Goal: Task Accomplishment & Management: Use online tool/utility

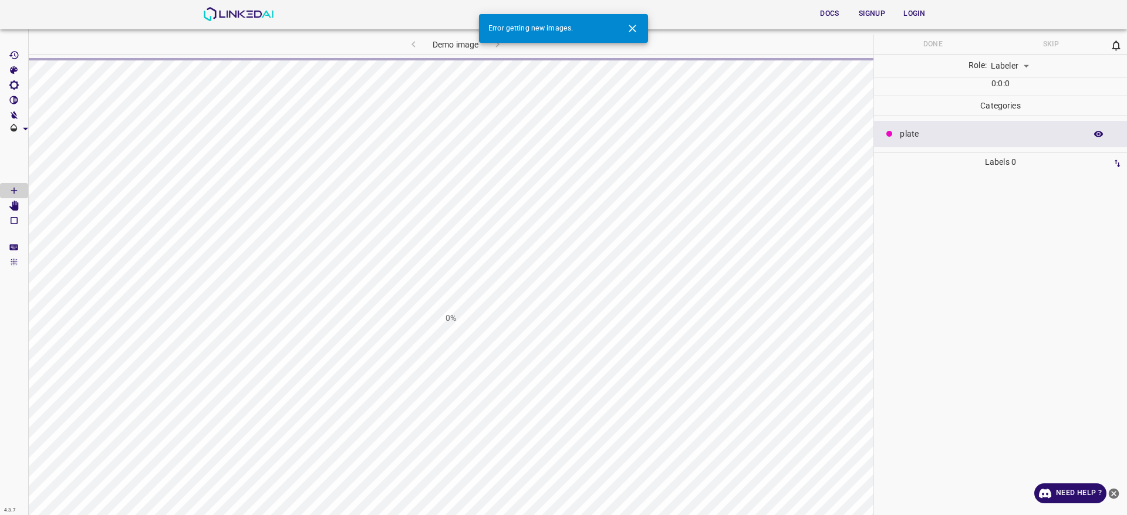
click at [219, 21] on div "Docs Signup Login" at bounding box center [569, 14] width 733 height 28
click at [218, 14] on img at bounding box center [238, 14] width 71 height 14
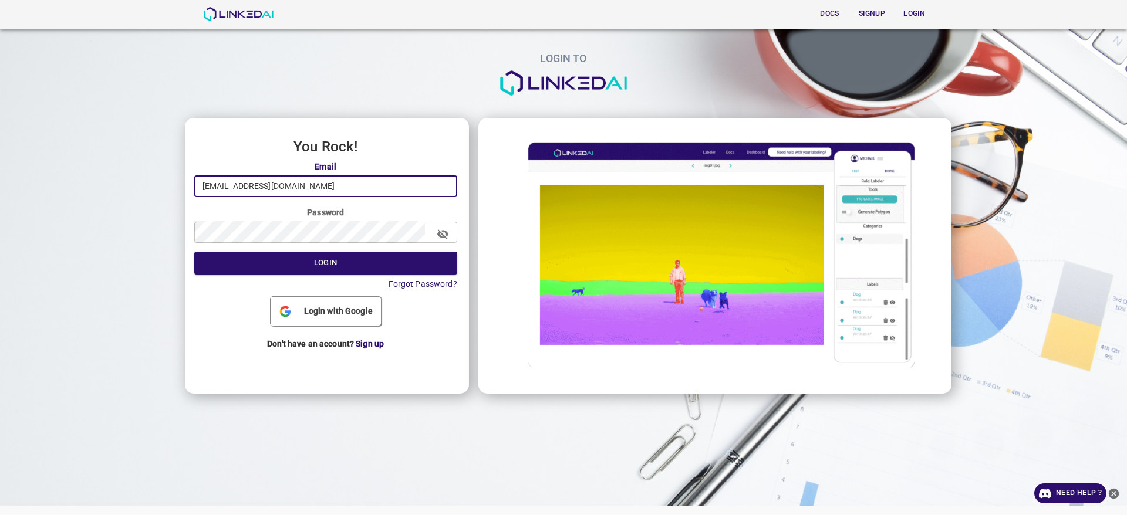
click at [324, 194] on input "quercus@linkedai.co" at bounding box center [325, 187] width 263 height 22
type input "admin@linkedai.co"
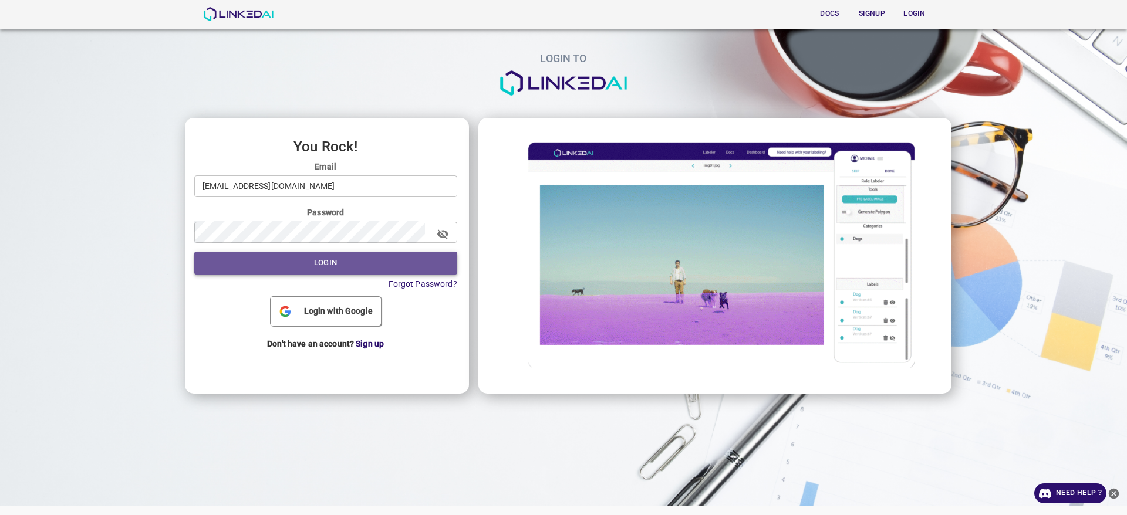
click at [342, 263] on button "Login" at bounding box center [325, 263] width 263 height 23
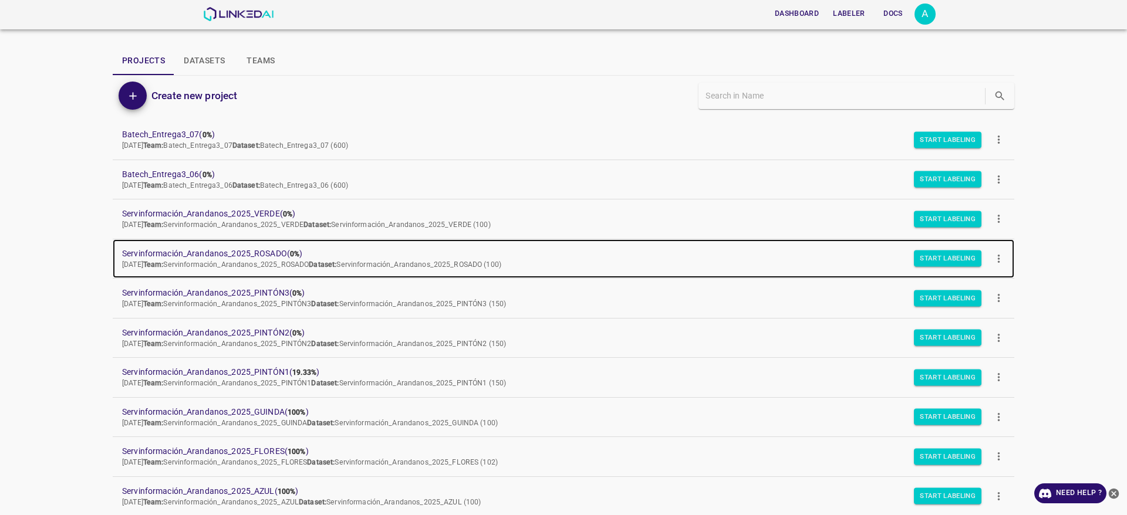
click at [342, 263] on span "Thu Aug 21 2025 Team: Servinformación_Arandanos_2025_ROSADO Dataset: Servinform…" at bounding box center [311, 265] width 379 height 8
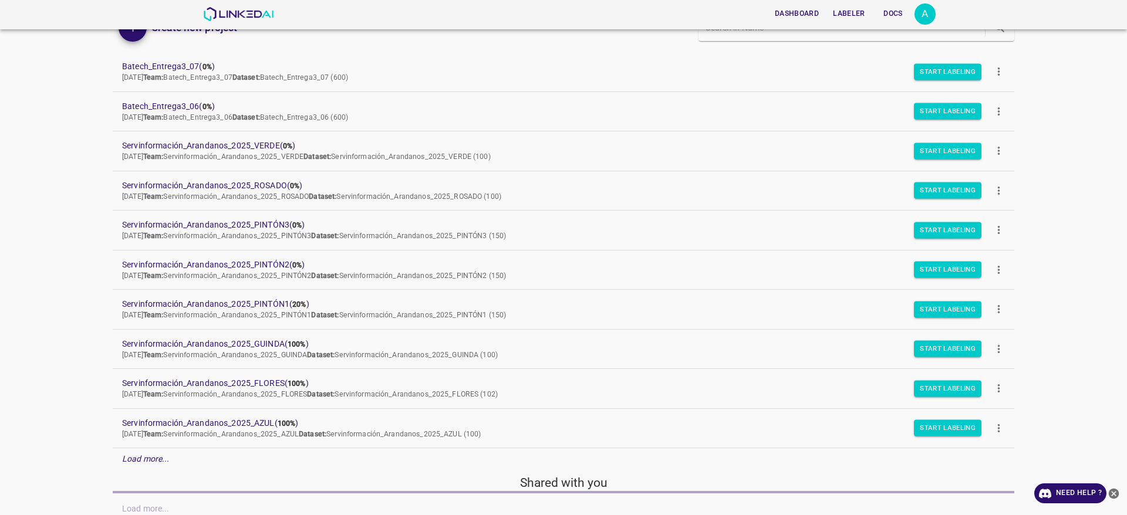
scroll to position [113, 0]
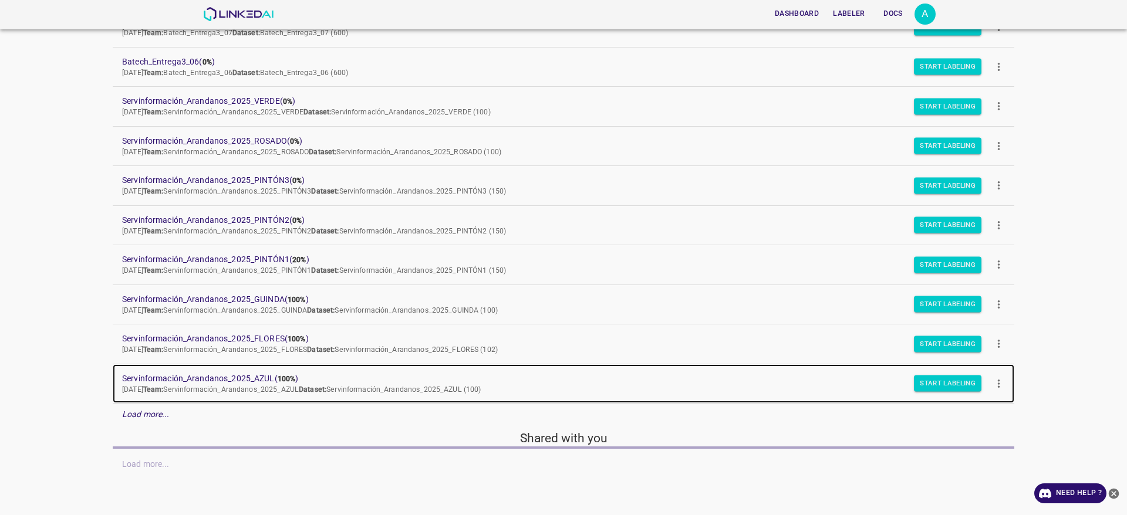
click at [229, 399] on link "Servinformación_Arandanos_2025_AZUL ( 100% ) Thu Aug 21 2025 Team: Servinformac…" at bounding box center [564, 384] width 902 height 39
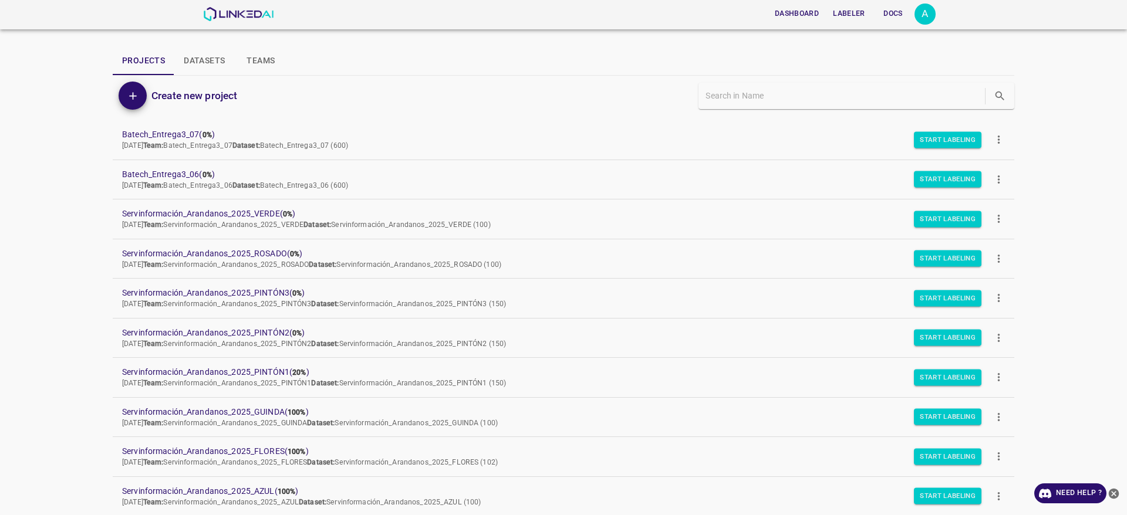
scroll to position [113, 0]
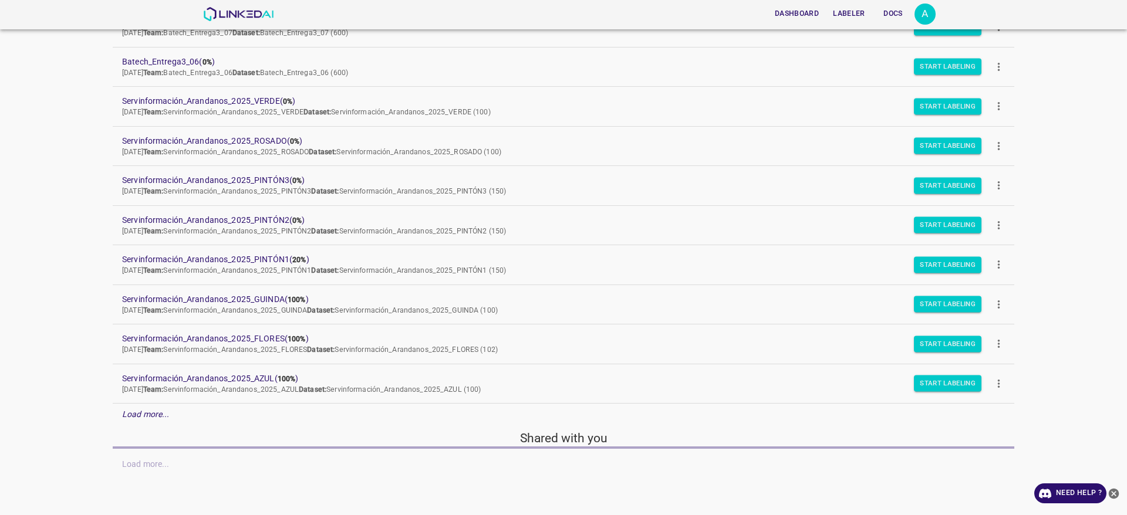
click at [160, 416] on em "Load more..." at bounding box center [146, 414] width 48 height 9
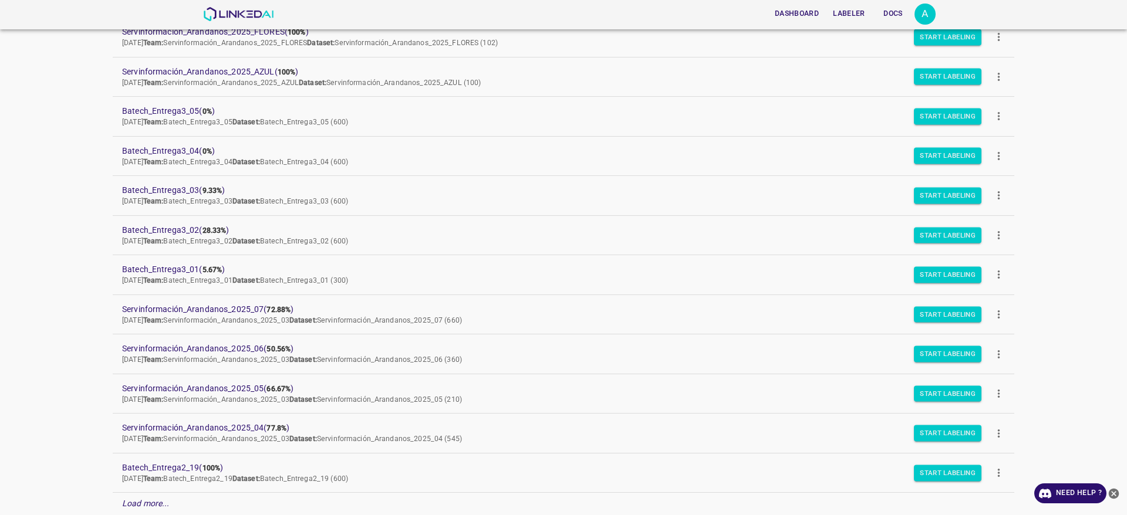
scroll to position [427, 0]
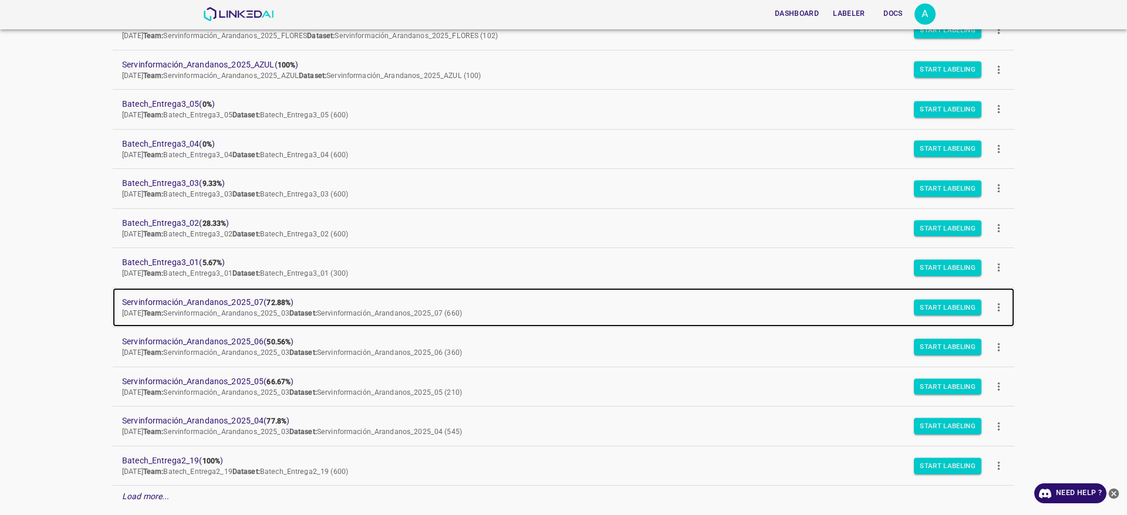
click at [243, 295] on link "Servinformación_Arandanos_2025_07 ( 72.88% ) Wed Aug 06 2025 Team: Servinformac…" at bounding box center [564, 307] width 902 height 39
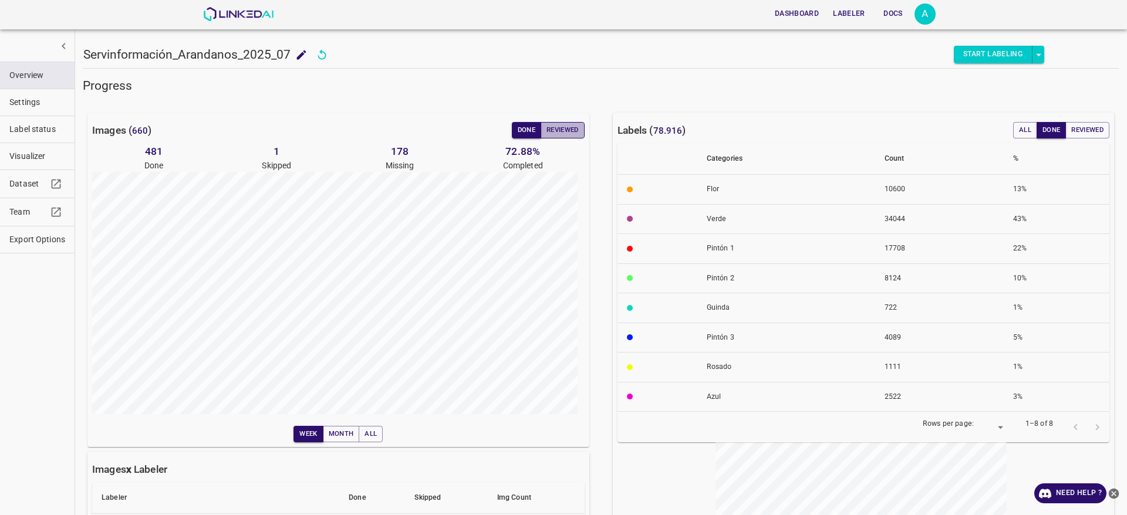
click at [567, 137] on button "Reviewed" at bounding box center [563, 130] width 44 height 16
click at [512, 134] on button "Done" at bounding box center [526, 130] width 29 height 16
click at [35, 162] on span "Visualizer" at bounding box center [37, 156] width 56 height 12
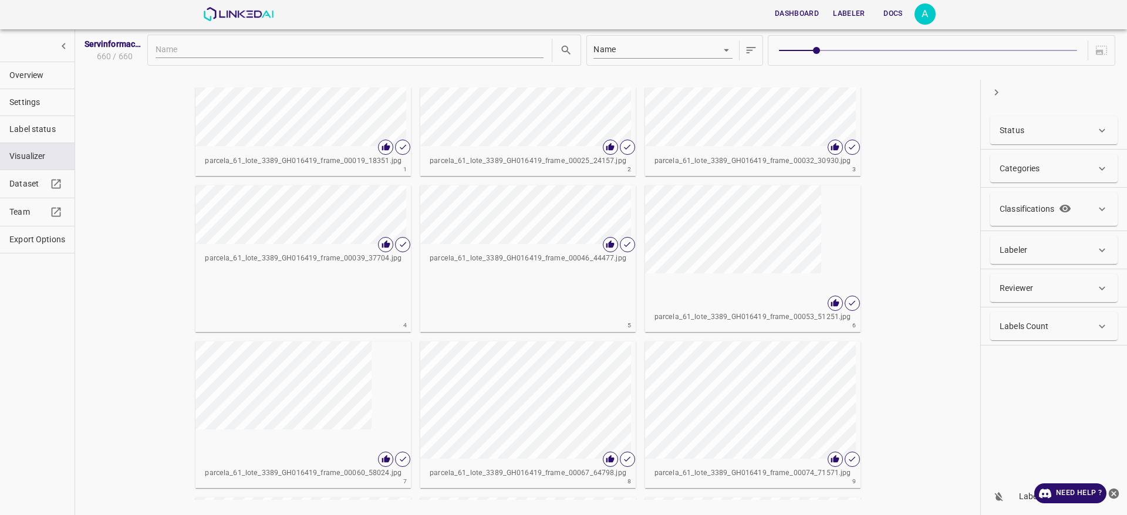
click at [1038, 143] on div "Status" at bounding box center [1053, 130] width 127 height 28
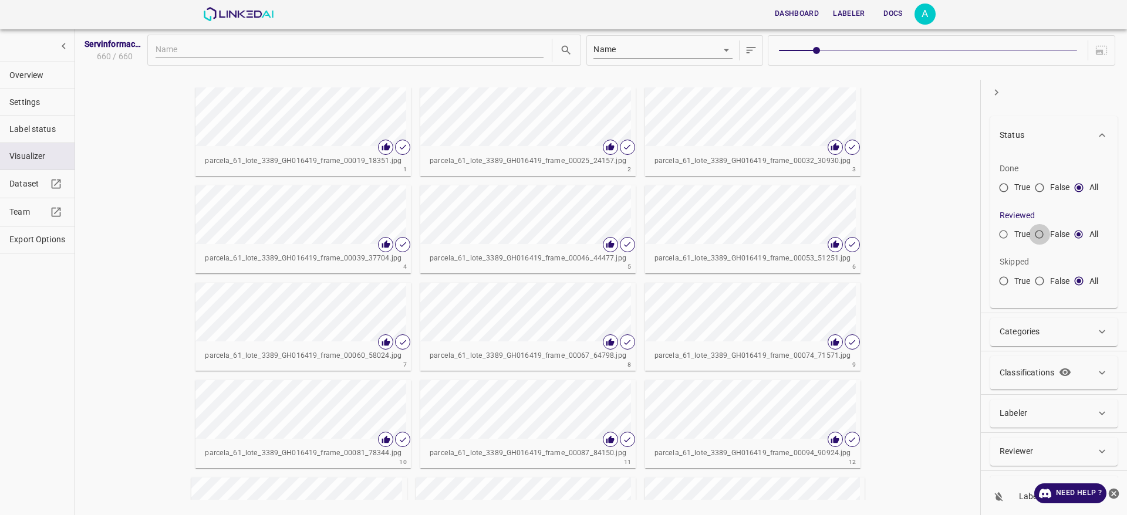
click at [1033, 240] on input "False" at bounding box center [1039, 237] width 21 height 21
radio input "true"
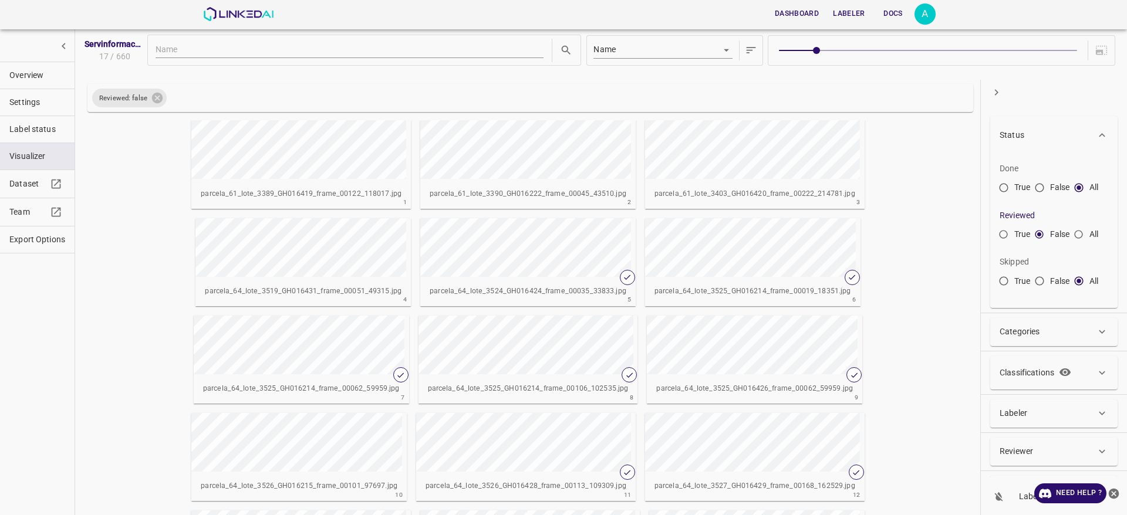
click at [957, 49] on span at bounding box center [928, 50] width 298 height 16
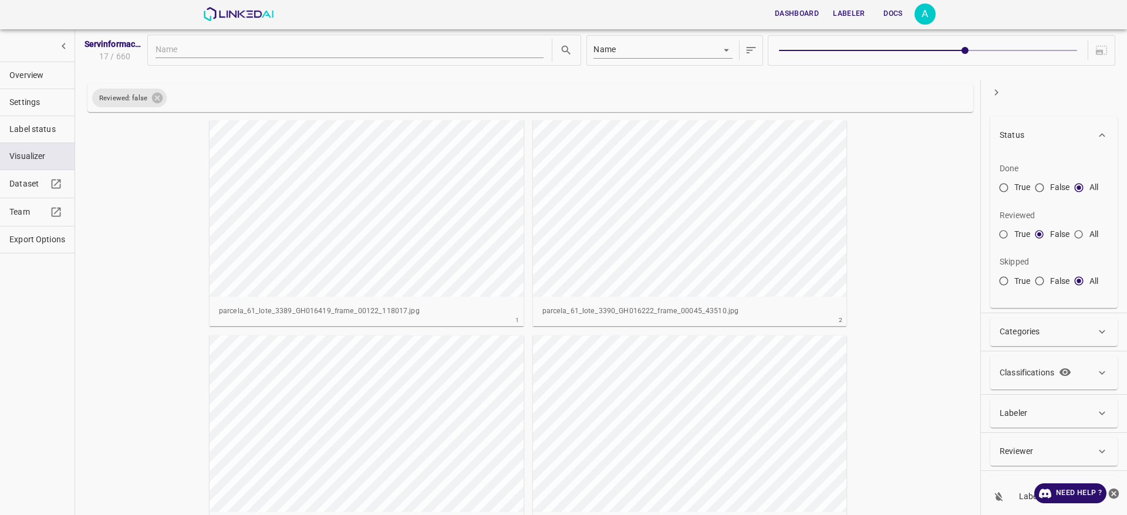
click at [994, 51] on span at bounding box center [928, 50] width 298 height 16
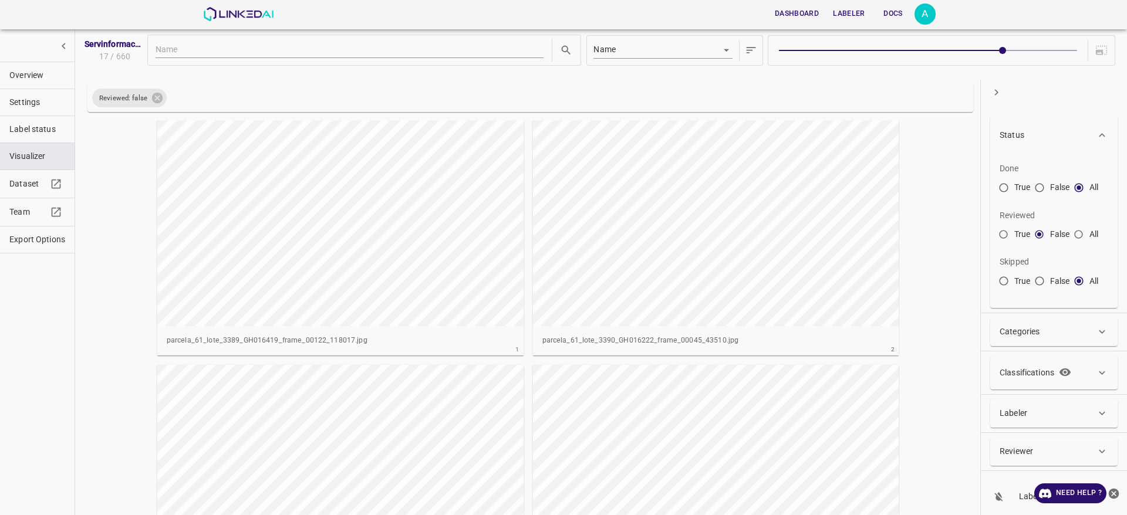
type input "8"
click at [1023, 51] on span at bounding box center [928, 50] width 298 height 16
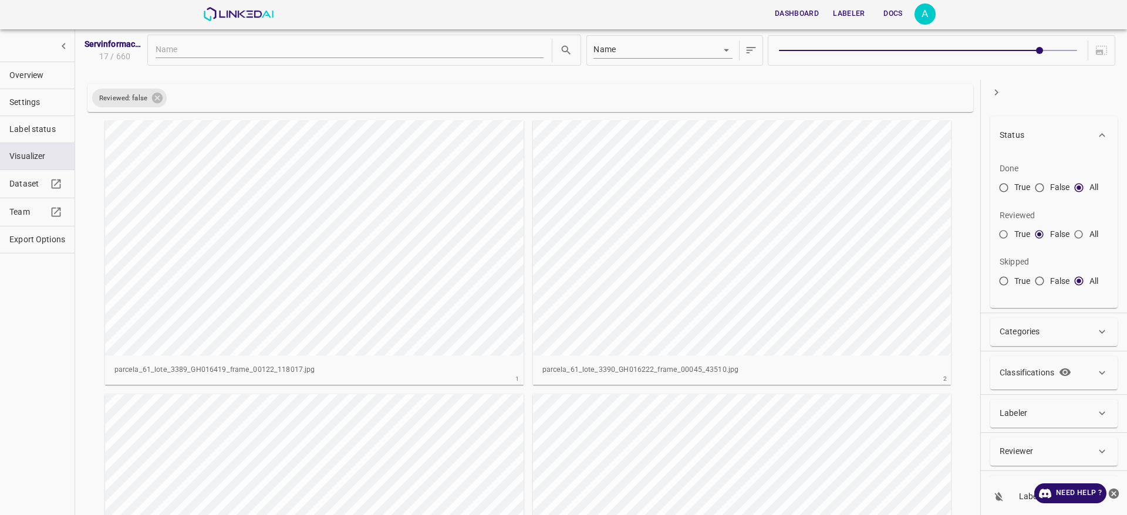
scroll to position [29, 0]
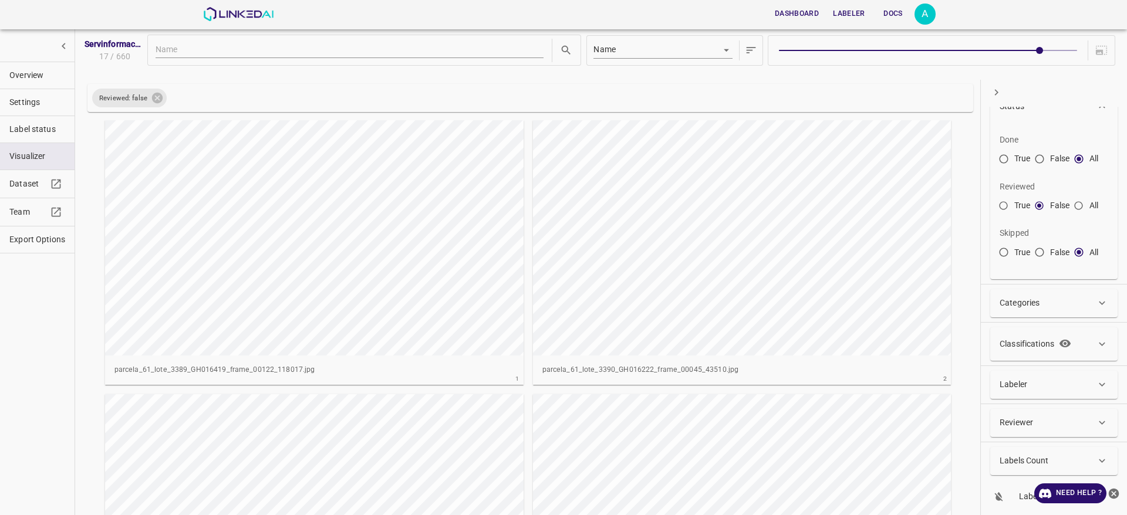
click at [968, 200] on div "Servinformación_Arandanos_2025_07 17 / 660 Name key Reviewed: false parcela_61_…" at bounding box center [601, 263] width 1036 height 468
click at [1118, 500] on button "close-help" at bounding box center [1114, 494] width 15 height 20
click at [957, 143] on div "Reviewed: false parcela_61_lote_3389_GH016419_frame_00122_118017.jpg 1 parcela_…" at bounding box center [530, 290] width 895 height 412
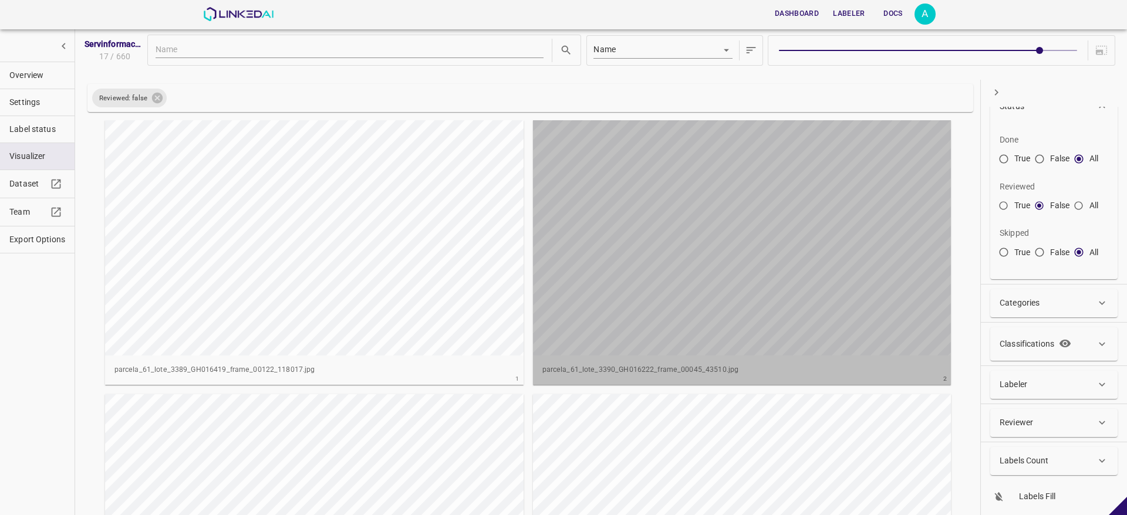
click at [847, 339] on div "button" at bounding box center [709, 237] width 352 height 235
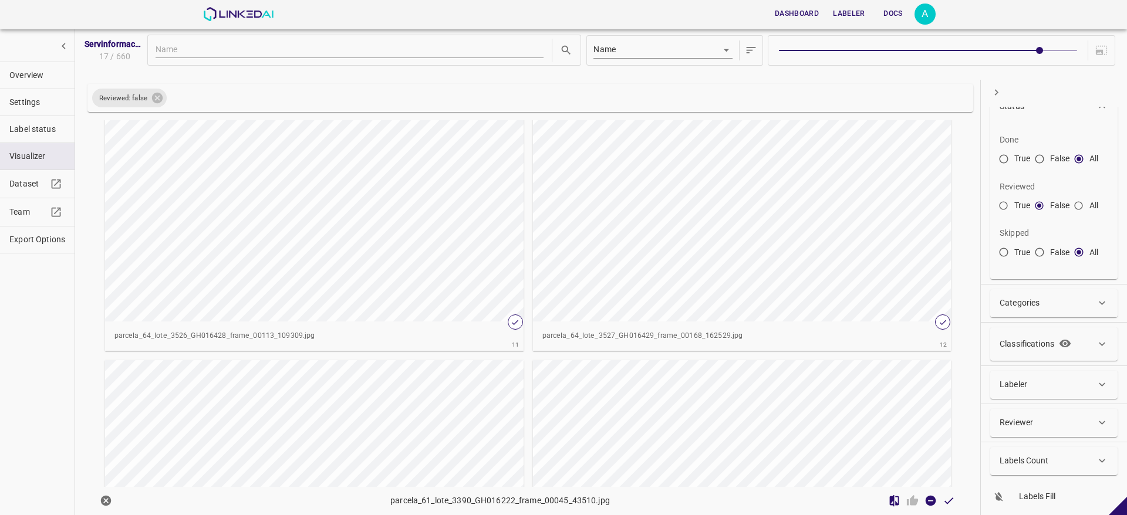
scroll to position [1409, 0]
click at [810, 254] on div "button" at bounding box center [709, 202] width 352 height 235
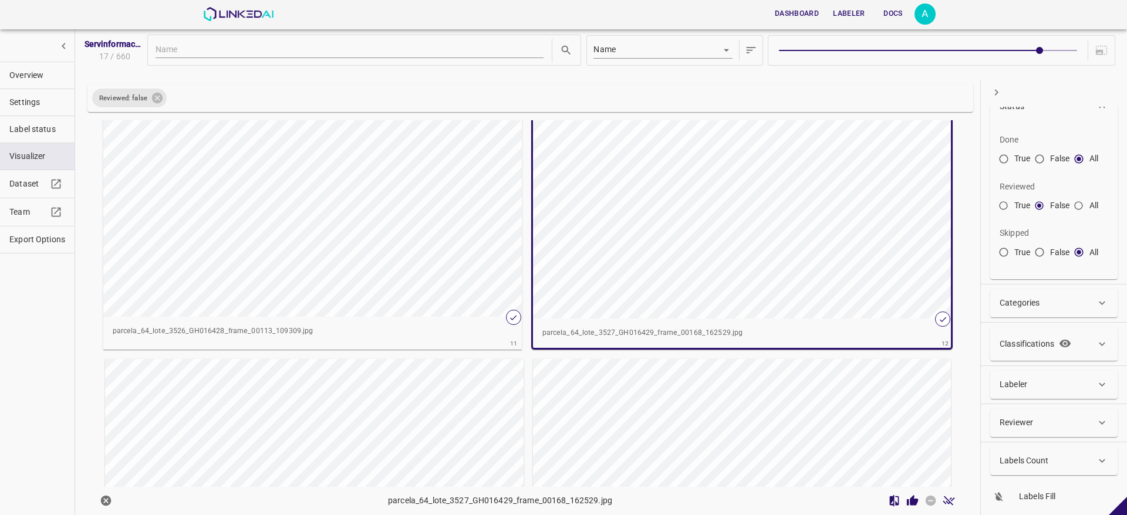
scroll to position [1405, 0]
click at [891, 508] on div at bounding box center [921, 502] width 73 height 18
click at [907, 504] on icon "Review Image" at bounding box center [912, 500] width 11 height 11
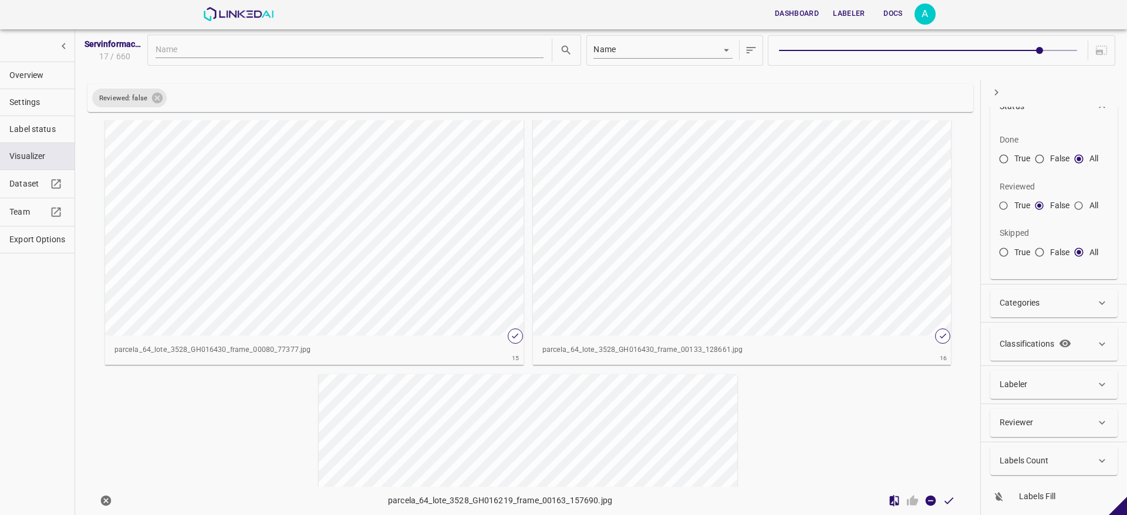
scroll to position [1969, 0]
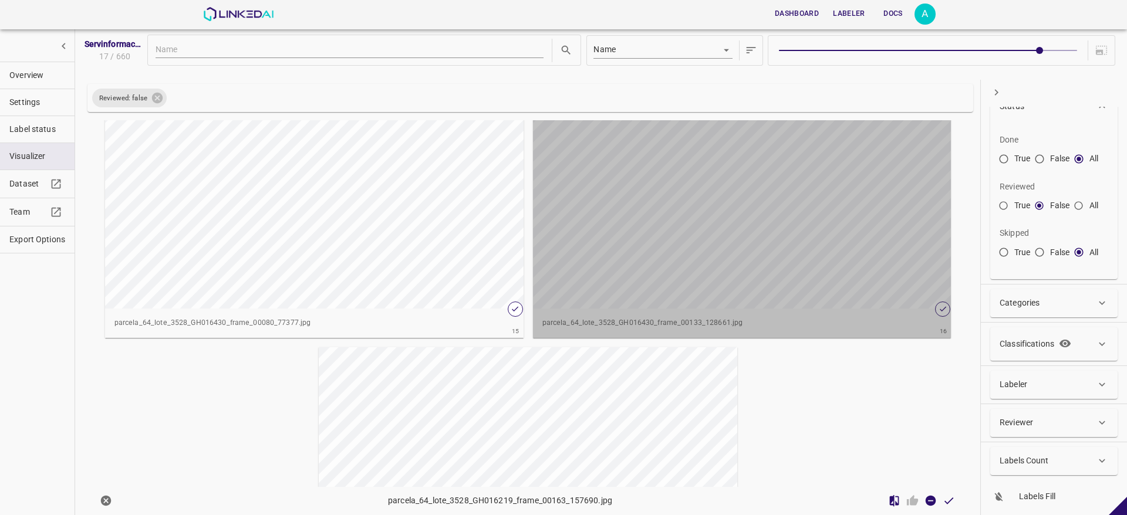
click at [874, 233] on div "button" at bounding box center [709, 190] width 352 height 235
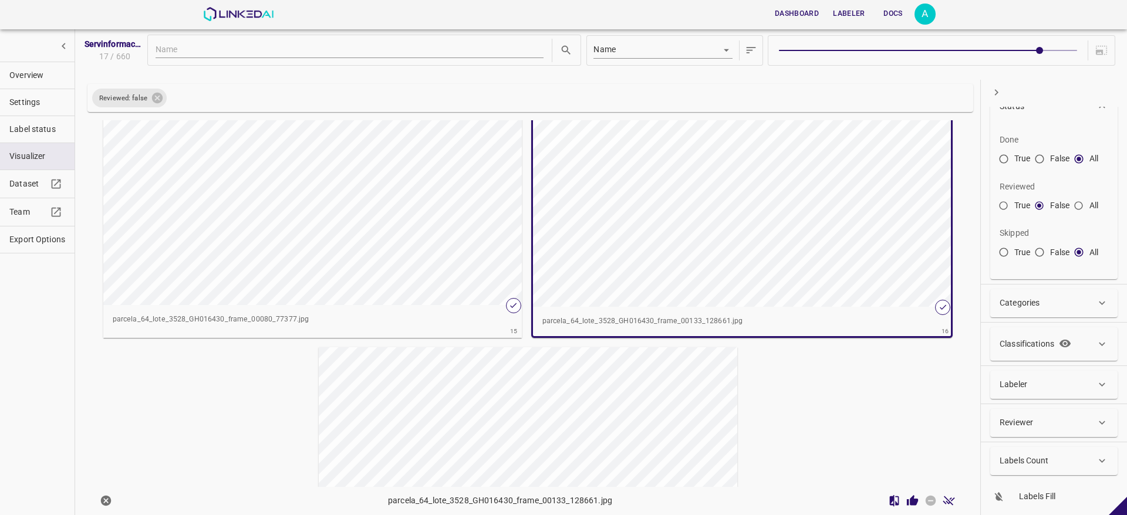
scroll to position [1965, 0]
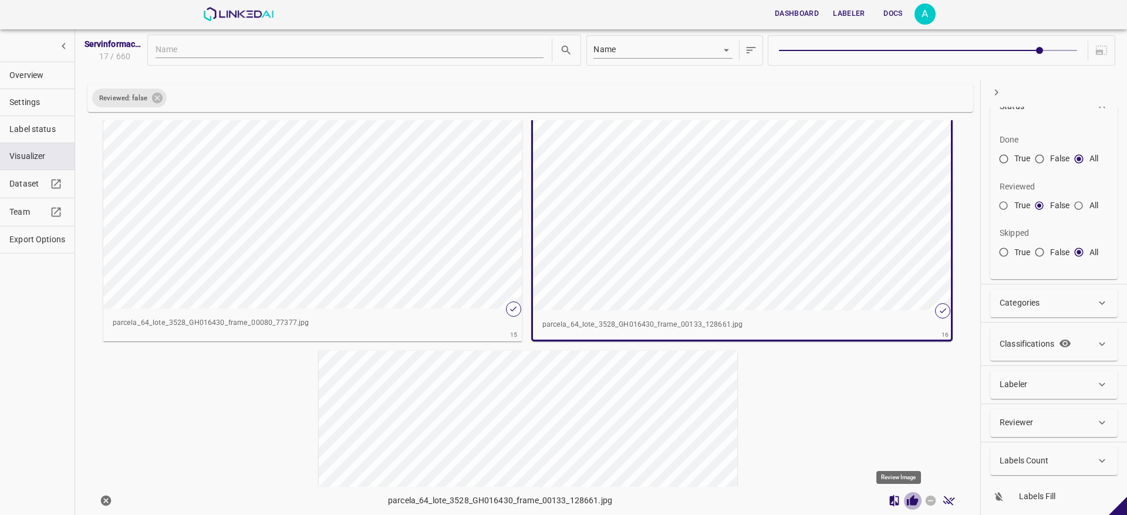
click at [903, 508] on button "Review Image" at bounding box center [912, 502] width 18 height 18
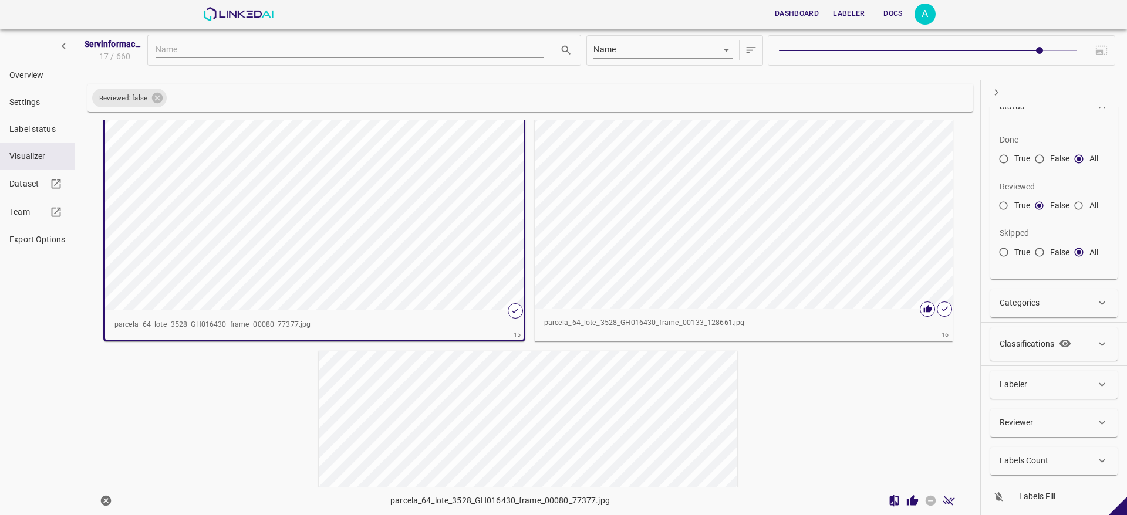
scroll to position [1967, 0]
click at [906, 498] on icon "Review Image" at bounding box center [912, 501] width 12 height 12
click at [629, 434] on div "button" at bounding box center [495, 466] width 352 height 235
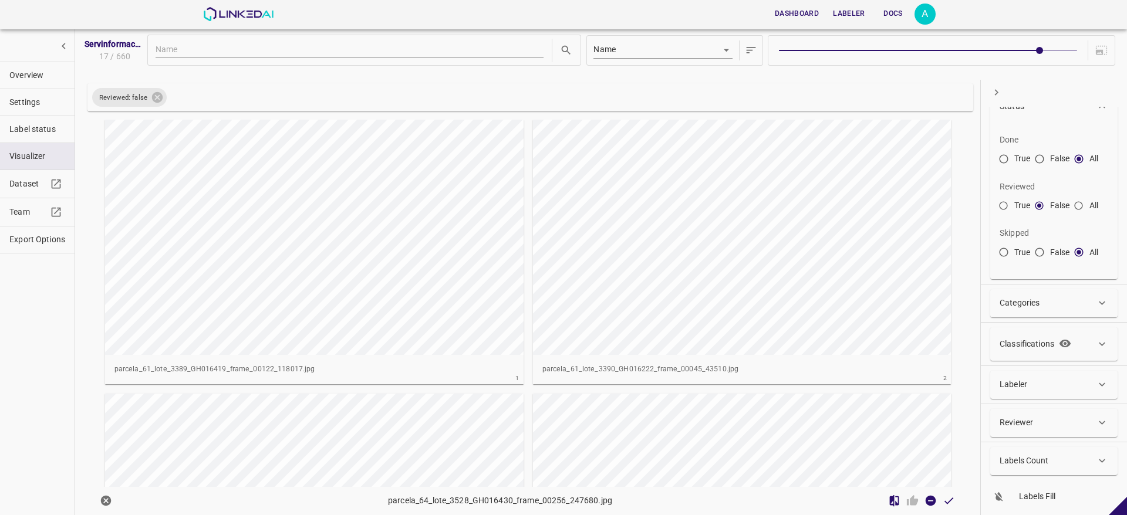
scroll to position [0, 0]
click at [57, 77] on span "Overview" at bounding box center [37, 75] width 56 height 12
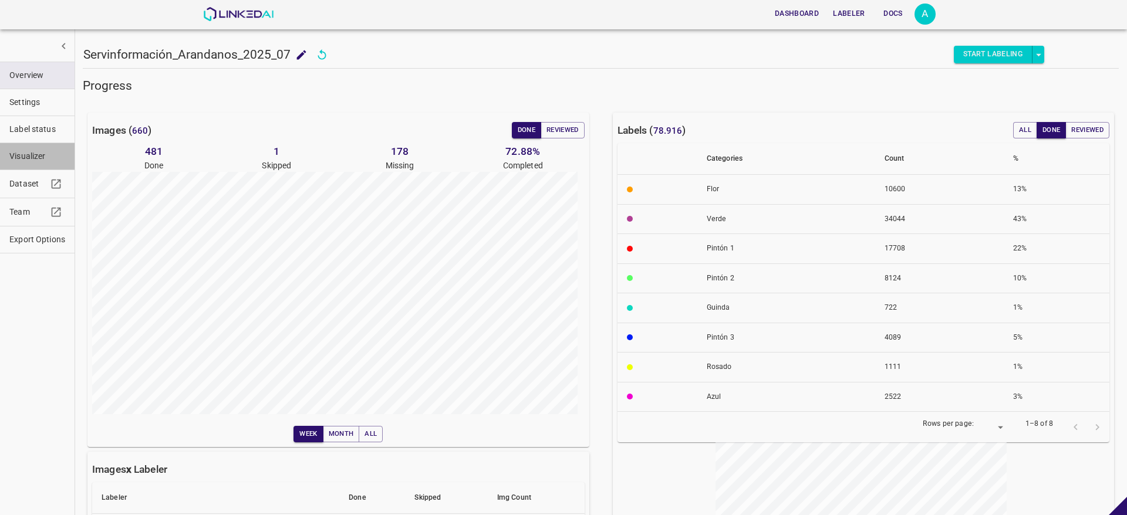
click at [36, 147] on button "Visualizer" at bounding box center [37, 156] width 75 height 26
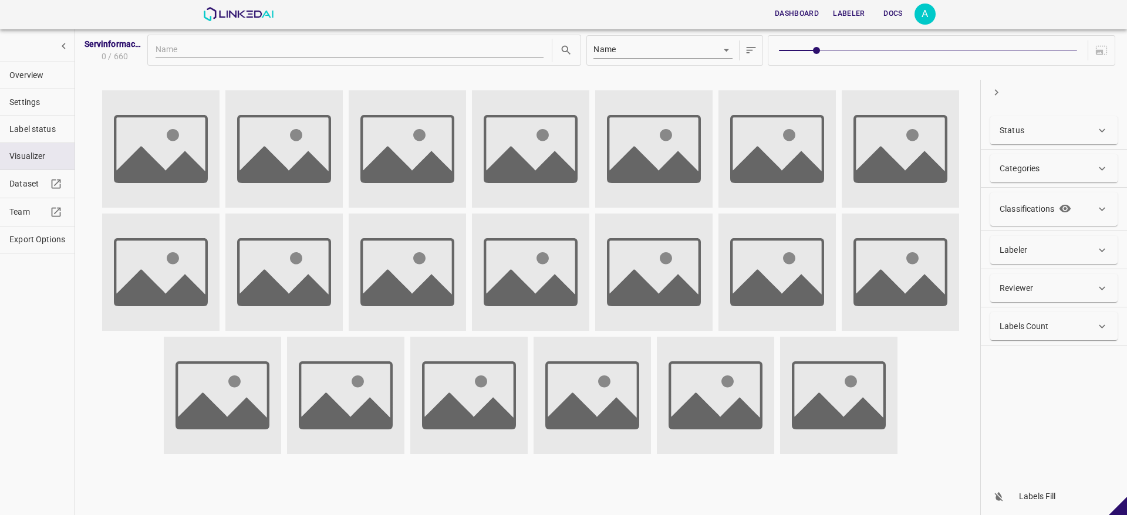
click at [1023, 143] on div "Status" at bounding box center [1053, 130] width 127 height 28
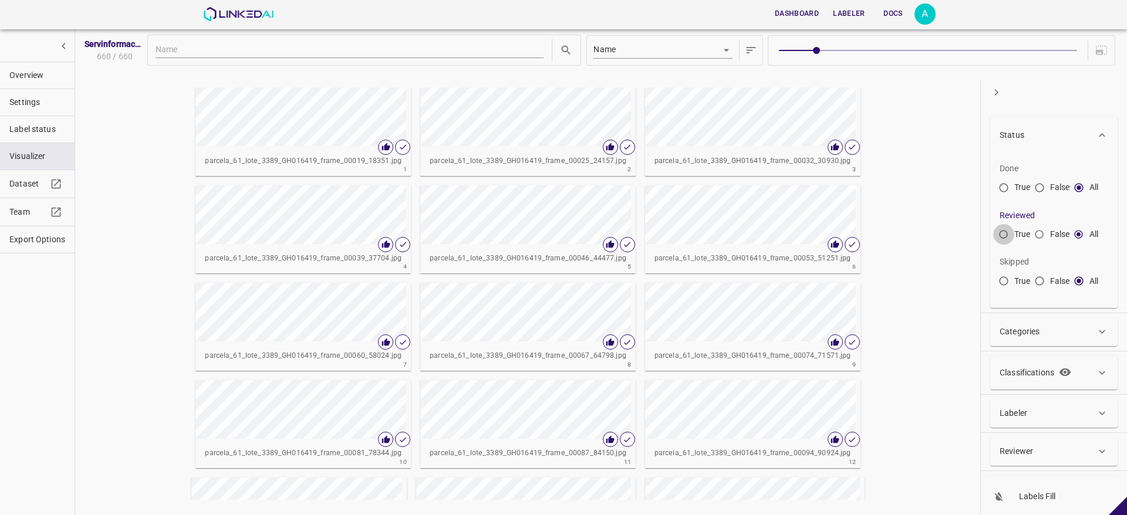
click at [1004, 238] on input "True" at bounding box center [1003, 237] width 21 height 21
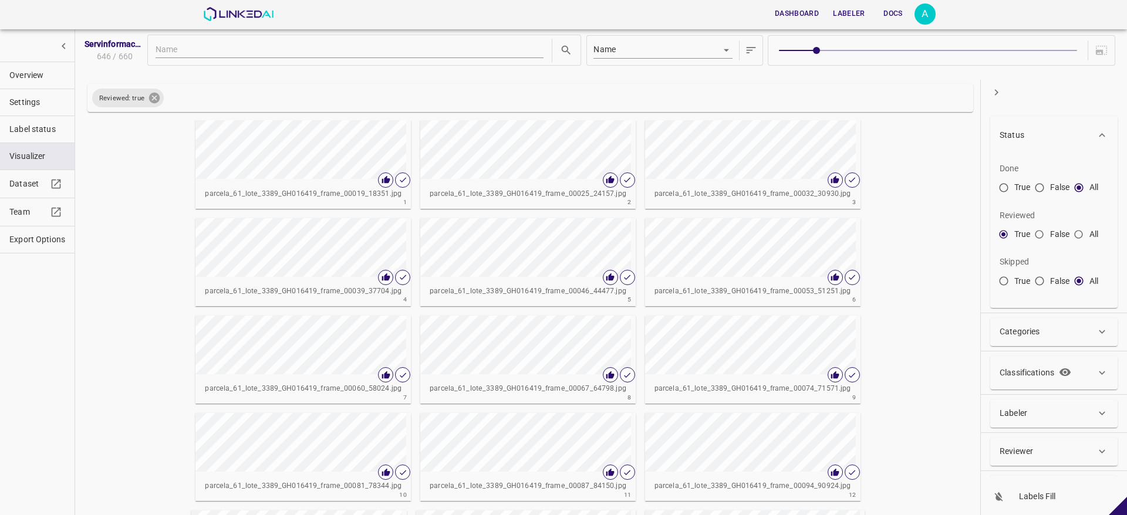
click at [152, 96] on icon at bounding box center [154, 98] width 11 height 11
radio input "false"
radio input "true"
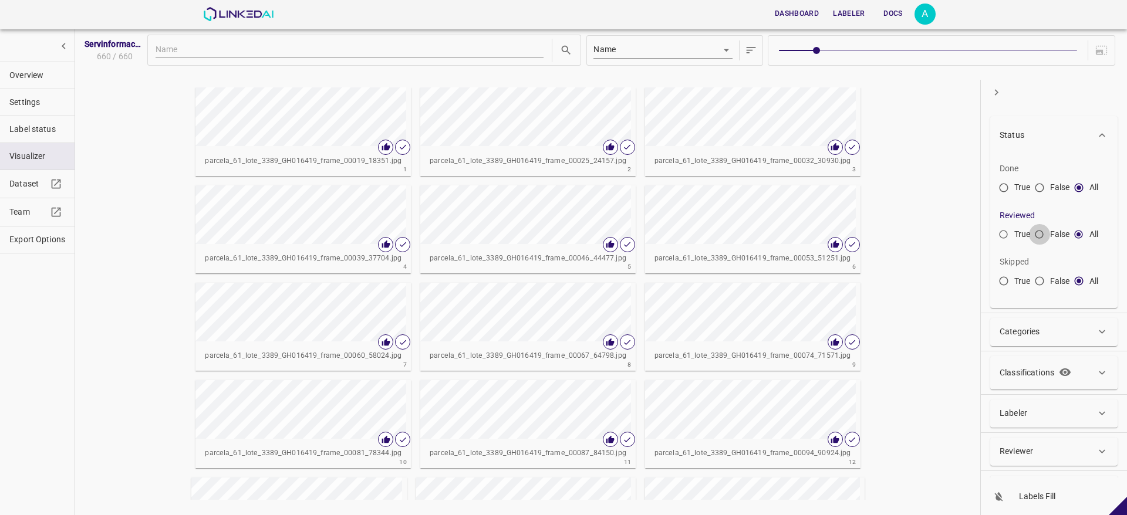
click at [1042, 239] on input "False" at bounding box center [1039, 237] width 21 height 21
radio input "true"
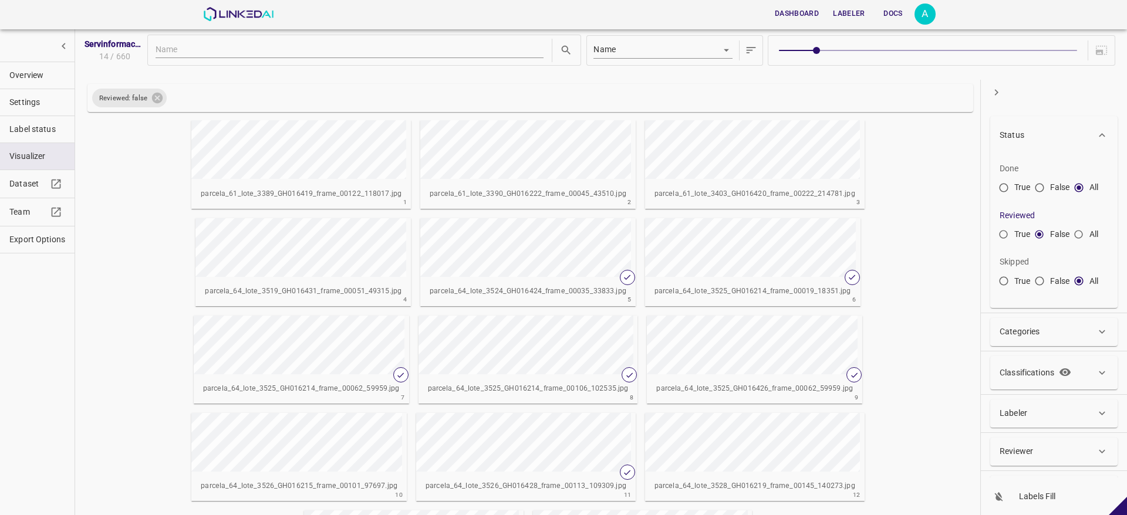
click at [935, 50] on span at bounding box center [928, 50] width 298 height 1
type input "5"
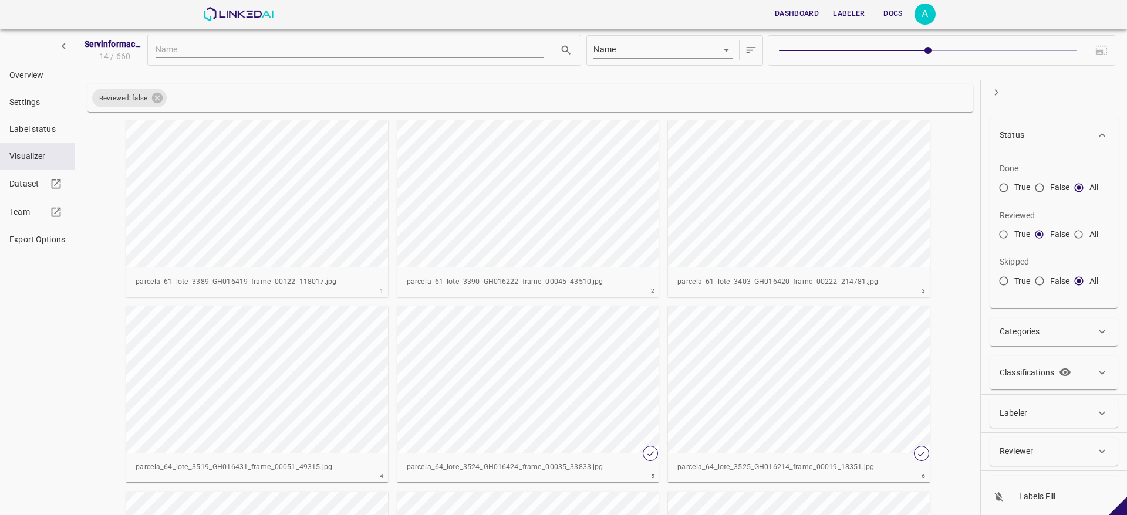
scroll to position [29, 0]
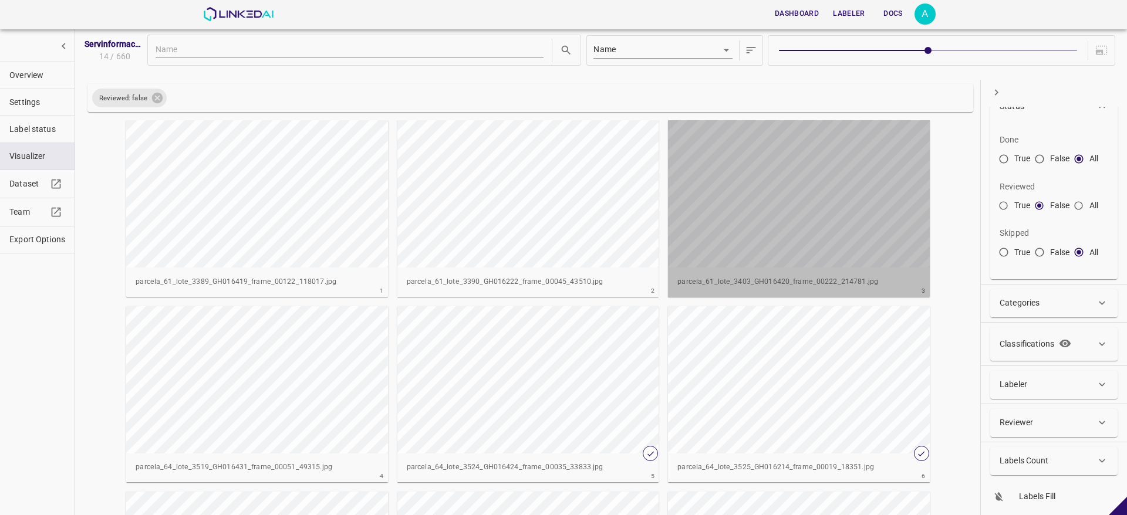
click at [894, 201] on div "button" at bounding box center [799, 193] width 262 height 147
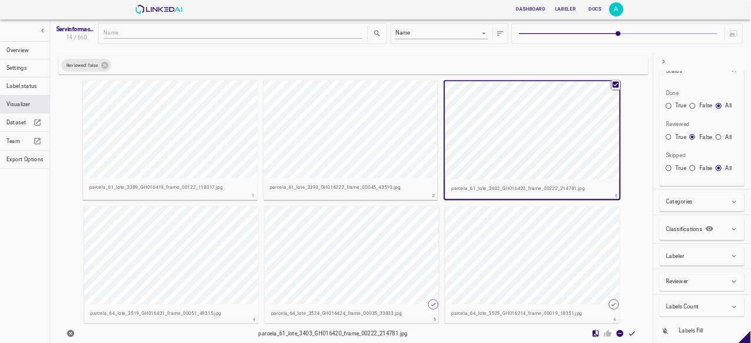
scroll to position [35, 0]
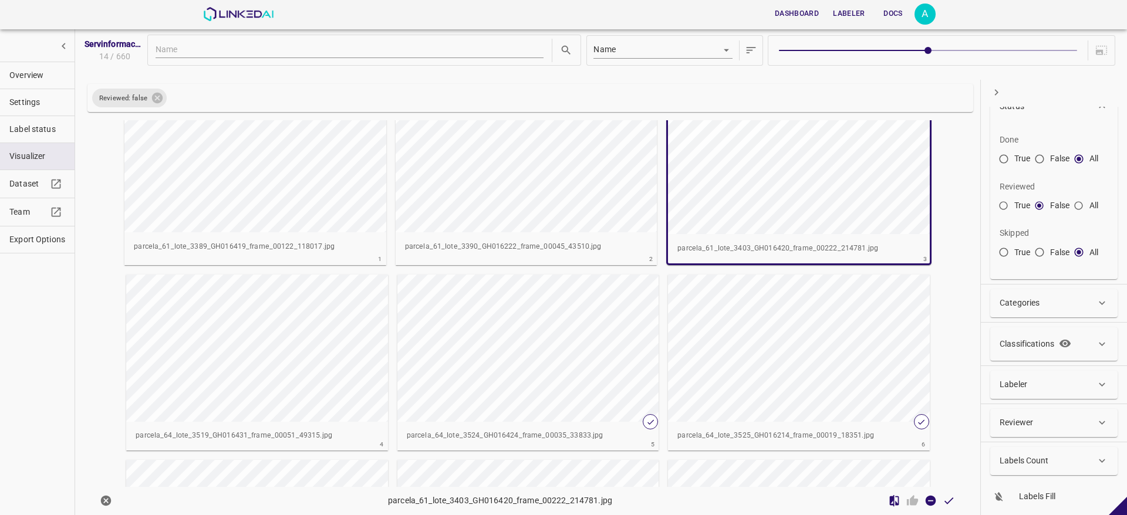
click at [578, 353] on div "button" at bounding box center [528, 348] width 262 height 147
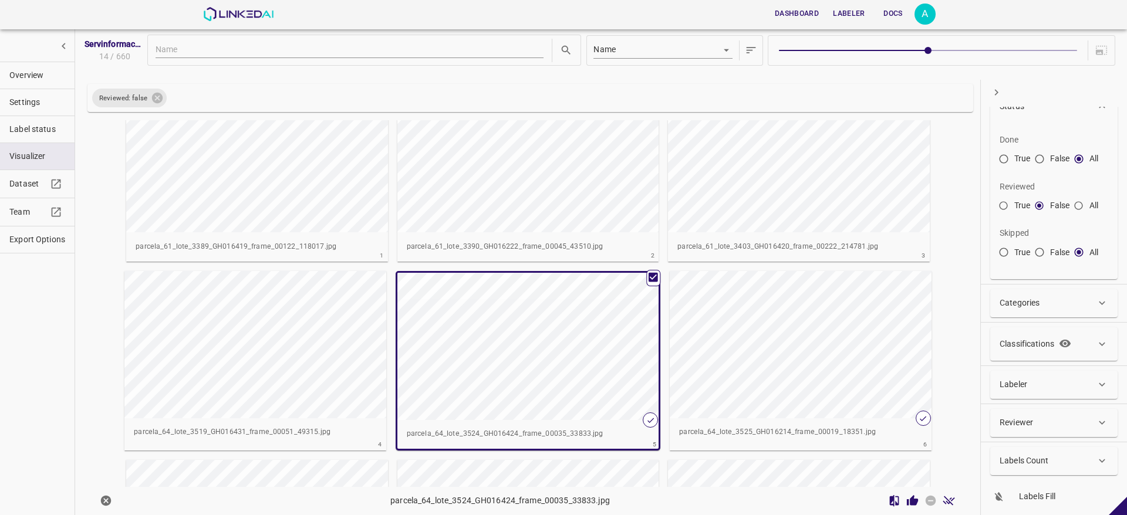
click at [578, 353] on div "button" at bounding box center [528, 346] width 262 height 147
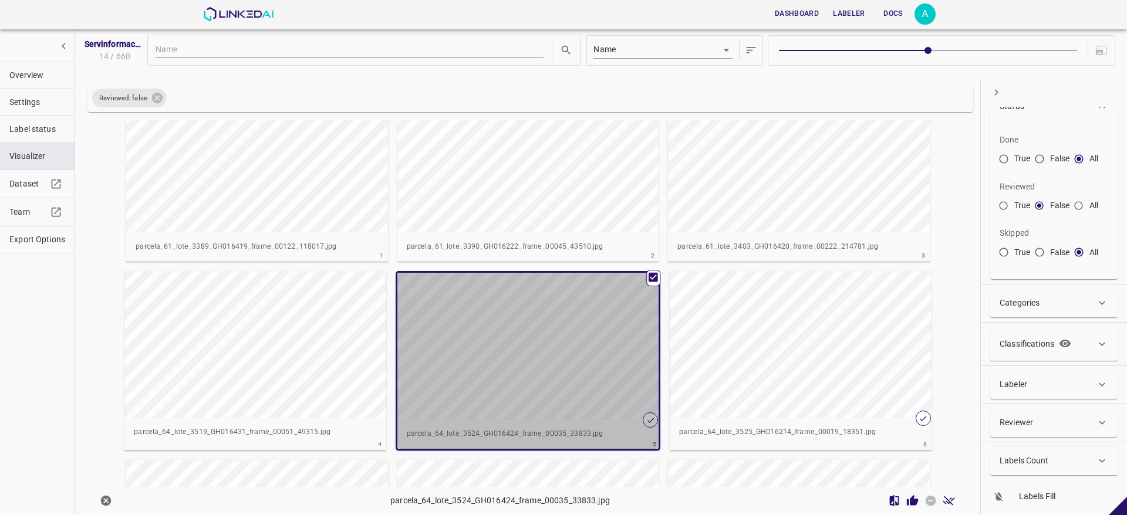
click at [578, 353] on div "button" at bounding box center [528, 346] width 262 height 147
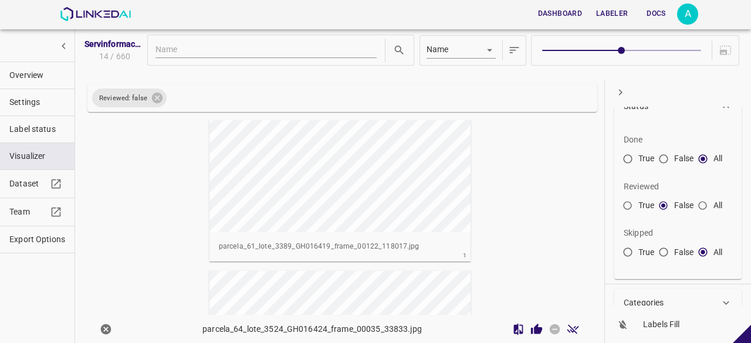
scroll to position [29, 0]
click at [14, 72] on span "Overview" at bounding box center [37, 75] width 56 height 12
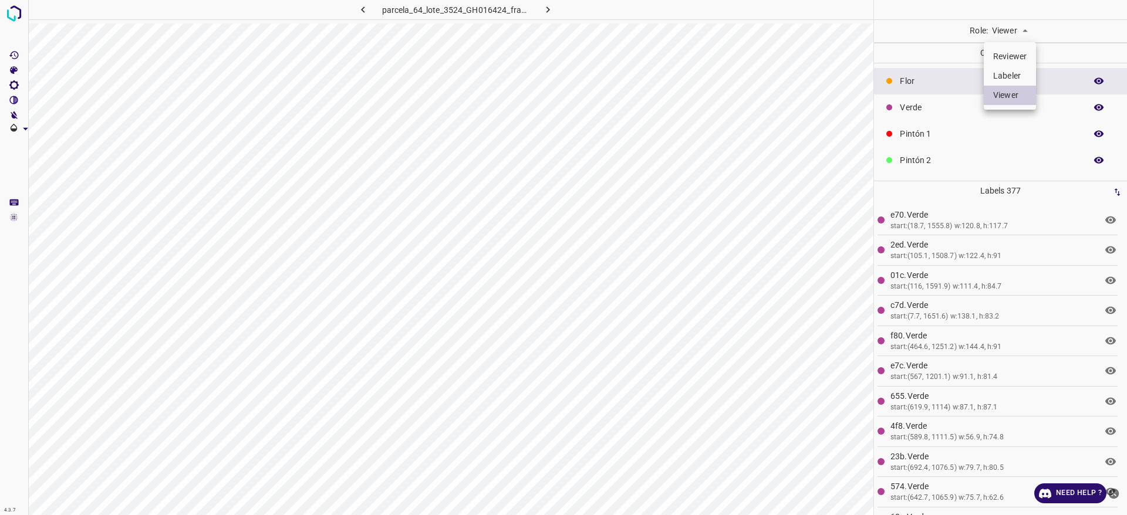
click at [1015, 32] on body "4.3.7 parcela_64_lote_3524_GH016424_frame_00035_33833.jpg Role: Viewer viewer C…" at bounding box center [563, 257] width 1127 height 515
click at [1006, 58] on li "Reviewer" at bounding box center [1010, 56] width 52 height 19
type input "reviewer"
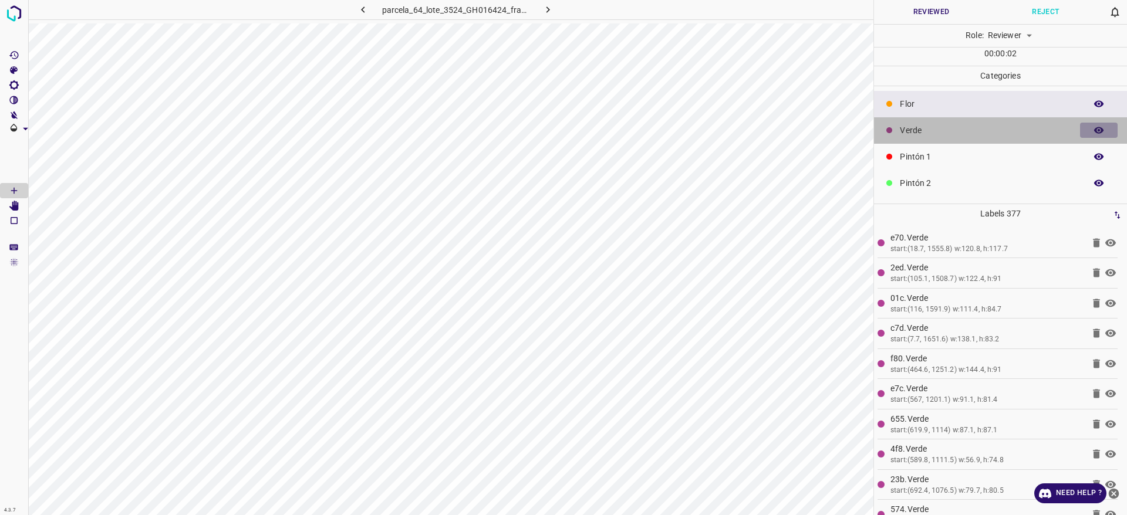
click at [1094, 131] on icon "button" at bounding box center [1098, 130] width 9 height 6
click at [1094, 131] on icon "button" at bounding box center [1098, 130] width 9 height 8
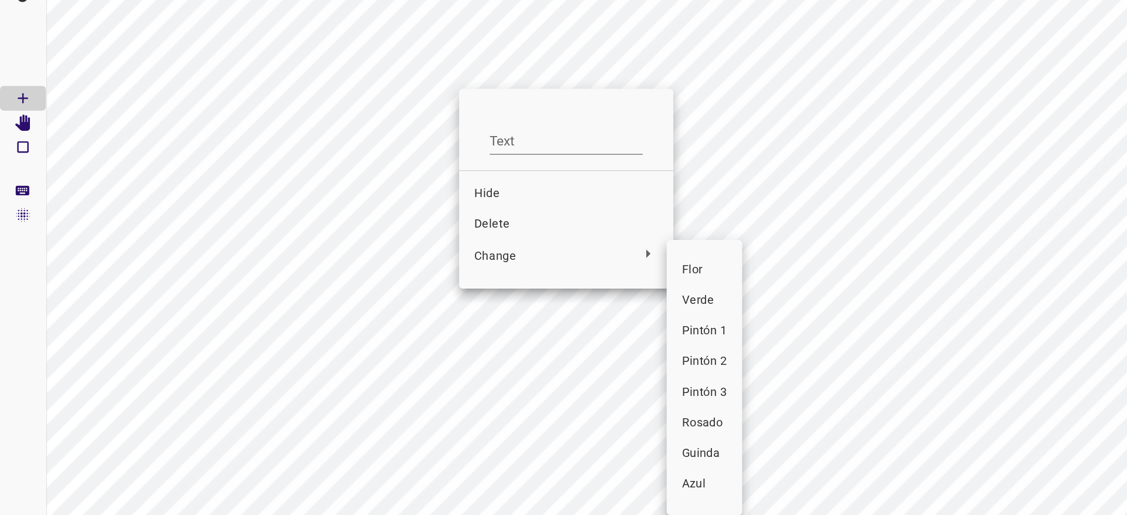
click at [316, 393] on div at bounding box center [563, 257] width 1127 height 515
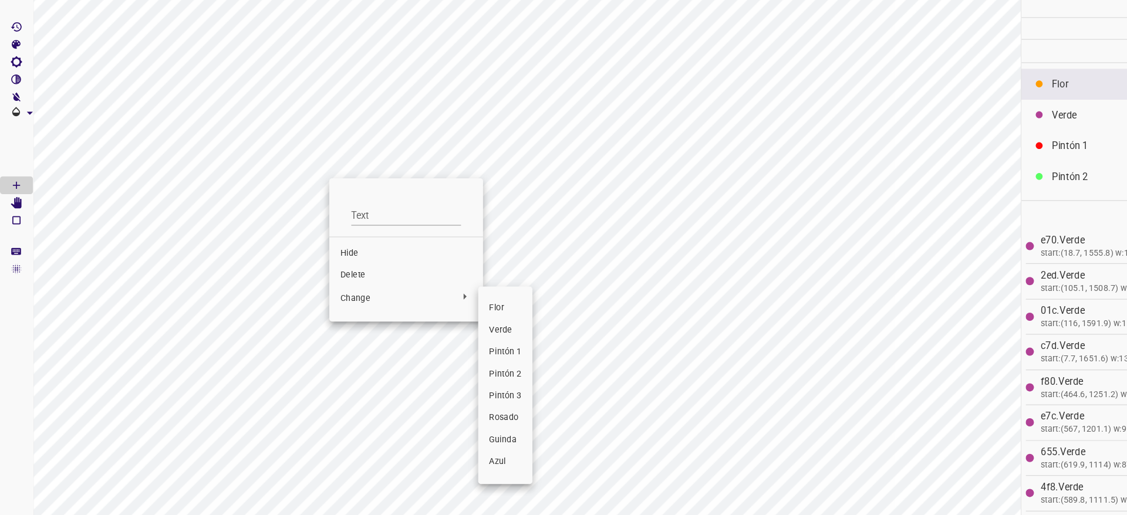
click at [430, 333] on span "Pintón 1" at bounding box center [433, 334] width 28 height 11
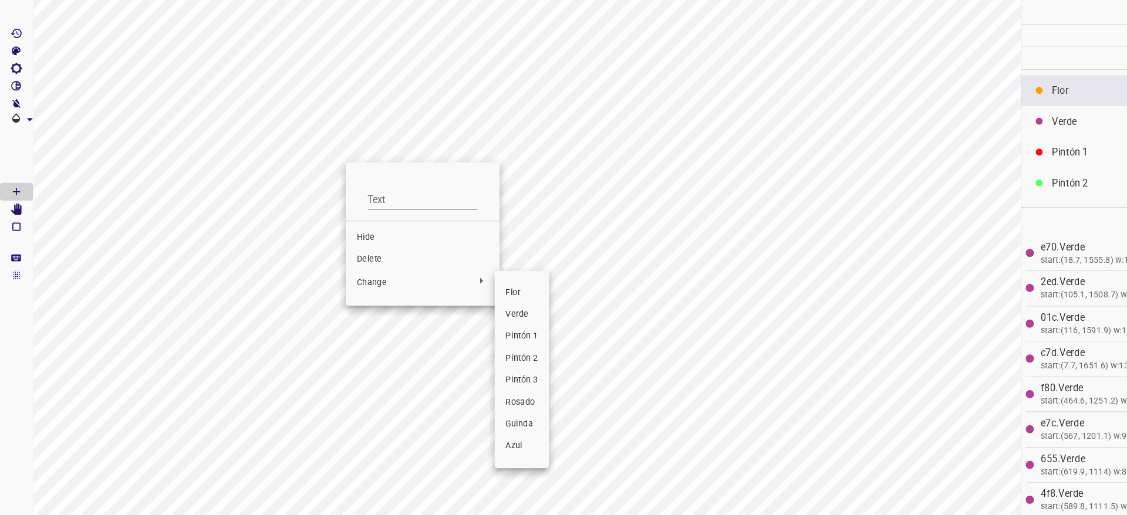
click at [433, 306] on li "Pintón 1" at bounding box center [446, 314] width 46 height 19
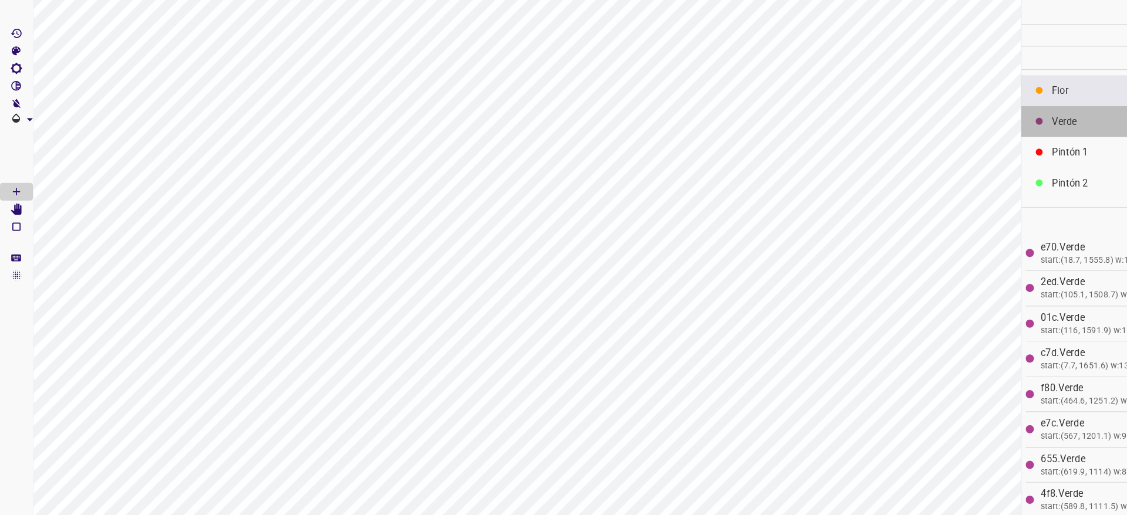
click at [919, 129] on p "Verde" at bounding box center [990, 130] width 180 height 12
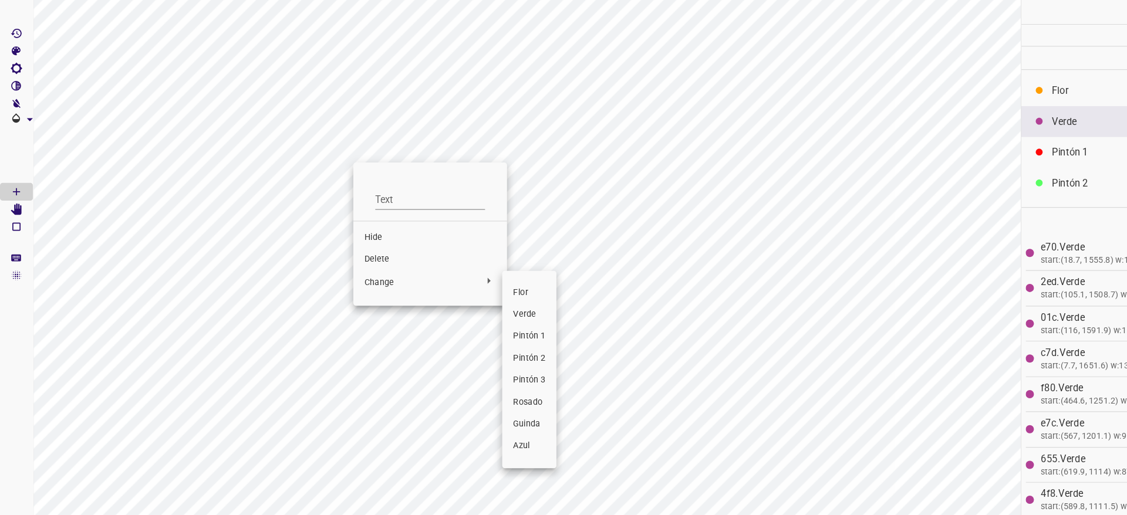
click at [329, 273] on div at bounding box center [563, 257] width 1127 height 515
click at [459, 313] on span "Pintón 1" at bounding box center [453, 314] width 28 height 11
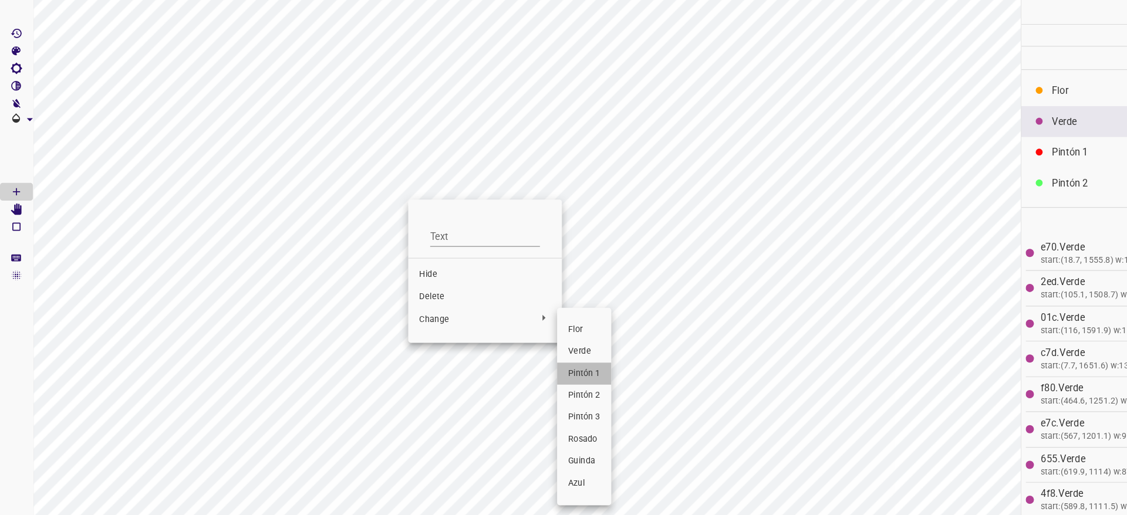
click at [494, 343] on span "Pintón 1" at bounding box center [500, 346] width 28 height 11
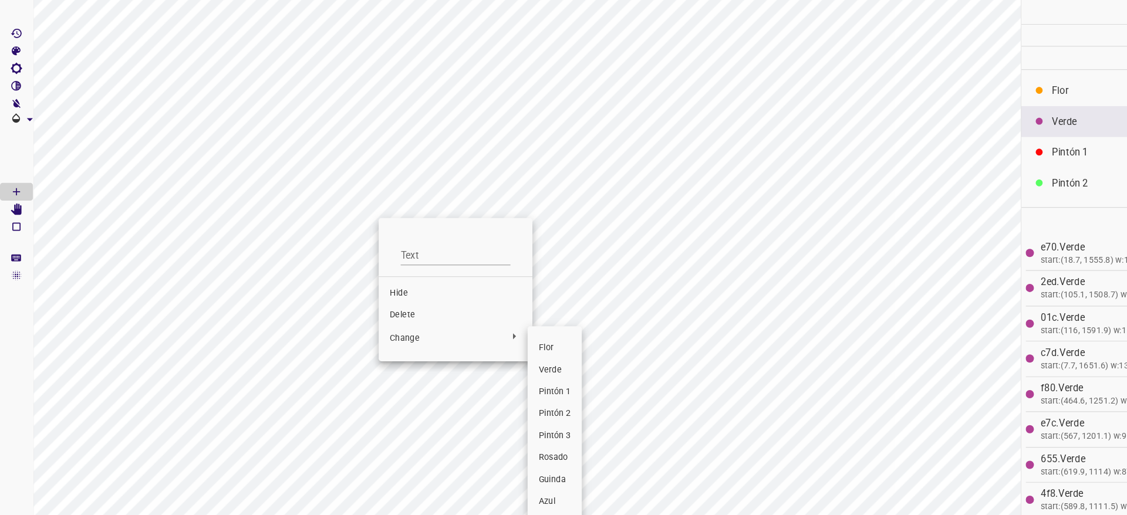
click at [457, 362] on li "Pintón 1" at bounding box center [474, 362] width 46 height 19
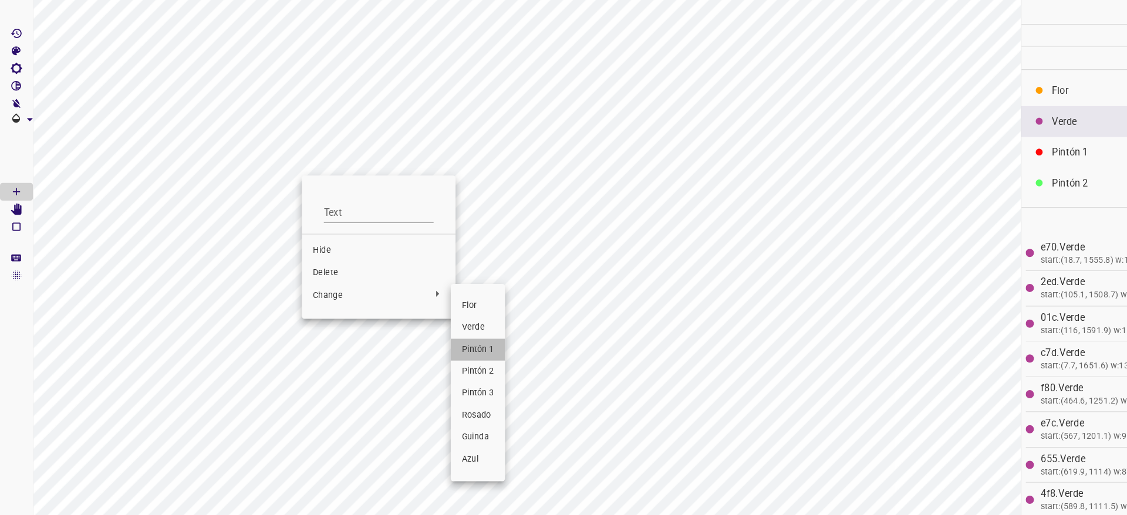
click at [422, 329] on li "Pintón 1" at bounding box center [409, 325] width 46 height 19
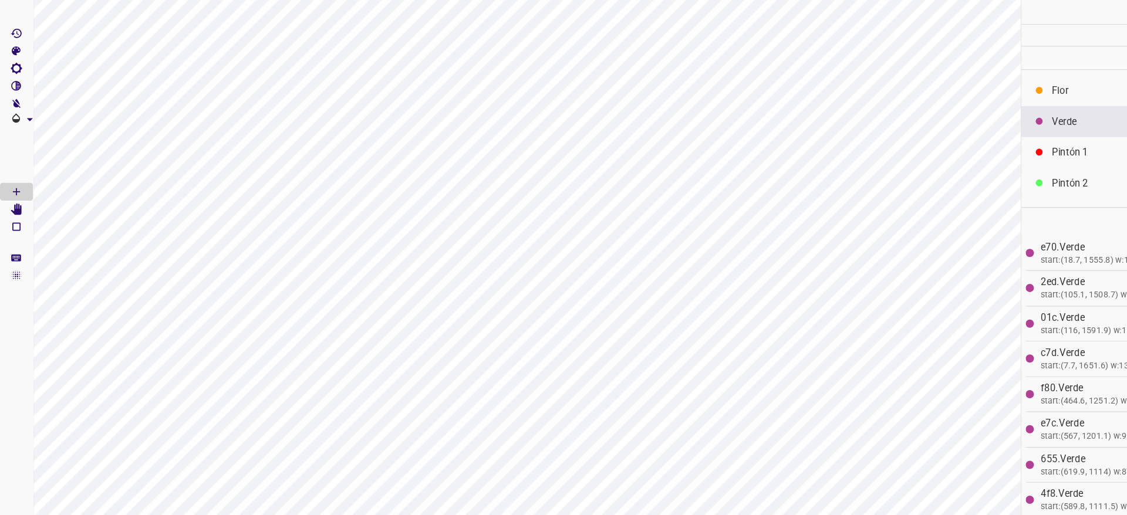
click at [915, 95] on div "Flor" at bounding box center [1000, 104] width 253 height 26
click at [908, 141] on div "Verde" at bounding box center [1000, 130] width 253 height 26
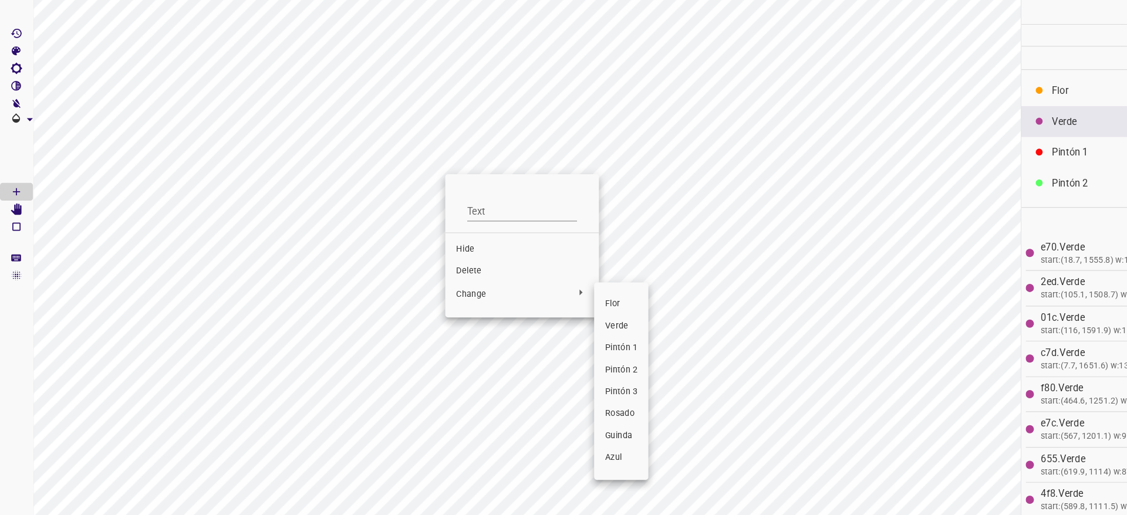
click at [414, 278] on div at bounding box center [563, 257] width 1127 height 515
click at [521, 321] on span "Pintón 1" at bounding box center [532, 324] width 28 height 11
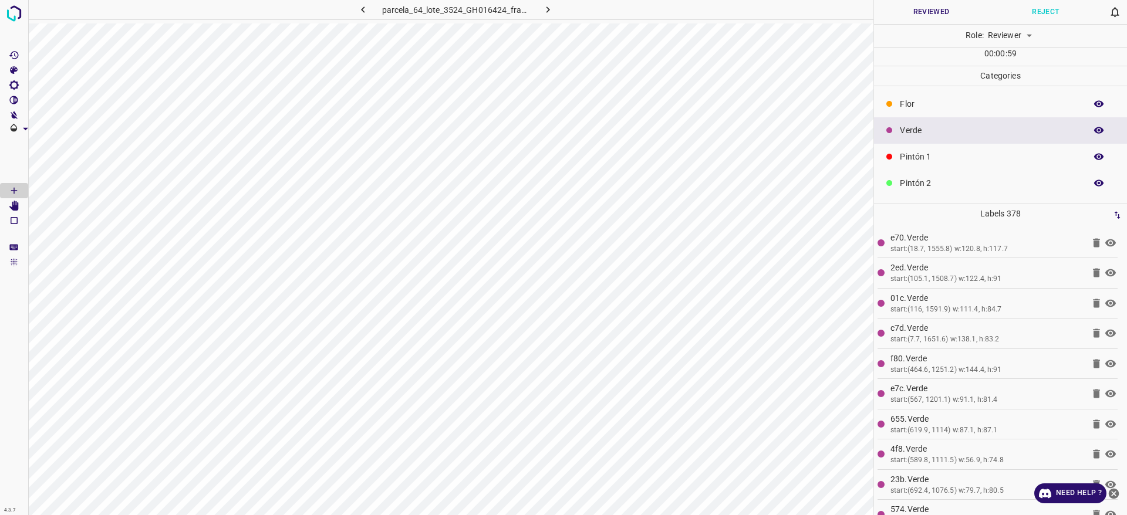
click at [1087, 119] on div "Verde" at bounding box center [1000, 130] width 253 height 26
click at [1094, 131] on icon "button" at bounding box center [1098, 130] width 9 height 6
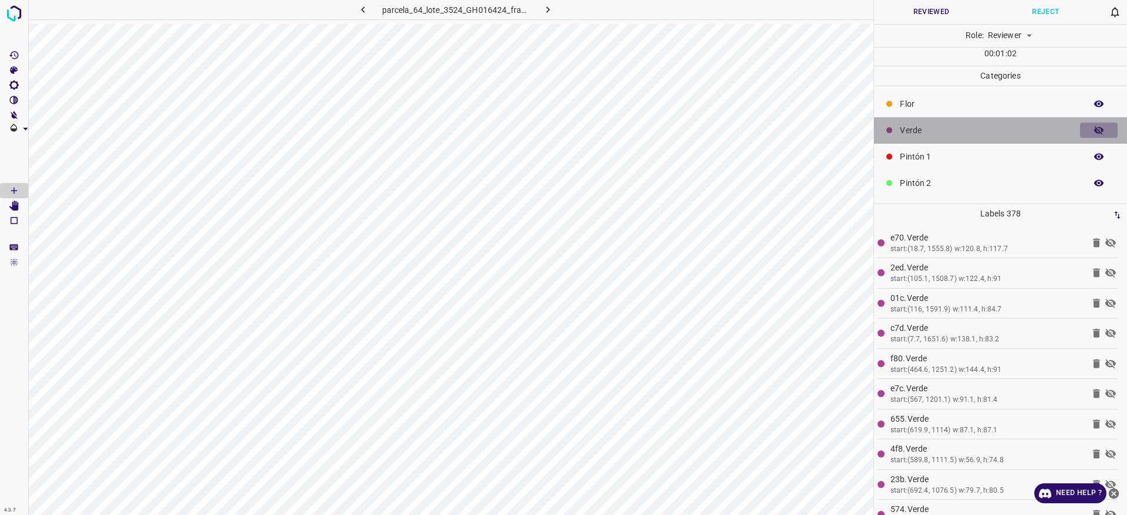
click at [1094, 131] on icon "button" at bounding box center [1099, 130] width 11 height 11
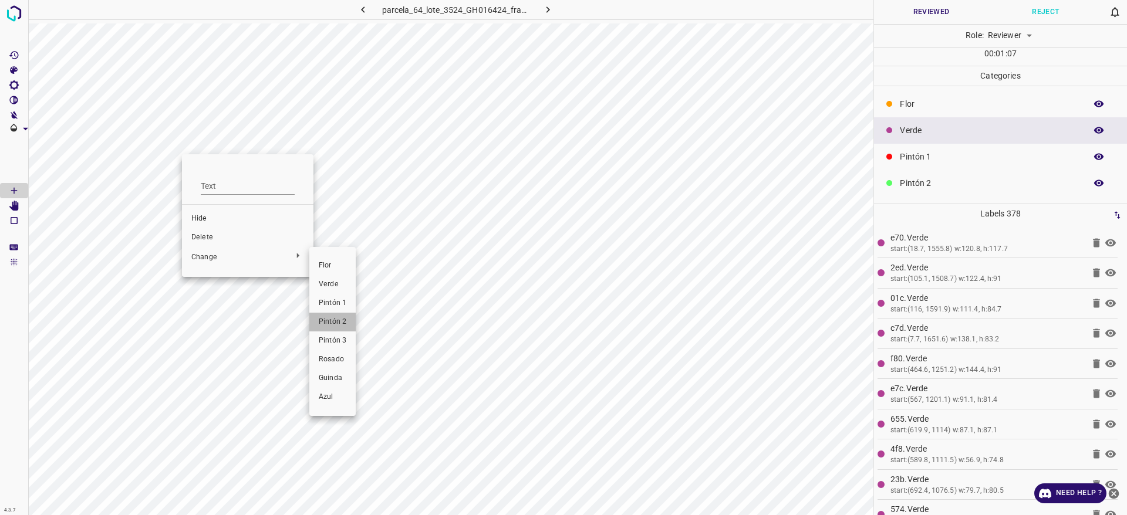
click at [340, 328] on li "Pintón 2" at bounding box center [332, 322] width 46 height 19
click at [343, 338] on span "Pintón 2" at bounding box center [350, 336] width 28 height 11
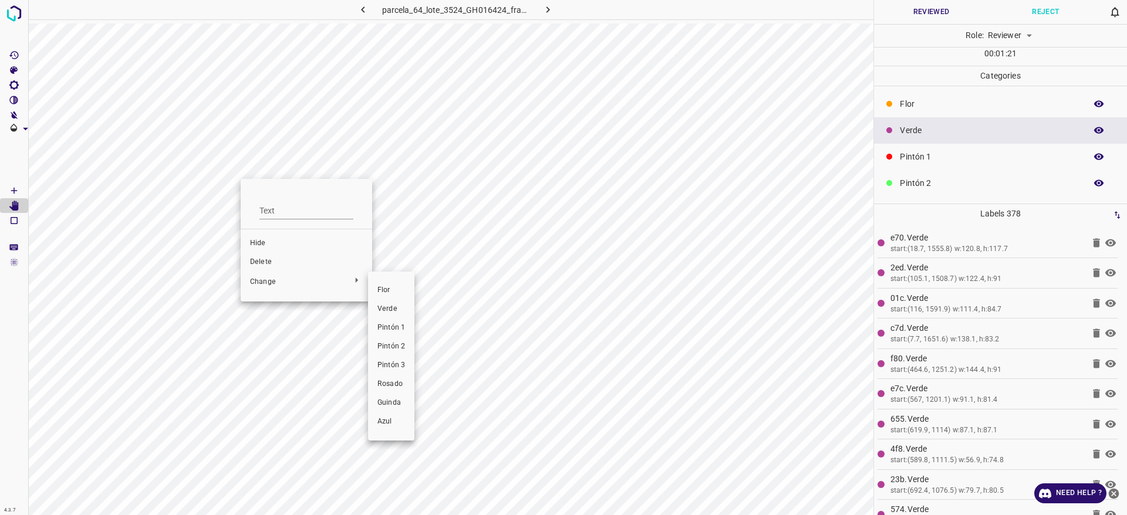
click at [388, 342] on span "Pintón 2" at bounding box center [391, 347] width 28 height 11
click at [373, 345] on span "Pintón 2" at bounding box center [374, 347] width 28 height 11
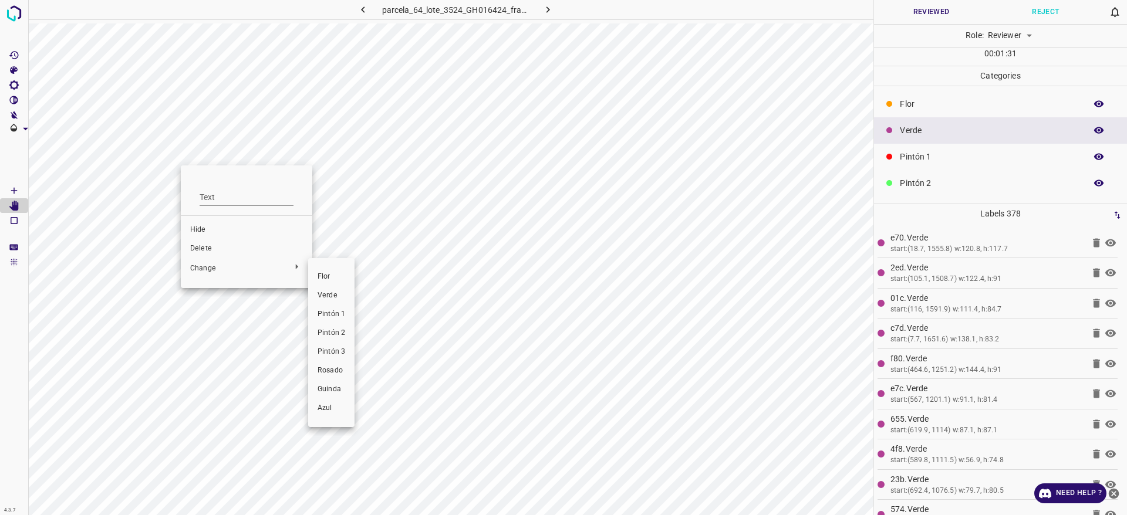
click at [326, 330] on span "Pintón 2" at bounding box center [332, 333] width 28 height 11
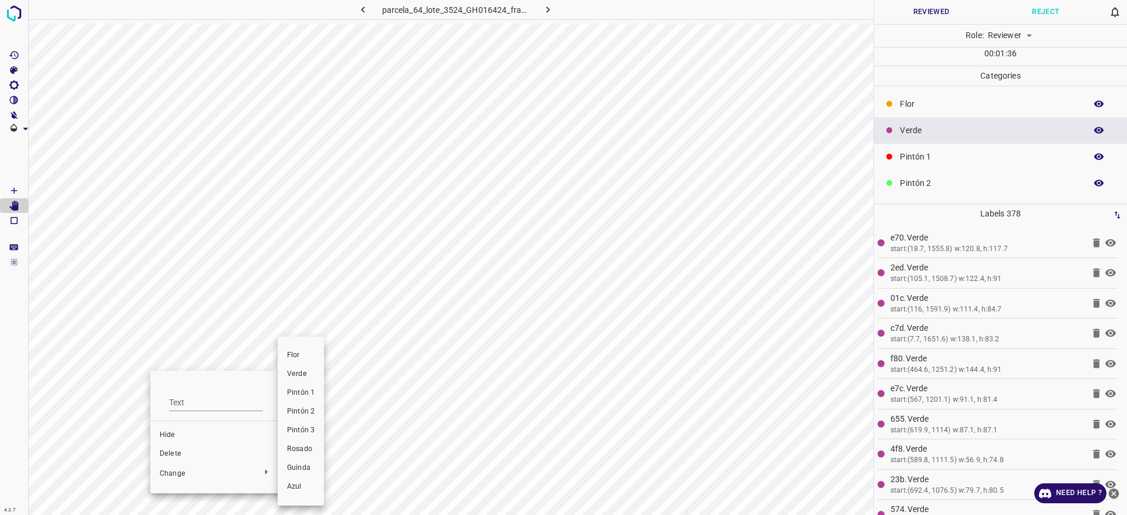
click at [302, 415] on span "Pintón 2" at bounding box center [301, 412] width 28 height 11
click at [306, 427] on span "Pintón 3" at bounding box center [313, 431] width 28 height 11
click at [1091, 125] on button "button" at bounding box center [1099, 130] width 38 height 15
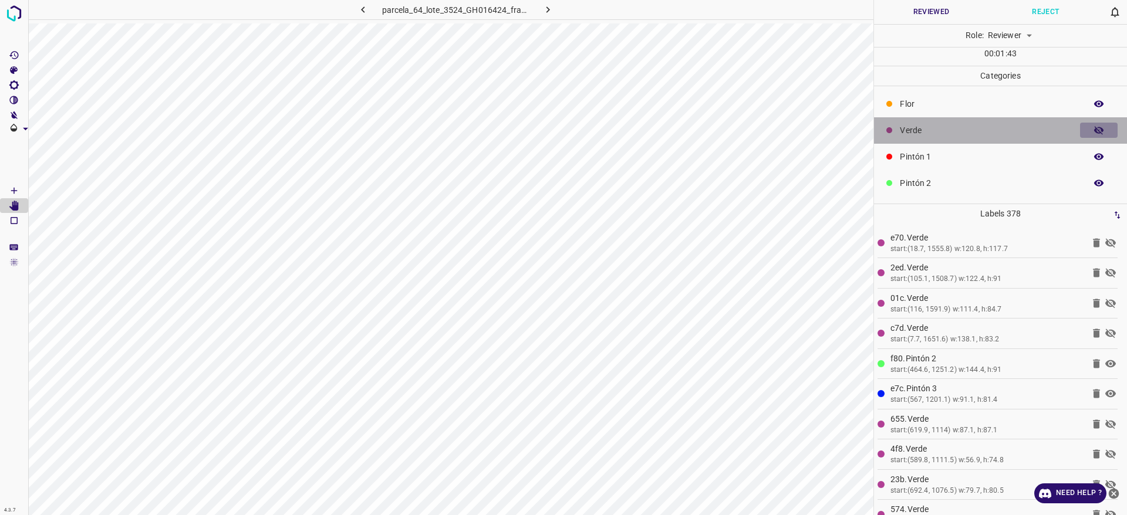
click at [1091, 125] on button "button" at bounding box center [1099, 130] width 38 height 15
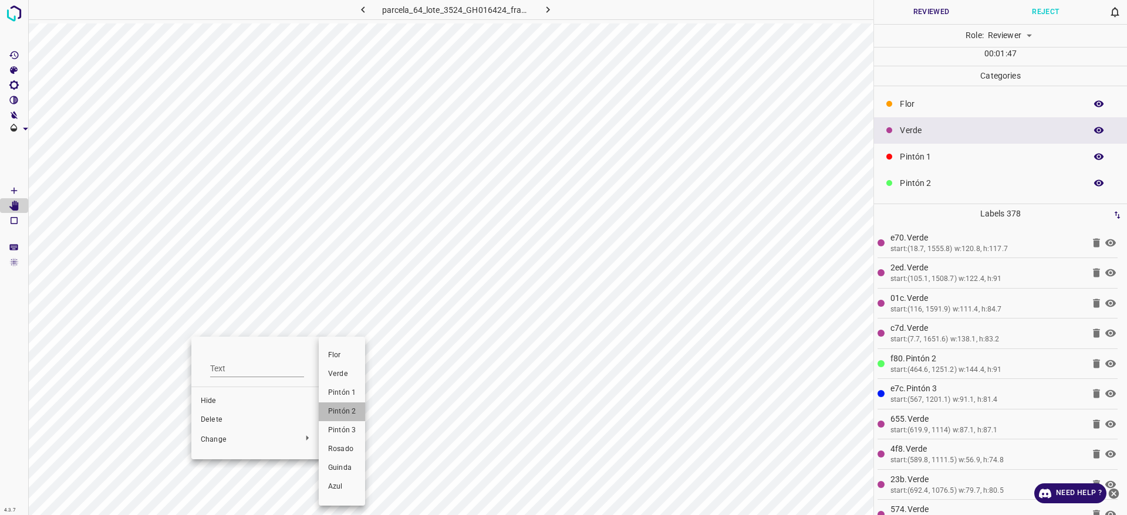
click at [336, 407] on span "Pintón 2" at bounding box center [342, 412] width 28 height 11
click at [362, 404] on li "Pintón 2" at bounding box center [363, 412] width 46 height 19
click at [323, 409] on span "Pintón 2" at bounding box center [336, 412] width 28 height 11
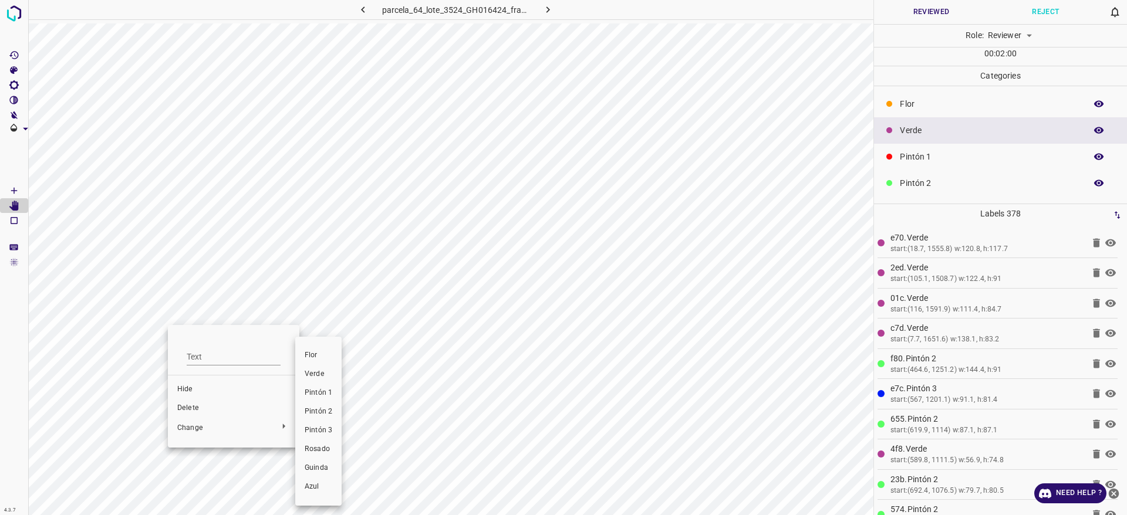
click at [305, 412] on span "Pintón 2" at bounding box center [319, 412] width 28 height 11
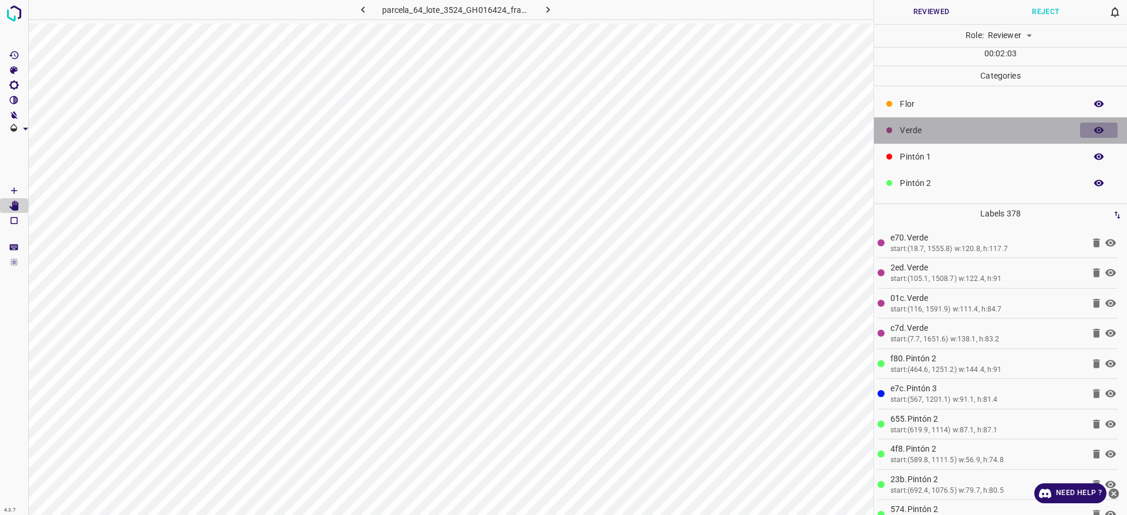
click at [1094, 126] on icon "button" at bounding box center [1099, 130] width 11 height 11
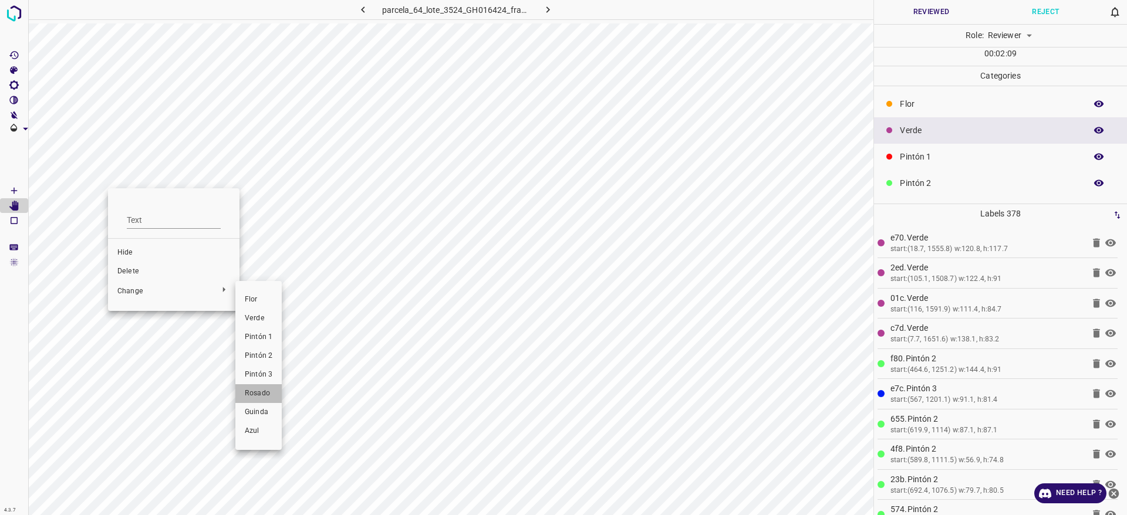
click at [260, 395] on span "Rosado" at bounding box center [259, 394] width 28 height 11
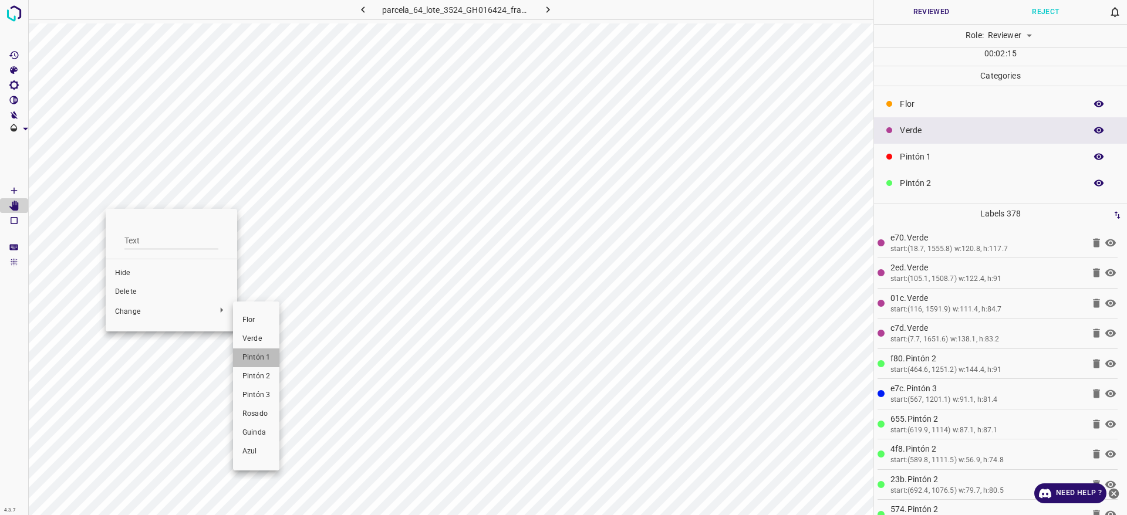
click at [249, 359] on span "Pintón 1" at bounding box center [256, 358] width 28 height 11
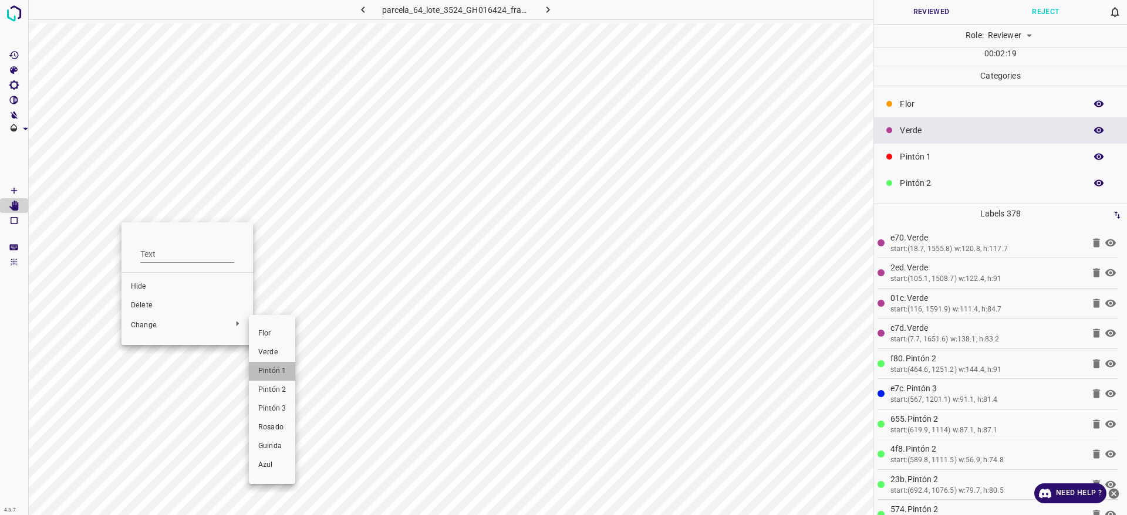
click at [284, 370] on span "Pintón 1" at bounding box center [272, 371] width 28 height 11
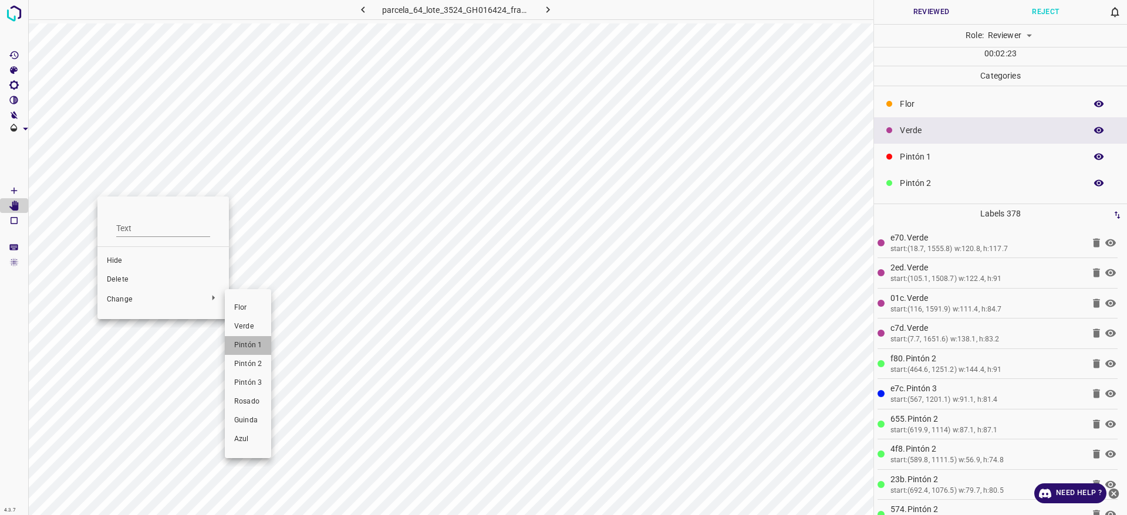
click at [255, 348] on span "Pintón 1" at bounding box center [248, 345] width 28 height 11
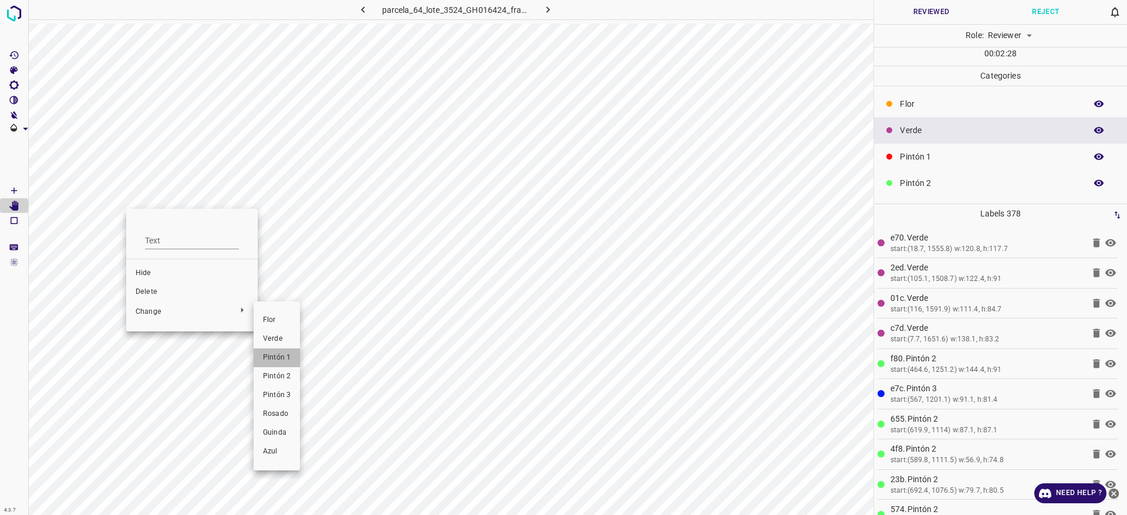
click at [273, 360] on span "Pintón 1" at bounding box center [277, 358] width 28 height 11
click at [262, 359] on span "Pintón 1" at bounding box center [263, 354] width 28 height 11
click at [278, 355] on span "Pintón 1" at bounding box center [289, 355] width 28 height 11
click at [292, 362] on span "Pintón 1" at bounding box center [290, 358] width 28 height 11
click at [286, 366] on span "Pintón 1" at bounding box center [290, 363] width 28 height 11
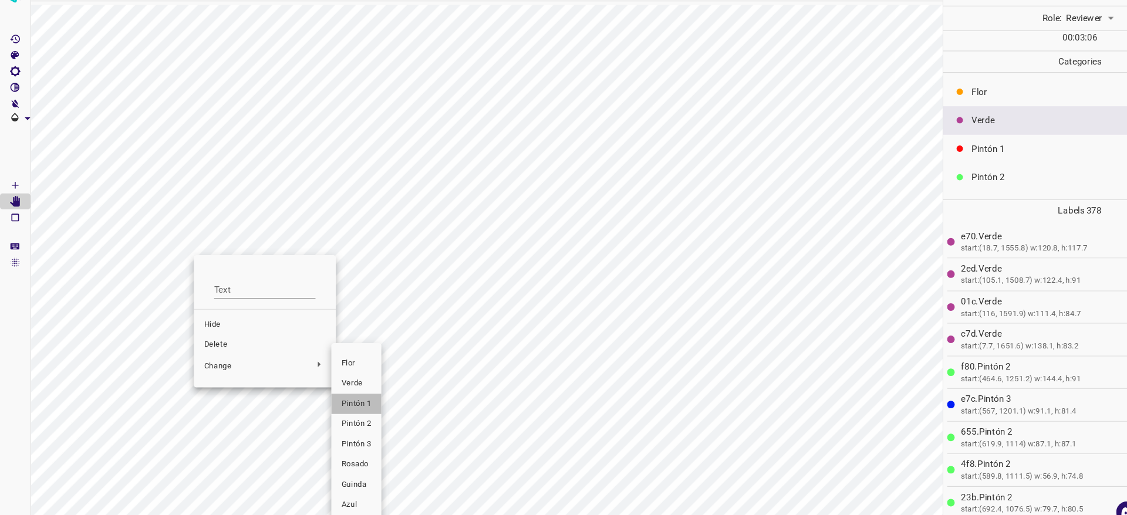
click at [327, 397] on span "Pintón 1" at bounding box center [330, 393] width 28 height 11
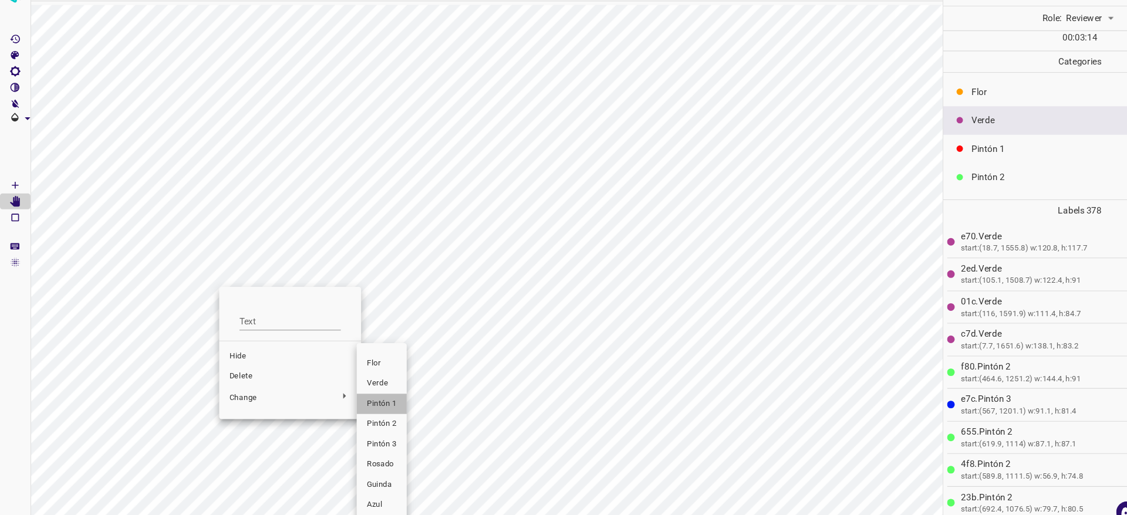
click at [355, 394] on span "Pintón 1" at bounding box center [354, 393] width 28 height 11
click at [362, 389] on span "Pintón 1" at bounding box center [360, 393] width 28 height 11
click at [351, 393] on span "Pintón 1" at bounding box center [347, 393] width 28 height 11
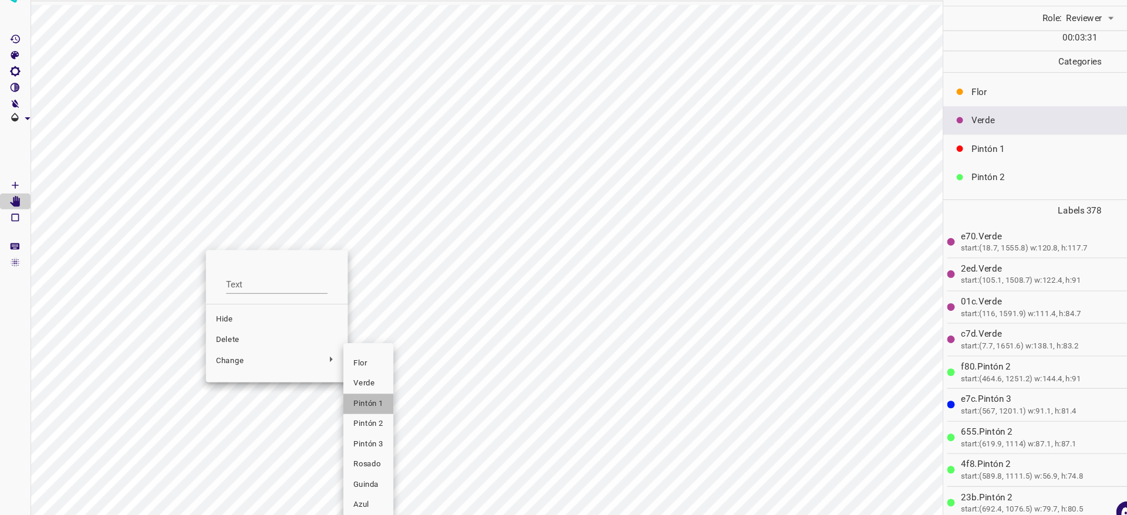
click at [333, 393] on span "Pintón 1" at bounding box center [342, 393] width 28 height 11
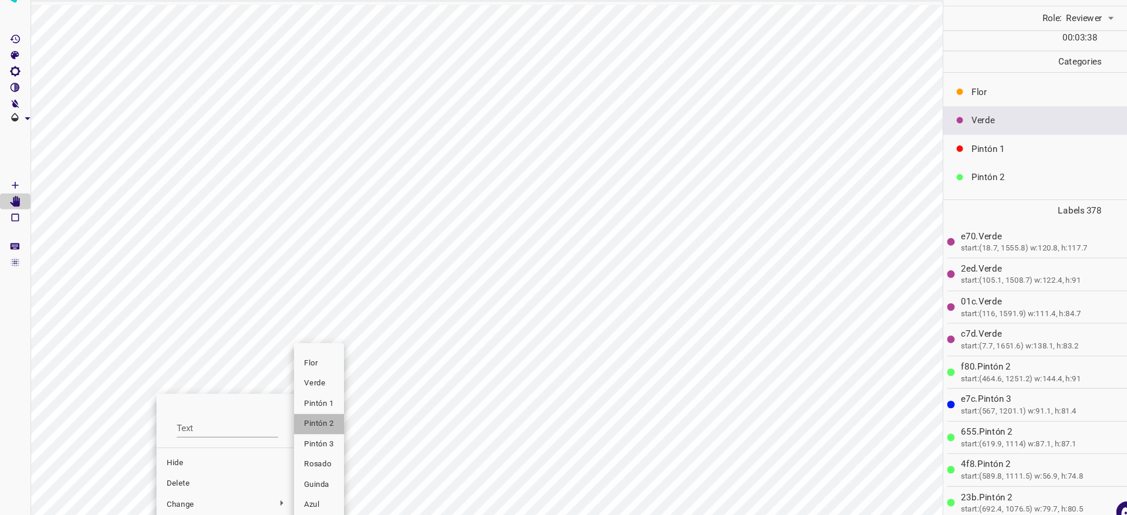
click at [306, 412] on span "Pintón 2" at bounding box center [296, 412] width 28 height 11
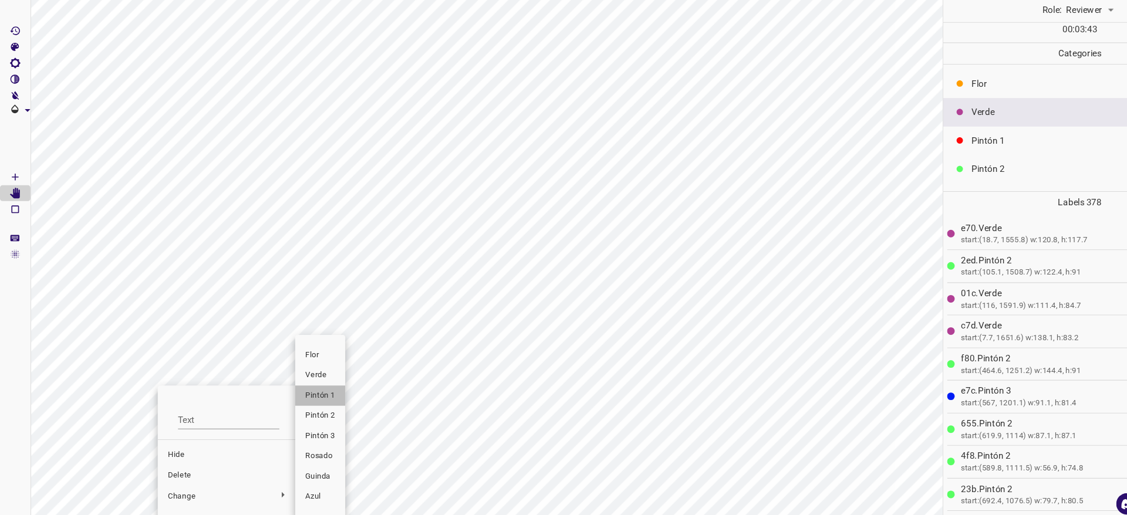
click at [289, 390] on span "Pintón 1" at bounding box center [297, 393] width 28 height 11
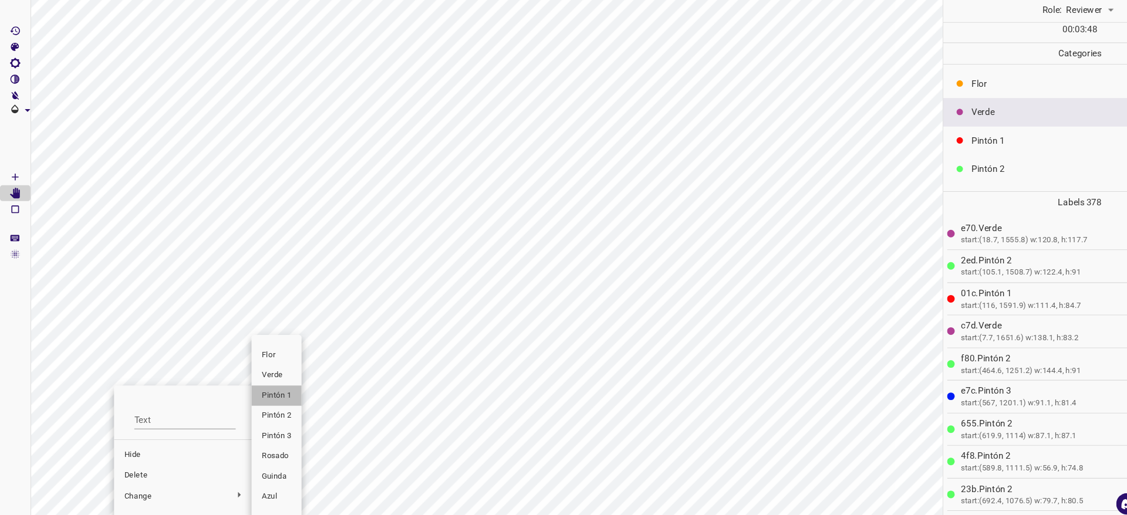
click at [260, 388] on span "Pintón 1" at bounding box center [256, 393] width 28 height 11
click at [278, 396] on span "Pintón 1" at bounding box center [275, 393] width 28 height 11
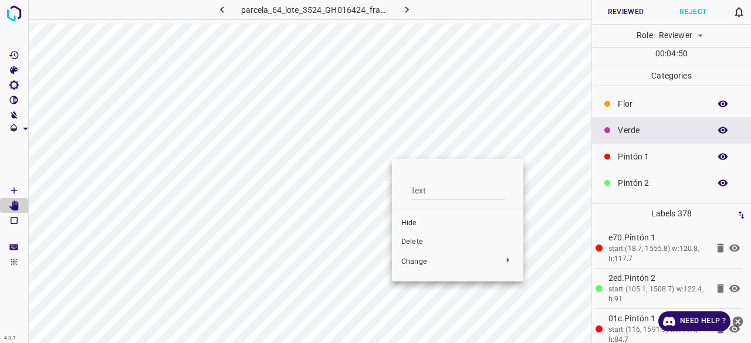
click at [723, 130] on div at bounding box center [375, 171] width 751 height 343
click at [716, 126] on div "Text Hide Delete Change" at bounding box center [375, 171] width 751 height 343
click at [718, 129] on icon "button" at bounding box center [723, 130] width 11 height 11
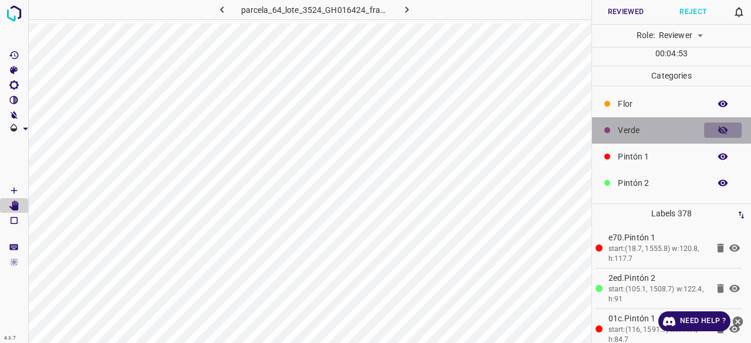
click at [718, 129] on icon "button" at bounding box center [723, 130] width 11 height 11
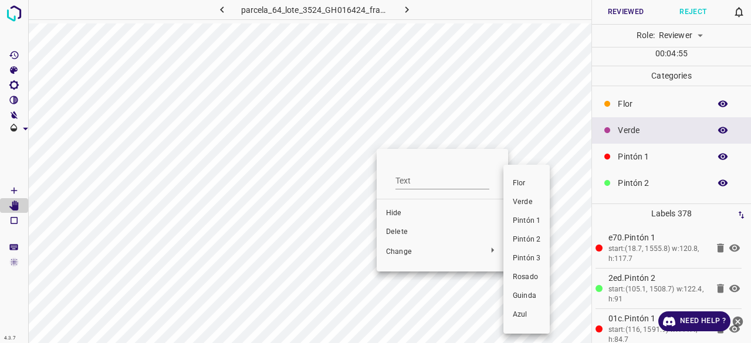
click at [527, 261] on span "Pintón 3" at bounding box center [527, 259] width 28 height 11
click at [529, 261] on span "Pintón 3" at bounding box center [527, 259] width 28 height 11
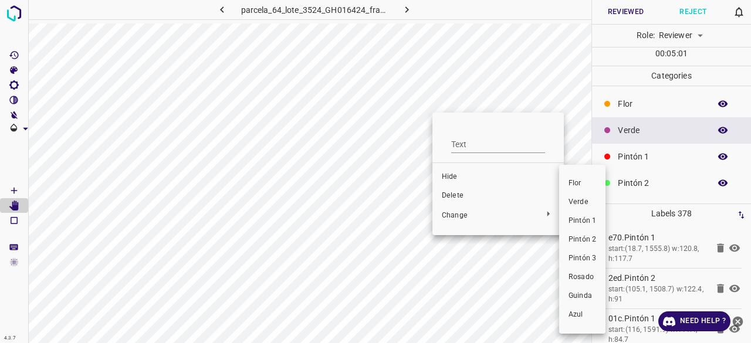
click at [589, 252] on li "Pintón 3" at bounding box center [582, 258] width 46 height 19
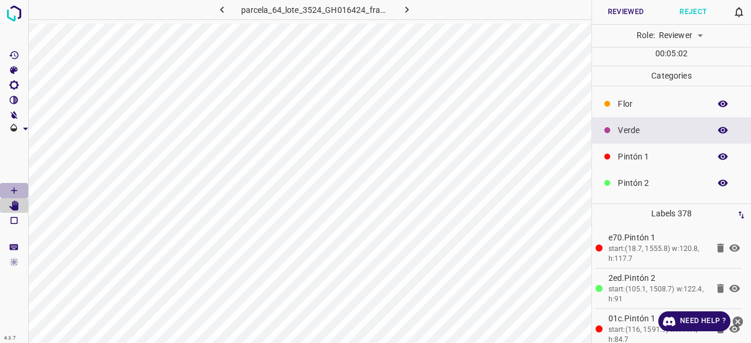
click at [9, 193] on icon "[Space] Draw" at bounding box center [14, 191] width 11 height 11
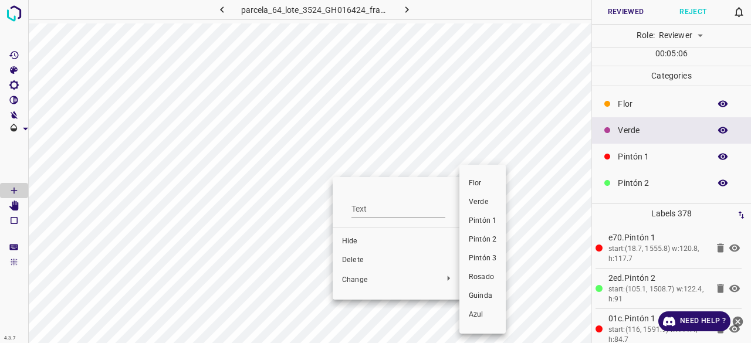
click at [493, 258] on span "Pintón 3" at bounding box center [483, 259] width 28 height 11
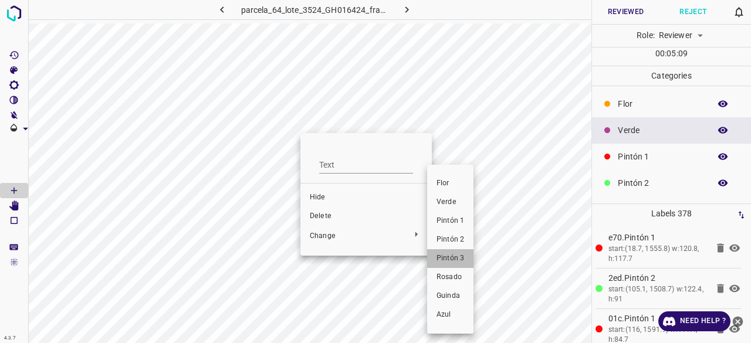
click at [441, 255] on span "Pintón 3" at bounding box center [451, 259] width 28 height 11
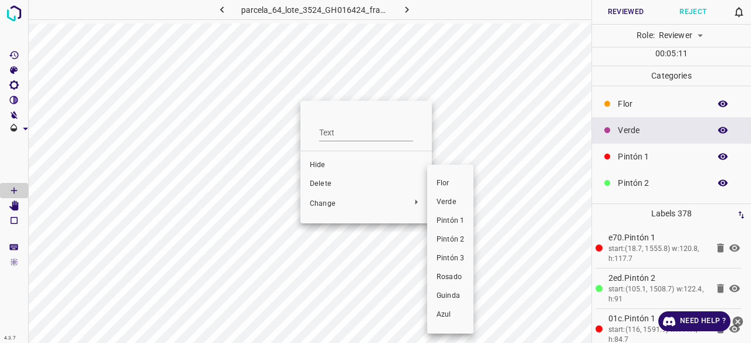
click at [457, 252] on li "Pintón 3" at bounding box center [450, 258] width 46 height 19
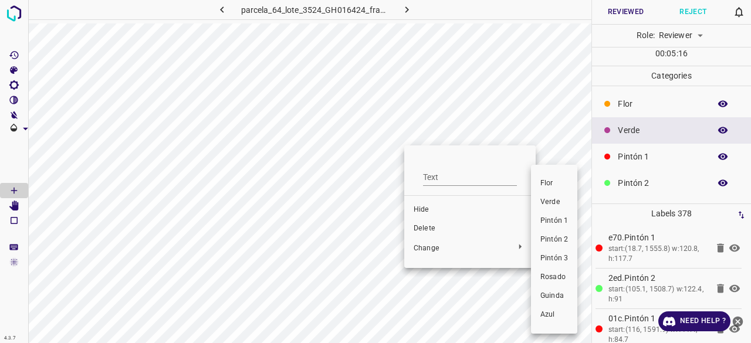
click at [549, 257] on span "Pintón 3" at bounding box center [555, 259] width 28 height 11
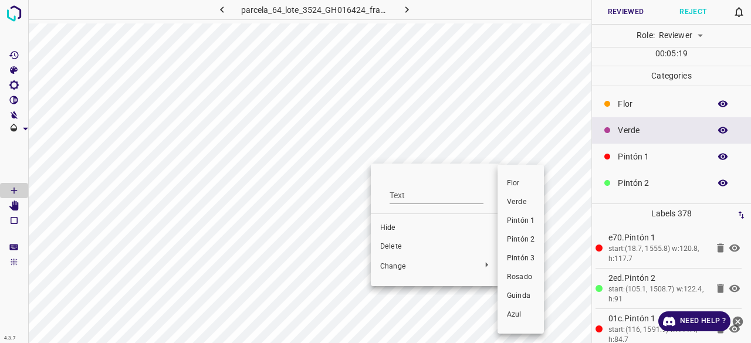
click at [524, 220] on span "Pintón 1" at bounding box center [521, 221] width 28 height 11
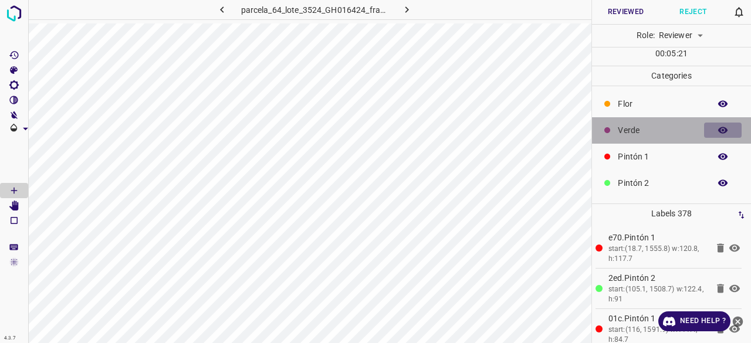
click at [719, 129] on icon "button" at bounding box center [723, 130] width 11 height 11
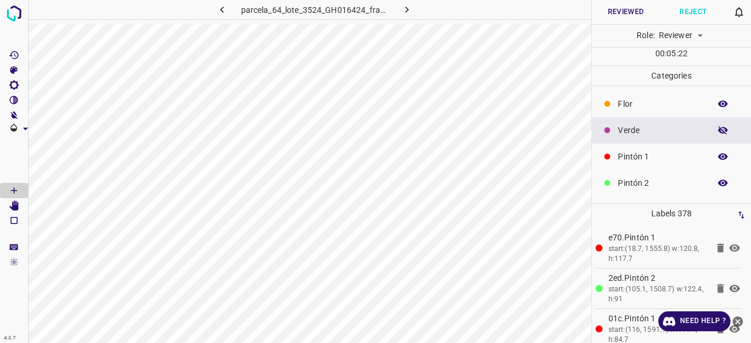
click at [719, 129] on icon "button" at bounding box center [723, 130] width 11 height 11
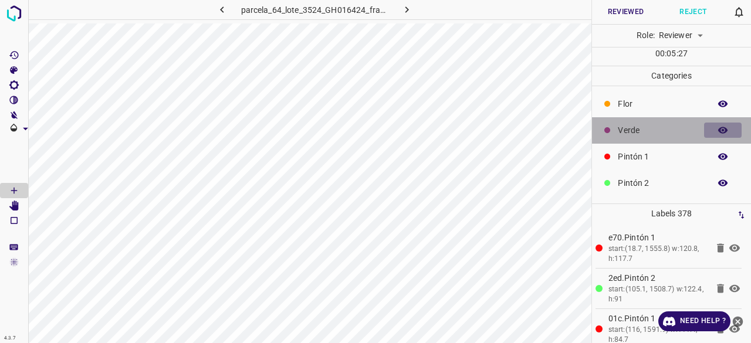
click at [720, 126] on button "button" at bounding box center [723, 130] width 38 height 15
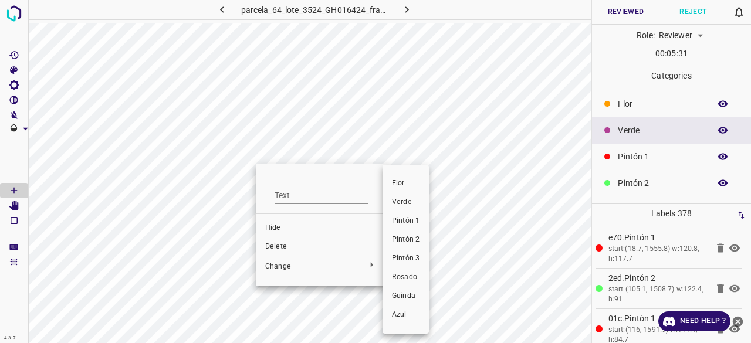
click at [407, 259] on span "Pintón 3" at bounding box center [406, 259] width 28 height 11
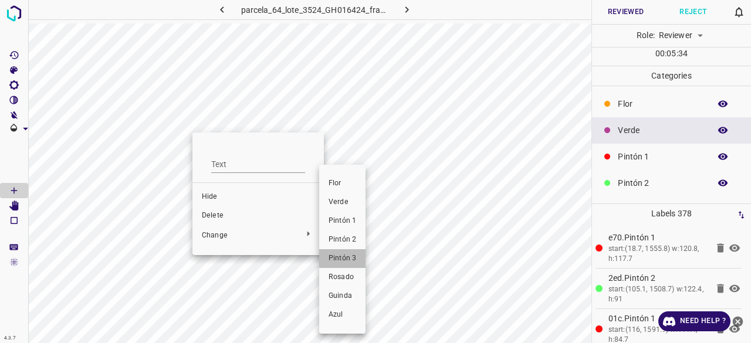
click at [342, 263] on span "Pintón 3" at bounding box center [343, 259] width 28 height 11
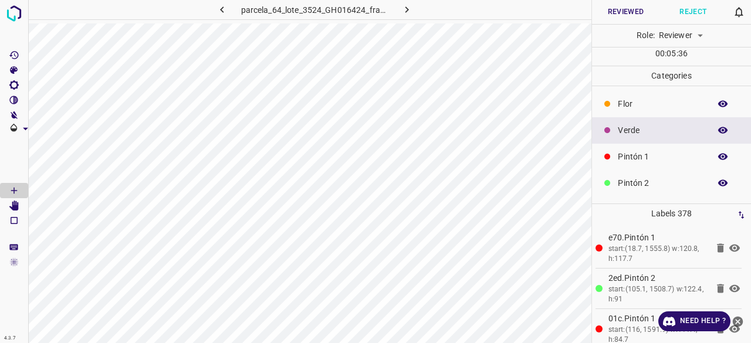
scroll to position [103, 0]
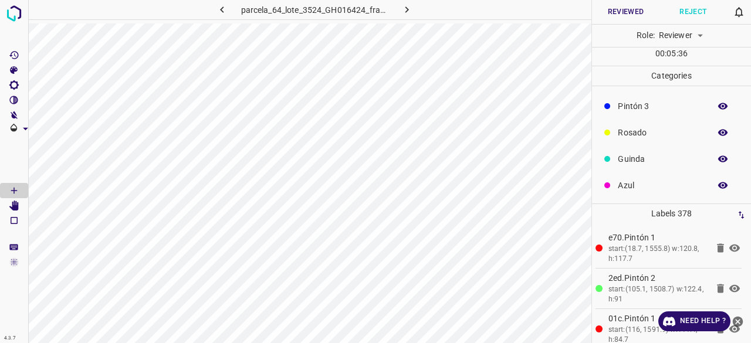
click at [647, 134] on p "Rosado" at bounding box center [661, 133] width 86 height 12
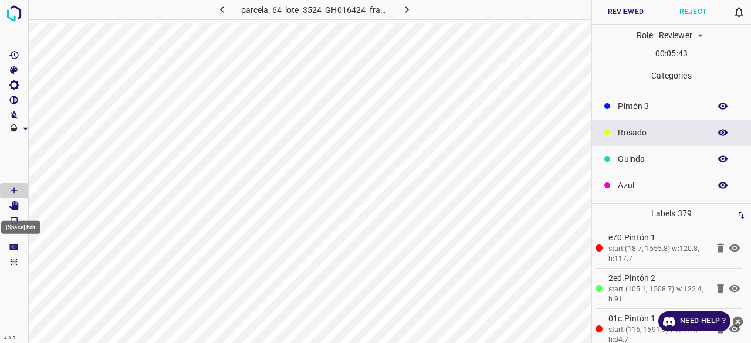
click at [11, 205] on icon "[Space] Edit" at bounding box center [14, 206] width 11 height 11
click at [719, 158] on icon "button" at bounding box center [723, 159] width 9 height 6
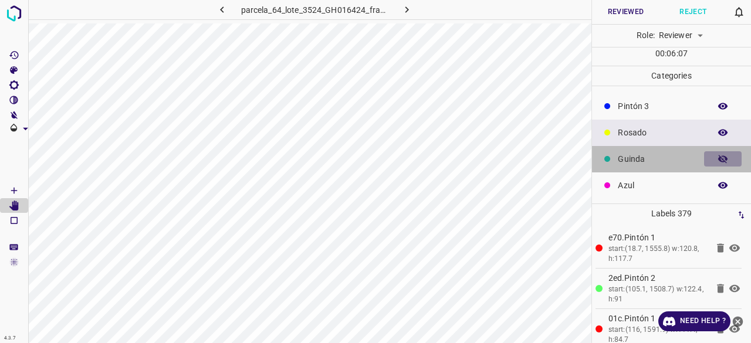
click at [718, 158] on icon "button" at bounding box center [723, 159] width 11 height 11
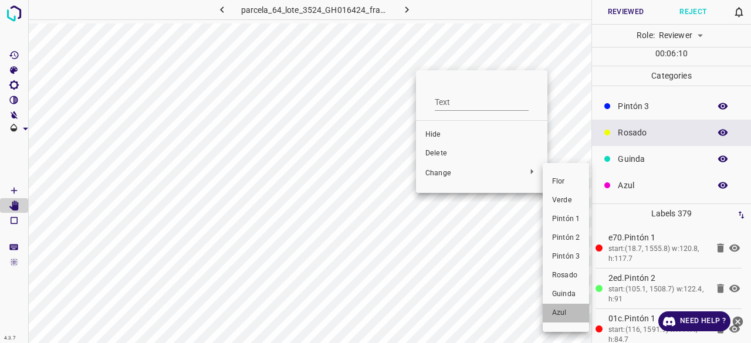
click at [565, 312] on span "Azul" at bounding box center [566, 313] width 28 height 11
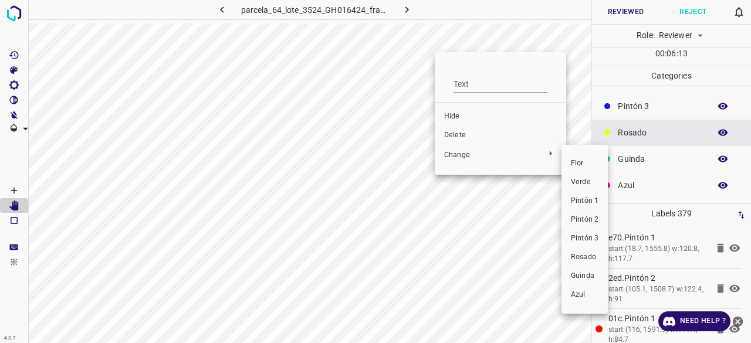
click at [459, 36] on div at bounding box center [375, 171] width 751 height 343
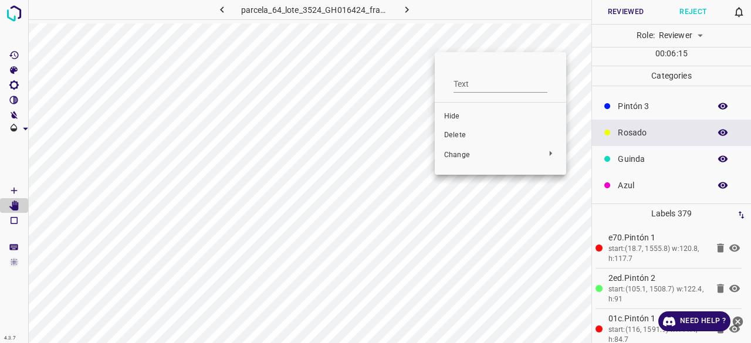
click at [378, 178] on div at bounding box center [375, 171] width 751 height 343
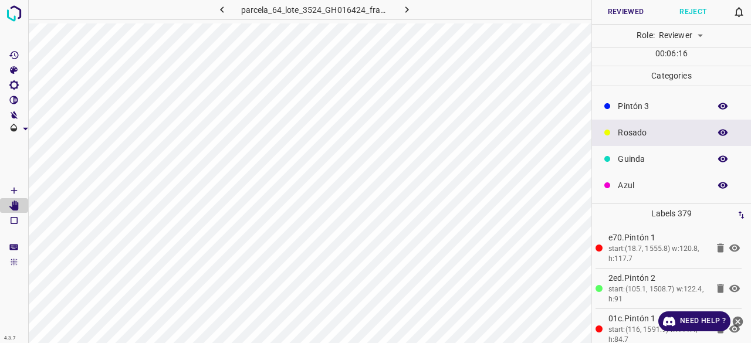
scroll to position [0, 0]
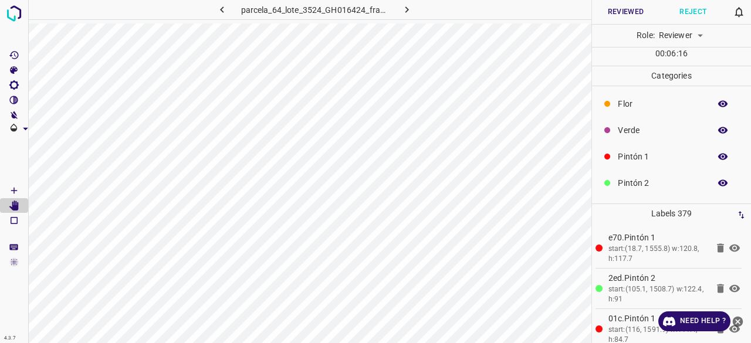
click at [718, 133] on icon "button" at bounding box center [723, 130] width 11 height 11
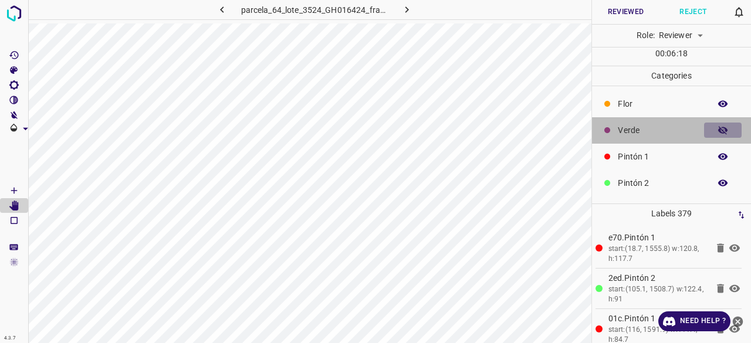
click at [719, 133] on icon "button" at bounding box center [723, 130] width 9 height 8
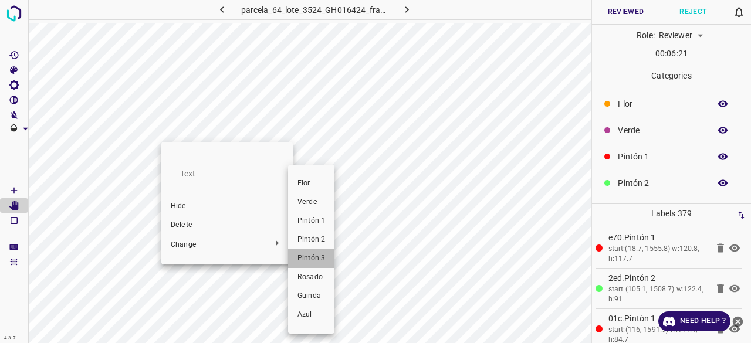
click at [310, 264] on span "Pintón 3" at bounding box center [312, 259] width 28 height 11
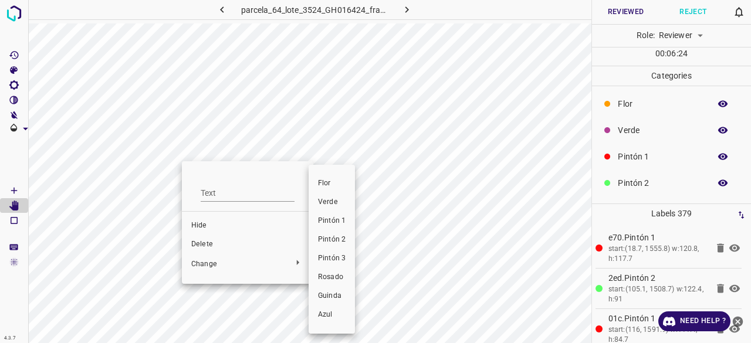
drag, startPoint x: 323, startPoint y: 257, endPoint x: 310, endPoint y: 257, distance: 12.9
click at [323, 257] on span "Pintón 3" at bounding box center [332, 259] width 28 height 11
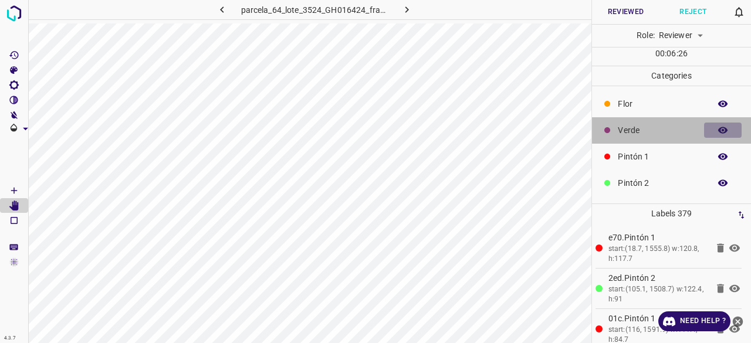
click at [718, 129] on icon "button" at bounding box center [723, 130] width 11 height 11
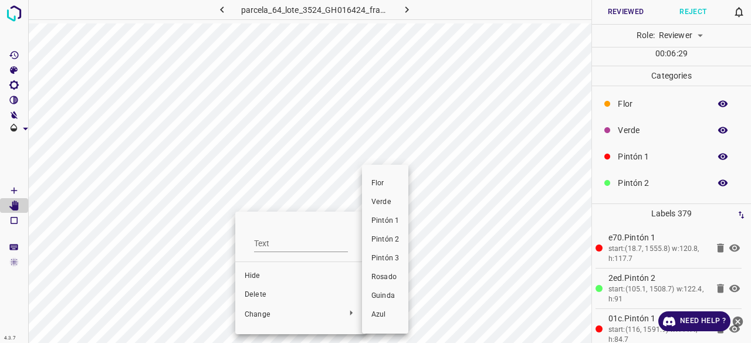
click at [397, 255] on span "Pintón 3" at bounding box center [386, 259] width 28 height 11
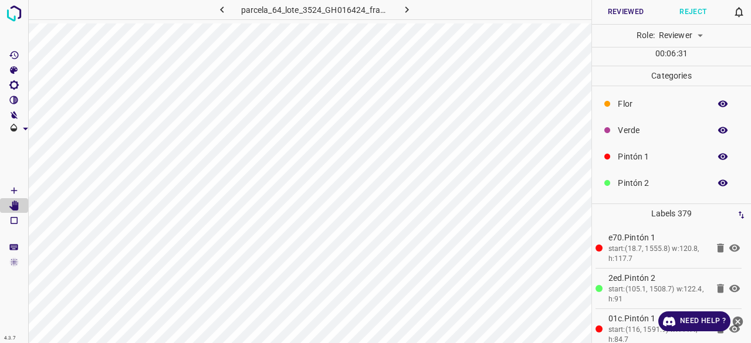
click at [707, 129] on button "button" at bounding box center [723, 130] width 38 height 15
click at [719, 130] on icon "button" at bounding box center [723, 130] width 9 height 8
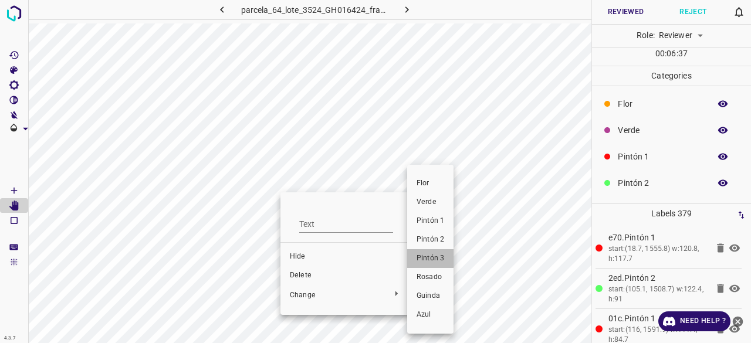
click at [442, 261] on span "Pintón 3" at bounding box center [431, 259] width 28 height 11
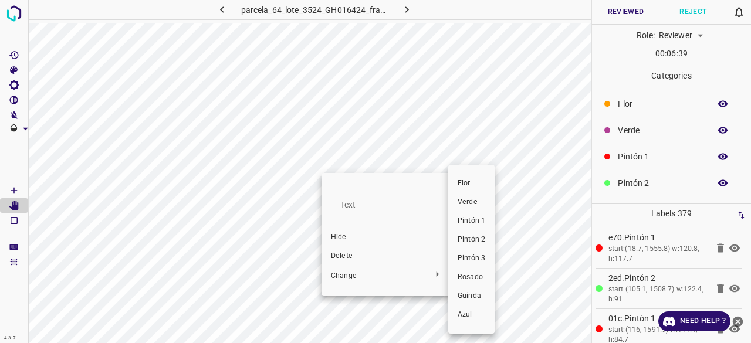
click at [471, 263] on span "Pintón 3" at bounding box center [472, 259] width 28 height 11
click at [477, 258] on span "Pintón 3" at bounding box center [472, 259] width 28 height 11
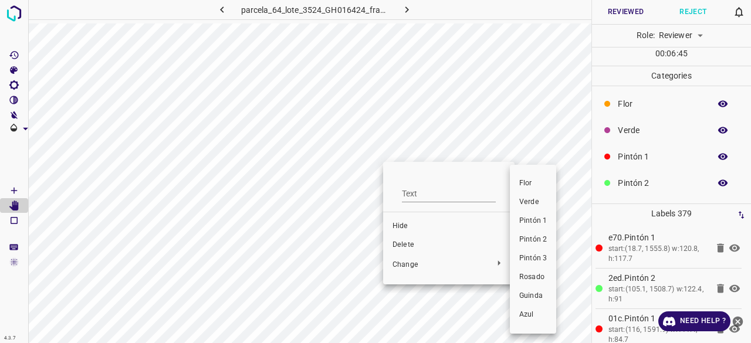
click at [534, 254] on span "Pintón 3" at bounding box center [534, 259] width 28 height 11
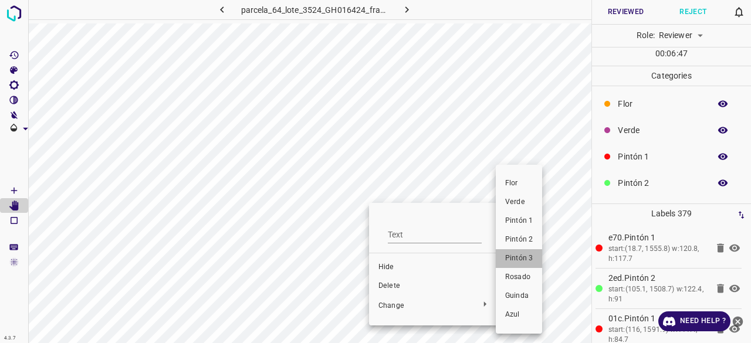
click at [528, 255] on span "Pintón 3" at bounding box center [519, 259] width 28 height 11
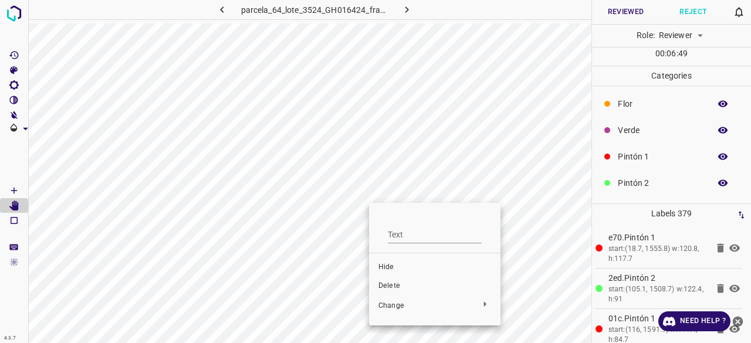
click at [352, 301] on div at bounding box center [375, 171] width 751 height 343
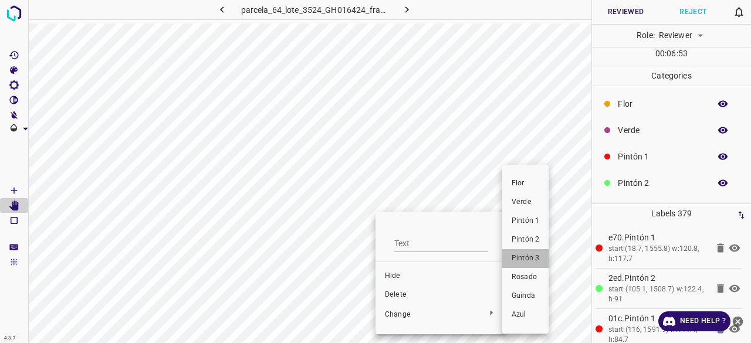
click at [528, 256] on span "Pintón 3" at bounding box center [526, 259] width 28 height 11
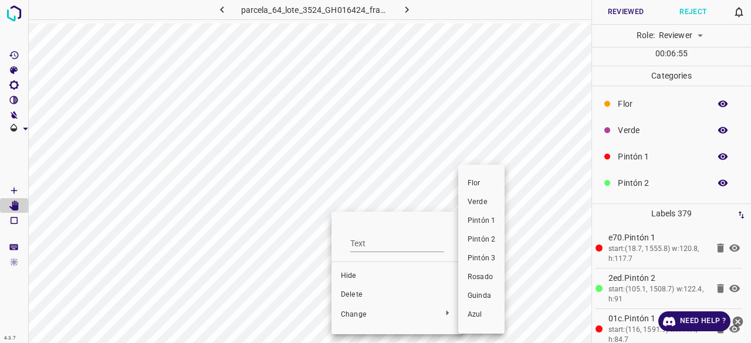
click at [478, 255] on span "Pintón 3" at bounding box center [482, 259] width 28 height 11
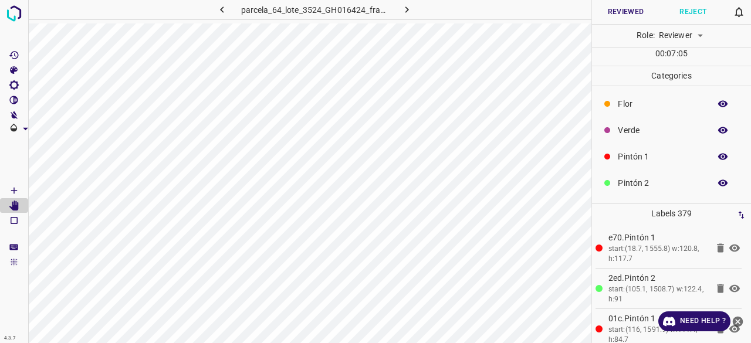
click at [719, 127] on icon "button" at bounding box center [723, 130] width 9 height 6
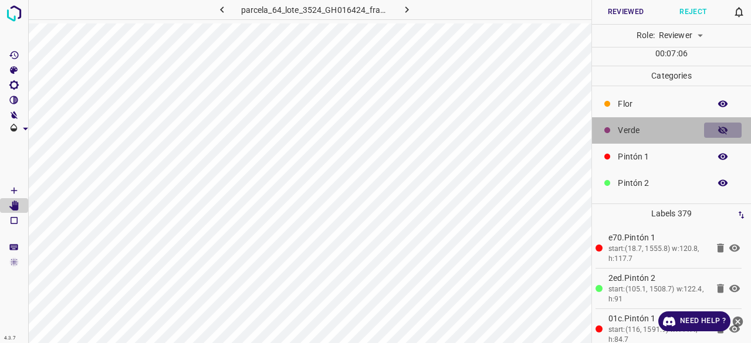
click at [718, 126] on icon "button" at bounding box center [723, 130] width 11 height 11
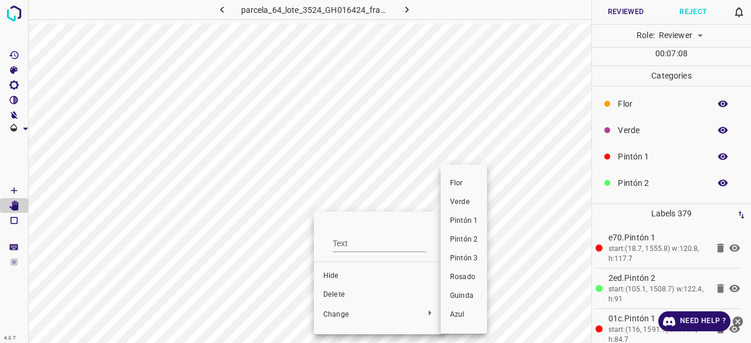
click at [465, 237] on span "Pintón 2" at bounding box center [464, 240] width 28 height 11
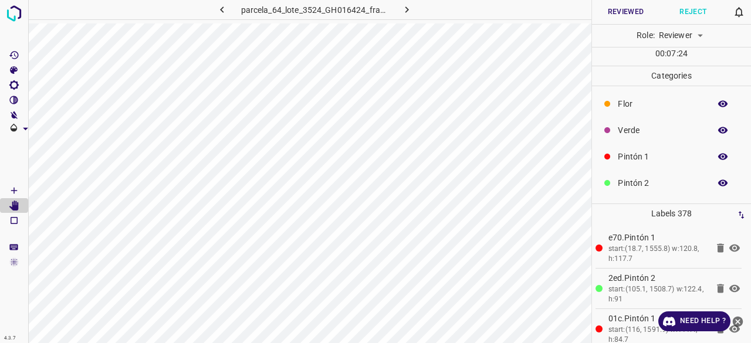
click at [719, 127] on icon "button" at bounding box center [723, 130] width 9 height 6
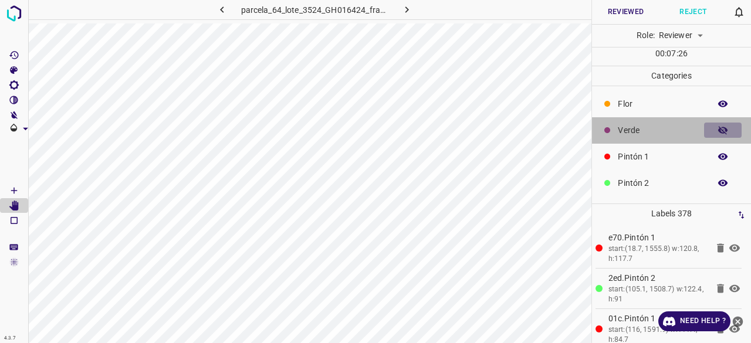
click at [718, 127] on icon "button" at bounding box center [723, 130] width 11 height 11
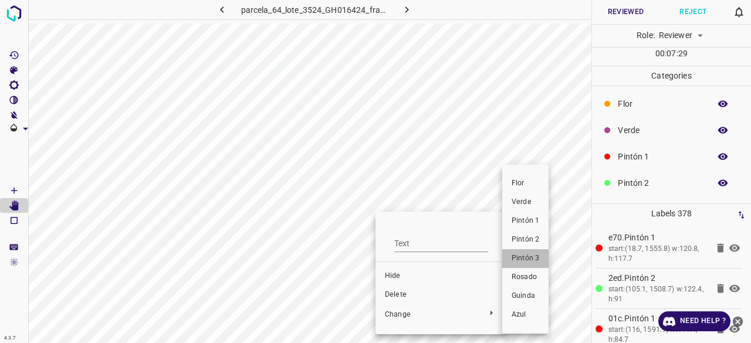
click at [539, 261] on li "Pintón 3" at bounding box center [526, 258] width 46 height 19
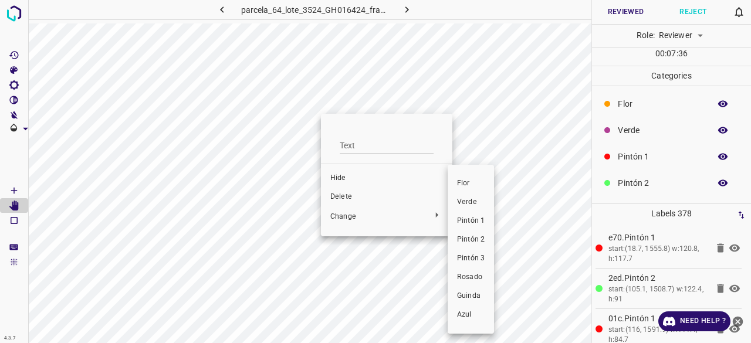
click at [473, 255] on span "Pintón 3" at bounding box center [471, 259] width 28 height 11
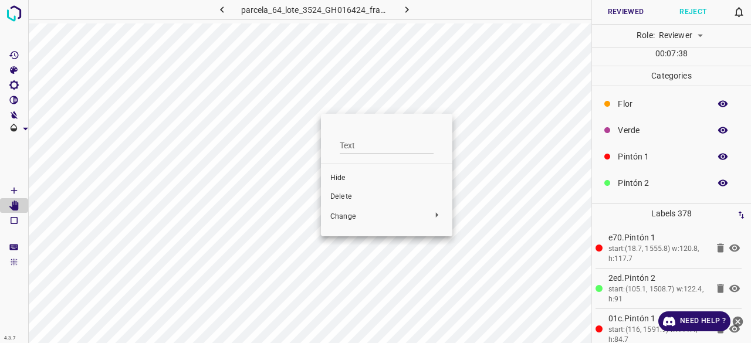
click at [483, 95] on div at bounding box center [375, 171] width 751 height 343
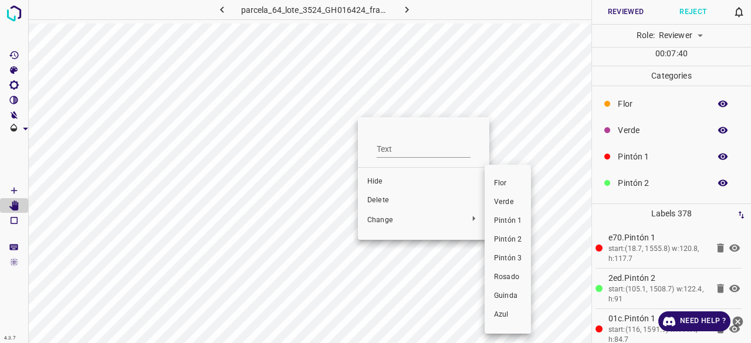
click at [510, 253] on li "Pintón 3" at bounding box center [508, 258] width 46 height 19
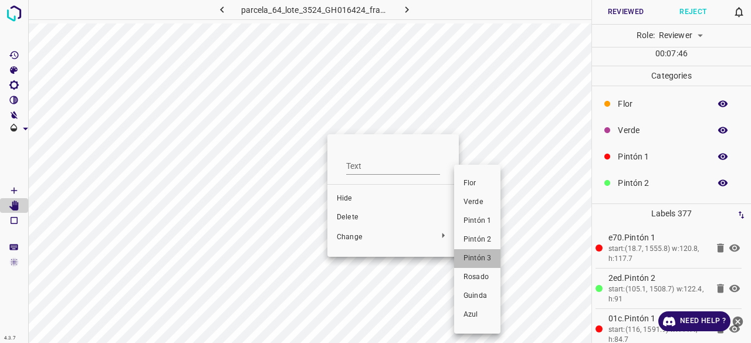
click at [486, 254] on span "Pintón 3" at bounding box center [478, 259] width 28 height 11
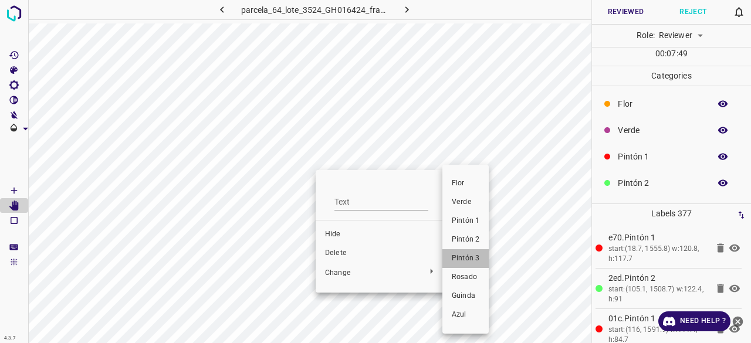
click at [468, 255] on span "Pintón 3" at bounding box center [466, 259] width 28 height 11
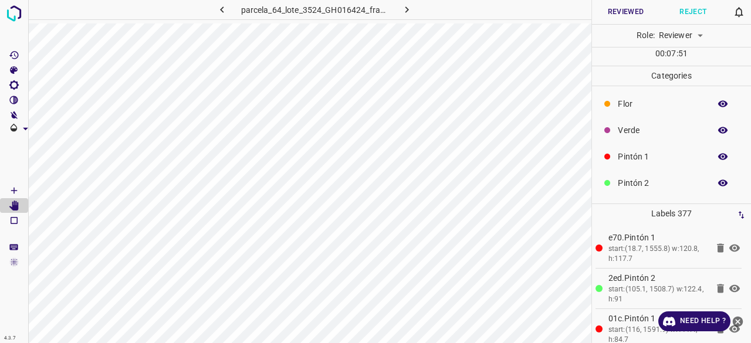
scroll to position [103, 0]
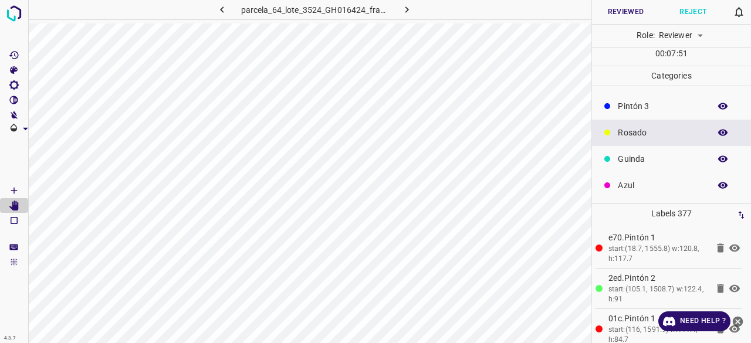
click at [719, 165] on button "button" at bounding box center [723, 158] width 38 height 15
click at [643, 186] on p "Azul" at bounding box center [661, 186] width 86 height 12
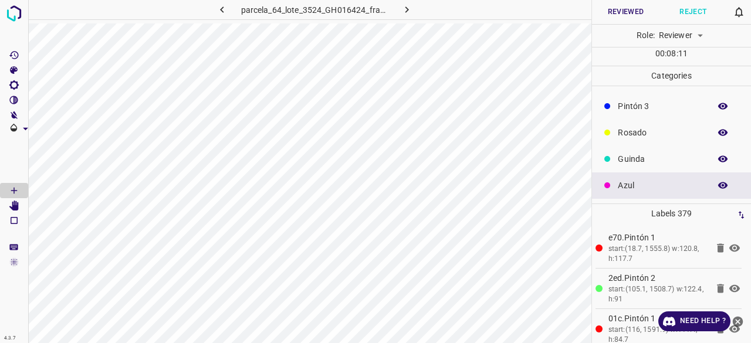
click at [657, 114] on div "Pintón 3" at bounding box center [671, 106] width 159 height 26
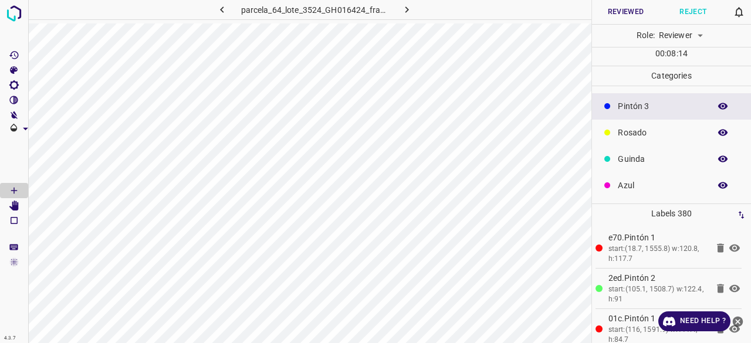
click at [633, 156] on p "Guinda" at bounding box center [661, 159] width 86 height 12
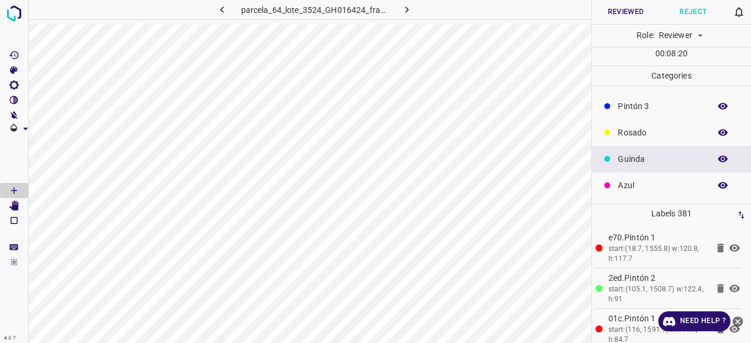
scroll to position [0, 0]
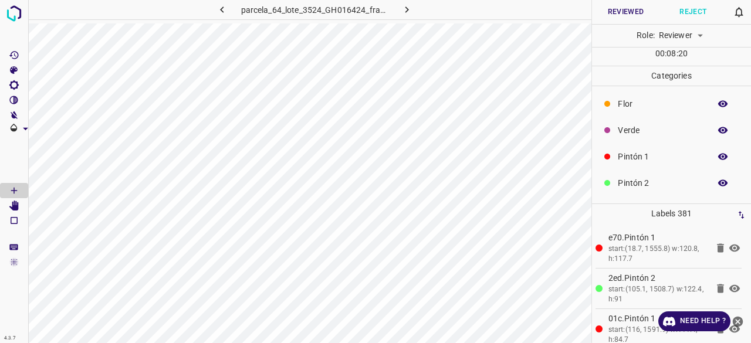
click at [719, 127] on icon "button" at bounding box center [723, 130] width 11 height 11
click at [719, 130] on icon "button" at bounding box center [723, 130] width 9 height 6
click at [719, 130] on icon "button" at bounding box center [723, 130] width 9 height 8
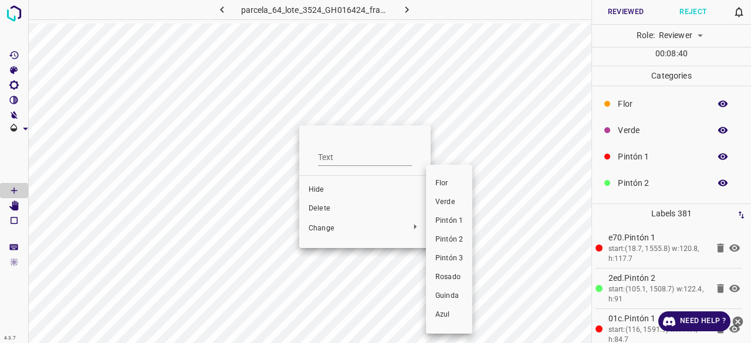
click at [453, 230] on li "Pintón 1" at bounding box center [449, 221] width 46 height 19
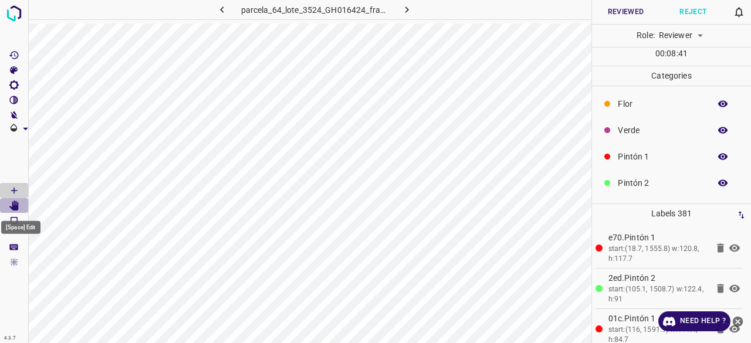
click at [9, 207] on icon "[Space] Edit" at bounding box center [14, 206] width 11 height 11
click at [645, 163] on div "Pintón 1" at bounding box center [671, 157] width 159 height 26
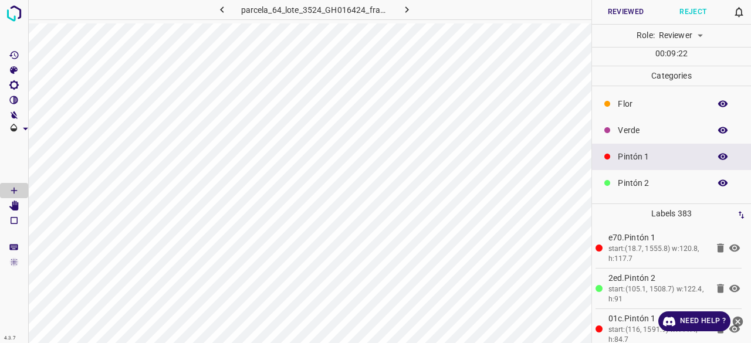
click at [619, 131] on p "Verde" at bounding box center [661, 130] width 86 height 12
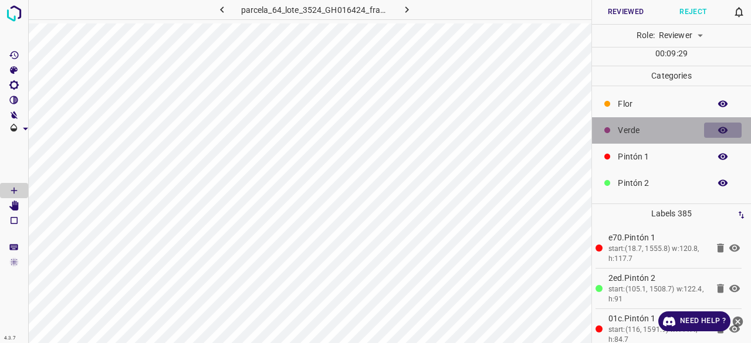
click at [718, 125] on icon "button" at bounding box center [723, 130] width 11 height 11
click at [718, 127] on icon "button" at bounding box center [723, 130] width 11 height 11
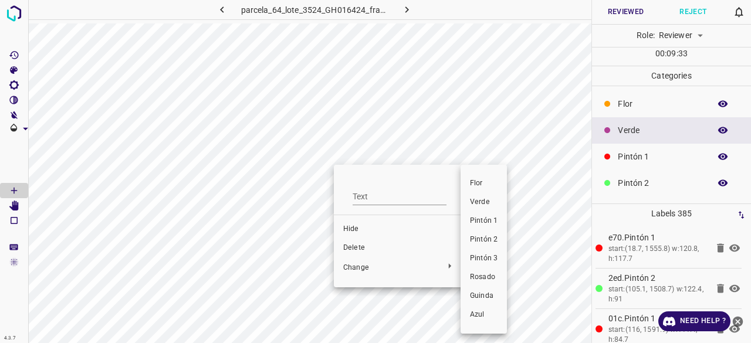
drag, startPoint x: 487, startPoint y: 224, endPoint x: 491, endPoint y: 235, distance: 12.3
click at [491, 235] on ul "Flor Verde Pintón 1 Pintón 2 Pintón 3 Rosado Guinda Azul" at bounding box center [484, 250] width 46 height 160
click at [491, 237] on span "Pintón 2" at bounding box center [484, 240] width 28 height 11
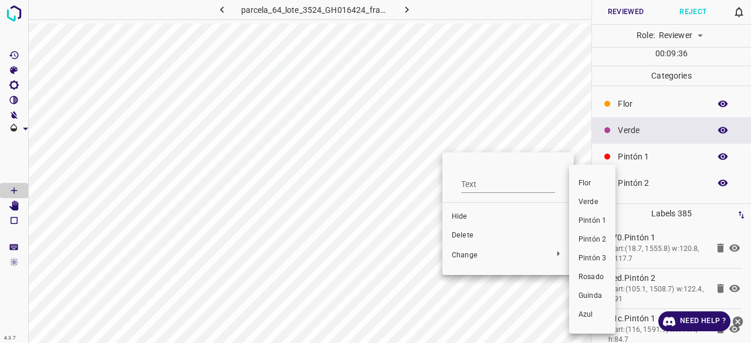
click at [601, 238] on span "Pintón 2" at bounding box center [593, 240] width 28 height 11
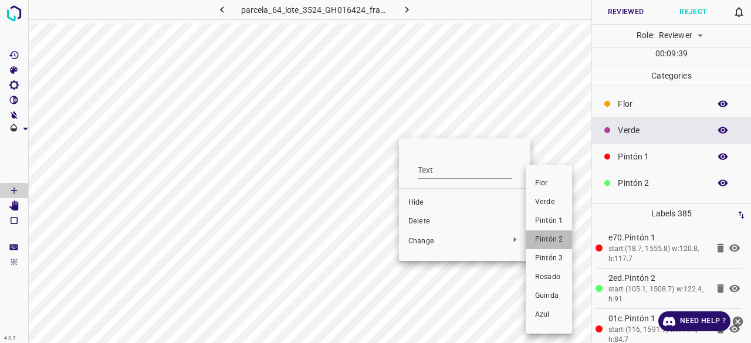
click at [547, 238] on span "Pintón 2" at bounding box center [549, 240] width 28 height 11
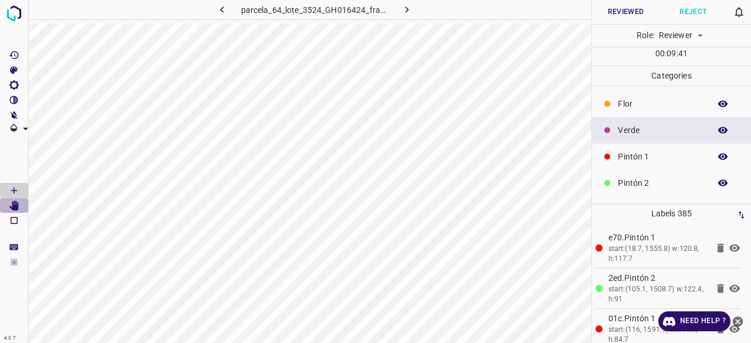
click at [11, 201] on icon "[Space] Edit" at bounding box center [14, 206] width 11 height 11
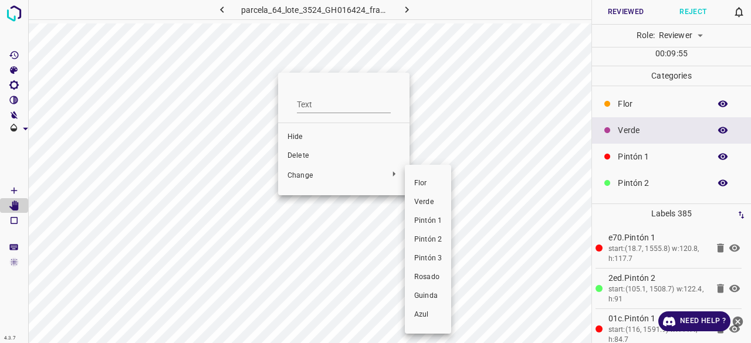
click at [714, 127] on div at bounding box center [375, 171] width 751 height 343
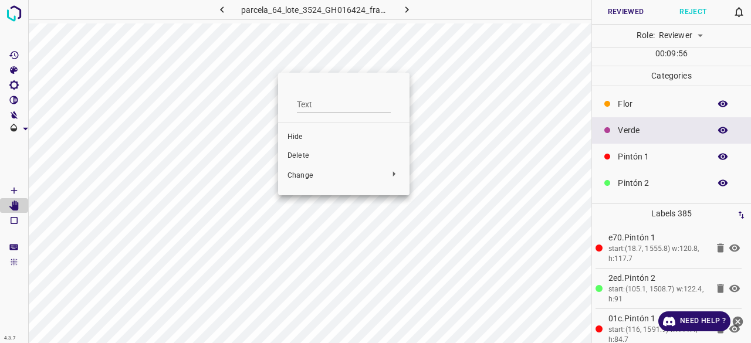
click at [714, 130] on div at bounding box center [375, 171] width 751 height 343
click at [719, 130] on icon "button" at bounding box center [723, 130] width 9 height 6
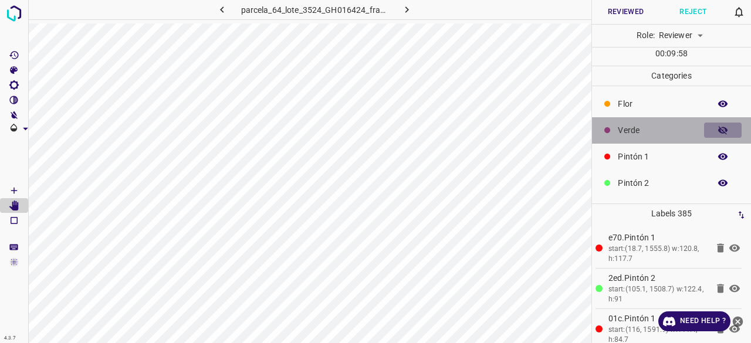
click at [719, 127] on icon "button" at bounding box center [723, 130] width 9 height 8
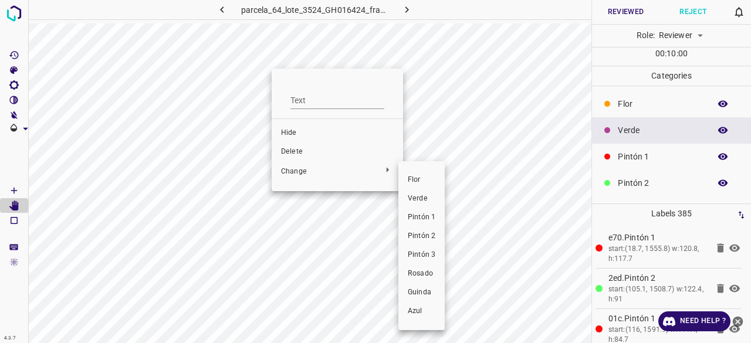
click at [421, 249] on li "Pintón 3" at bounding box center [422, 255] width 46 height 19
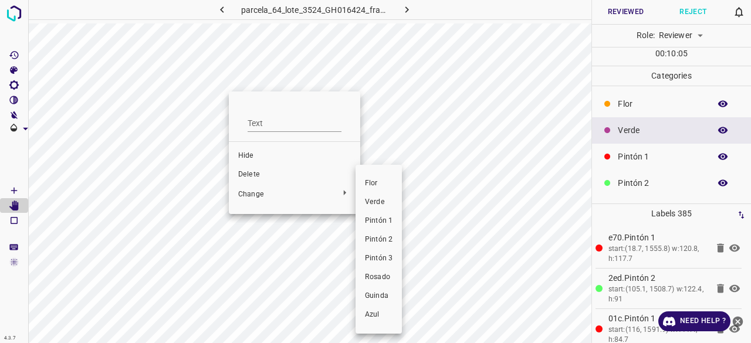
click at [390, 254] on span "Pintón 3" at bounding box center [379, 259] width 28 height 11
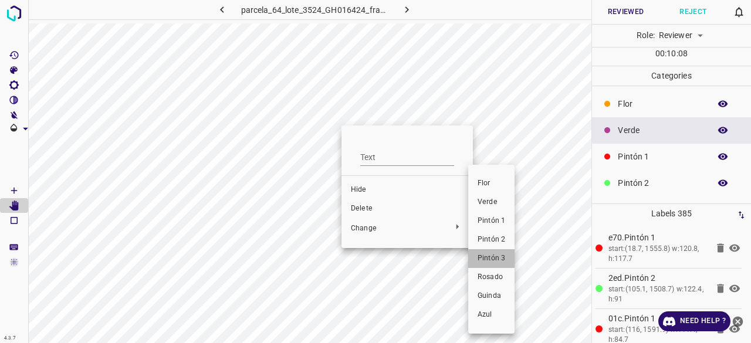
click at [499, 255] on span "Pintón 3" at bounding box center [492, 259] width 28 height 11
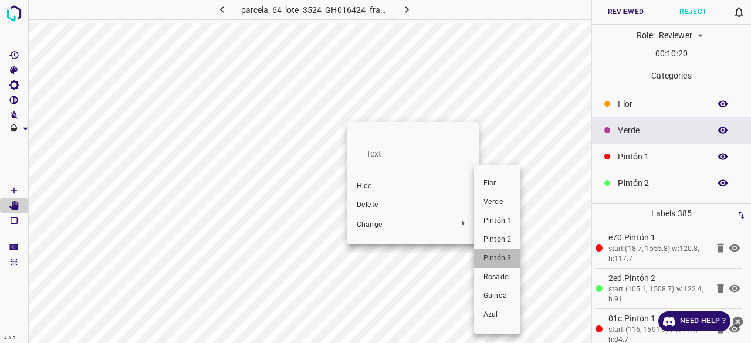
click at [493, 261] on span "Pintón 3" at bounding box center [498, 259] width 28 height 11
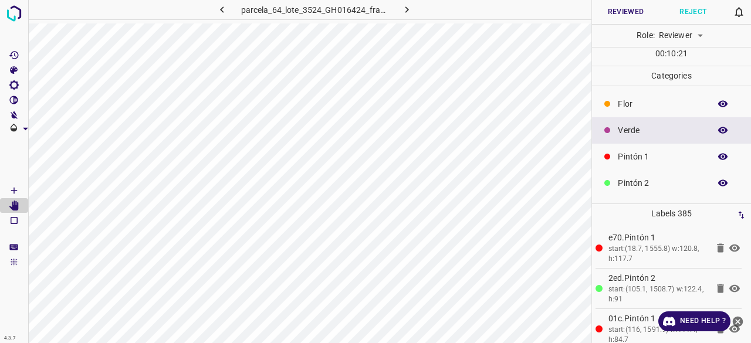
click at [718, 126] on icon "button" at bounding box center [723, 130] width 11 height 11
click at [718, 130] on icon "button" at bounding box center [723, 130] width 11 height 11
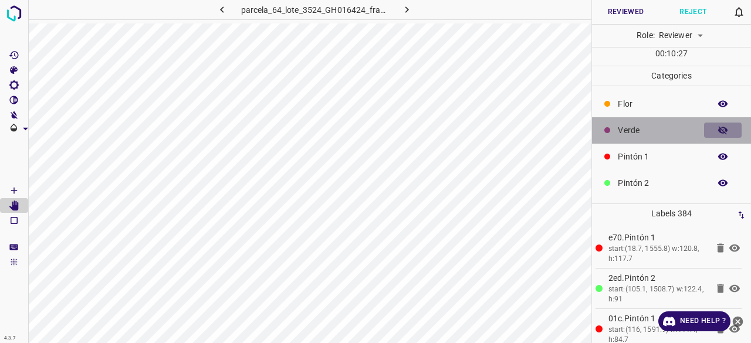
click at [718, 130] on icon "button" at bounding box center [723, 130] width 11 height 11
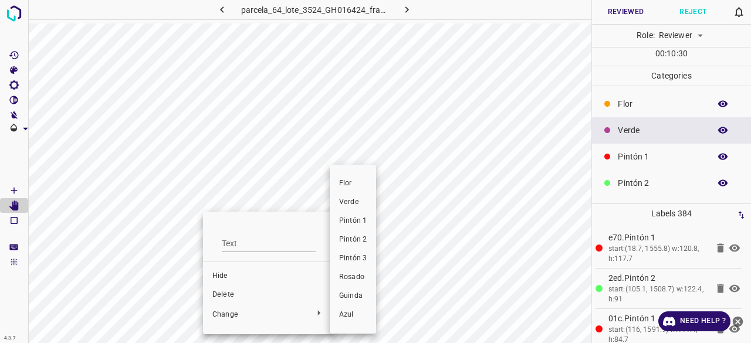
click at [359, 259] on span "Pintón 3" at bounding box center [353, 259] width 28 height 11
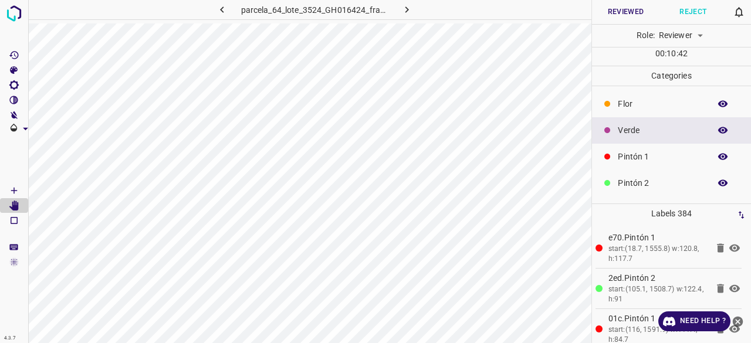
click at [719, 132] on icon "button" at bounding box center [723, 130] width 9 height 6
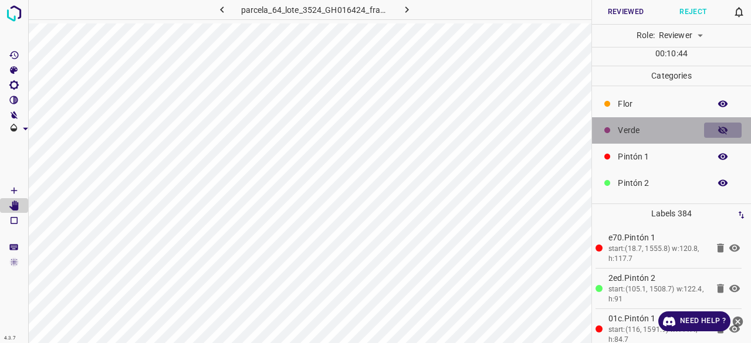
click at [719, 132] on icon "button" at bounding box center [723, 130] width 9 height 8
click at [719, 132] on icon "button" at bounding box center [723, 130] width 9 height 6
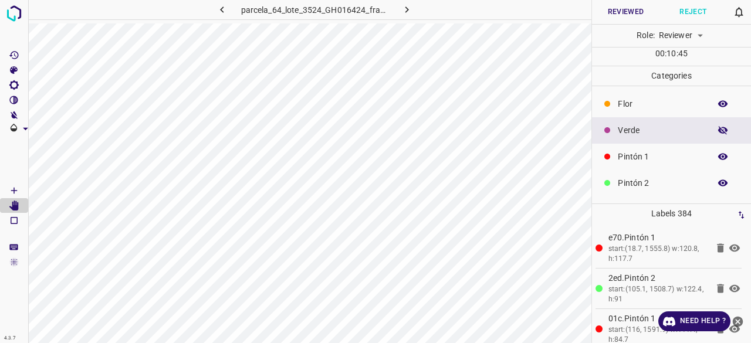
click at [719, 132] on icon "button" at bounding box center [723, 130] width 9 height 8
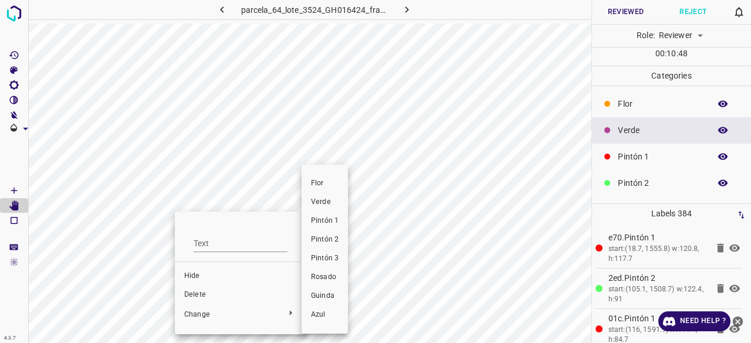
click at [337, 262] on span "Pintón 3" at bounding box center [325, 259] width 28 height 11
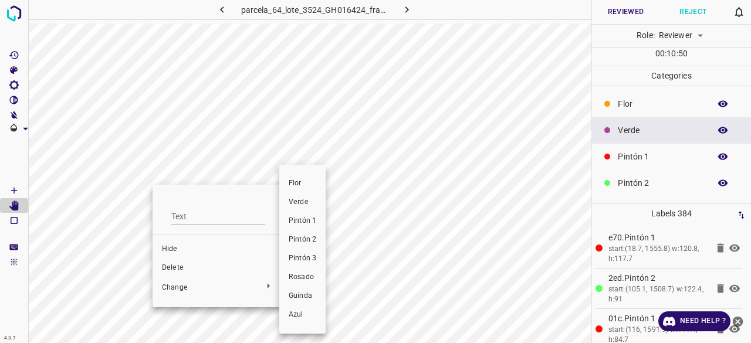
click at [305, 258] on span "Pintón 3" at bounding box center [303, 259] width 28 height 11
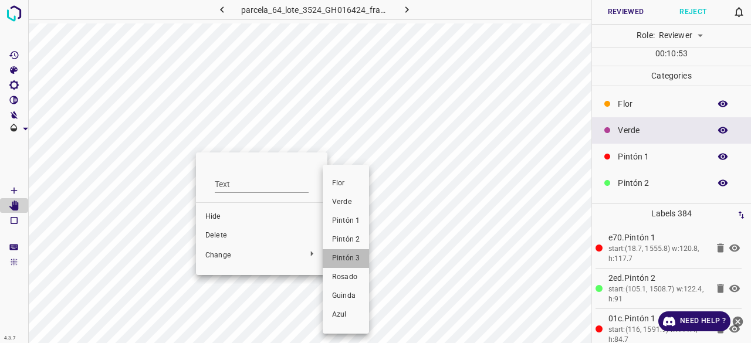
click at [348, 261] on span "Pintón 3" at bounding box center [346, 259] width 28 height 11
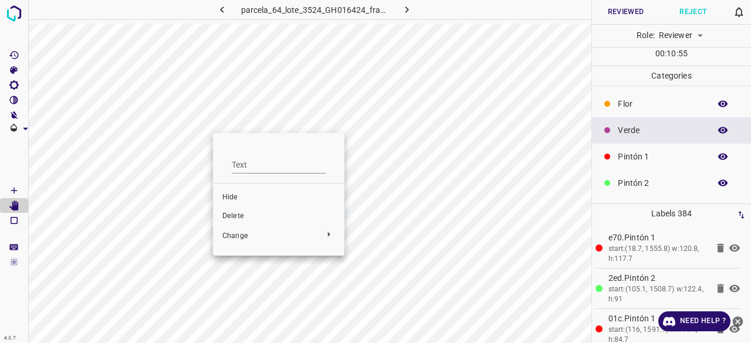
click at [186, 117] on div at bounding box center [375, 171] width 751 height 343
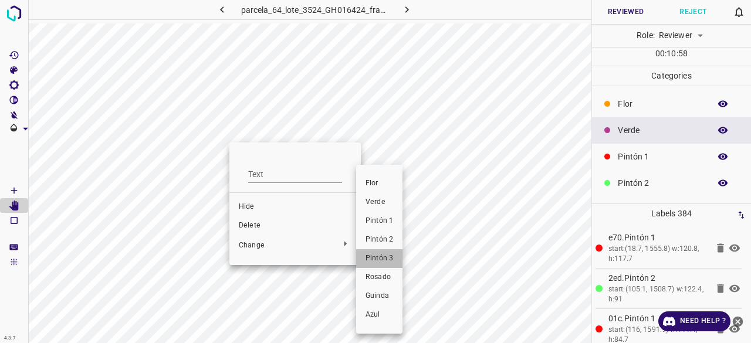
click at [382, 252] on li "Pintón 3" at bounding box center [379, 258] width 46 height 19
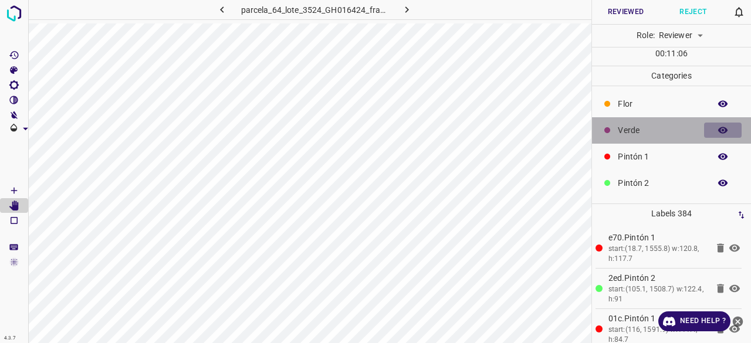
click at [718, 125] on icon "button" at bounding box center [723, 130] width 11 height 11
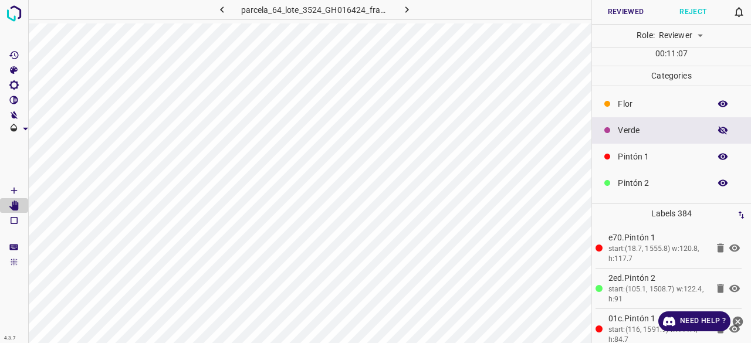
click at [718, 125] on icon "button" at bounding box center [723, 130] width 11 height 11
click at [718, 131] on icon "button" at bounding box center [723, 130] width 11 height 11
click at [718, 129] on icon "button" at bounding box center [723, 130] width 11 height 11
click at [718, 126] on icon "button" at bounding box center [723, 130] width 11 height 11
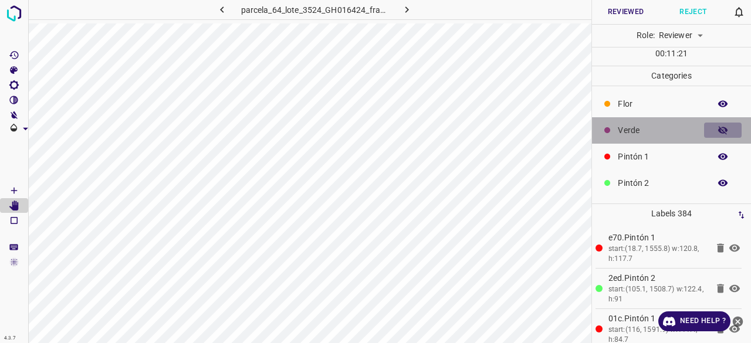
click at [718, 126] on icon "button" at bounding box center [723, 130] width 11 height 11
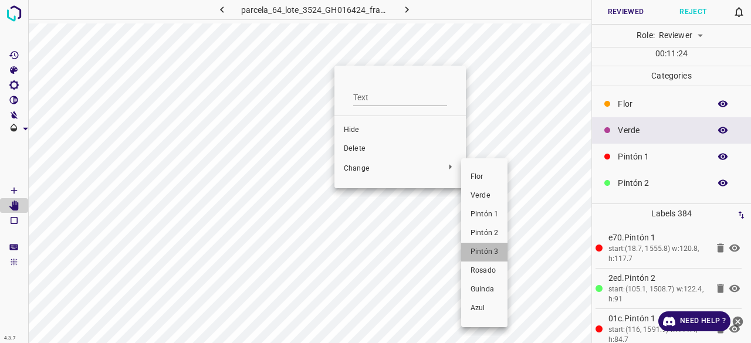
click at [491, 252] on span "Pintón 3" at bounding box center [485, 252] width 28 height 11
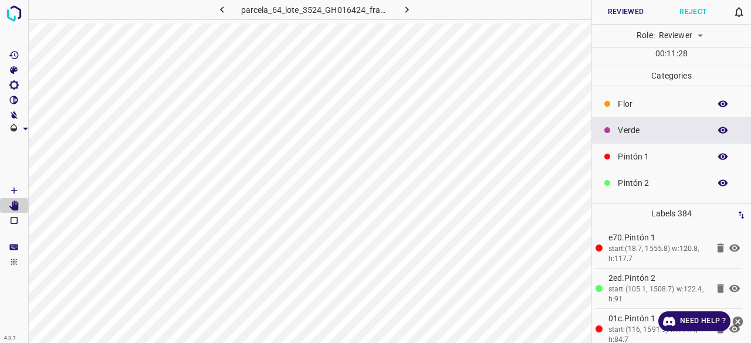
click at [718, 133] on icon "button" at bounding box center [723, 130] width 11 height 11
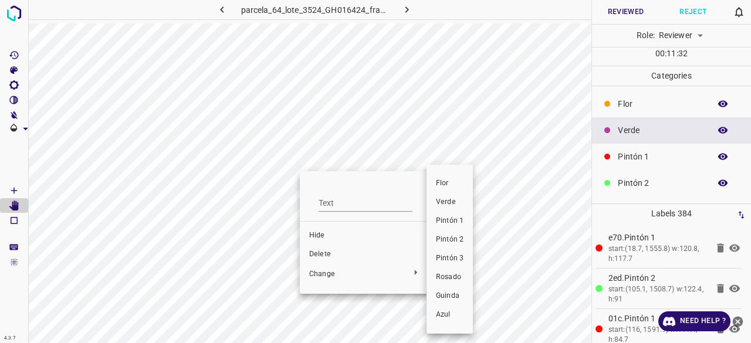
click at [454, 245] on span "Pintón 2" at bounding box center [450, 240] width 28 height 11
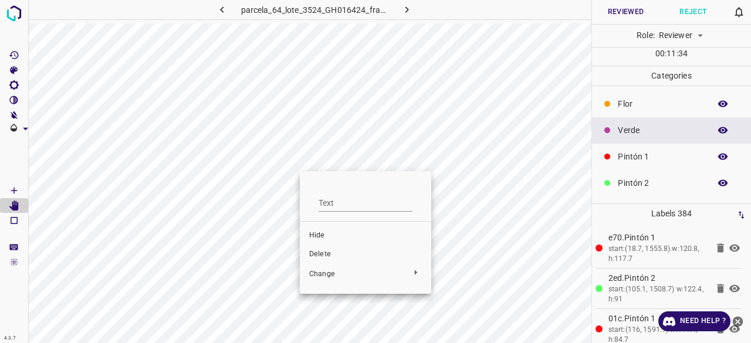
click at [279, 245] on div at bounding box center [375, 171] width 751 height 343
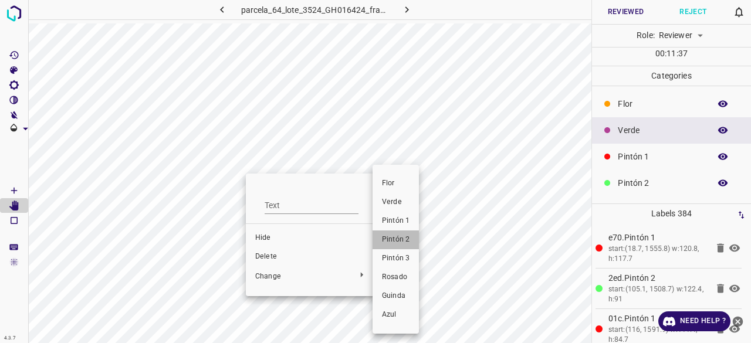
click at [393, 237] on span "Pintón 2" at bounding box center [396, 240] width 28 height 11
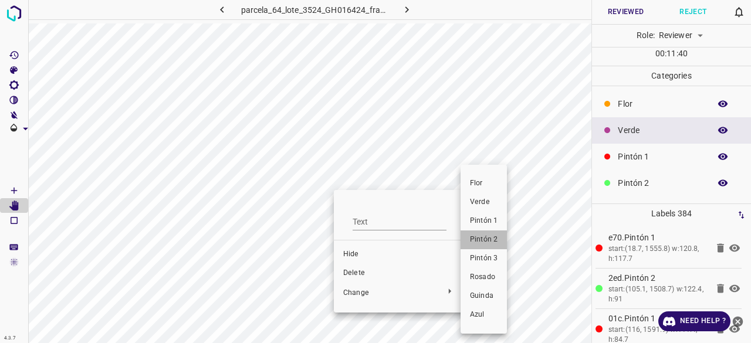
click at [477, 242] on span "Pintón 2" at bounding box center [484, 240] width 28 height 11
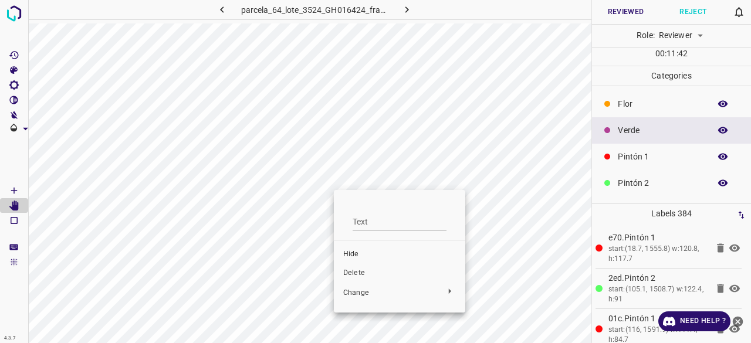
click at [432, 64] on div at bounding box center [375, 171] width 751 height 343
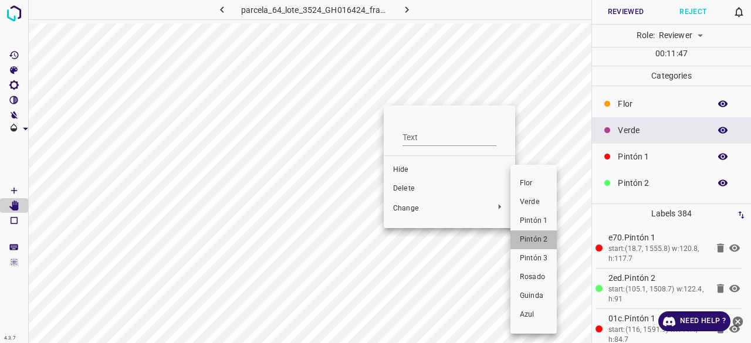
click at [518, 242] on li "Pintón 2" at bounding box center [534, 240] width 46 height 19
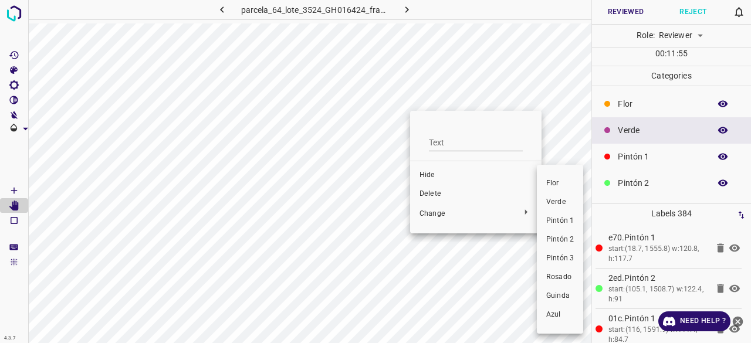
click at [546, 237] on li "Pintón 2" at bounding box center [560, 240] width 46 height 19
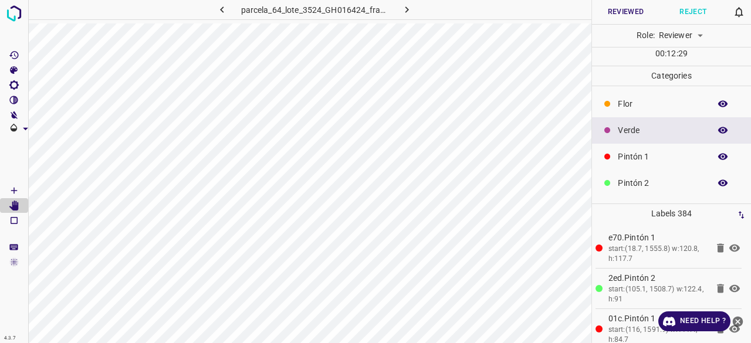
click at [720, 133] on button "button" at bounding box center [723, 130] width 38 height 15
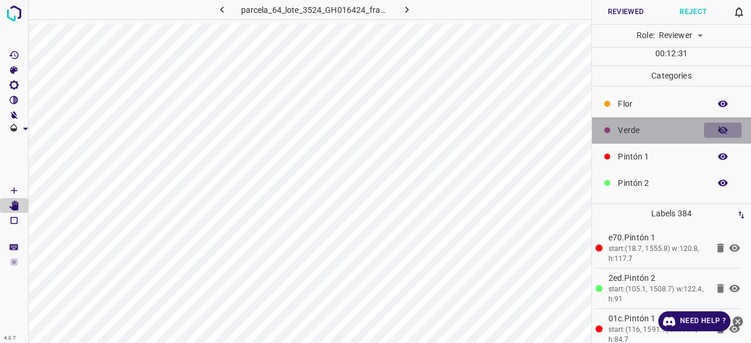
click at [720, 134] on button "button" at bounding box center [723, 130] width 38 height 15
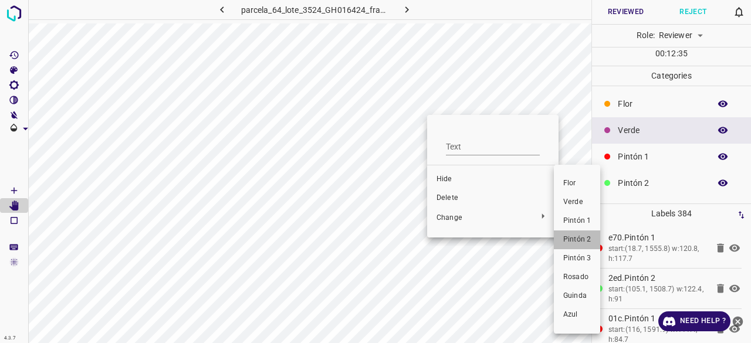
click at [575, 238] on span "Pintón 2" at bounding box center [578, 240] width 28 height 11
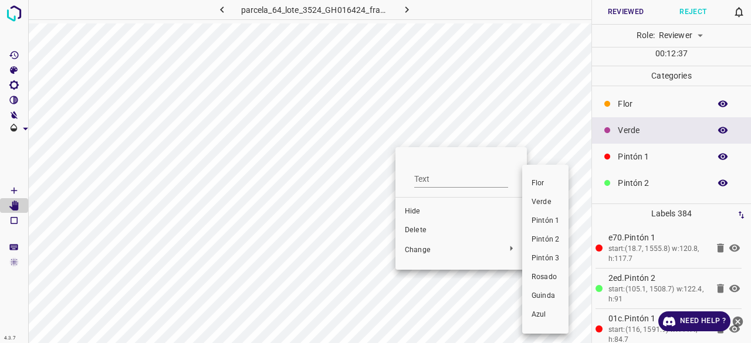
click at [547, 237] on span "Pintón 2" at bounding box center [546, 240] width 28 height 11
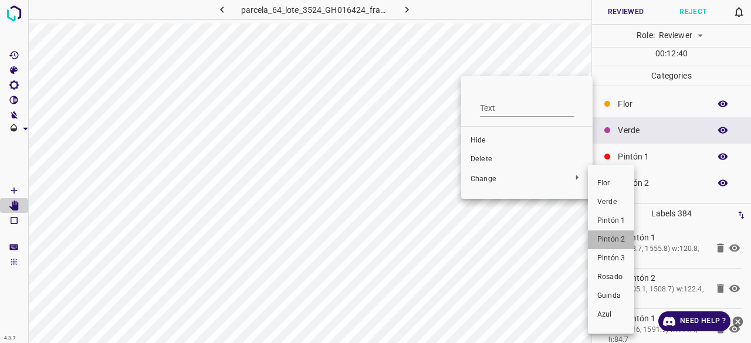
click at [612, 242] on span "Pintón 2" at bounding box center [612, 240] width 28 height 11
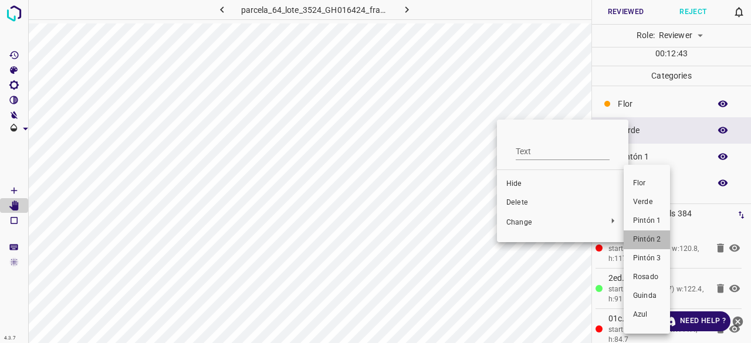
click at [653, 241] on span "Pintón 2" at bounding box center [647, 240] width 28 height 11
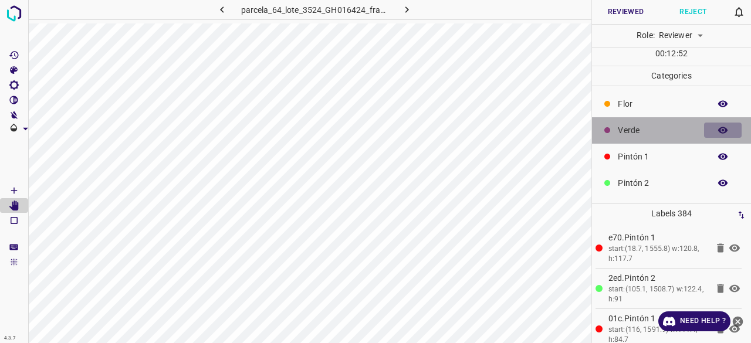
click at [718, 133] on icon "button" at bounding box center [723, 130] width 11 height 11
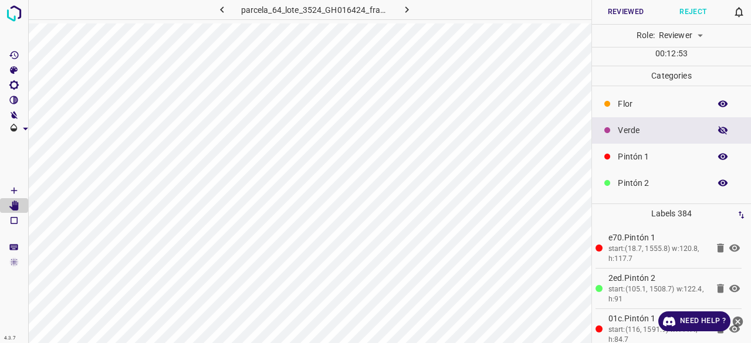
click at [718, 133] on icon "button" at bounding box center [723, 130] width 11 height 11
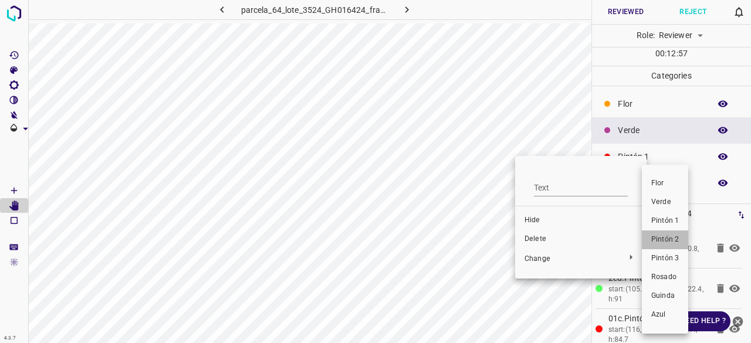
click at [662, 243] on span "Pintón 2" at bounding box center [666, 240] width 28 height 11
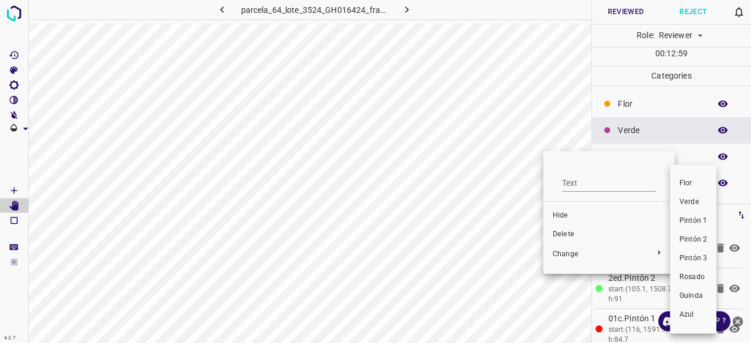
click at [695, 240] on span "Pintón 2" at bounding box center [694, 240] width 28 height 11
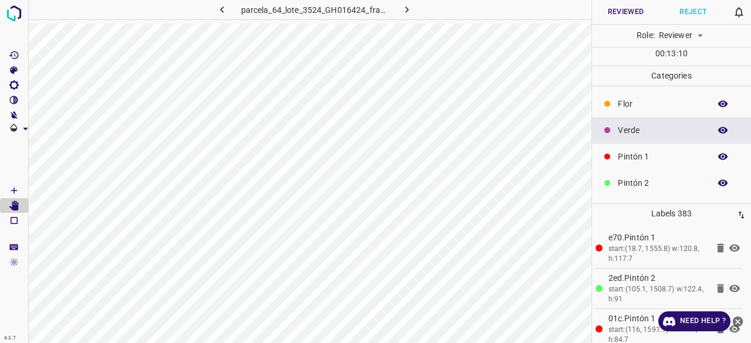
click at [623, 160] on p "Pintón 1" at bounding box center [661, 157] width 86 height 12
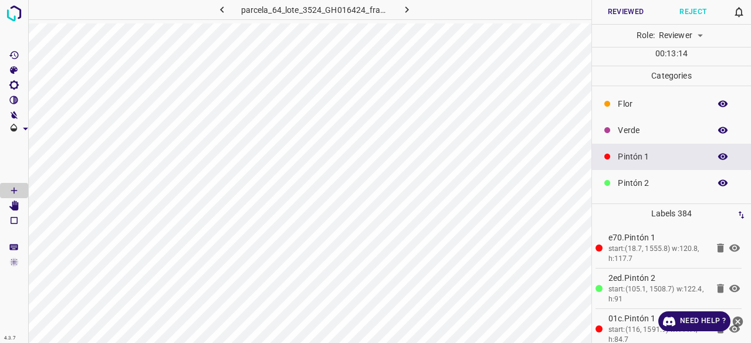
click at [14, 210] on icon "[Space] Edit" at bounding box center [13, 206] width 9 height 11
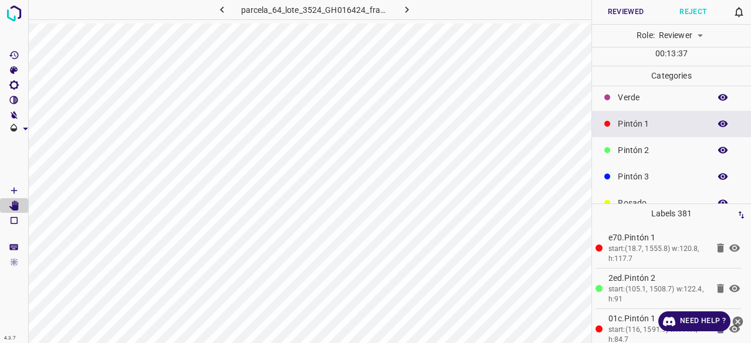
scroll to position [59, 0]
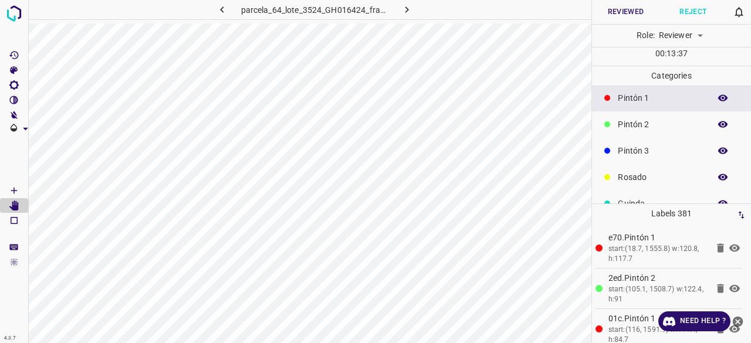
click at [648, 160] on div "Pintón 3" at bounding box center [671, 151] width 159 height 26
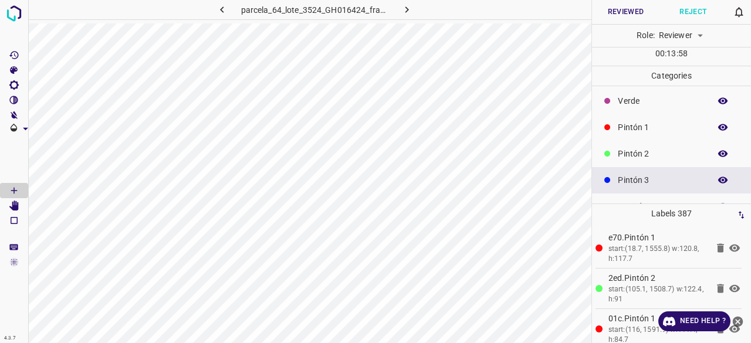
scroll to position [0, 0]
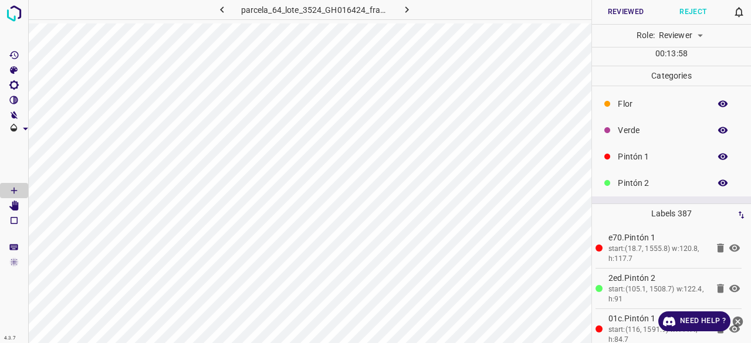
click at [718, 127] on icon "button" at bounding box center [723, 130] width 11 height 11
click at [17, 207] on icon "[Space] Edit" at bounding box center [13, 206] width 9 height 11
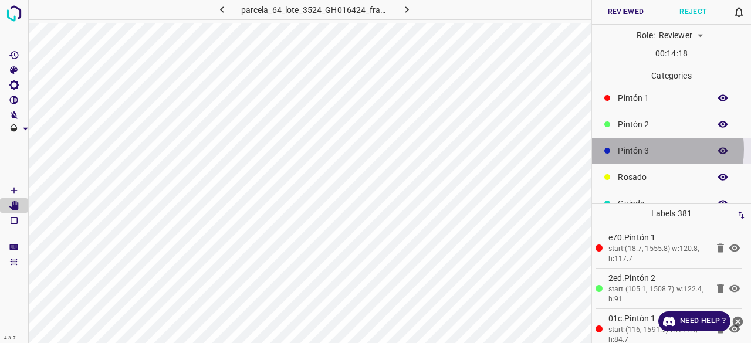
click at [649, 149] on p "Pintón 3" at bounding box center [661, 151] width 86 height 12
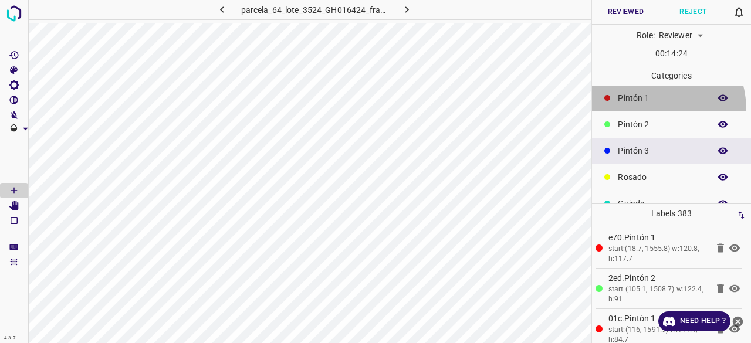
click at [656, 108] on div "Pintón 1" at bounding box center [671, 98] width 159 height 26
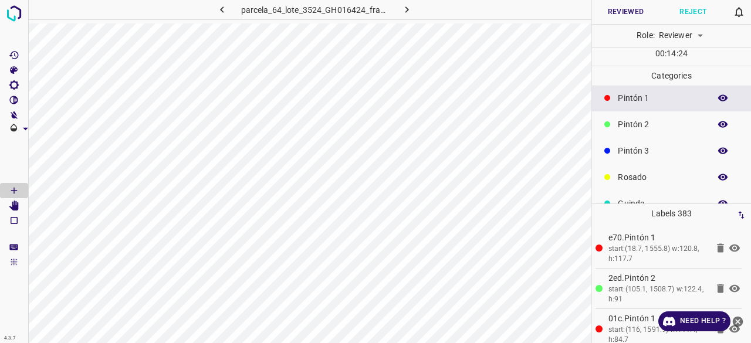
click at [657, 117] on div "Pintón 2" at bounding box center [671, 125] width 159 height 26
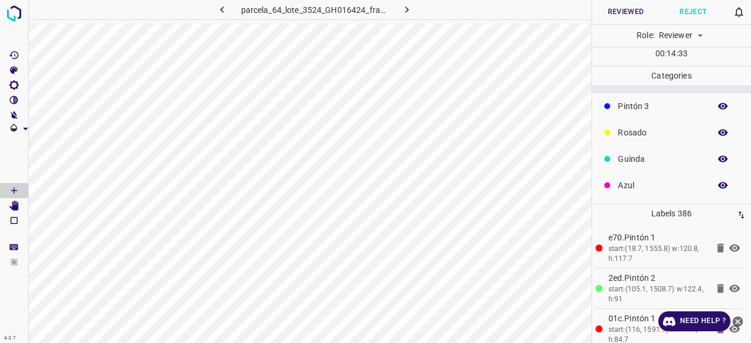
click at [635, 192] on div "Azul" at bounding box center [671, 186] width 159 height 26
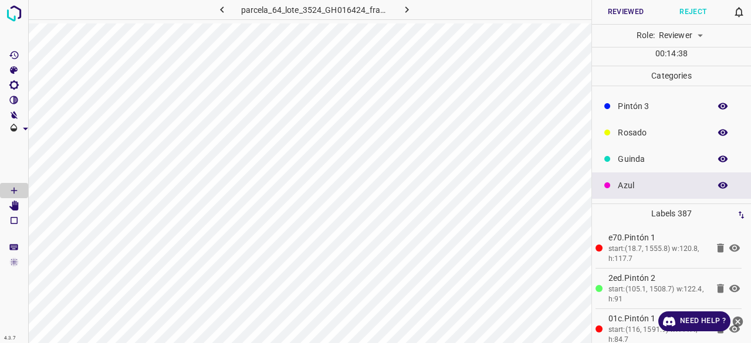
click at [654, 107] on p "Pintón 3" at bounding box center [661, 106] width 86 height 12
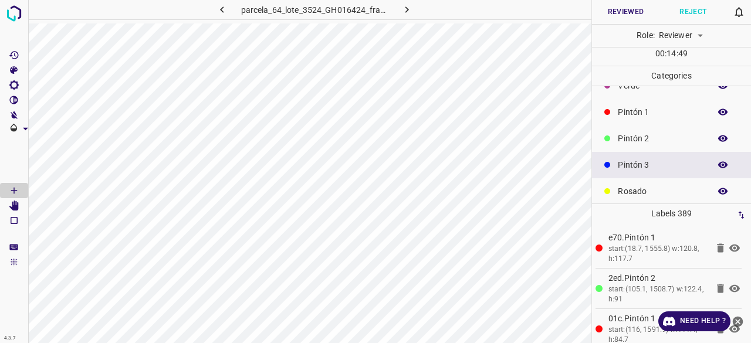
scroll to position [0, 0]
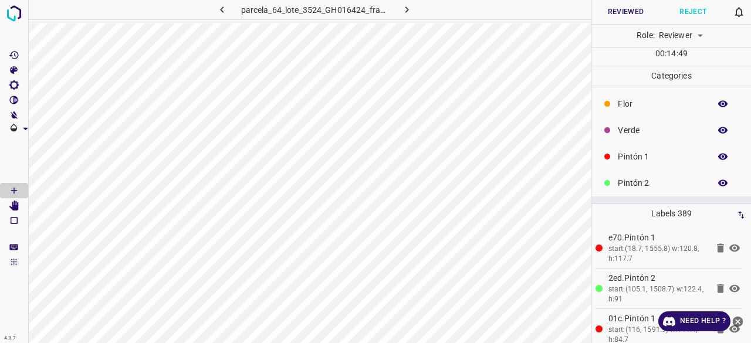
click at [719, 132] on icon "button" at bounding box center [723, 130] width 11 height 11
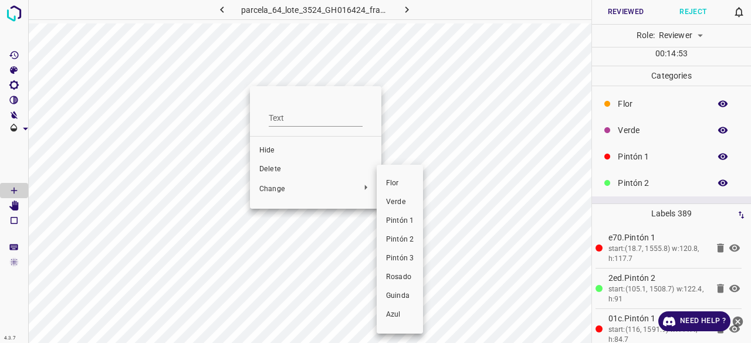
click at [392, 228] on li "Pintón 1" at bounding box center [400, 221] width 46 height 19
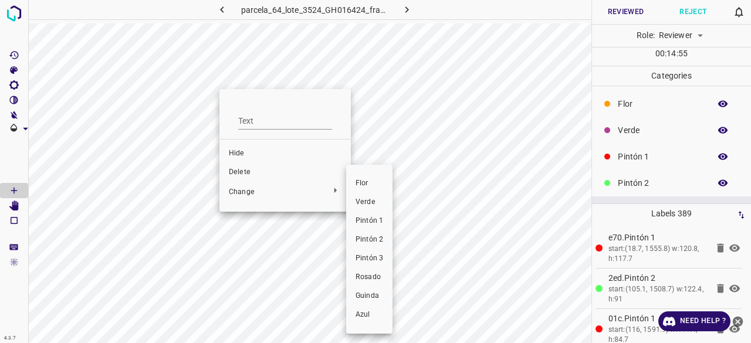
click at [375, 242] on span "Pintón 2" at bounding box center [370, 240] width 28 height 11
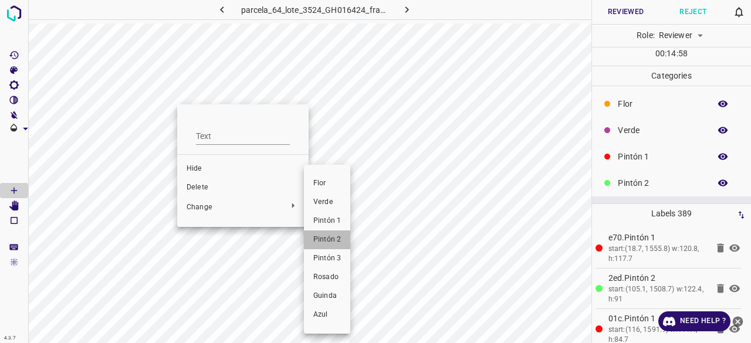
click at [336, 245] on span "Pintón 2" at bounding box center [327, 240] width 28 height 11
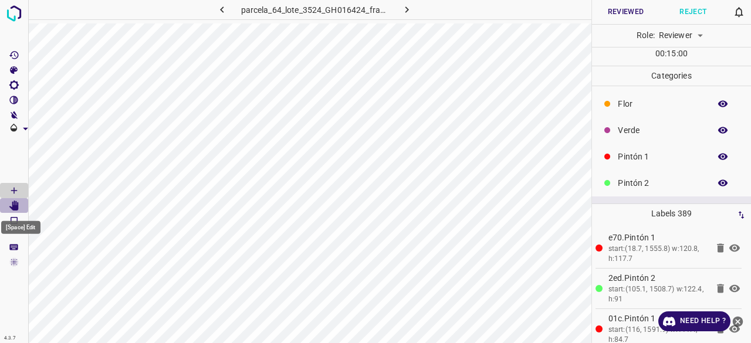
click at [17, 207] on icon "[Space] Edit" at bounding box center [13, 206] width 9 height 11
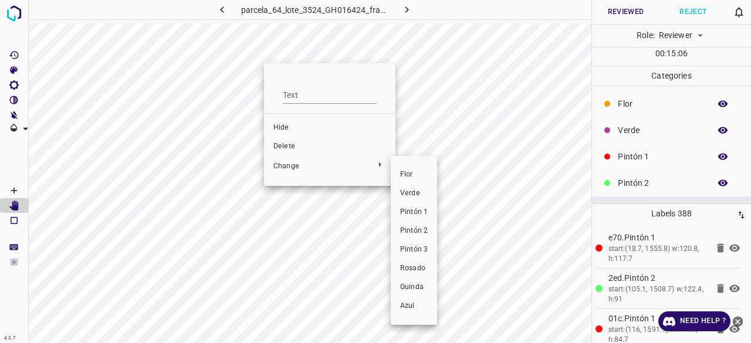
click at [419, 216] on span "Pintón 1" at bounding box center [414, 212] width 28 height 11
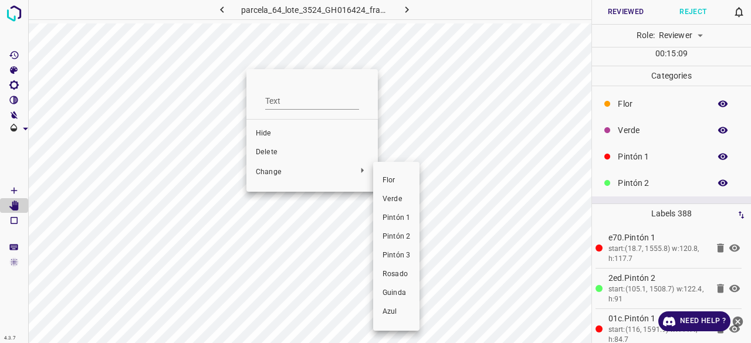
click at [400, 213] on span "Pintón 1" at bounding box center [397, 218] width 28 height 11
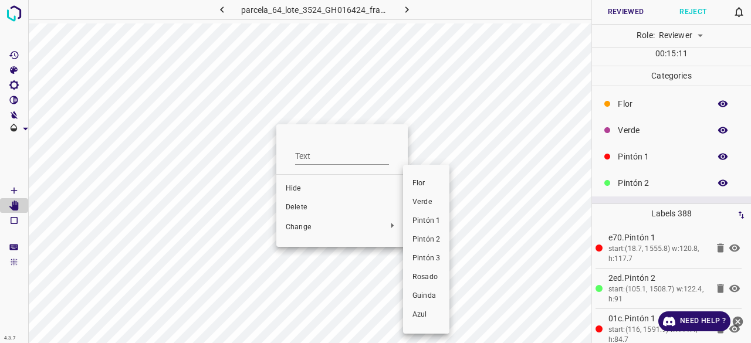
click at [423, 223] on span "Pintón 1" at bounding box center [427, 221] width 28 height 11
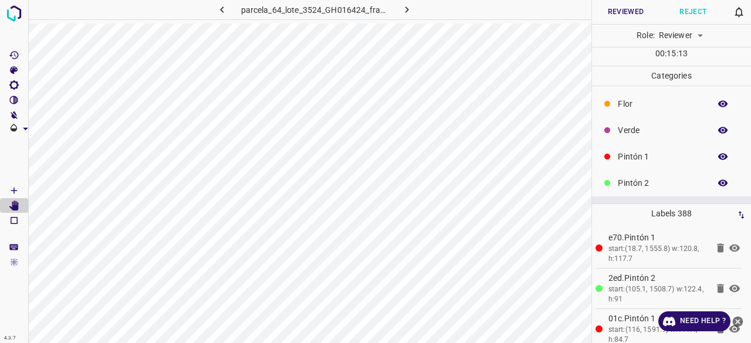
click at [719, 129] on icon "button" at bounding box center [723, 130] width 9 height 6
click at [719, 127] on icon "button" at bounding box center [723, 130] width 9 height 8
click at [647, 181] on p "Pintón 2" at bounding box center [661, 183] width 86 height 12
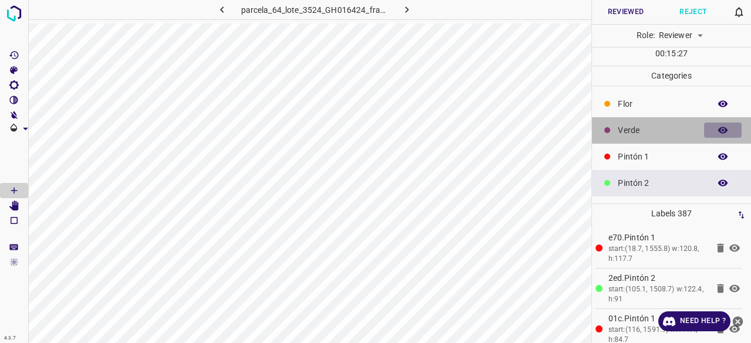
click at [718, 129] on icon "button" at bounding box center [723, 130] width 11 height 11
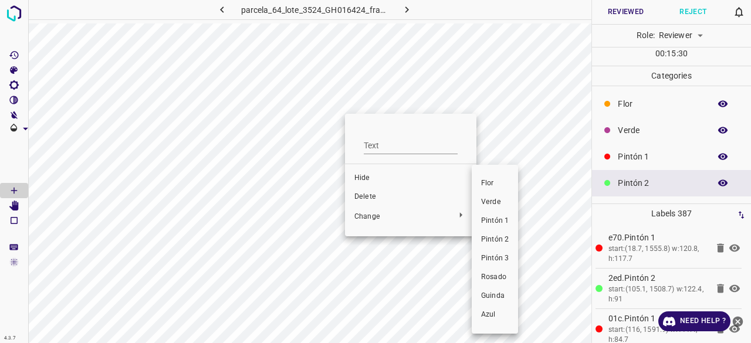
click at [14, 202] on div at bounding box center [375, 171] width 751 height 343
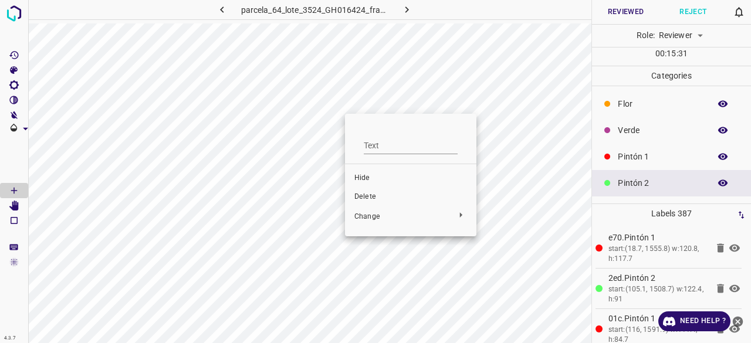
click at [14, 209] on div "Flor Verde Pintón 1 Pintón 2 Pintón 3 Rosado Guinda Azul" at bounding box center [375, 171] width 751 height 343
click at [14, 209] on div at bounding box center [375, 171] width 751 height 343
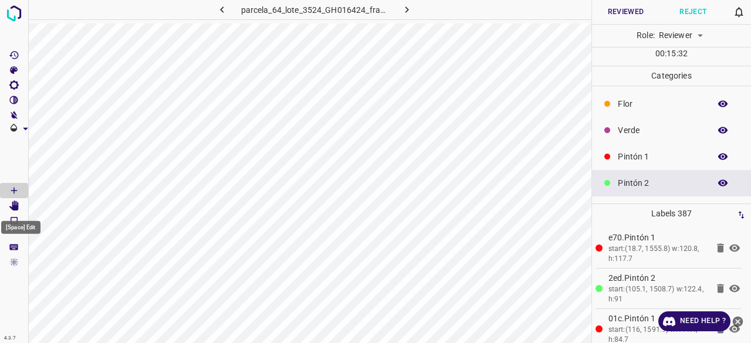
click at [15, 204] on icon "[Space] Edit" at bounding box center [14, 206] width 11 height 11
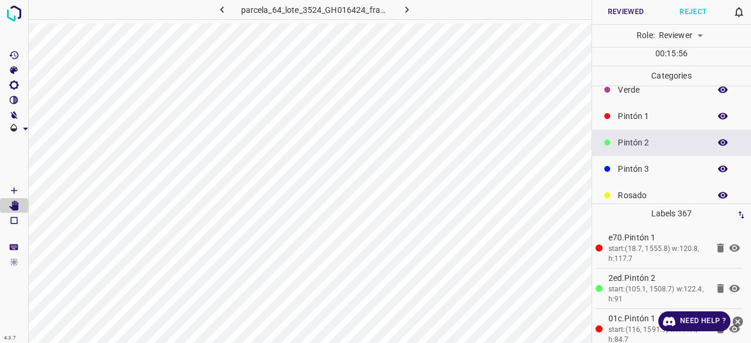
scroll to position [59, 0]
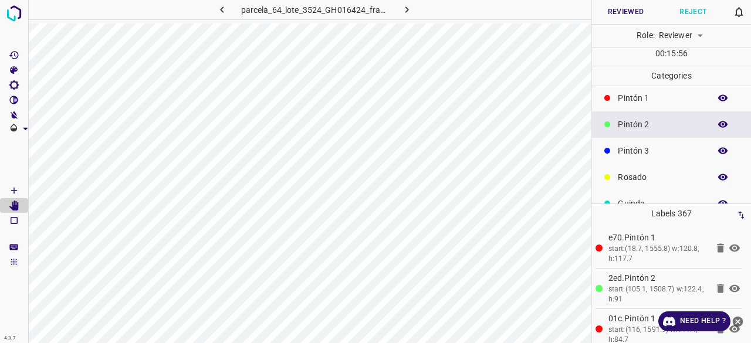
click at [643, 147] on p "Pintón 3" at bounding box center [661, 151] width 86 height 12
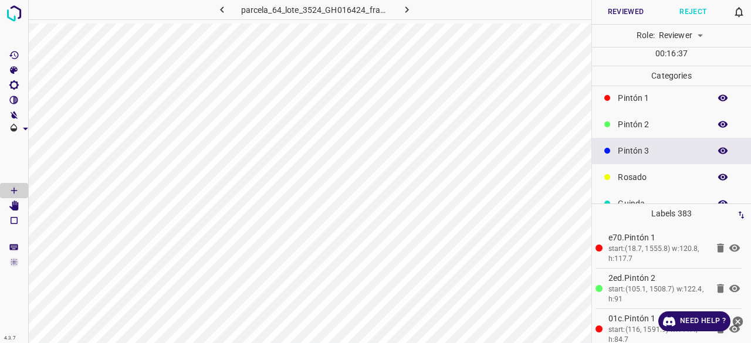
click at [638, 96] on p "Pintón 1" at bounding box center [661, 98] width 86 height 12
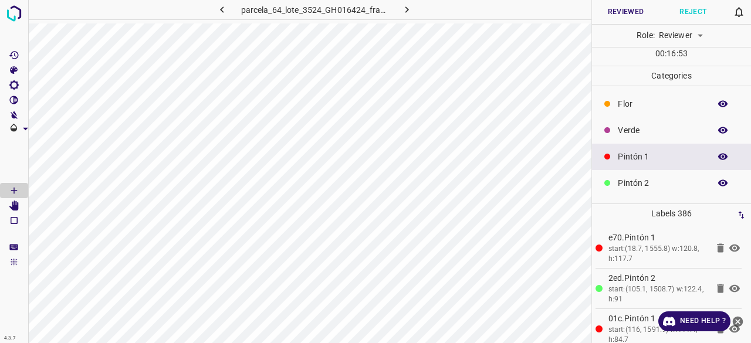
scroll to position [0, 0]
click at [718, 133] on icon "button" at bounding box center [723, 130] width 11 height 11
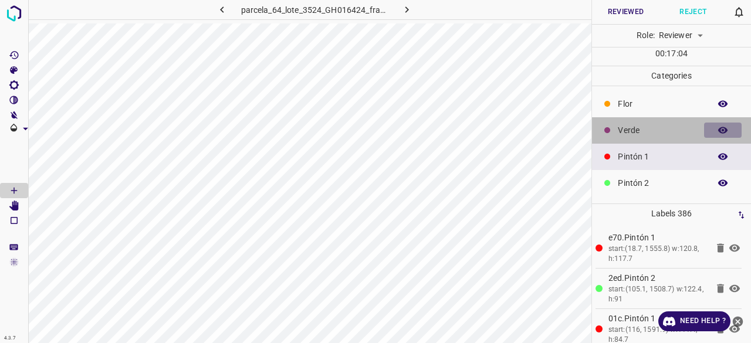
click at [718, 133] on icon "button" at bounding box center [723, 130] width 11 height 11
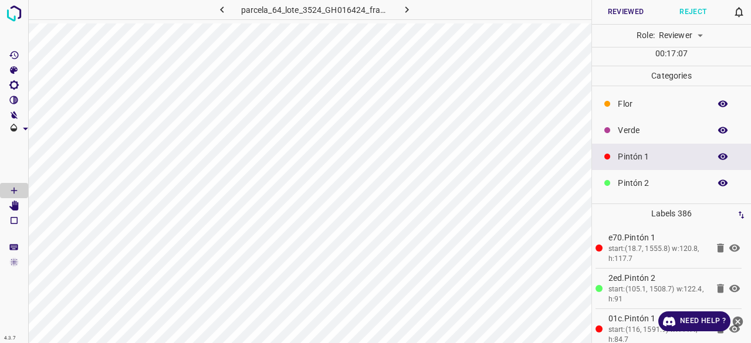
click at [14, 200] on Edit"] "[Space] Edit" at bounding box center [14, 205] width 28 height 15
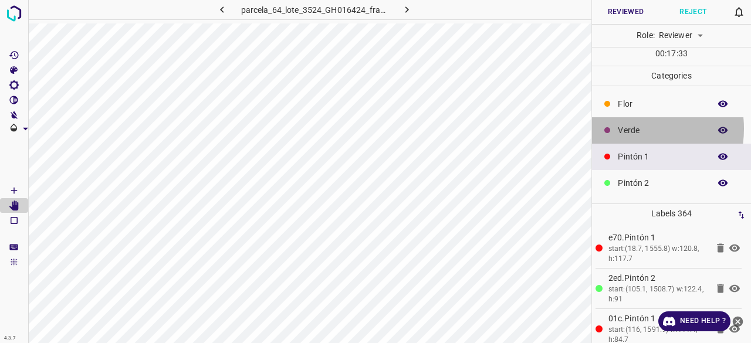
drag, startPoint x: 625, startPoint y: 128, endPoint x: 596, endPoint y: 124, distance: 29.6
click at [624, 128] on p "Verde" at bounding box center [661, 130] width 86 height 12
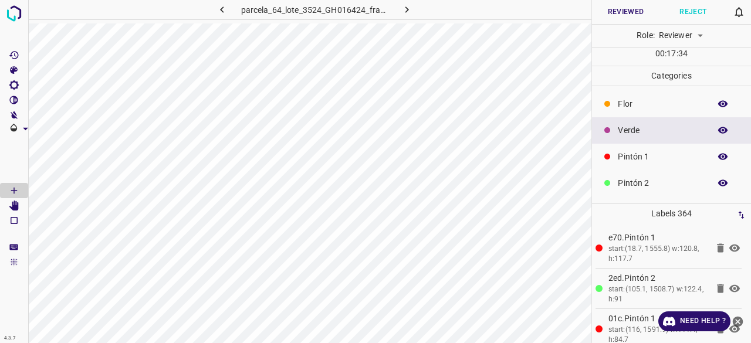
click at [654, 156] on p "Pintón 1" at bounding box center [661, 157] width 86 height 12
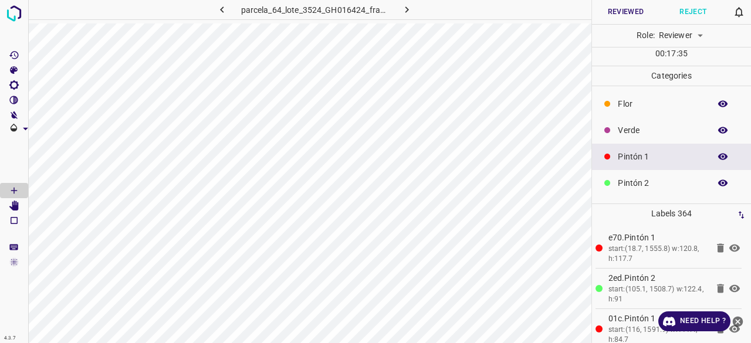
click at [637, 183] on p "Pintón 2" at bounding box center [661, 183] width 86 height 12
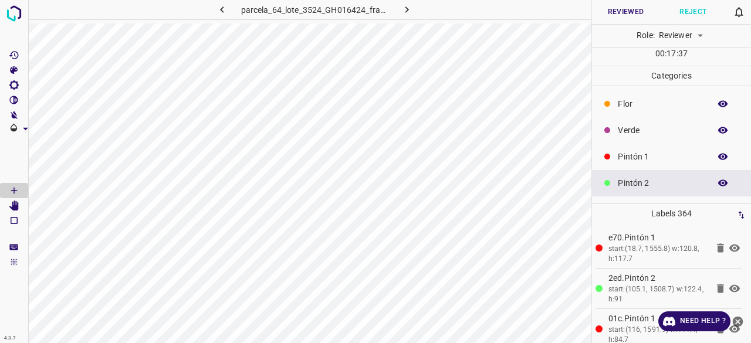
scroll to position [59, 0]
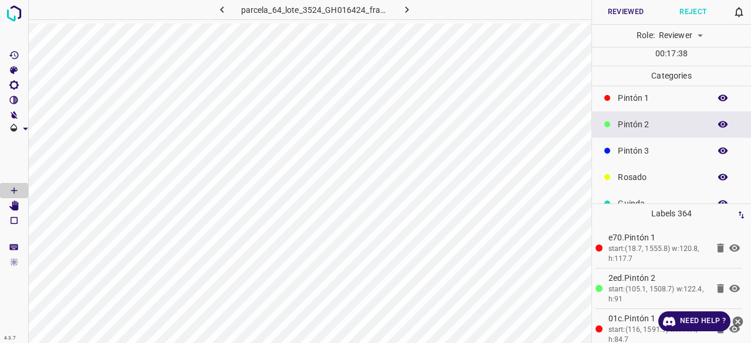
click at [645, 145] on p "Pintón 3" at bounding box center [661, 151] width 86 height 12
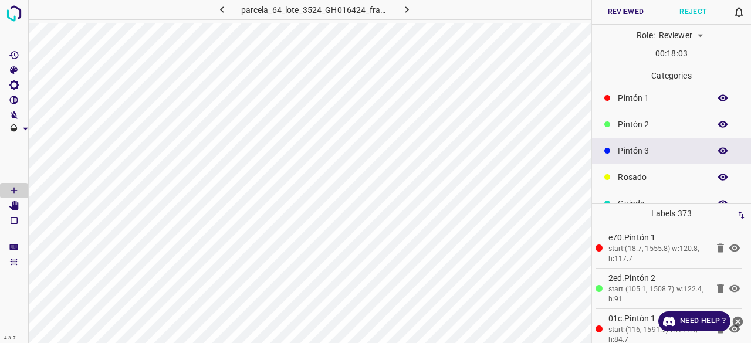
click at [657, 124] on p "Pintón 2" at bounding box center [661, 125] width 86 height 12
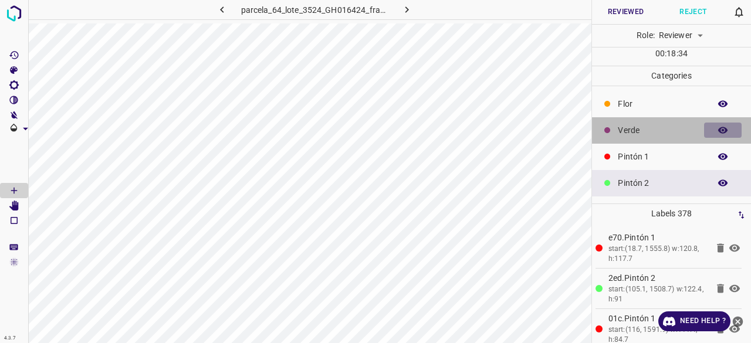
click at [720, 129] on button "button" at bounding box center [723, 130] width 38 height 15
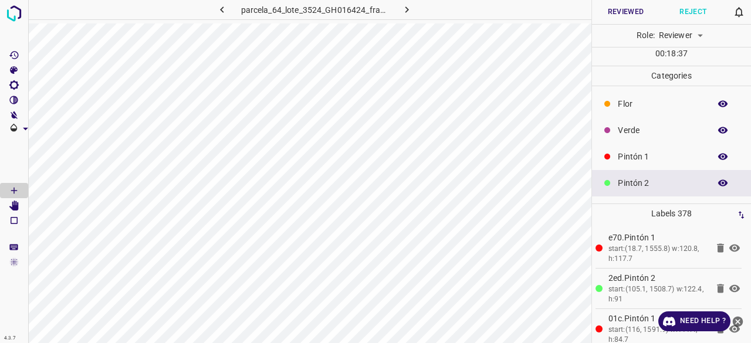
click at [720, 129] on button "button" at bounding box center [723, 130] width 38 height 15
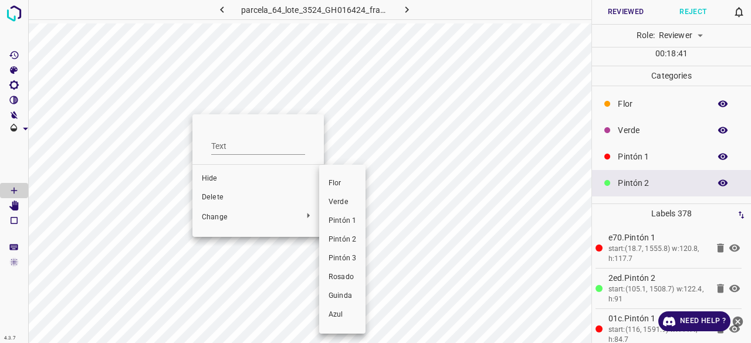
click at [338, 255] on span "Pintón 3" at bounding box center [343, 259] width 28 height 11
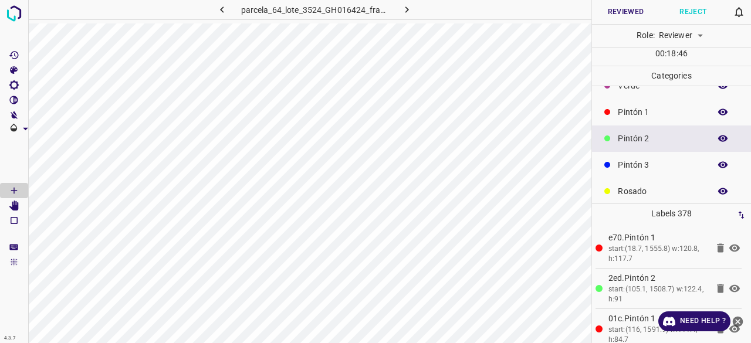
scroll to position [103, 0]
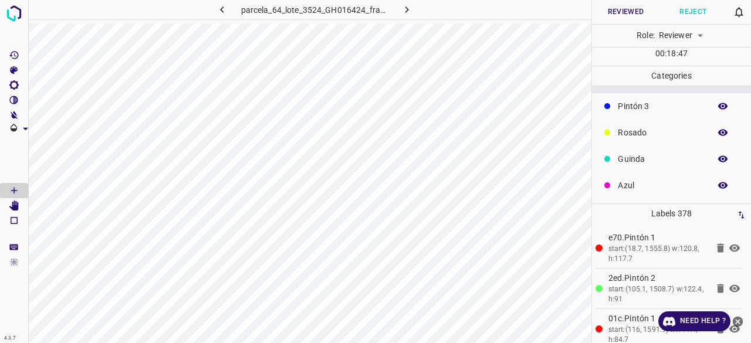
click at [719, 186] on icon "button" at bounding box center [723, 185] width 11 height 11
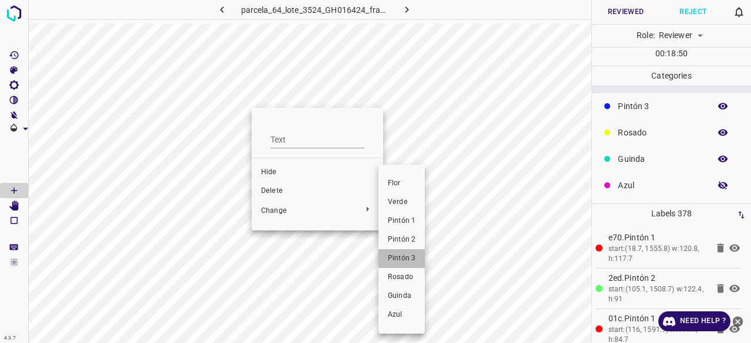
click at [397, 254] on span "Pintón 3" at bounding box center [402, 259] width 28 height 11
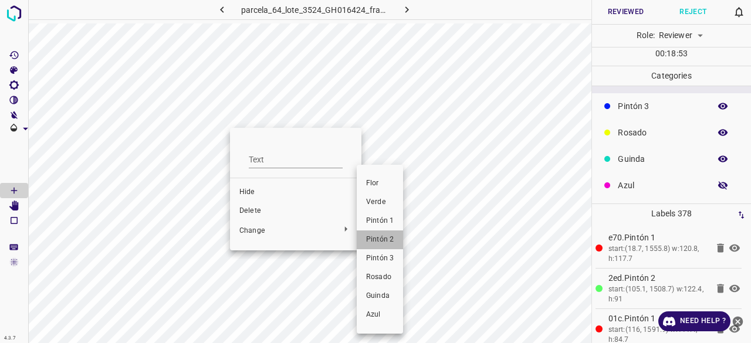
click at [383, 246] on li "Pintón 2" at bounding box center [380, 240] width 46 height 19
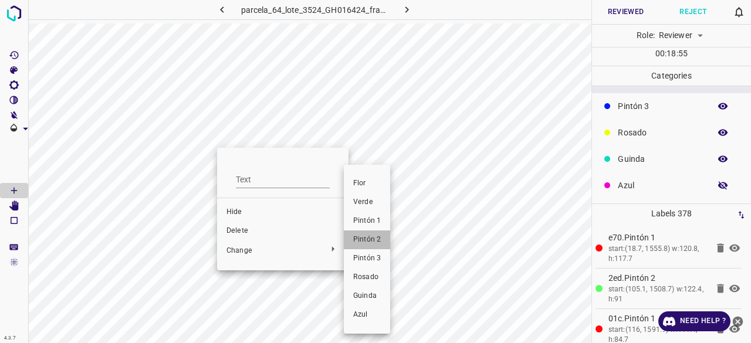
click at [366, 246] on li "Pintón 2" at bounding box center [367, 240] width 46 height 19
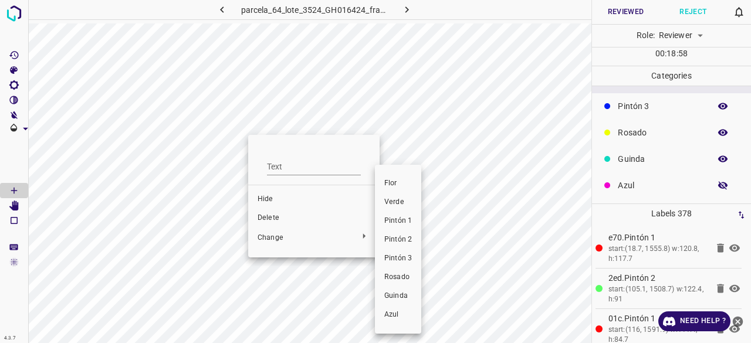
click at [402, 244] on span "Pintón 2" at bounding box center [399, 240] width 28 height 11
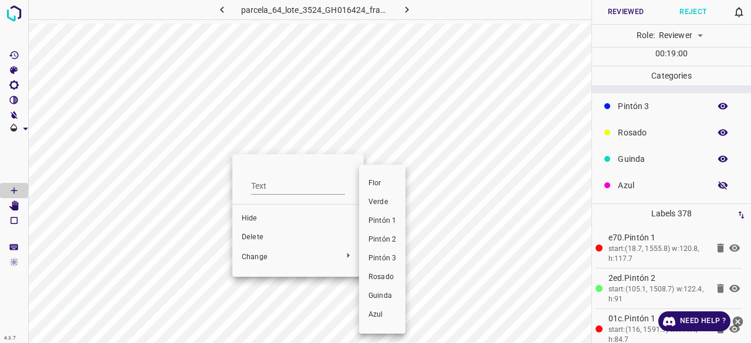
click at [388, 241] on span "Pintón 2" at bounding box center [383, 240] width 28 height 11
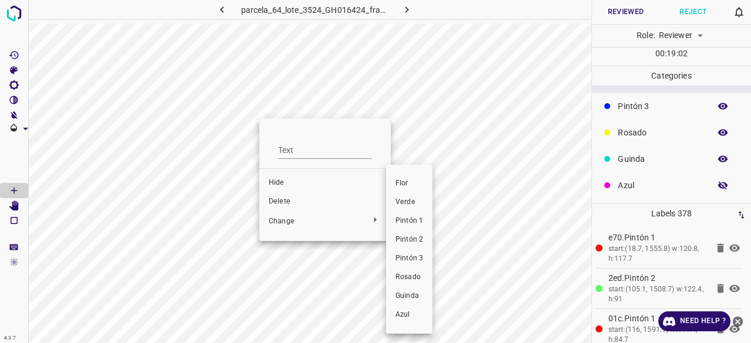
click at [417, 258] on span "Pintón 3" at bounding box center [410, 259] width 28 height 11
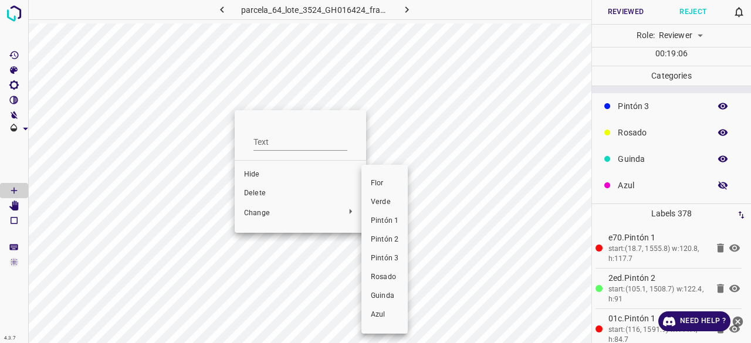
click at [397, 267] on li "Pintón 3" at bounding box center [385, 258] width 46 height 19
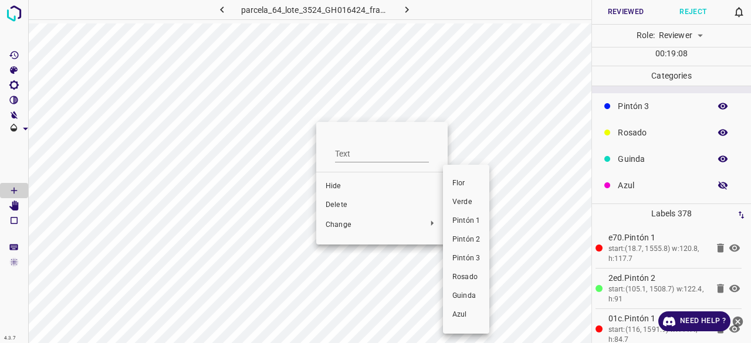
click at [466, 261] on span "Pintón 3" at bounding box center [467, 259] width 28 height 11
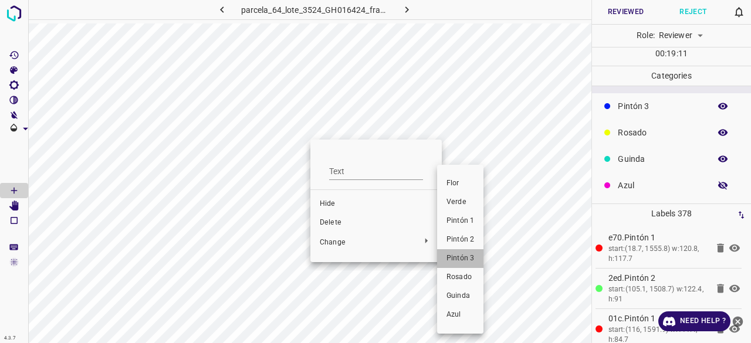
click at [453, 259] on span "Pintón 3" at bounding box center [461, 259] width 28 height 11
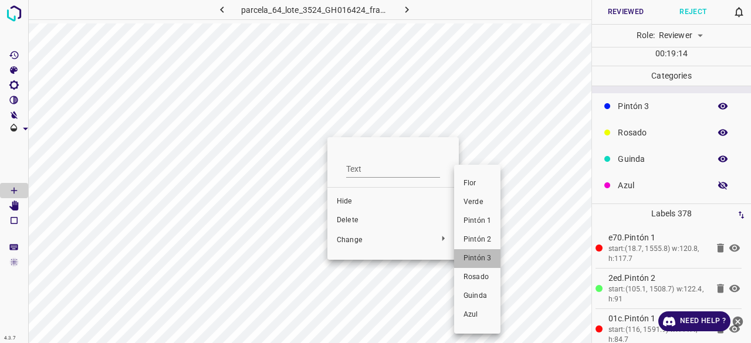
click at [484, 254] on span "Pintón 3" at bounding box center [478, 259] width 28 height 11
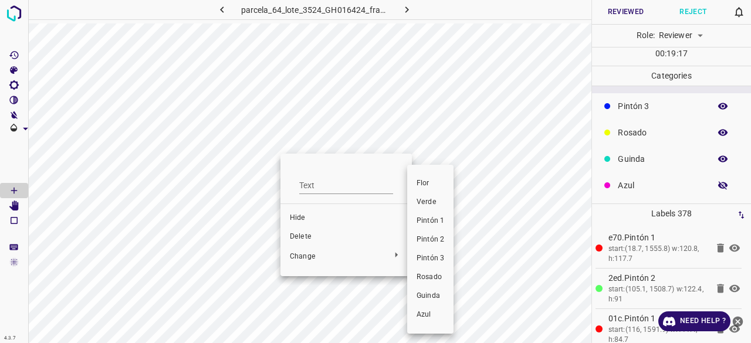
click at [366, 240] on div at bounding box center [375, 171] width 751 height 343
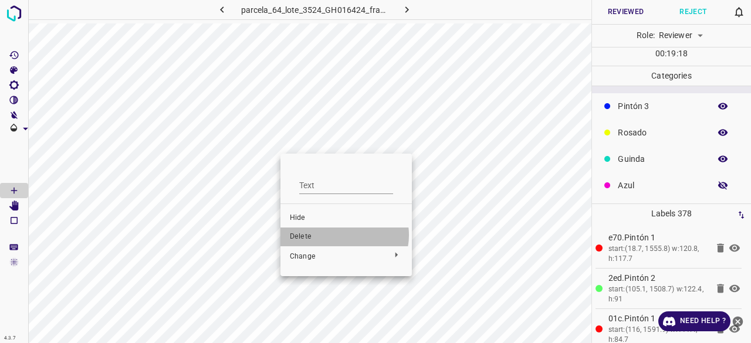
click at [344, 235] on span "Delete" at bounding box center [346, 237] width 113 height 11
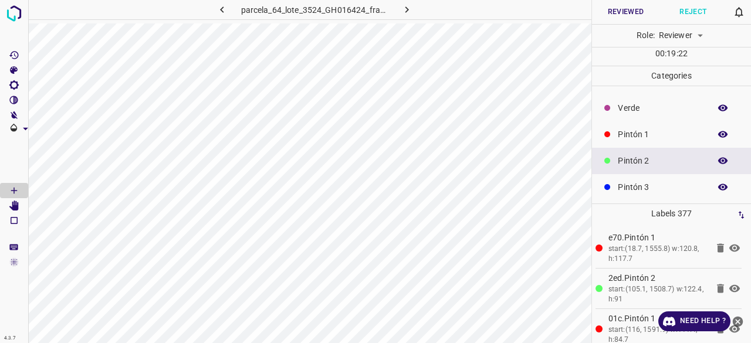
scroll to position [0, 0]
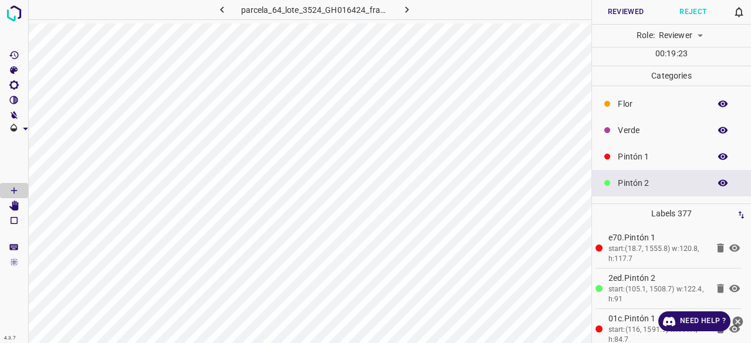
click at [716, 140] on div "Verde" at bounding box center [671, 130] width 159 height 26
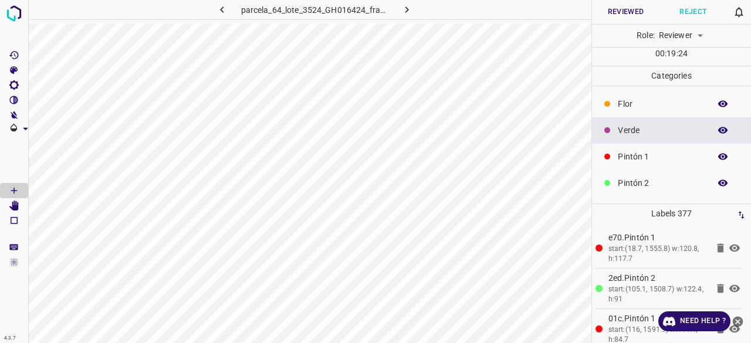
click at [716, 136] on button "button" at bounding box center [723, 130] width 38 height 15
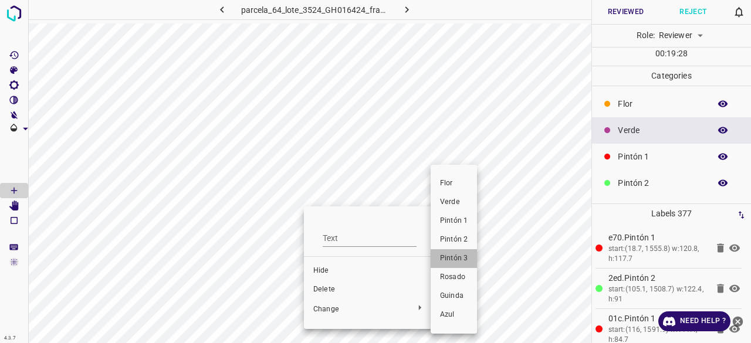
click at [467, 257] on span "Pintón 3" at bounding box center [454, 259] width 28 height 11
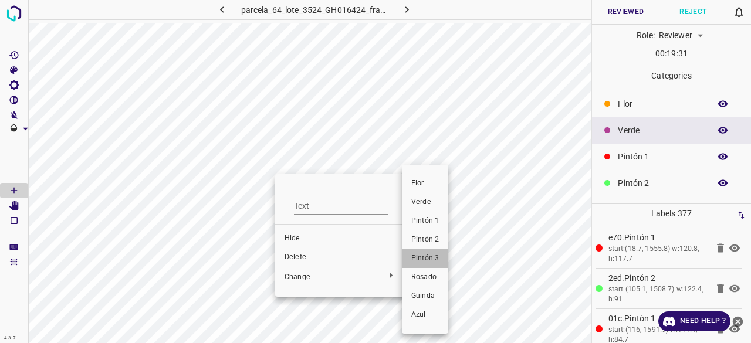
click at [433, 260] on span "Pintón 3" at bounding box center [426, 259] width 28 height 11
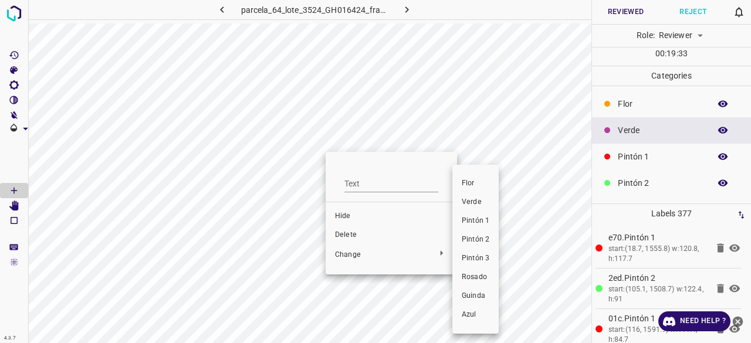
click at [490, 252] on li "Pintón 3" at bounding box center [476, 258] width 46 height 19
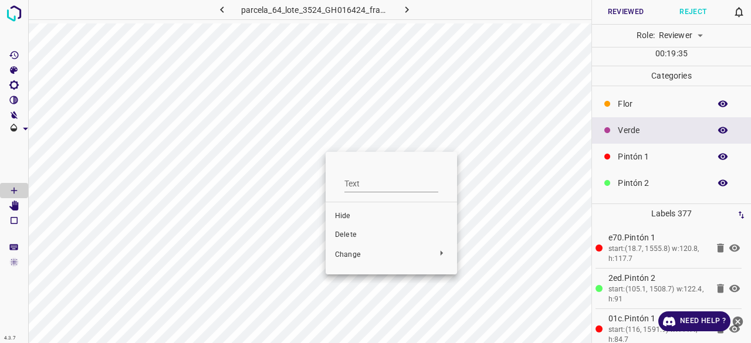
click at [282, 183] on div at bounding box center [375, 171] width 751 height 343
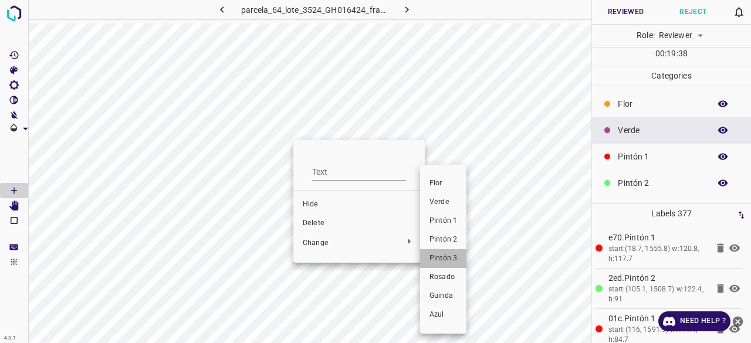
click at [445, 258] on span "Pintón 3" at bounding box center [444, 259] width 28 height 11
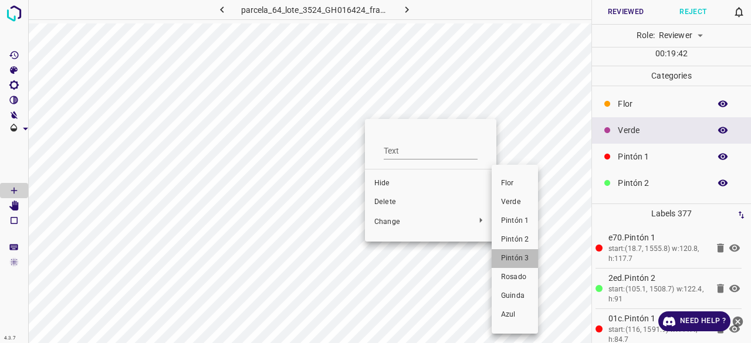
click at [515, 258] on span "Pintón 3" at bounding box center [515, 259] width 28 height 11
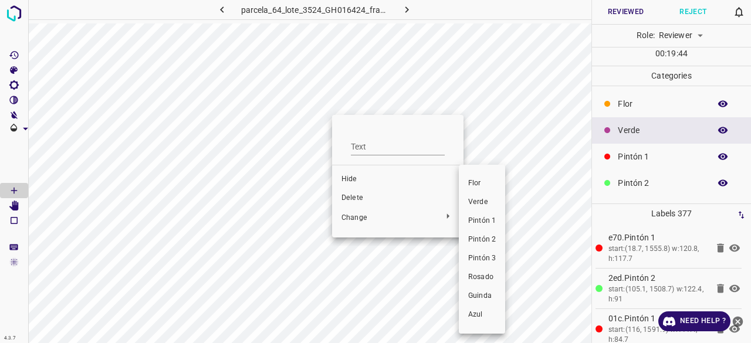
click at [476, 254] on span "Pintón 3" at bounding box center [482, 259] width 28 height 11
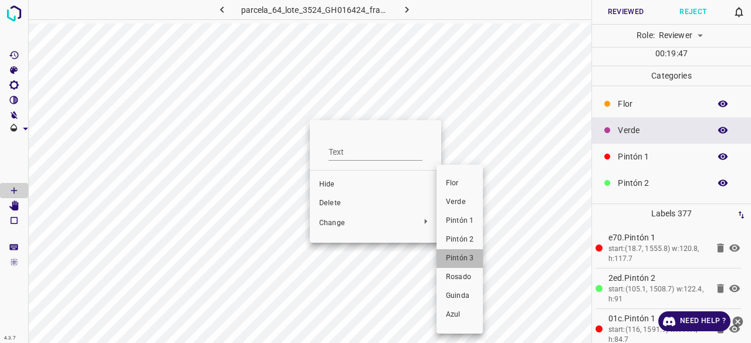
drag, startPoint x: 453, startPoint y: 254, endPoint x: 437, endPoint y: 220, distance: 37.8
click at [453, 254] on span "Pintón 3" at bounding box center [460, 259] width 28 height 11
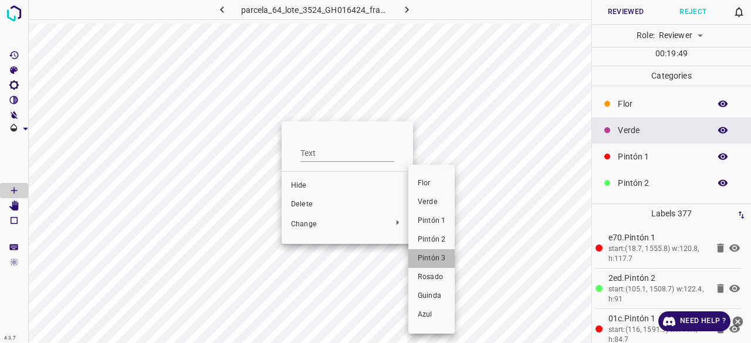
click at [434, 254] on span "Pintón 3" at bounding box center [432, 259] width 28 height 11
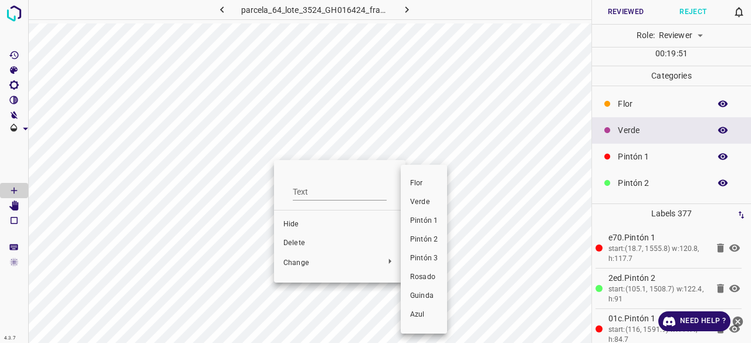
click at [416, 264] on span "Pintón 3" at bounding box center [424, 259] width 28 height 11
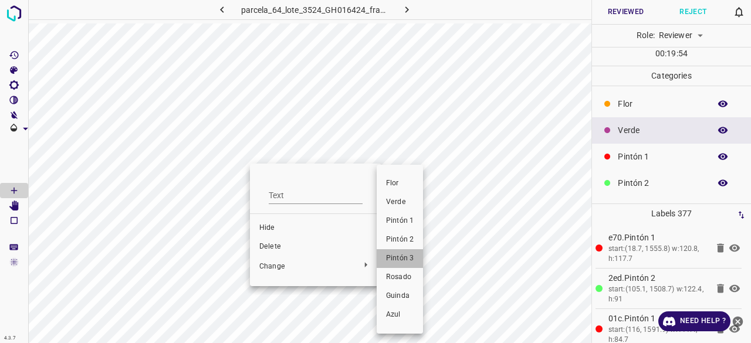
click at [419, 266] on li "Pintón 3" at bounding box center [400, 258] width 46 height 19
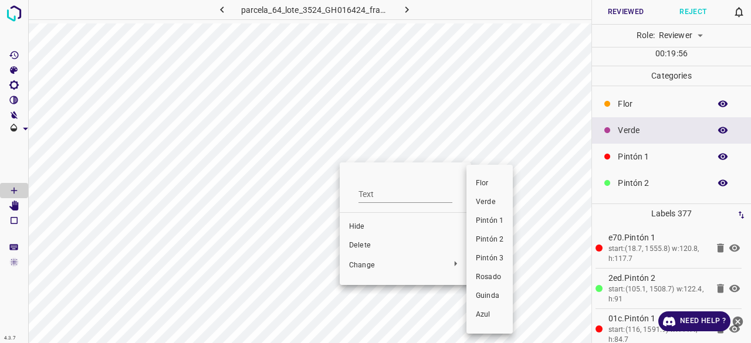
click at [486, 260] on span "Pintón 3" at bounding box center [490, 259] width 28 height 11
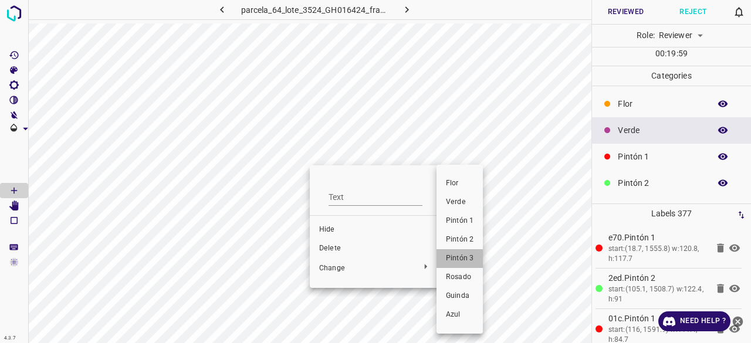
click at [446, 262] on span "Pintón 3" at bounding box center [460, 259] width 28 height 11
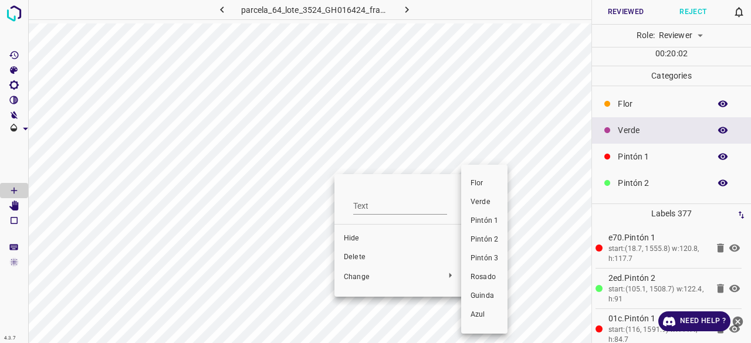
click at [479, 255] on span "Pintón 3" at bounding box center [485, 259] width 28 height 11
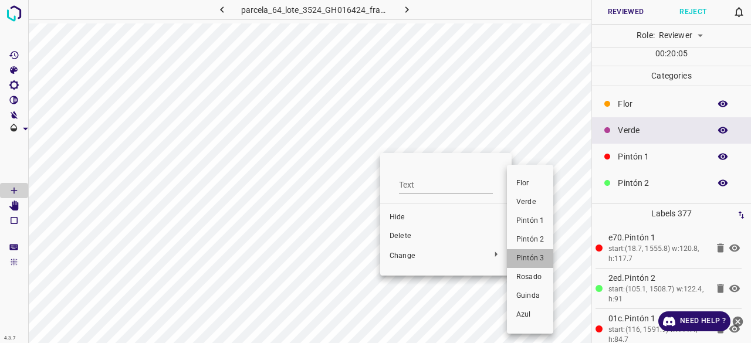
click at [523, 259] on span "Pintón 3" at bounding box center [531, 259] width 28 height 11
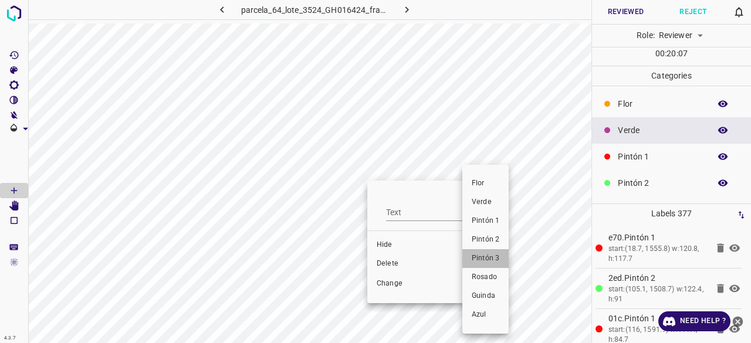
click at [494, 258] on span "Pintón 3" at bounding box center [486, 259] width 28 height 11
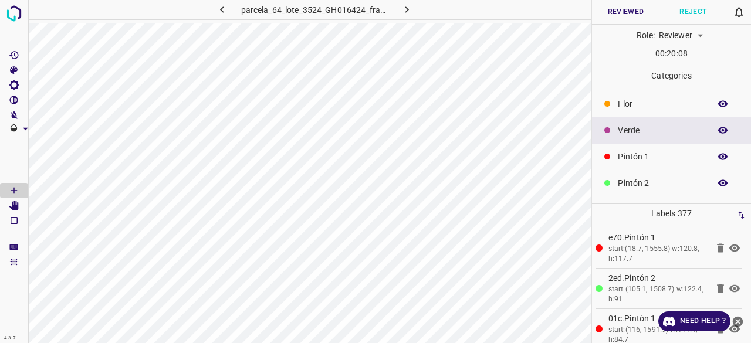
click at [718, 133] on icon "button" at bounding box center [723, 130] width 11 height 11
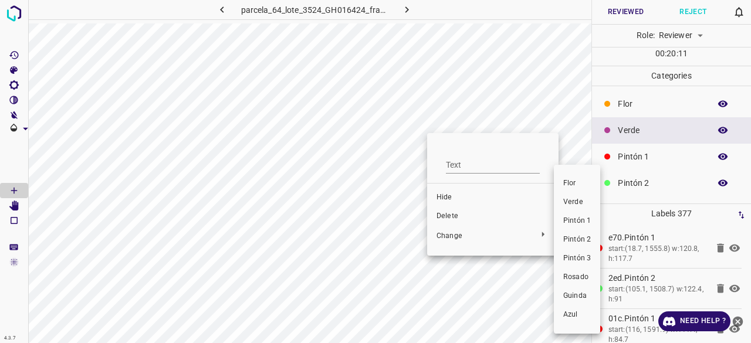
click at [588, 259] on span "Pintón 3" at bounding box center [578, 259] width 28 height 11
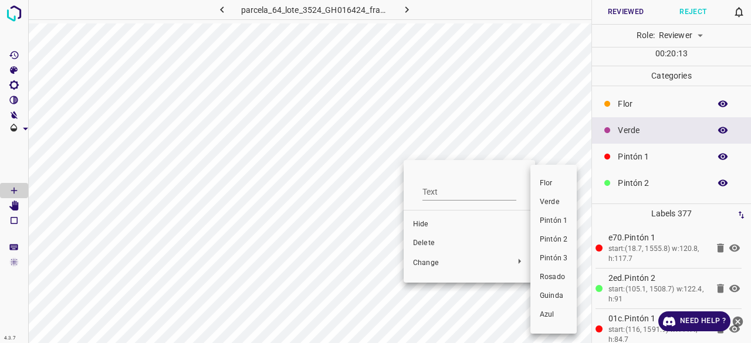
click at [548, 257] on span "Pintón 3" at bounding box center [554, 259] width 28 height 11
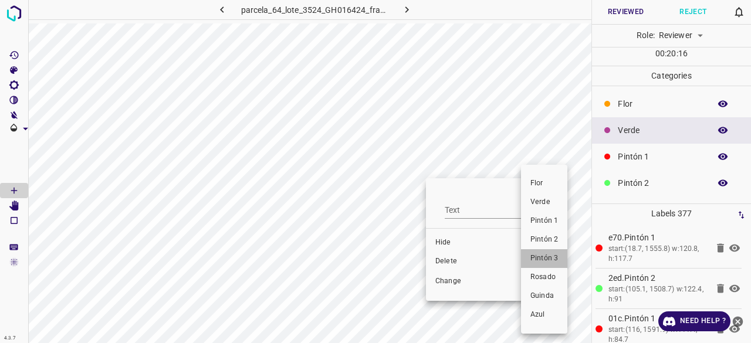
click at [557, 261] on span "Pintón 3" at bounding box center [545, 259] width 28 height 11
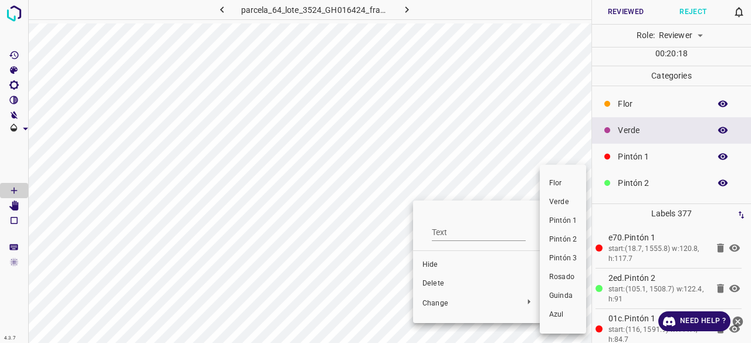
click at [568, 256] on span "Pintón 3" at bounding box center [563, 259] width 28 height 11
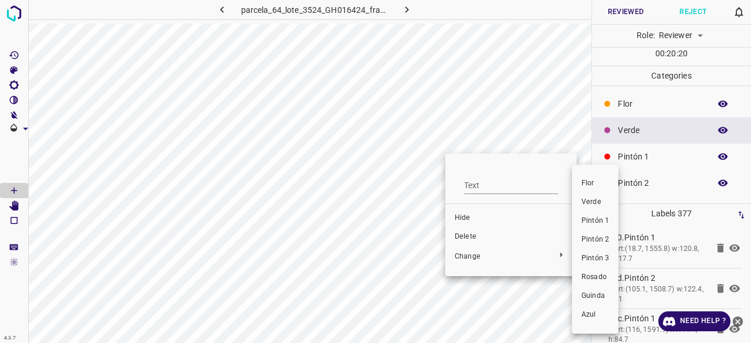
click at [603, 258] on span "Pintón 3" at bounding box center [596, 259] width 28 height 11
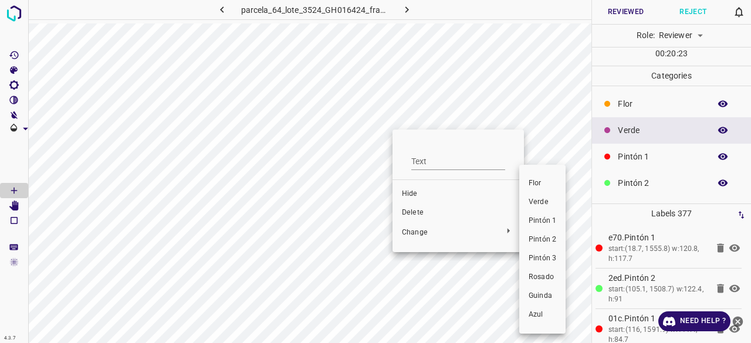
click at [552, 252] on li "Pintón 3" at bounding box center [543, 258] width 46 height 19
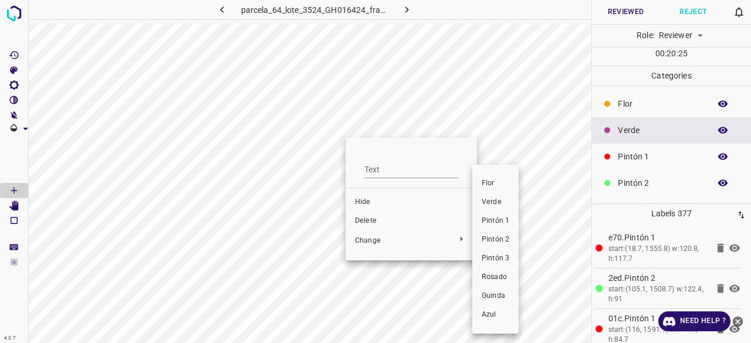
click at [489, 254] on span "Pintón 3" at bounding box center [496, 259] width 28 height 11
click at [501, 255] on span "Pintón 3" at bounding box center [496, 259] width 28 height 11
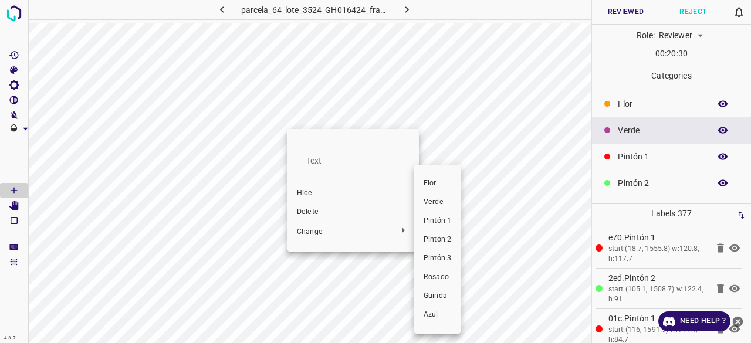
click at [431, 249] on li "Pintón 3" at bounding box center [437, 258] width 46 height 19
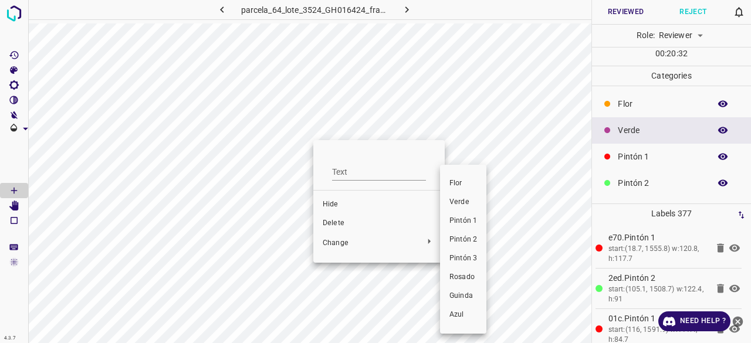
click at [461, 258] on span "Pintón 3" at bounding box center [464, 259] width 28 height 11
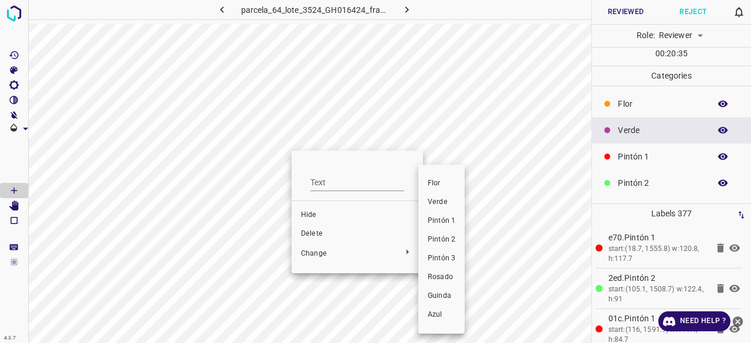
click at [449, 257] on span "Pintón 3" at bounding box center [442, 259] width 28 height 11
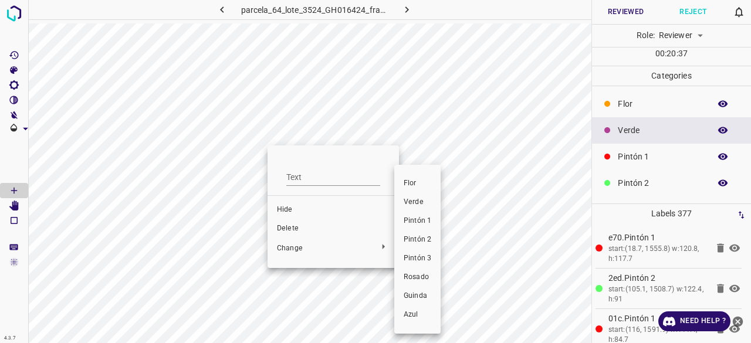
click at [423, 254] on span "Pintón 3" at bounding box center [418, 259] width 28 height 11
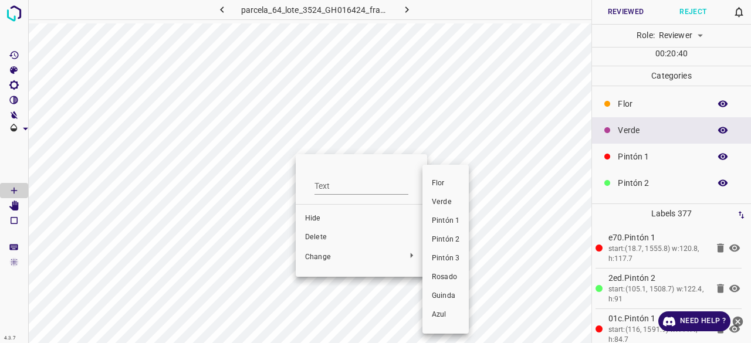
click at [446, 261] on span "Pintón 3" at bounding box center [446, 259] width 28 height 11
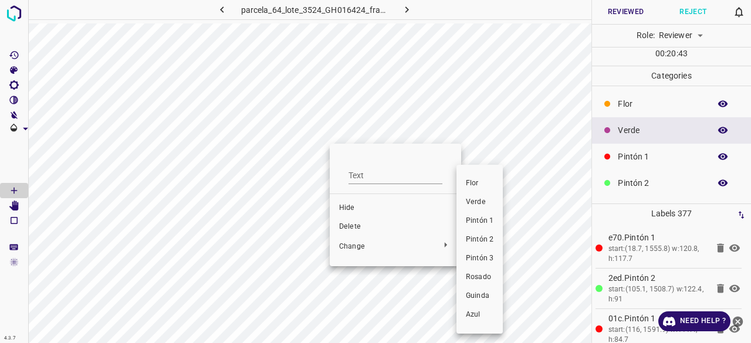
click at [487, 255] on span "Pintón 3" at bounding box center [480, 259] width 28 height 11
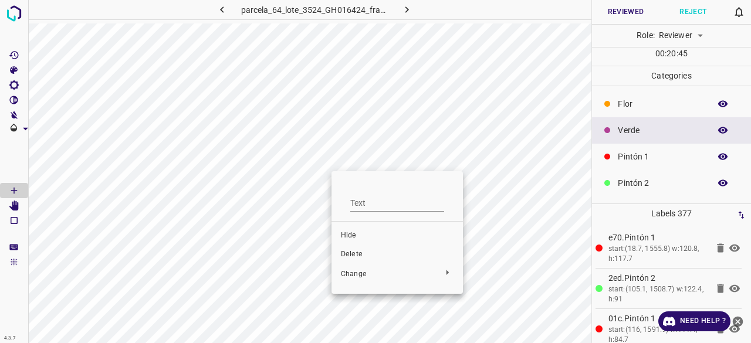
drag, startPoint x: 463, startPoint y: 204, endPoint x: 427, endPoint y: 172, distance: 47.8
click at [464, 204] on div at bounding box center [375, 171] width 751 height 343
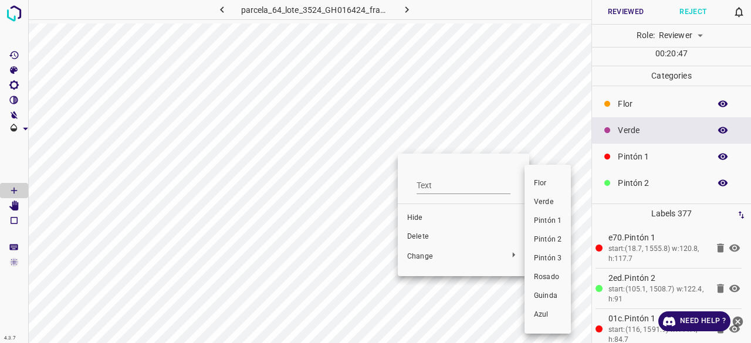
click at [537, 259] on span "Pintón 3" at bounding box center [548, 259] width 28 height 11
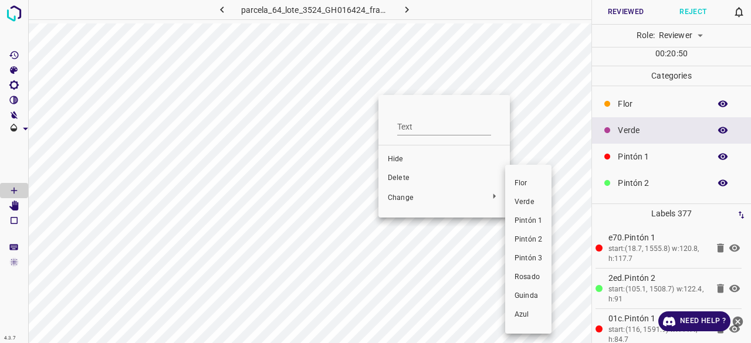
click at [532, 258] on span "Pintón 3" at bounding box center [529, 259] width 28 height 11
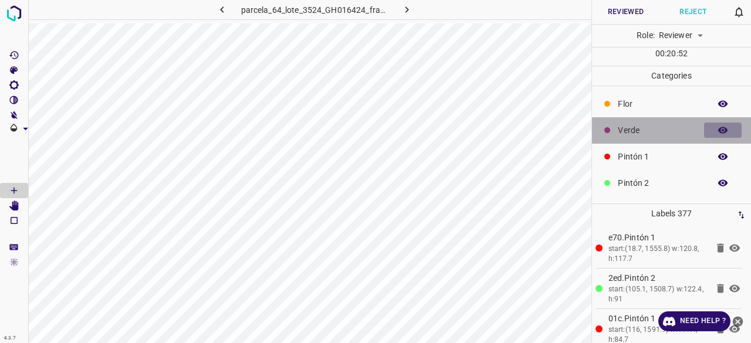
click at [721, 123] on button "button" at bounding box center [723, 130] width 38 height 15
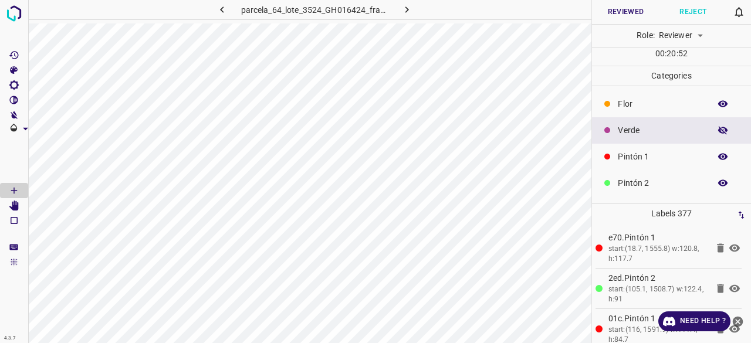
click at [721, 123] on button "button" at bounding box center [723, 130] width 38 height 15
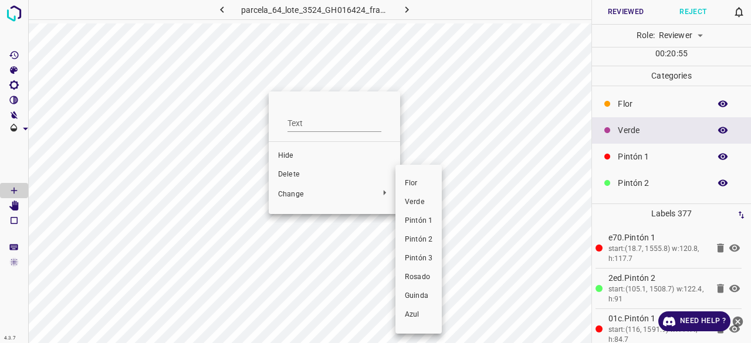
click at [430, 252] on li "Pintón 3" at bounding box center [419, 258] width 46 height 19
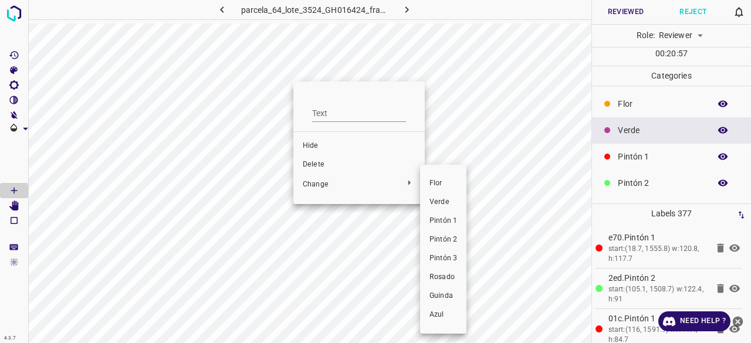
click at [450, 254] on span "Pintón 3" at bounding box center [444, 259] width 28 height 11
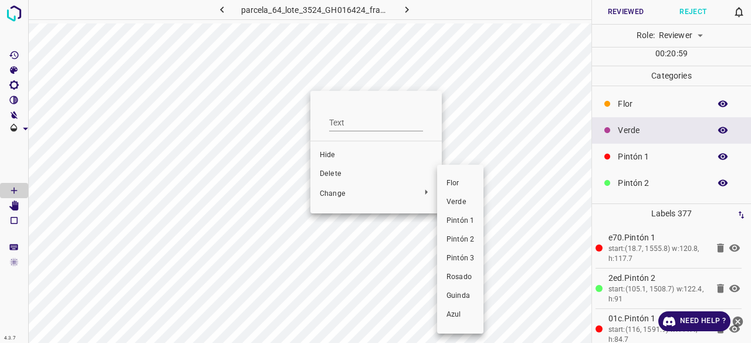
click at [461, 256] on span "Pintón 3" at bounding box center [461, 259] width 28 height 11
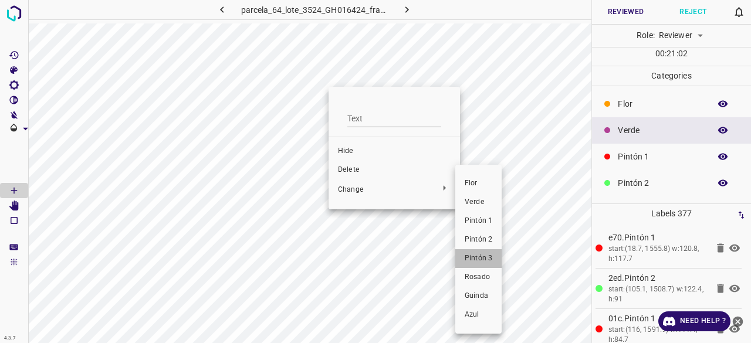
click at [479, 259] on span "Pintón 3" at bounding box center [479, 259] width 28 height 11
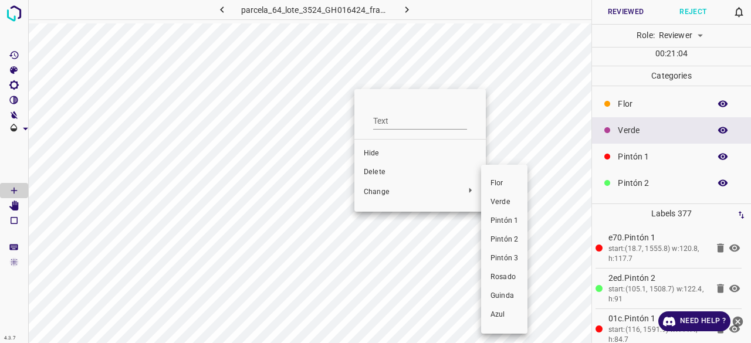
click at [510, 259] on span "Pintón 3" at bounding box center [505, 259] width 28 height 11
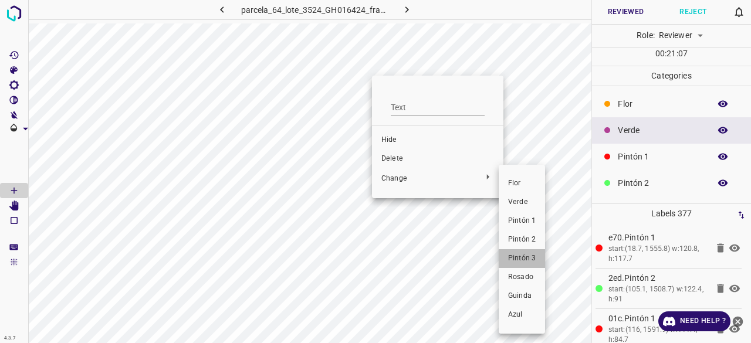
click at [539, 253] on li "Pintón 3" at bounding box center [522, 258] width 46 height 19
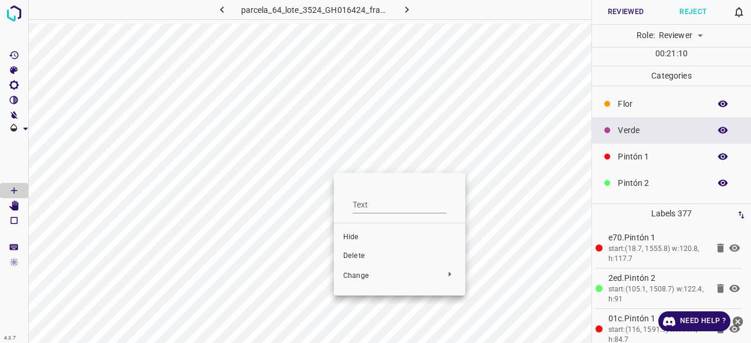
click at [503, 169] on div at bounding box center [375, 171] width 751 height 343
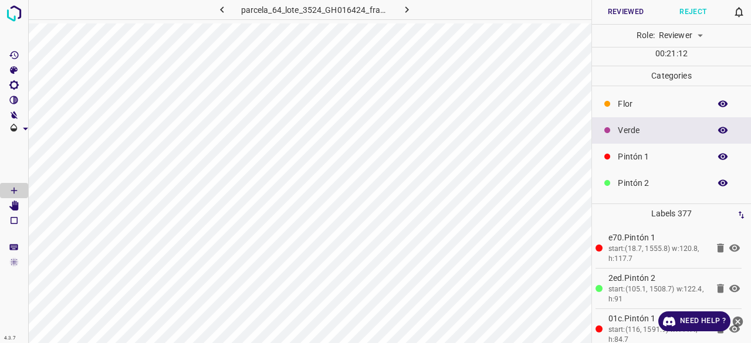
click at [717, 137] on div "Verde" at bounding box center [671, 130] width 159 height 26
click at [719, 130] on icon "button" at bounding box center [723, 130] width 9 height 6
click at [719, 129] on icon "button" at bounding box center [723, 130] width 9 height 8
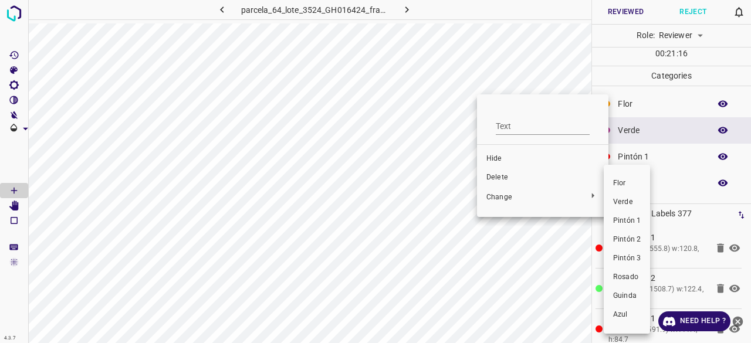
click at [627, 255] on span "Pintón 3" at bounding box center [627, 259] width 28 height 11
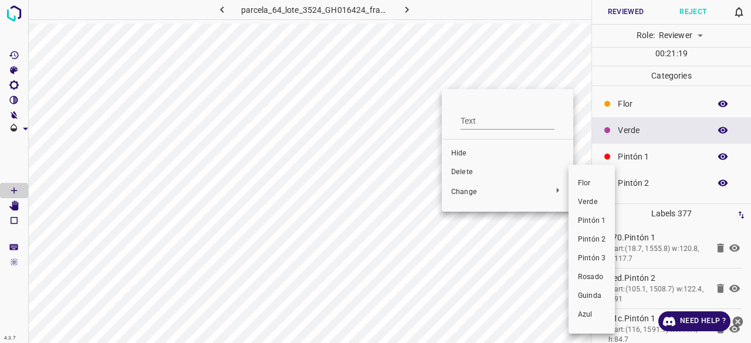
click at [592, 260] on span "Pintón 3" at bounding box center [592, 259] width 28 height 11
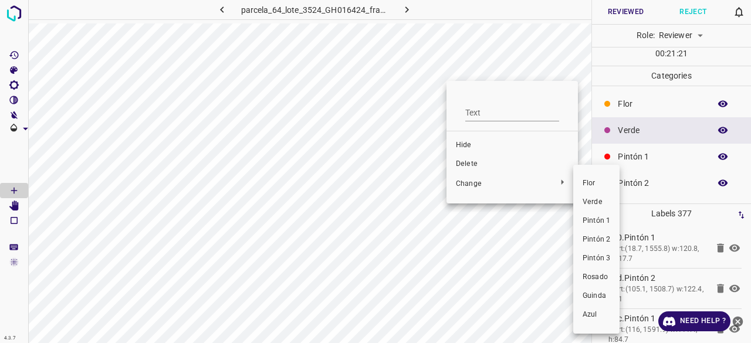
click at [596, 264] on span "Pintón 3" at bounding box center [597, 259] width 28 height 11
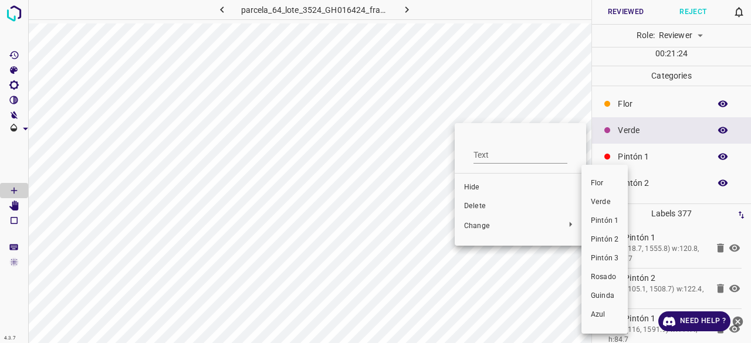
click at [606, 254] on span "Pintón 3" at bounding box center [605, 259] width 28 height 11
click at [603, 254] on span "Pintón 3" at bounding box center [605, 259] width 28 height 11
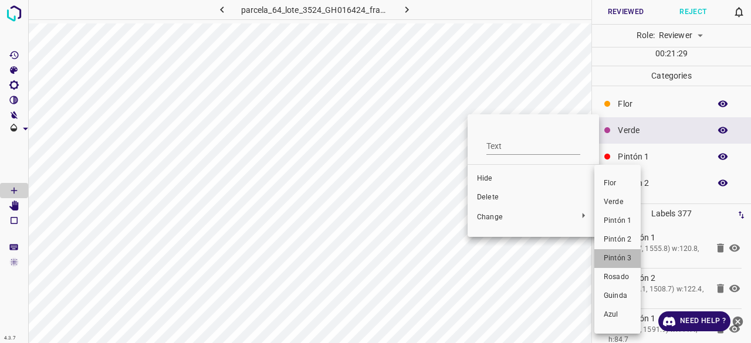
click at [615, 259] on span "Pintón 3" at bounding box center [618, 259] width 28 height 11
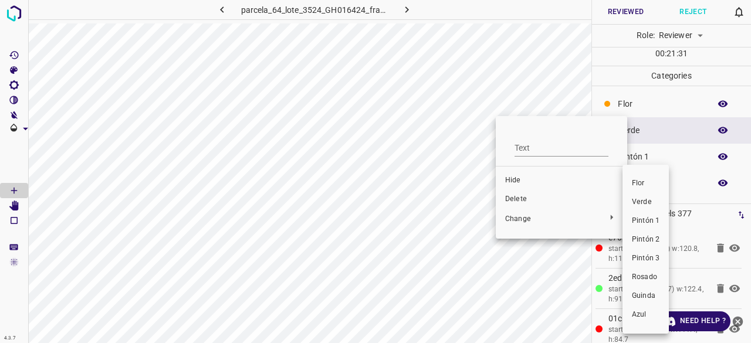
click at [656, 260] on span "Pintón 3" at bounding box center [646, 259] width 28 height 11
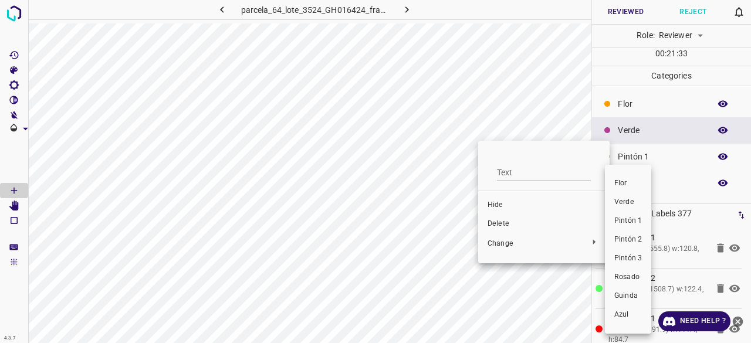
click at [628, 264] on span "Pintón 3" at bounding box center [629, 259] width 28 height 11
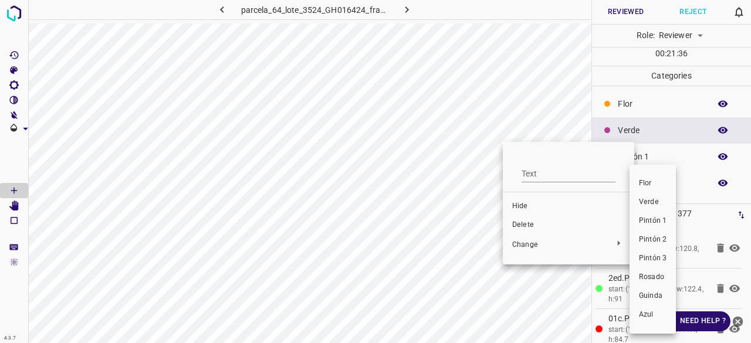
click at [646, 256] on span "Pintón 3" at bounding box center [653, 259] width 28 height 11
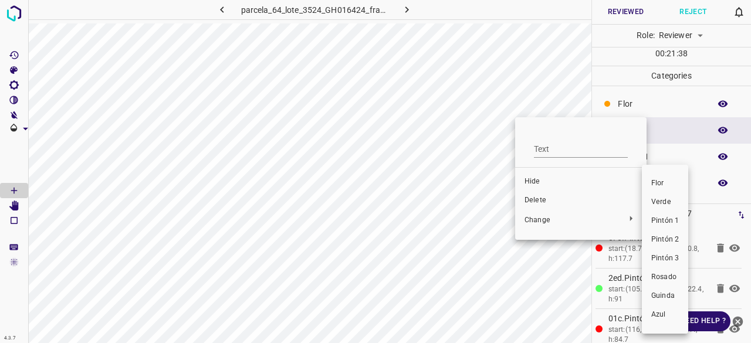
click at [663, 257] on span "Pintón 3" at bounding box center [666, 259] width 28 height 11
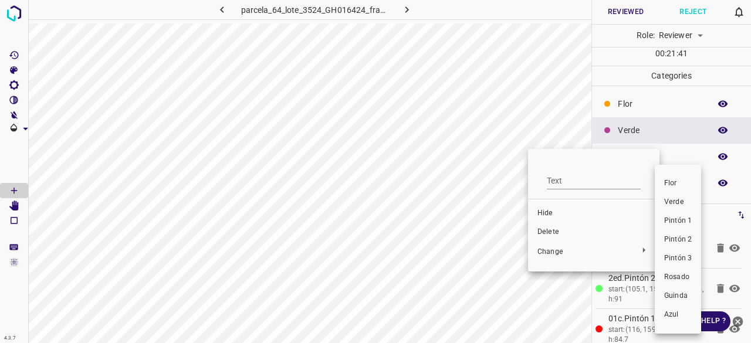
click at [678, 260] on span "Pintón 3" at bounding box center [679, 259] width 28 height 11
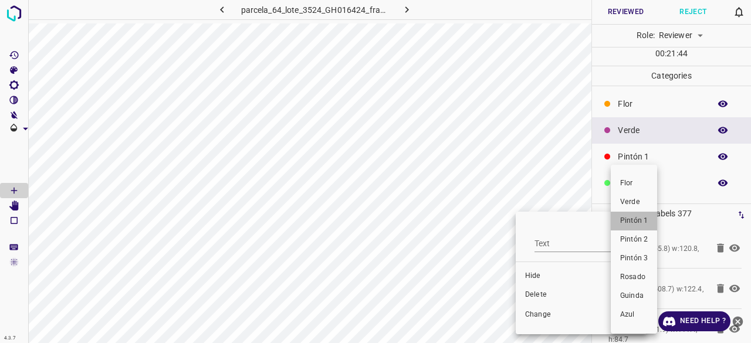
click at [626, 224] on span "Pintón 1" at bounding box center [635, 221] width 28 height 11
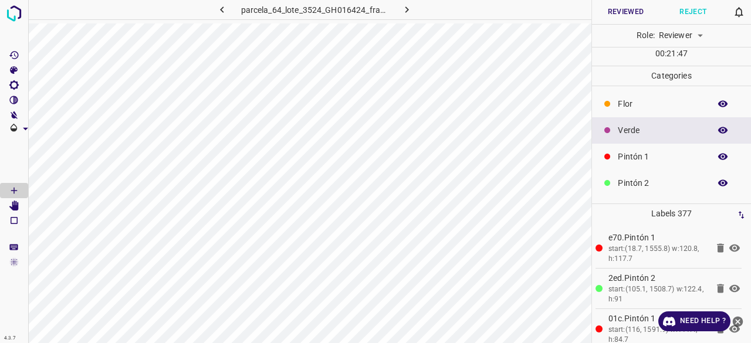
click at [719, 129] on icon "button" at bounding box center [723, 130] width 11 height 11
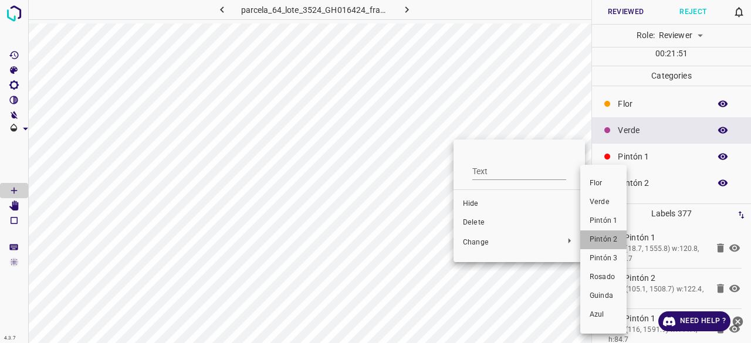
click at [596, 242] on span "Pintón 2" at bounding box center [604, 240] width 28 height 11
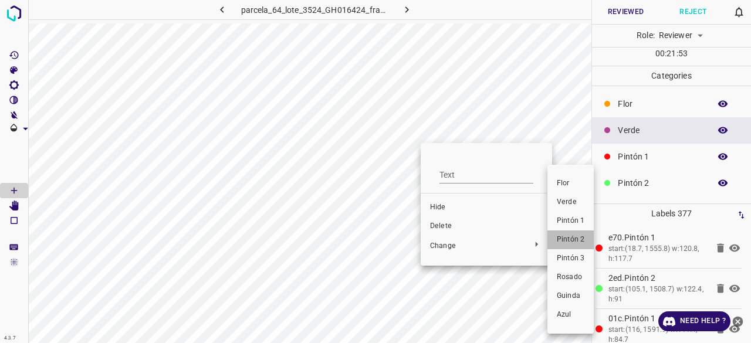
click at [579, 243] on span "Pintón 2" at bounding box center [571, 240] width 28 height 11
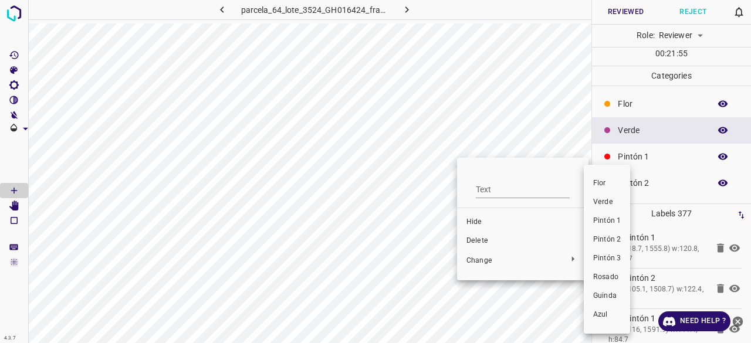
click at [609, 245] on li "Pintón 2" at bounding box center [607, 240] width 46 height 19
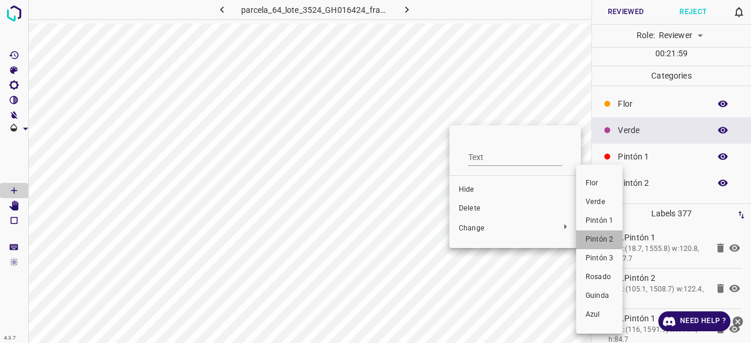
click at [613, 241] on li "Pintón 2" at bounding box center [599, 240] width 46 height 19
click at [606, 245] on span "Pintón 2" at bounding box center [596, 240] width 28 height 11
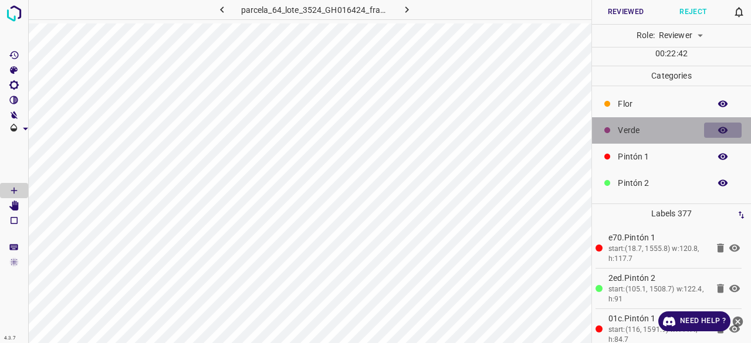
click at [718, 134] on icon "button" at bounding box center [723, 130] width 11 height 11
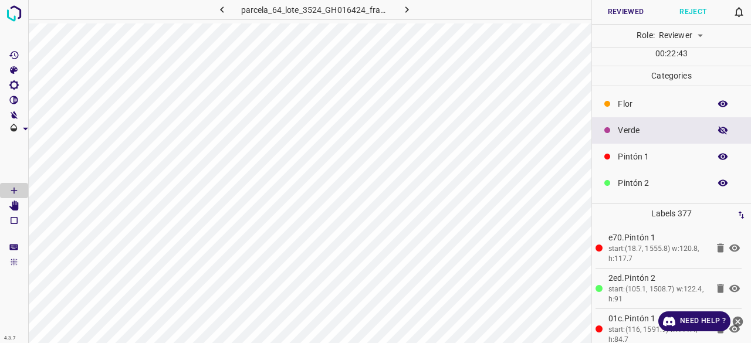
click at [718, 134] on icon "button" at bounding box center [723, 130] width 11 height 11
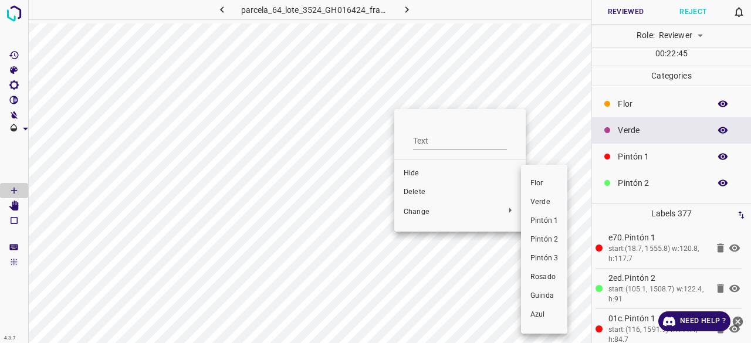
click at [542, 260] on span "Pintón 3" at bounding box center [545, 259] width 28 height 11
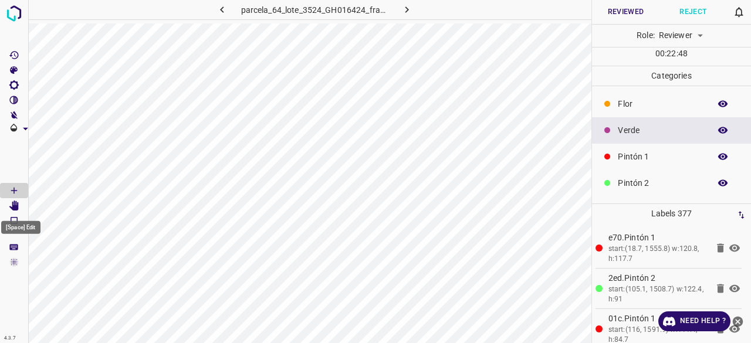
click at [12, 203] on icon "[Space] Edit" at bounding box center [14, 206] width 11 height 11
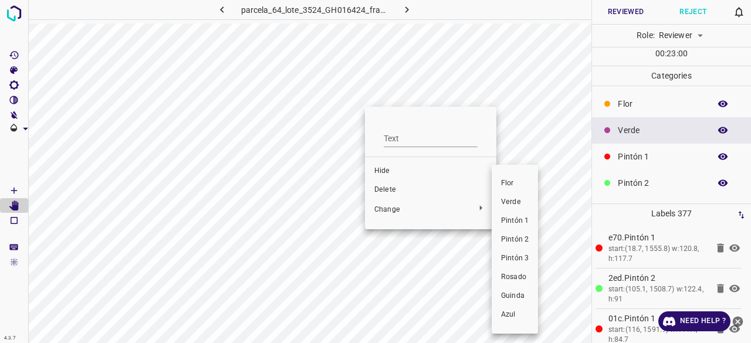
click at [524, 242] on span "Pintón 2" at bounding box center [515, 240] width 28 height 11
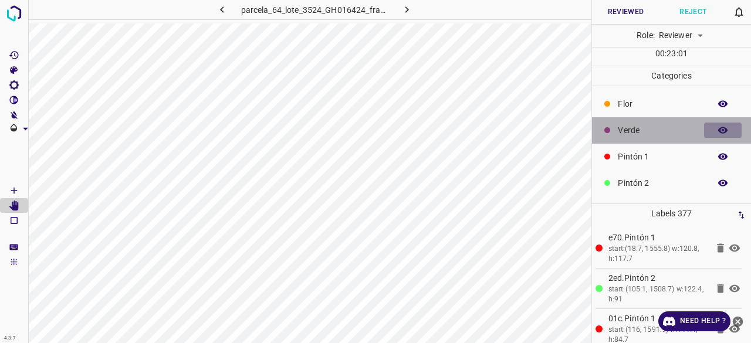
click at [722, 126] on button "button" at bounding box center [723, 130] width 38 height 15
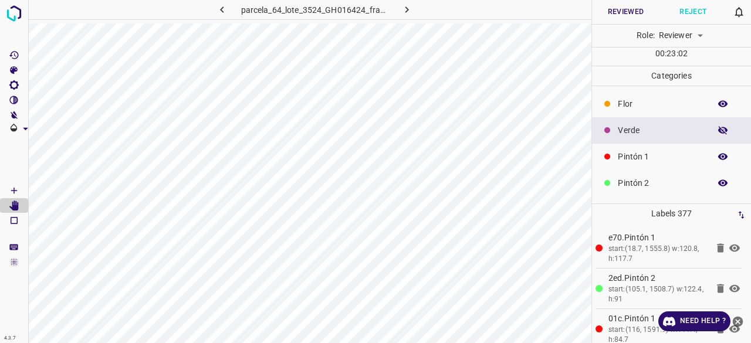
click at [722, 126] on button "button" at bounding box center [723, 130] width 38 height 15
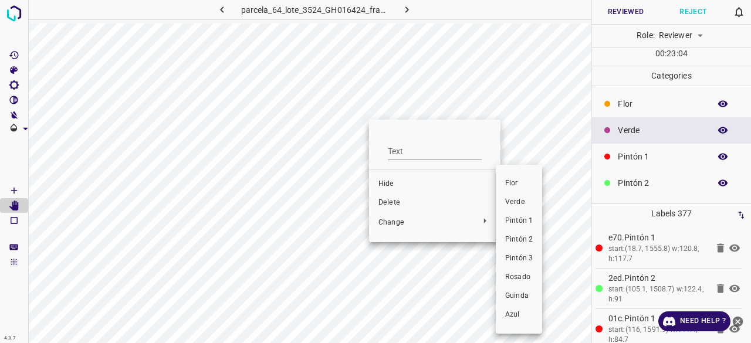
click at [531, 251] on li "Pintón 3" at bounding box center [519, 258] width 46 height 19
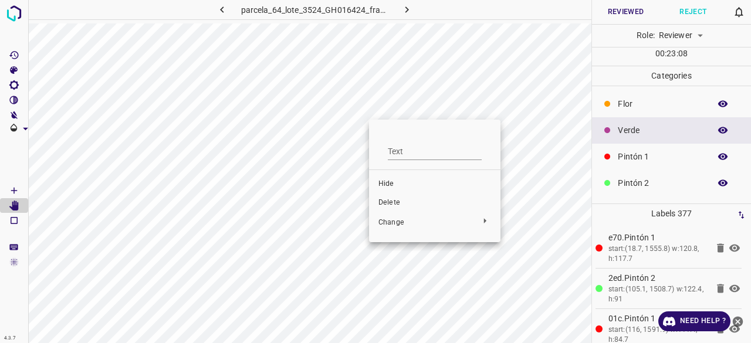
click at [500, 125] on div at bounding box center [375, 171] width 751 height 343
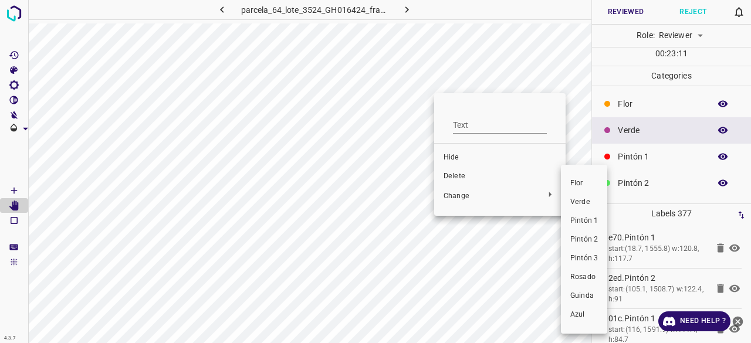
drag, startPoint x: 584, startPoint y: 255, endPoint x: 405, endPoint y: 102, distance: 235.7
click at [584, 255] on span "Pintón 3" at bounding box center [585, 259] width 28 height 11
click at [598, 267] on li "Pintón 3" at bounding box center [584, 258] width 46 height 19
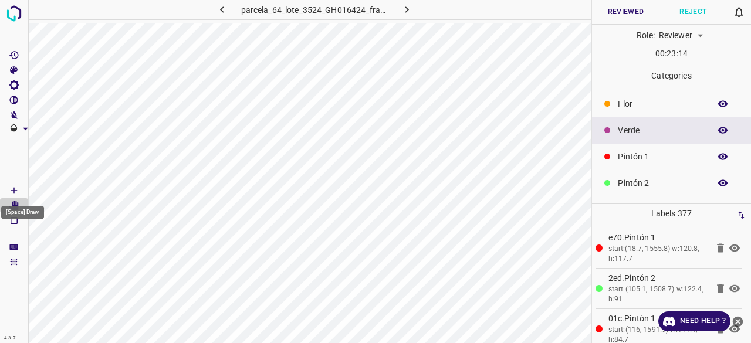
drag, startPoint x: 5, startPoint y: 187, endPoint x: 20, endPoint y: 187, distance: 14.7
click at [6, 187] on Draw"] "[Space] Draw" at bounding box center [14, 190] width 28 height 15
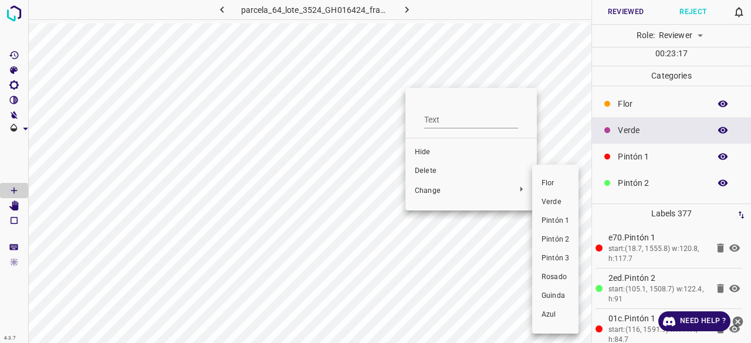
click at [565, 259] on span "Pintón 3" at bounding box center [556, 259] width 28 height 11
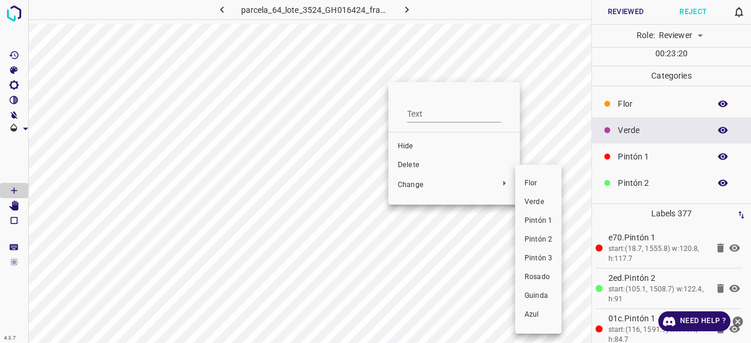
click at [542, 255] on span "Pintón 3" at bounding box center [539, 259] width 28 height 11
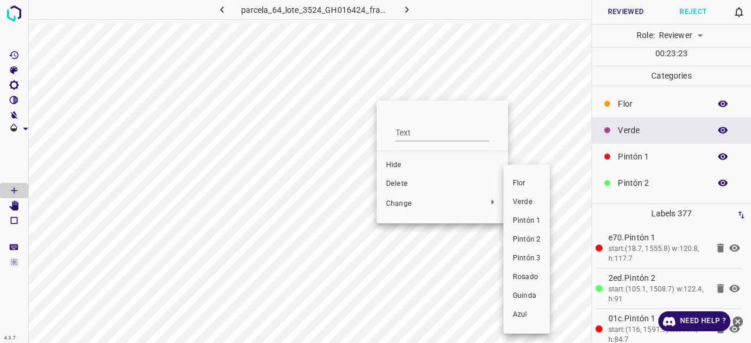
drag, startPoint x: 532, startPoint y: 254, endPoint x: 352, endPoint y: 139, distance: 213.3
click at [532, 255] on span "Pintón 3" at bounding box center [527, 259] width 28 height 11
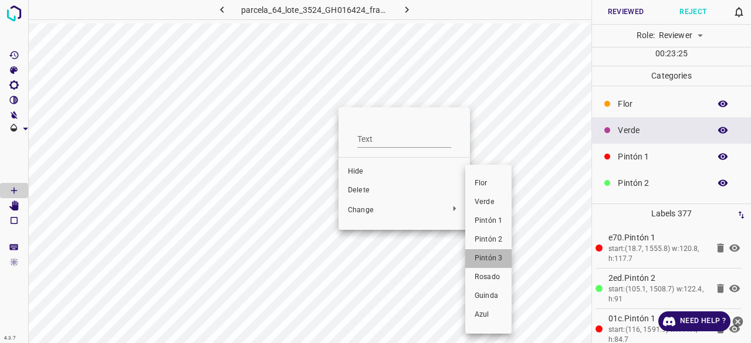
drag, startPoint x: 494, startPoint y: 257, endPoint x: 366, endPoint y: 154, distance: 164.5
click at [494, 258] on span "Pintón 3" at bounding box center [489, 259] width 28 height 11
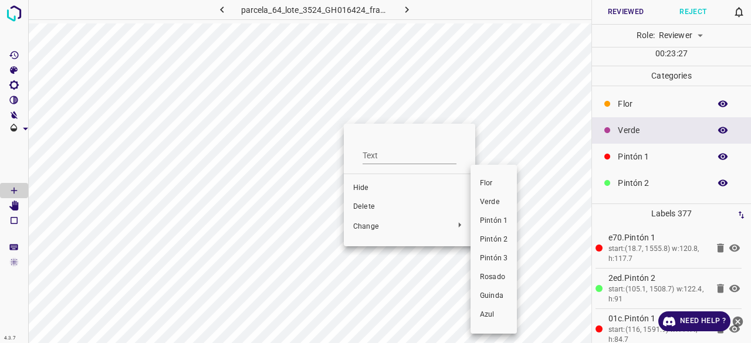
click at [496, 259] on span "Pintón 3" at bounding box center [494, 259] width 28 height 11
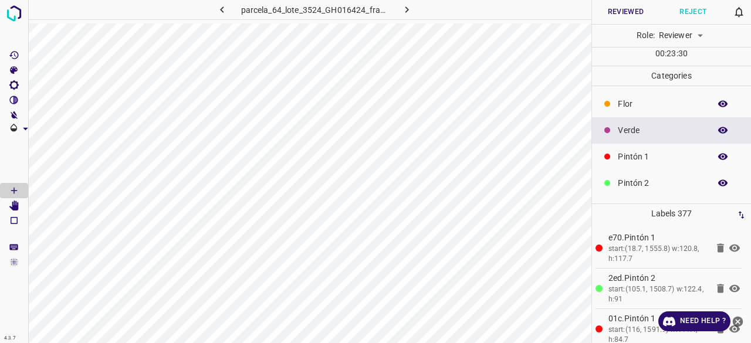
click at [718, 130] on icon "button" at bounding box center [723, 130] width 11 height 11
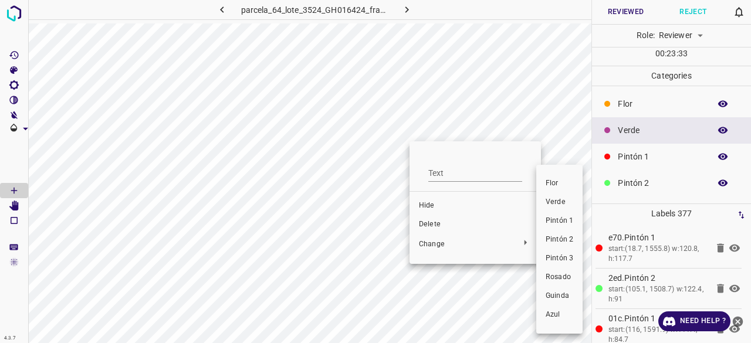
click at [559, 256] on span "Pintón 3" at bounding box center [560, 259] width 28 height 11
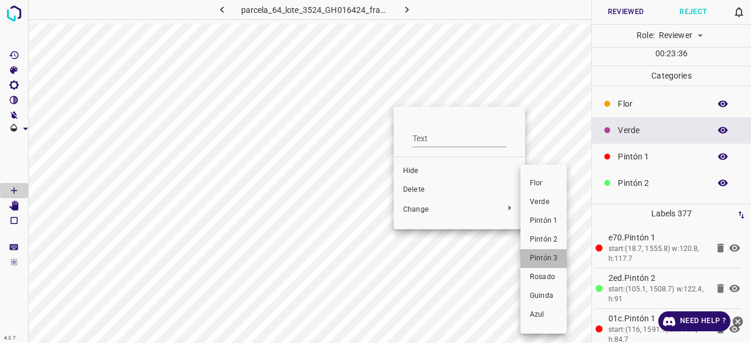
click at [549, 261] on span "Pintón 3" at bounding box center [544, 259] width 28 height 11
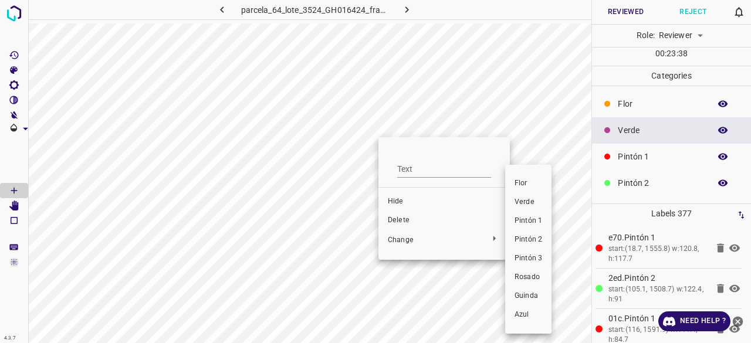
click at [526, 261] on span "Pintón 3" at bounding box center [529, 259] width 28 height 11
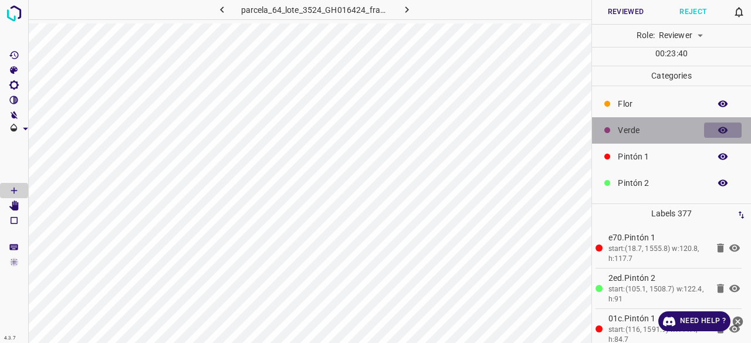
click at [718, 131] on icon "button" at bounding box center [723, 130] width 11 height 11
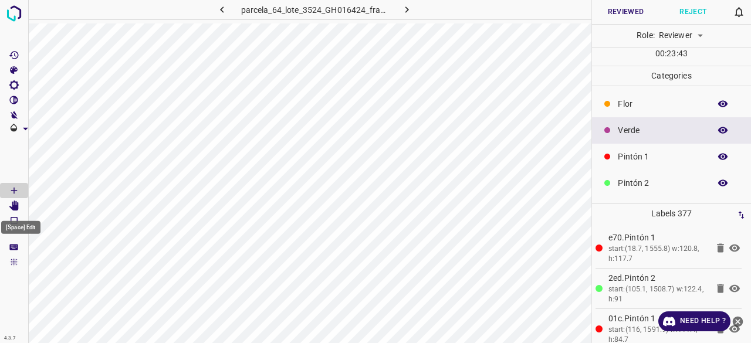
click at [7, 208] on Edit"] "[Space] Edit" at bounding box center [14, 205] width 28 height 15
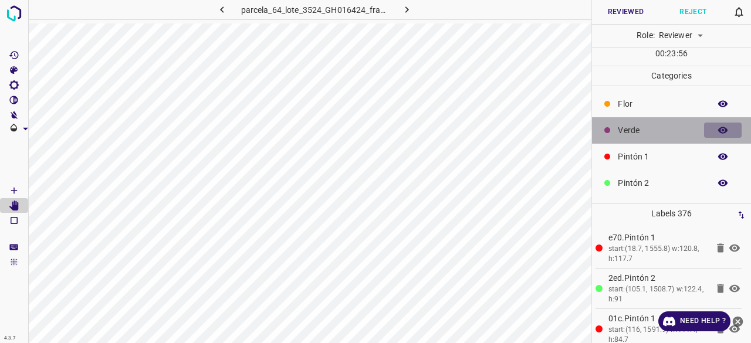
click at [721, 124] on button "button" at bounding box center [723, 130] width 38 height 15
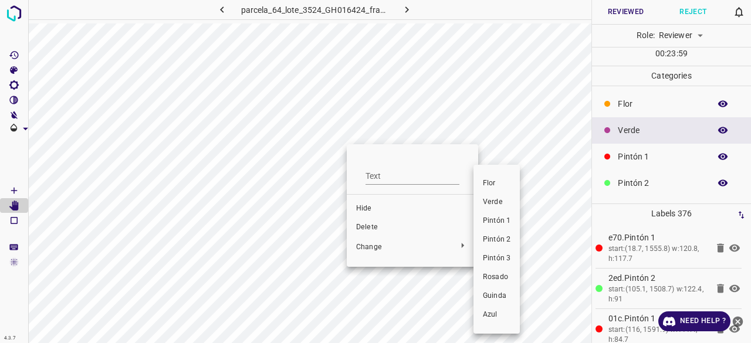
click at [503, 264] on li "Pintón 3" at bounding box center [497, 258] width 46 height 19
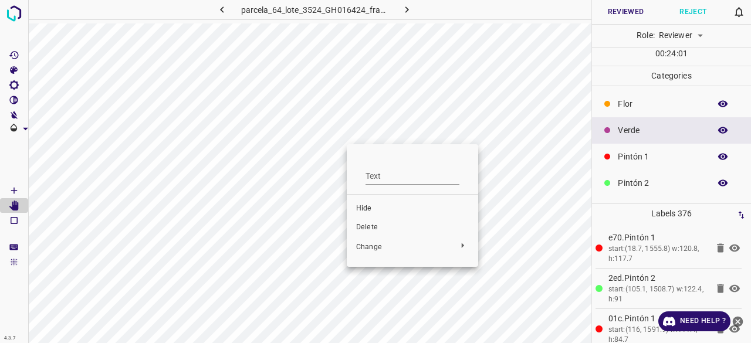
click at [19, 187] on div at bounding box center [375, 171] width 751 height 343
click at [18, 191] on icon "[Space] Draw" at bounding box center [14, 191] width 11 height 11
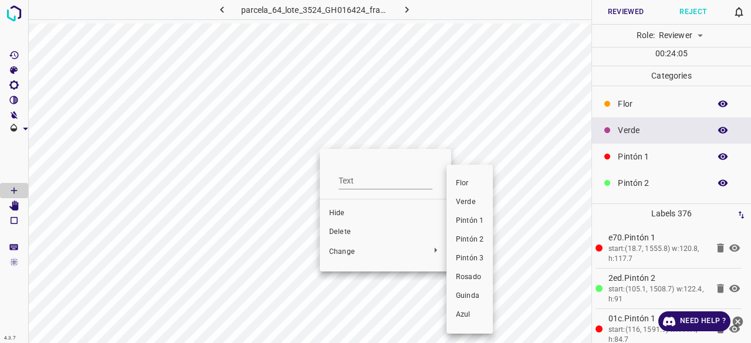
click at [471, 255] on span "Pintón 3" at bounding box center [470, 259] width 28 height 11
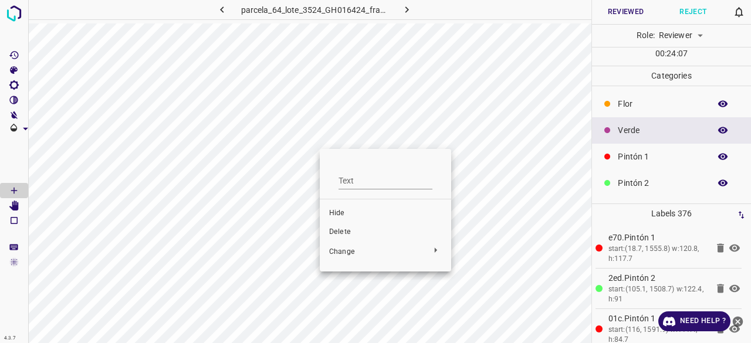
click at [493, 126] on div at bounding box center [375, 171] width 751 height 343
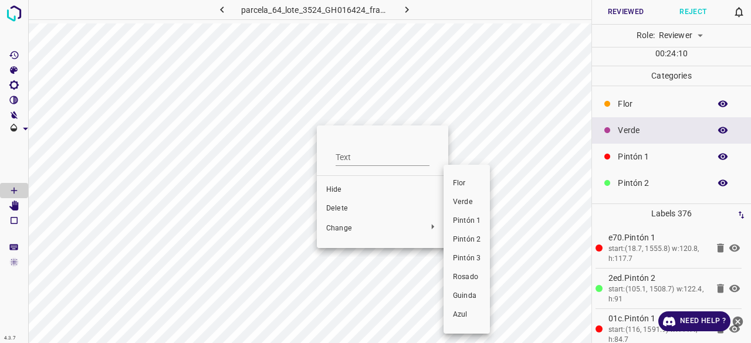
drag, startPoint x: 466, startPoint y: 252, endPoint x: 367, endPoint y: 164, distance: 131.4
click at [466, 252] on li "Pintón 3" at bounding box center [467, 258] width 46 height 19
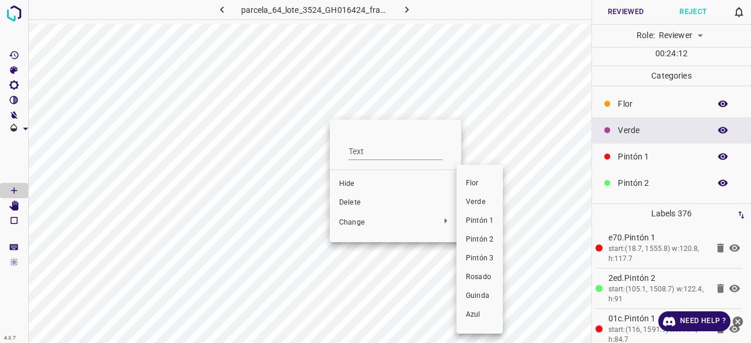
click at [483, 234] on li "Pintón 2" at bounding box center [480, 240] width 46 height 19
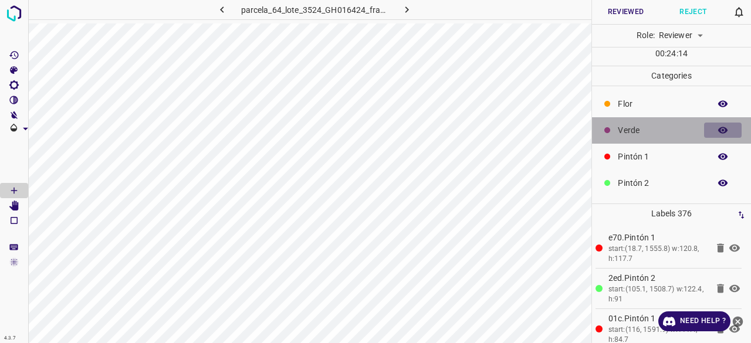
click at [718, 132] on icon "button" at bounding box center [723, 130] width 11 height 11
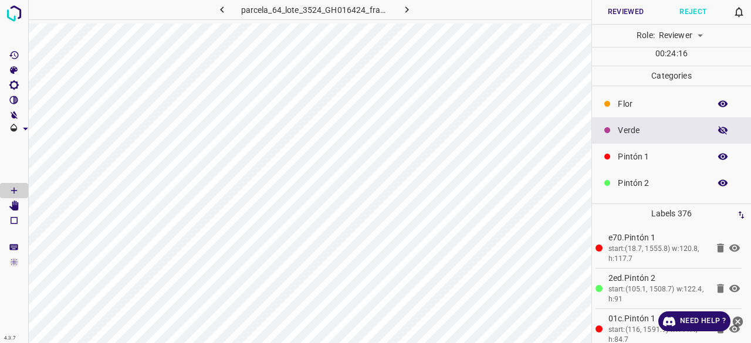
click at [719, 131] on icon "button" at bounding box center [723, 130] width 9 height 8
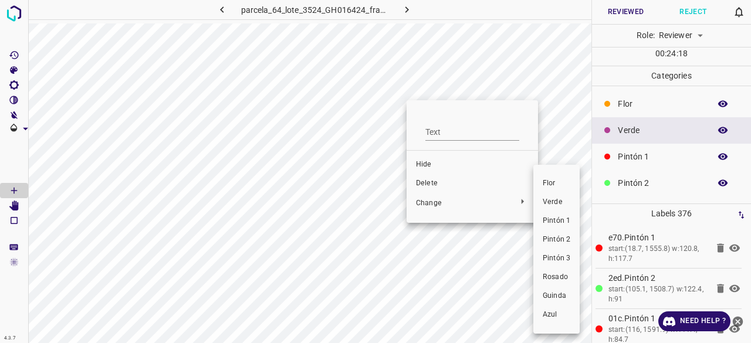
click at [551, 255] on span "Pintón 3" at bounding box center [557, 259] width 28 height 11
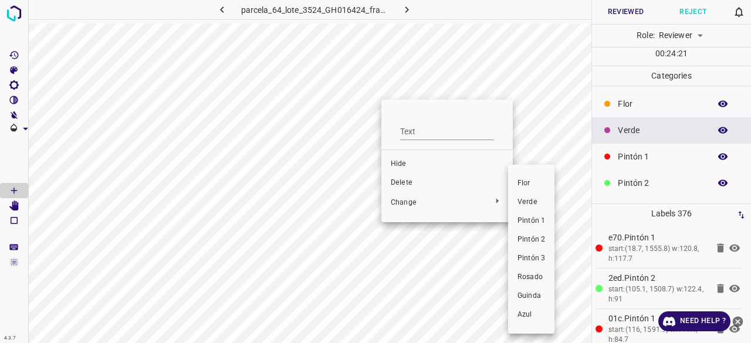
click at [521, 257] on span "Pintón 3" at bounding box center [532, 259] width 28 height 11
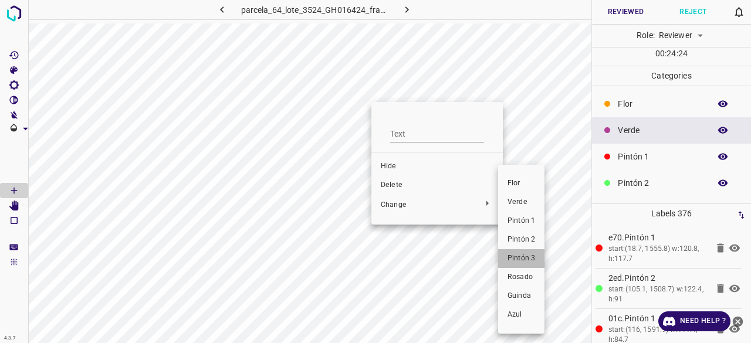
drag, startPoint x: 538, startPoint y: 255, endPoint x: 410, endPoint y: 144, distance: 168.9
click at [538, 255] on li "Pintón 3" at bounding box center [521, 258] width 46 height 19
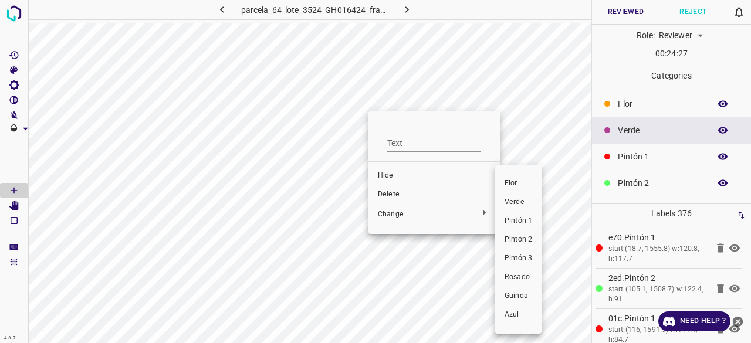
click at [522, 257] on span "Pintón 3" at bounding box center [519, 259] width 28 height 11
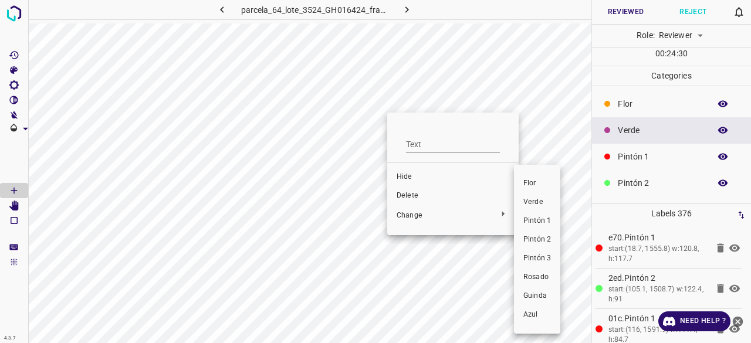
click at [551, 259] on li "Pintón 3" at bounding box center [537, 258] width 46 height 19
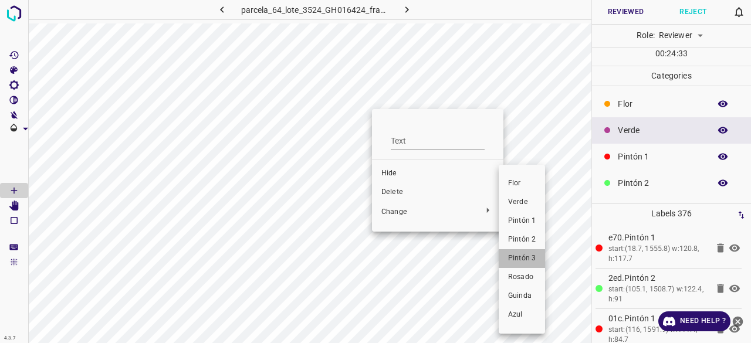
click at [517, 254] on span "Pintón 3" at bounding box center [522, 259] width 28 height 11
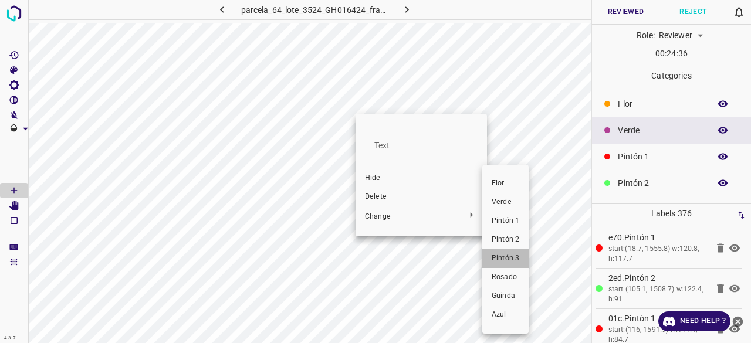
click at [510, 258] on span "Pintón 3" at bounding box center [506, 259] width 28 height 11
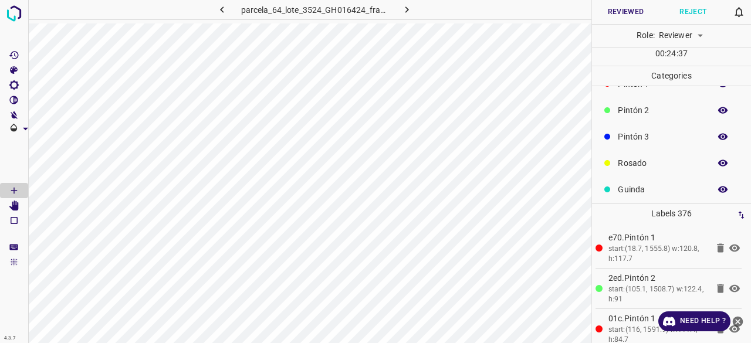
scroll to position [103, 0]
click at [719, 186] on icon "button" at bounding box center [723, 185] width 9 height 8
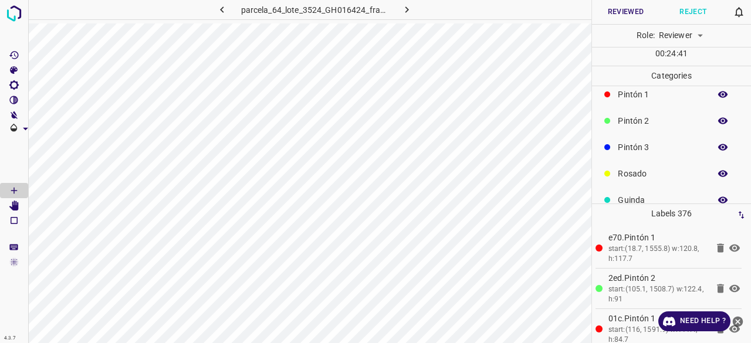
scroll to position [45, 0]
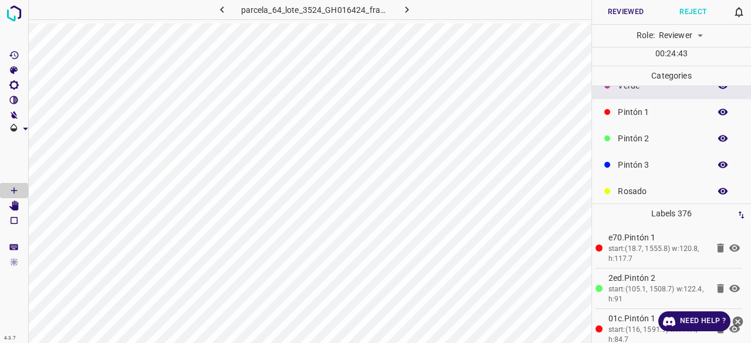
click at [723, 190] on button "button" at bounding box center [723, 191] width 38 height 15
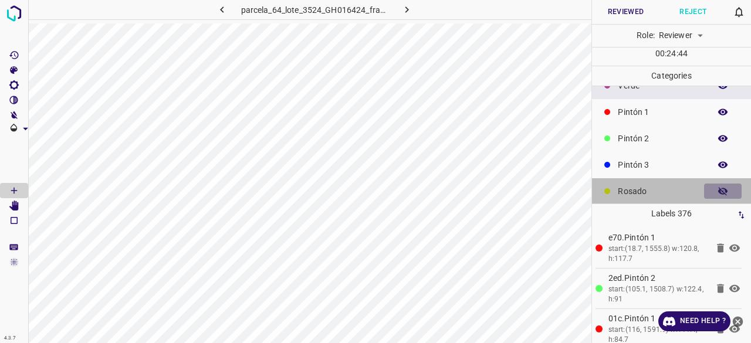
click at [723, 190] on button "button" at bounding box center [723, 191] width 38 height 15
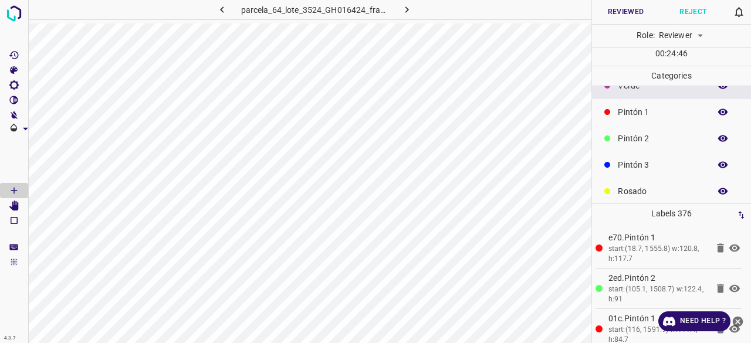
scroll to position [103, 0]
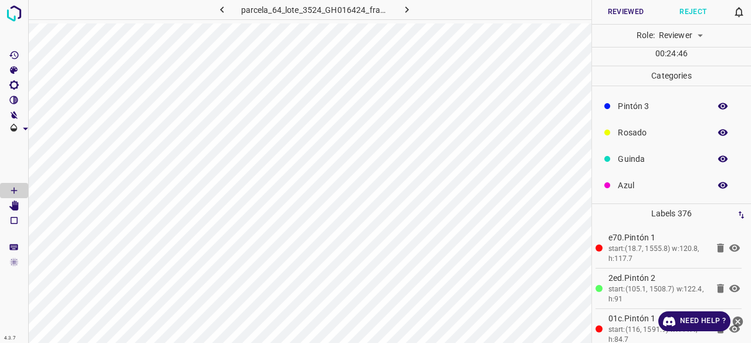
click at [646, 129] on p "Rosado" at bounding box center [661, 133] width 86 height 12
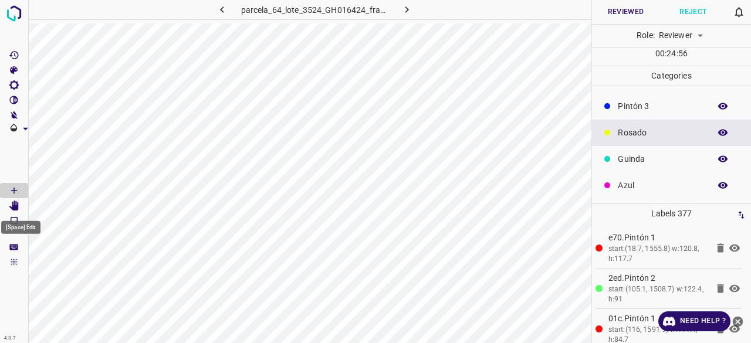
click at [16, 205] on icon "[Space] Edit" at bounding box center [13, 206] width 9 height 11
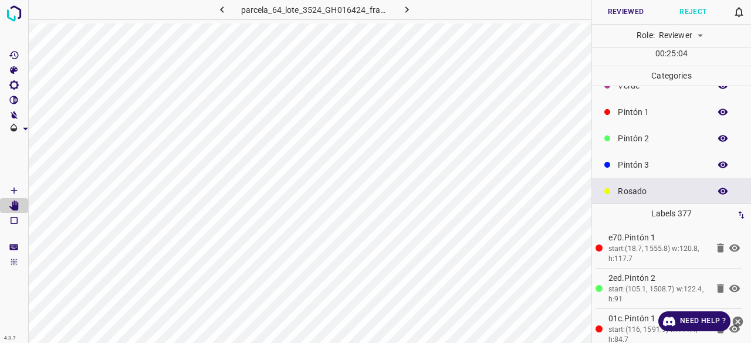
scroll to position [0, 0]
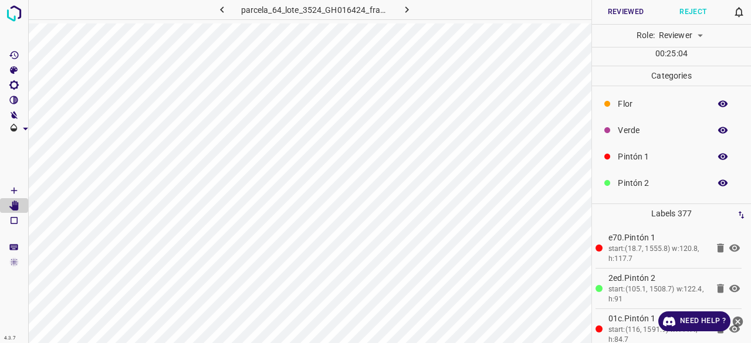
click at [719, 130] on icon "button" at bounding box center [723, 130] width 11 height 11
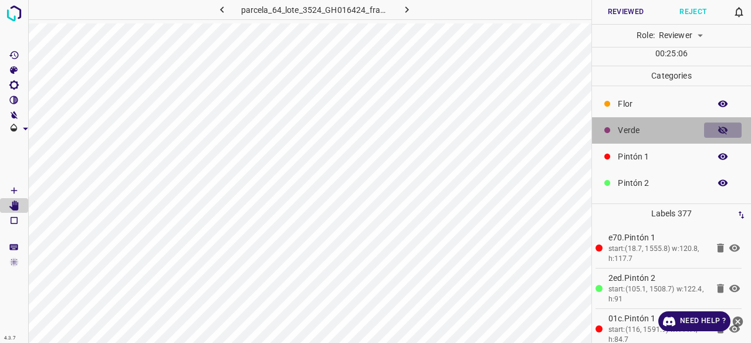
click at [719, 130] on icon "button" at bounding box center [723, 130] width 11 height 11
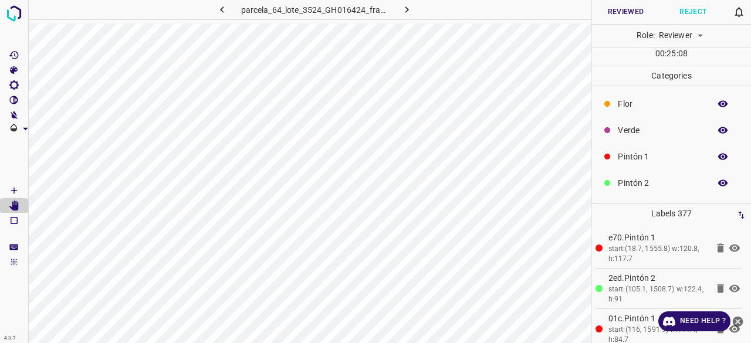
click at [719, 130] on icon "button" at bounding box center [723, 130] width 11 height 11
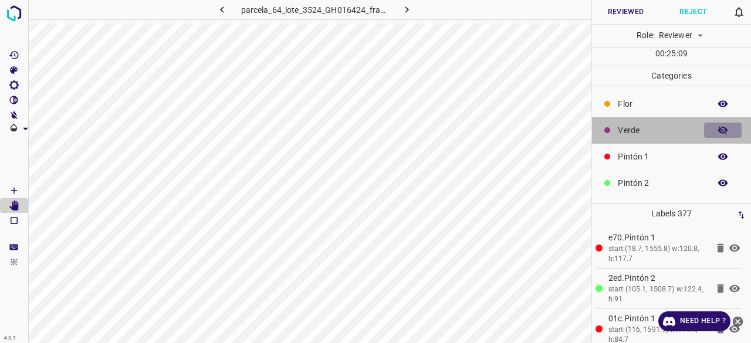
click at [719, 130] on icon "button" at bounding box center [723, 130] width 11 height 11
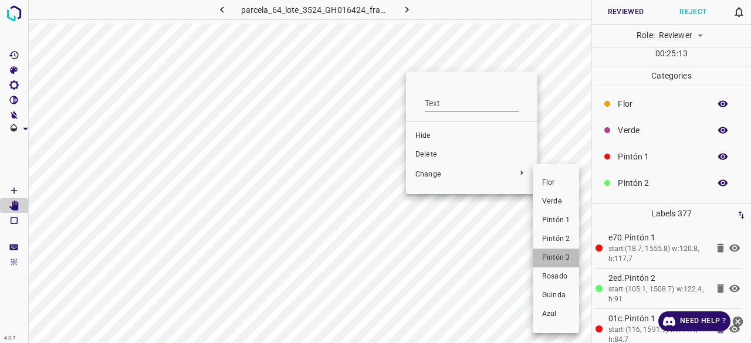
drag, startPoint x: 558, startPoint y: 258, endPoint x: 410, endPoint y: 104, distance: 212.6
click at [558, 258] on span "Pintón 3" at bounding box center [556, 258] width 28 height 11
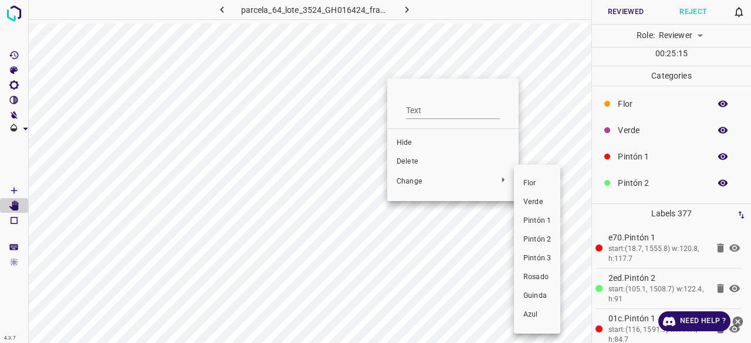
click at [539, 262] on span "Pintón 3" at bounding box center [538, 259] width 28 height 11
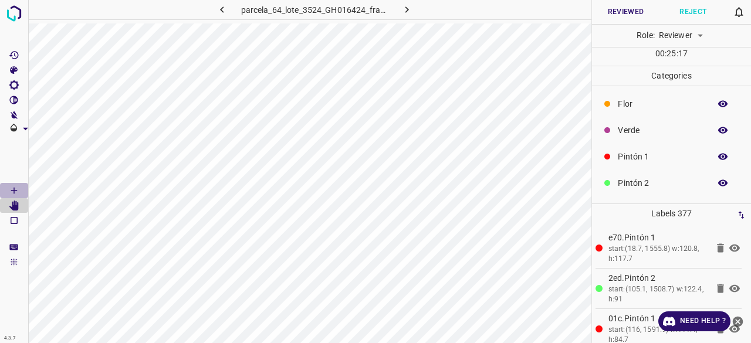
click at [14, 190] on icon "[Space] Draw" at bounding box center [14, 191] width 6 height 6
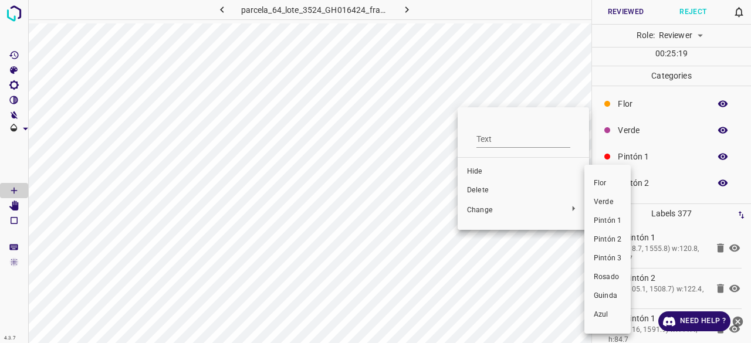
click at [603, 262] on span "Pintón 3" at bounding box center [608, 259] width 28 height 11
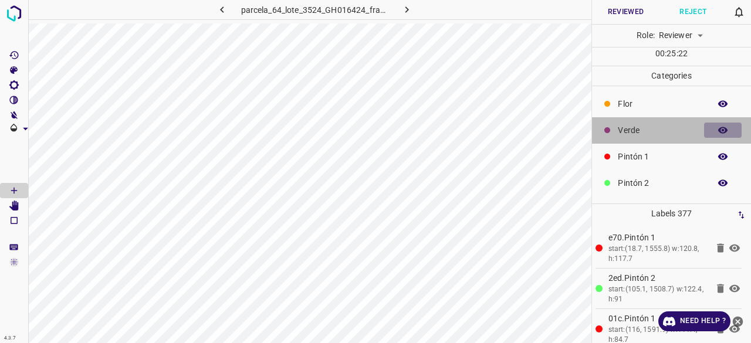
click at [719, 129] on icon "button" at bounding box center [723, 130] width 9 height 6
click at [719, 129] on icon "button" at bounding box center [723, 130] width 9 height 8
click at [719, 129] on icon "button" at bounding box center [723, 130] width 9 height 6
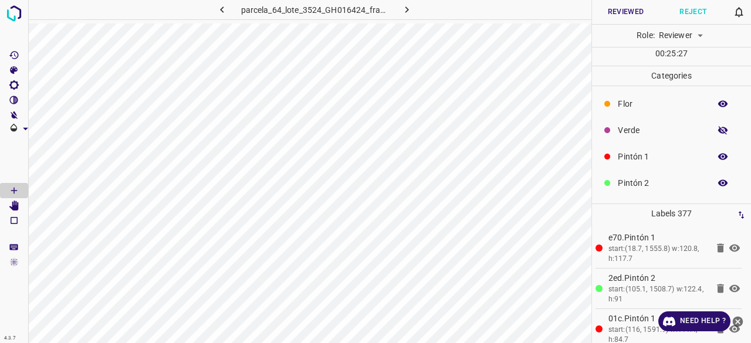
click at [719, 129] on icon "button" at bounding box center [723, 130] width 9 height 8
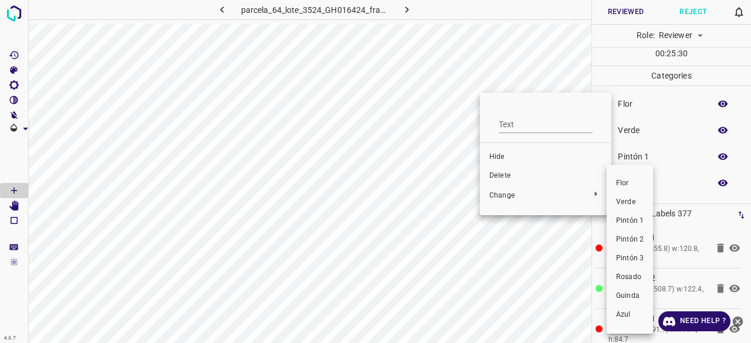
click at [635, 257] on span "Pintón 3" at bounding box center [630, 259] width 28 height 11
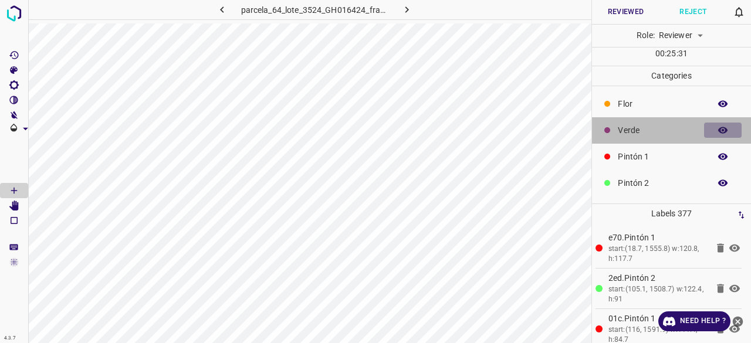
click at [719, 131] on icon "button" at bounding box center [723, 130] width 11 height 11
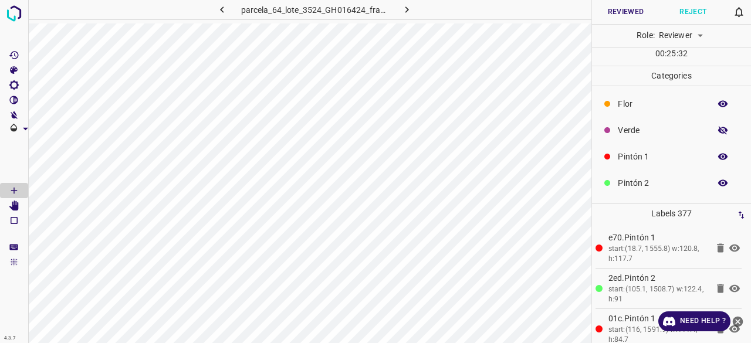
click at [719, 131] on icon "button" at bounding box center [723, 130] width 11 height 11
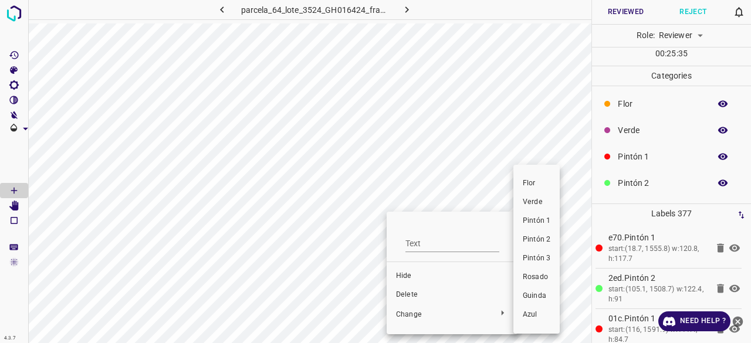
click at [538, 282] on span "Rosado" at bounding box center [537, 277] width 28 height 11
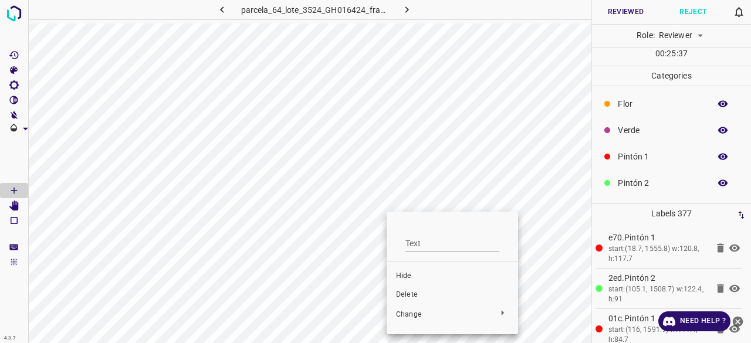
click at [515, 191] on div at bounding box center [375, 171] width 751 height 343
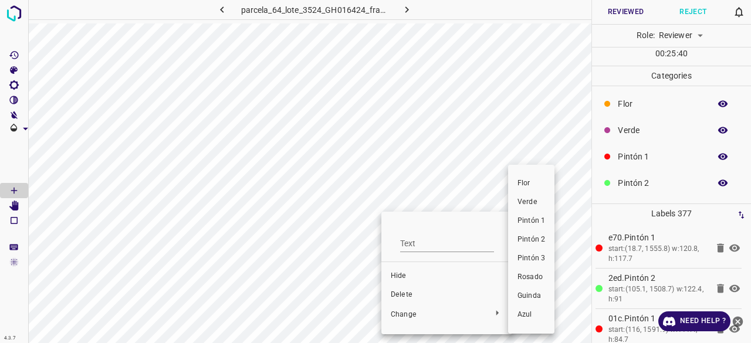
click at [538, 259] on span "Pintón 3" at bounding box center [532, 259] width 28 height 11
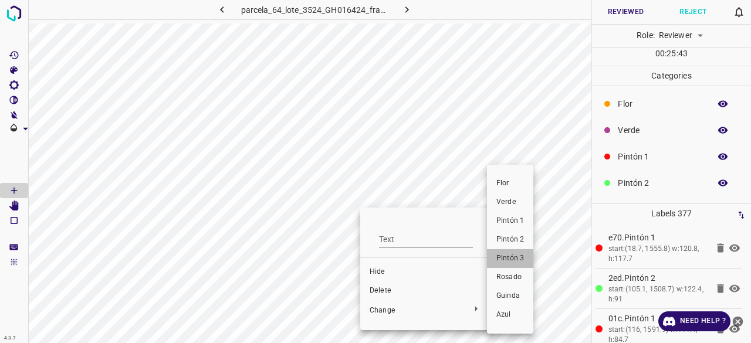
click at [517, 260] on span "Pintón 3" at bounding box center [511, 259] width 28 height 11
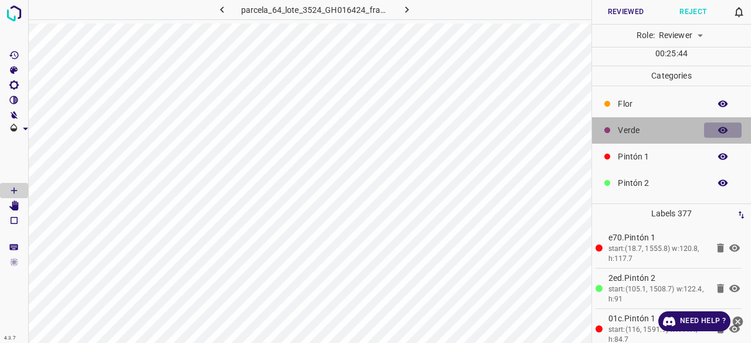
click at [719, 130] on icon "button" at bounding box center [723, 130] width 9 height 6
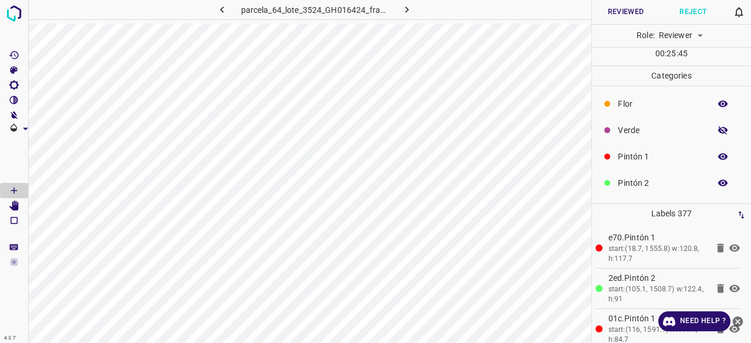
click at [719, 130] on icon "button" at bounding box center [723, 130] width 9 height 8
click at [26, 206] on Edit"] "[Space] Edit" at bounding box center [14, 205] width 28 height 15
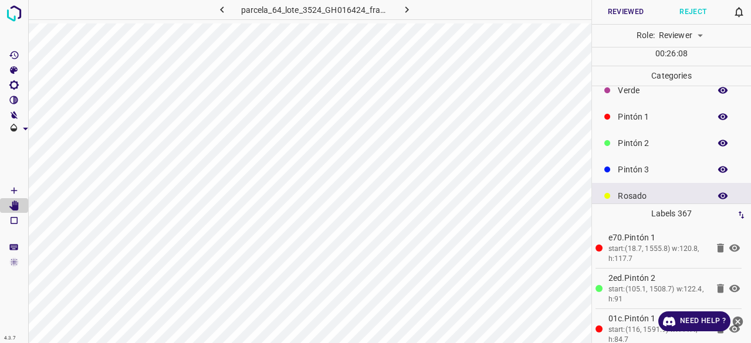
scroll to position [59, 0]
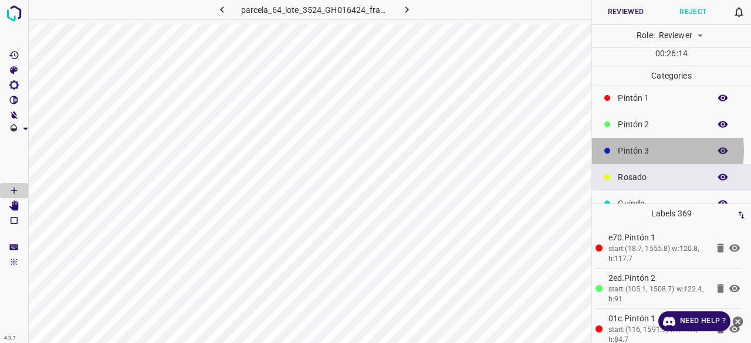
click at [651, 150] on p "Pintón 3" at bounding box center [661, 151] width 86 height 12
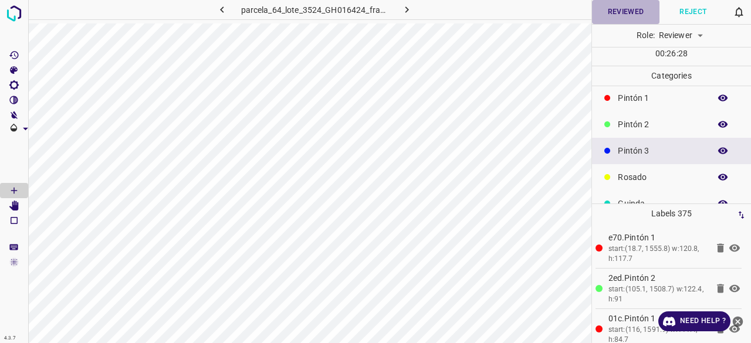
click at [633, 12] on button "Reviewed" at bounding box center [626, 12] width 68 height 24
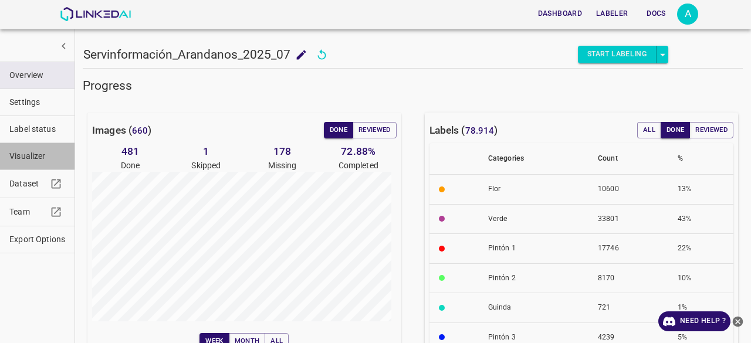
click at [48, 157] on span "Visualizer" at bounding box center [37, 156] width 56 height 12
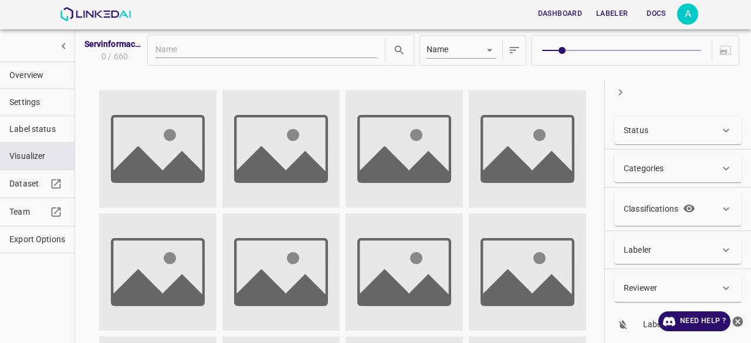
click at [645, 138] on div "Status" at bounding box center [678, 130] width 127 height 28
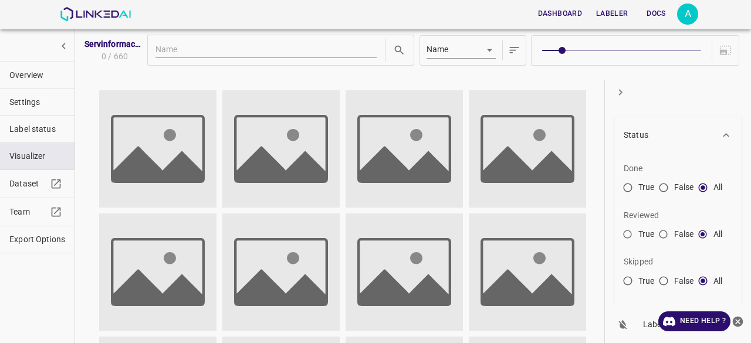
click at [663, 237] on input "False" at bounding box center [663, 237] width 21 height 21
radio input "true"
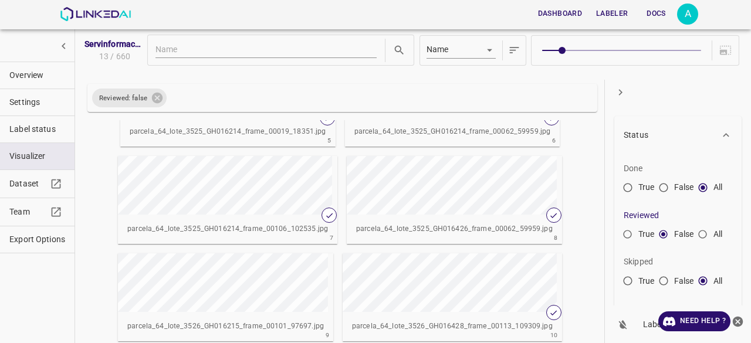
scroll to position [227, 0]
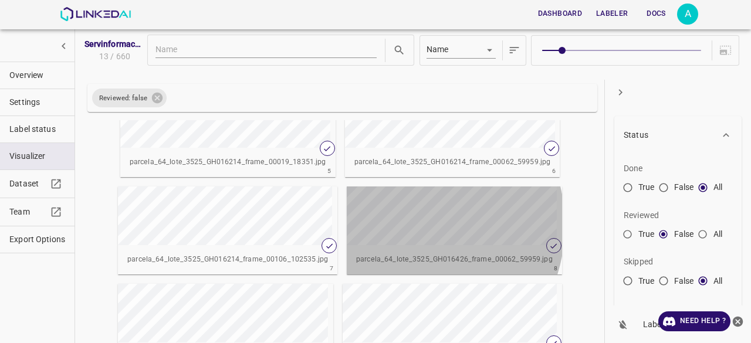
click at [397, 225] on div "button" at bounding box center [399, 216] width 104 height 59
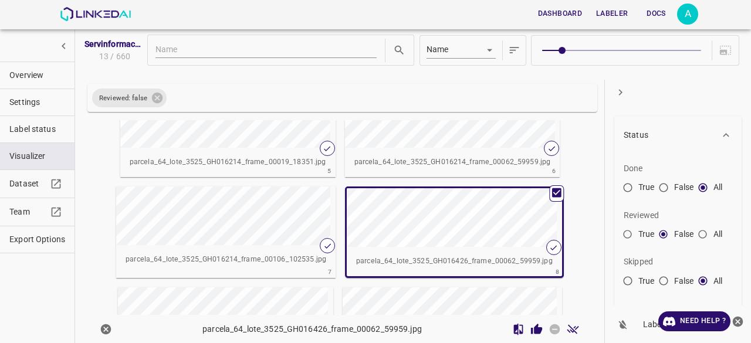
click at [35, 123] on span "Label status" at bounding box center [37, 129] width 56 height 12
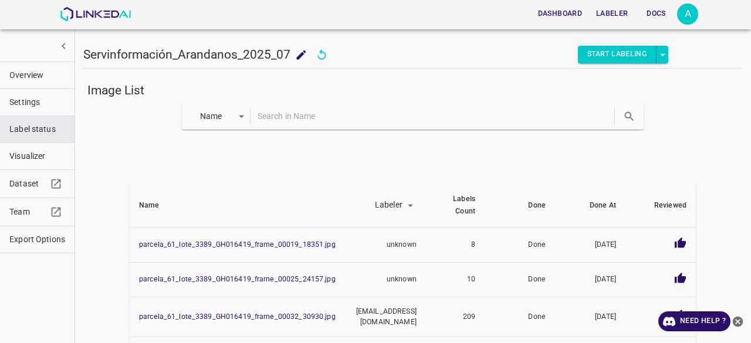
click at [340, 119] on input "text" at bounding box center [435, 116] width 355 height 17
type input "parcela_64_lote_3525_GH016426_frame_00062_59959"
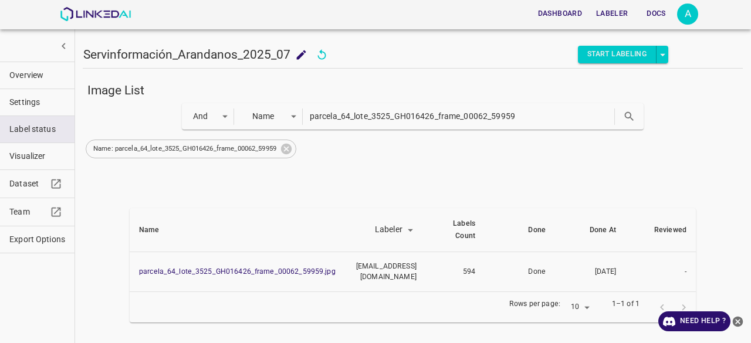
click at [219, 114] on body "Dashboard Labeler Docs A Servinformación_Arandanos_2025_07 Servinformación_Aran…" at bounding box center [375, 171] width 751 height 343
click at [291, 149] on div at bounding box center [375, 171] width 751 height 343
click at [292, 150] on icon at bounding box center [286, 149] width 11 height 11
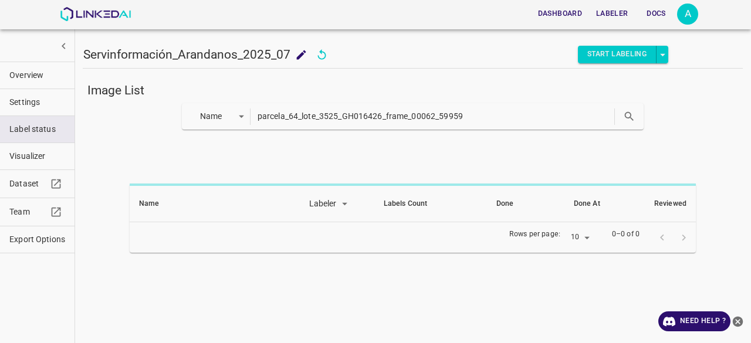
click at [233, 120] on body "Dashboard Labeler Docs A Servinformación_Arandanos_2025_07 Servinformación_Aran…" at bounding box center [375, 171] width 751 height 343
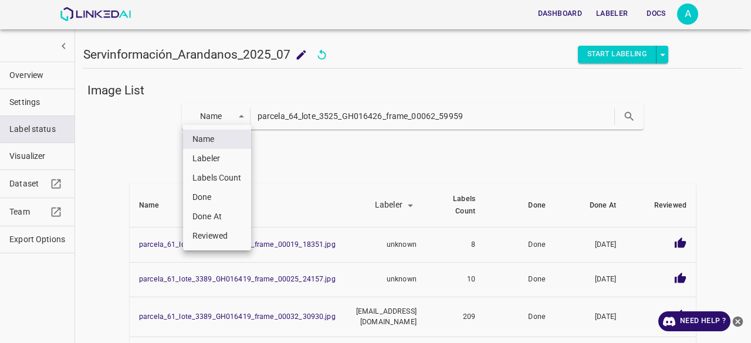
click at [232, 161] on li "Labeler" at bounding box center [217, 158] width 68 height 19
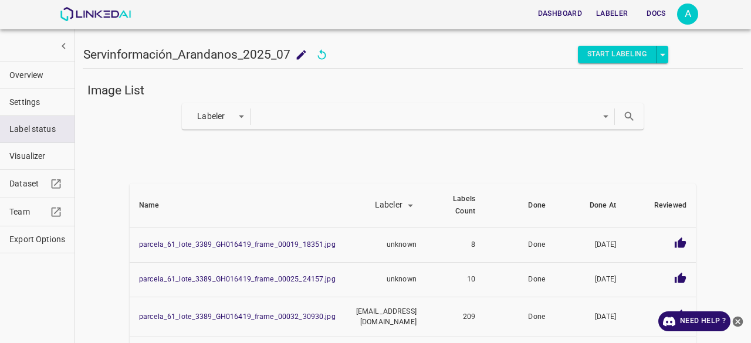
type input "labeler"
click at [369, 119] on body "Dashboard Labeler Docs A Servinformación_Arandanos_2025_07 Servinformación_Aran…" at bounding box center [375, 171] width 751 height 343
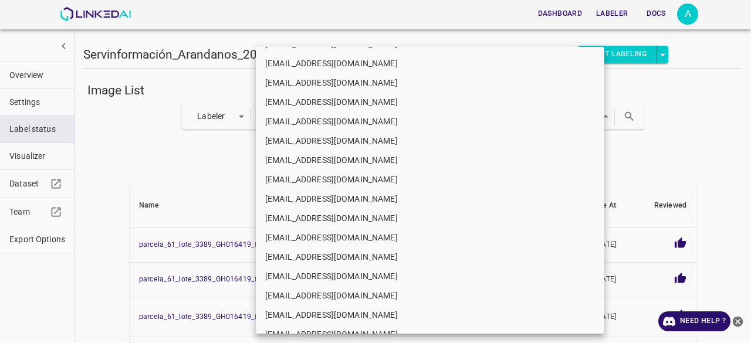
scroll to position [478, 0]
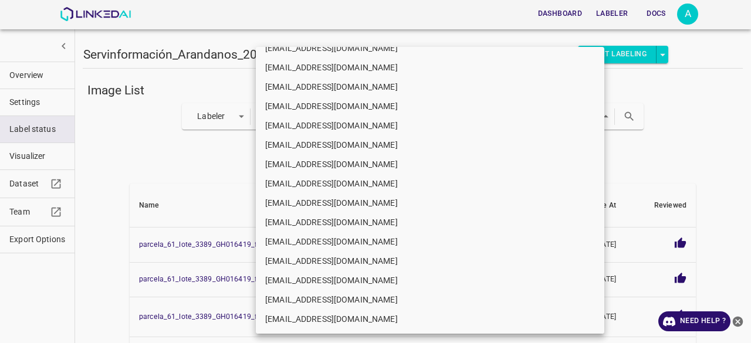
click at [147, 177] on div at bounding box center [375, 171] width 751 height 343
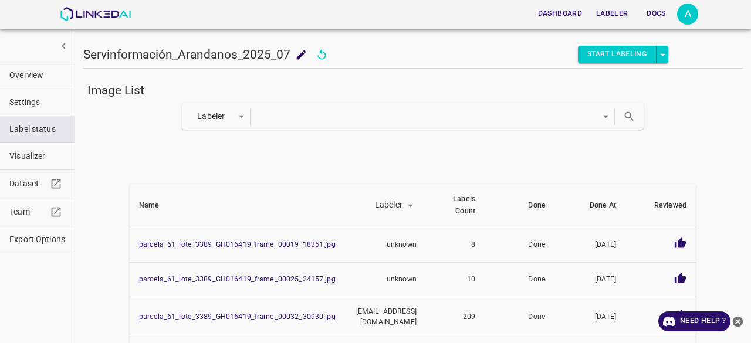
click at [323, 127] on div "Labeler labeler ​" at bounding box center [413, 116] width 463 height 26
click at [323, 122] on body "Dashboard Labeler Docs A Servinformación_Arandanos_2025_07 Servinformación_Aran…" at bounding box center [375, 171] width 751 height 343
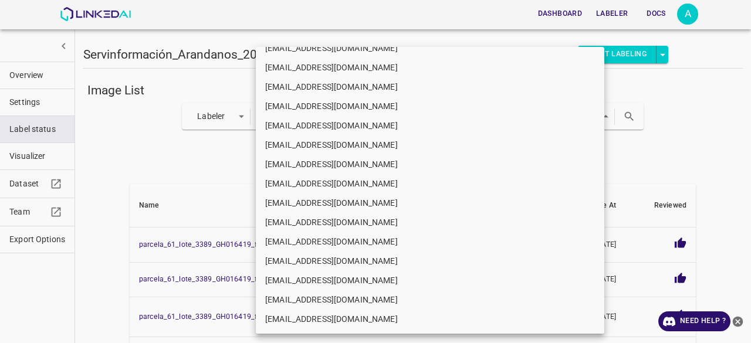
click at [319, 72] on li "riverossanchessebastian@gmail.com" at bounding box center [430, 67] width 349 height 19
type input "5d6fc720-6a52-4bde-9d8d-c880c0269b1f"
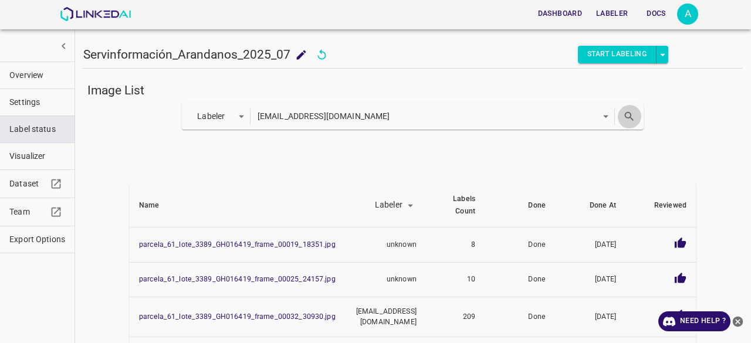
click at [631, 119] on button "search" at bounding box center [630, 116] width 24 height 24
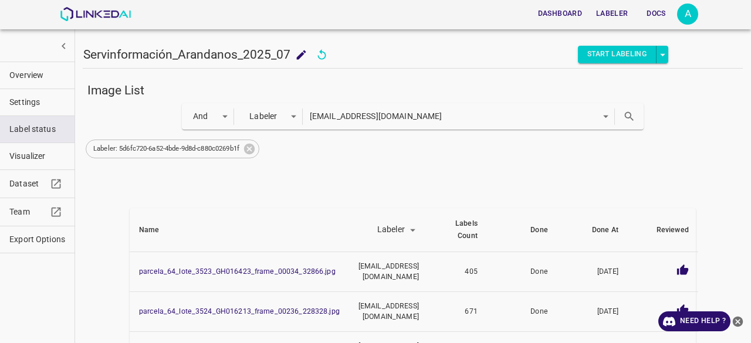
click at [741, 322] on icon "close-help" at bounding box center [738, 321] width 11 height 11
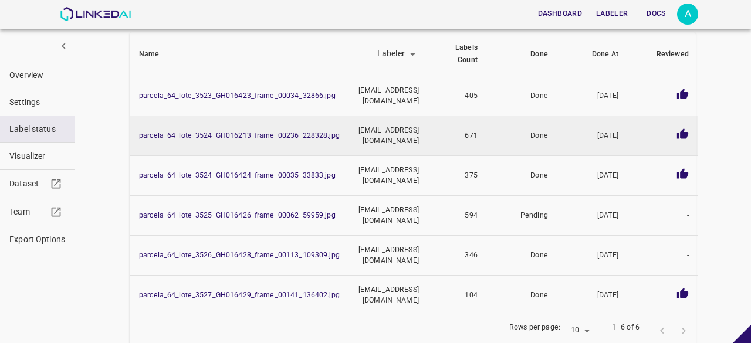
scroll to position [186, 0]
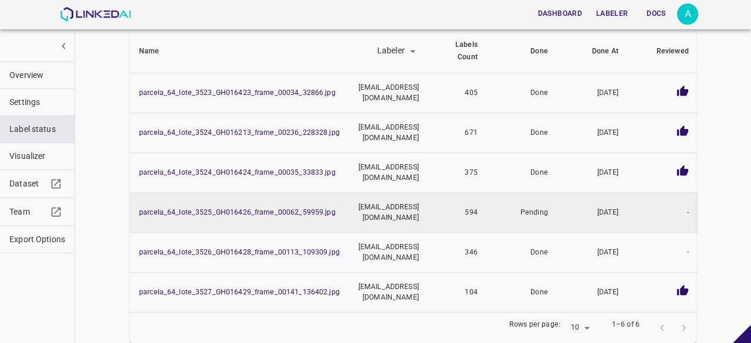
click at [419, 202] on td "riverossanchessebastian@gmail.com" at bounding box center [388, 213] width 79 height 40
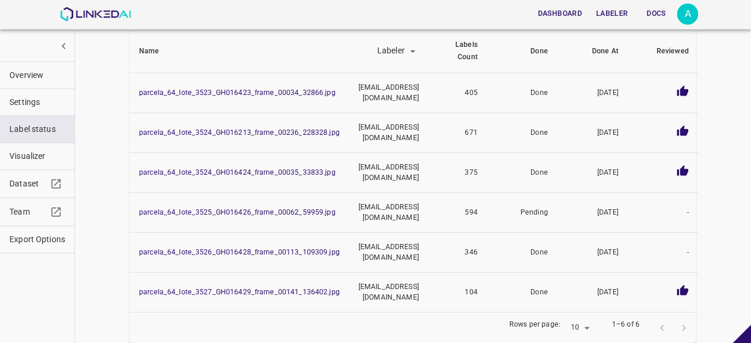
click at [44, 79] on span "Overview" at bounding box center [37, 75] width 56 height 12
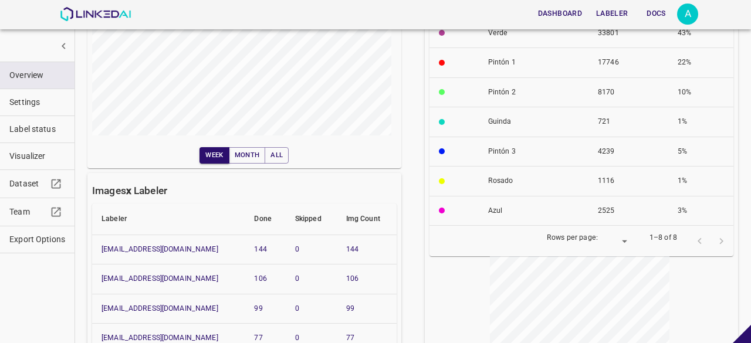
scroll to position [127, 0]
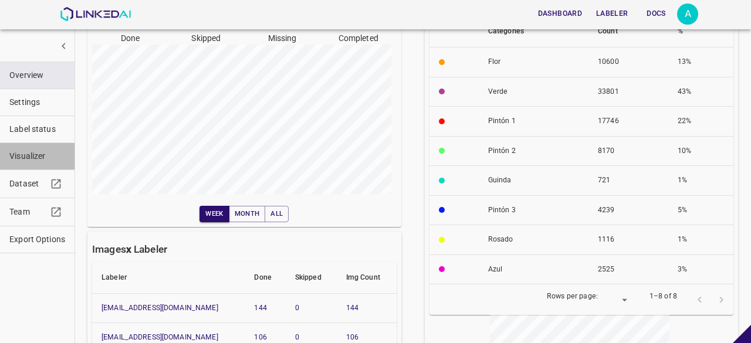
click at [23, 147] on button "Visualizer" at bounding box center [37, 156] width 75 height 26
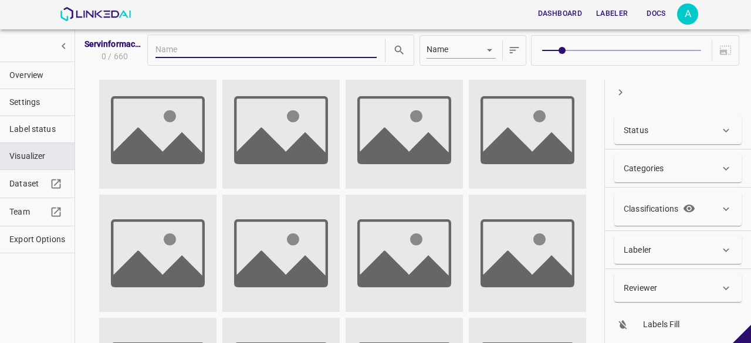
scroll to position [19, 0]
click at [29, 131] on span "Label status" at bounding box center [37, 129] width 56 height 12
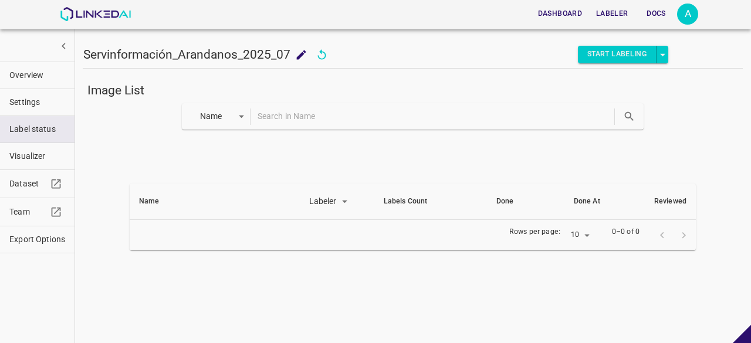
scroll to position [0, 0]
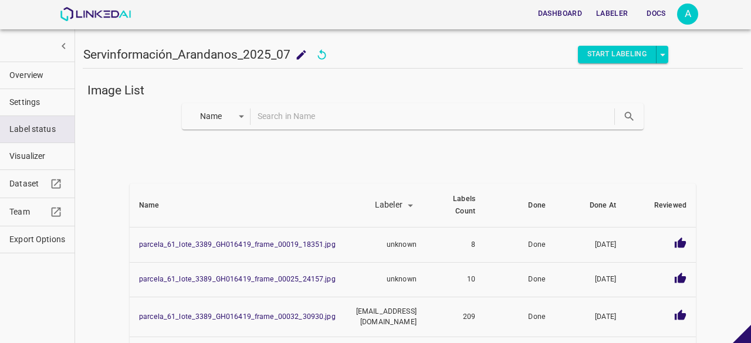
click at [230, 122] on body "Dashboard Labeler Docs A Servinformación_Arandanos_2025_07 Servinformación_Aran…" at bounding box center [375, 171] width 751 height 343
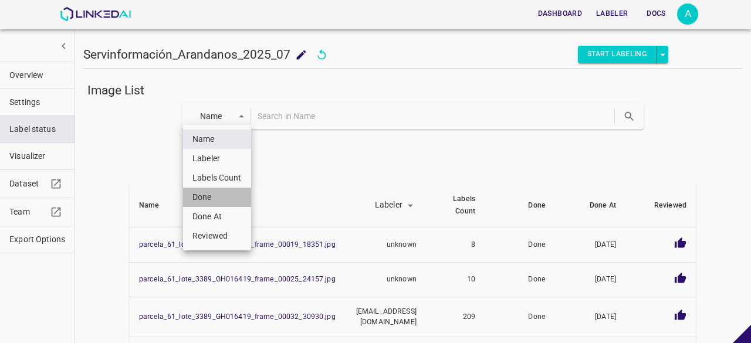
drag, startPoint x: 210, startPoint y: 197, endPoint x: 312, endPoint y: 174, distance: 104.6
click at [210, 197] on li "Done" at bounding box center [217, 197] width 68 height 19
type input "done"
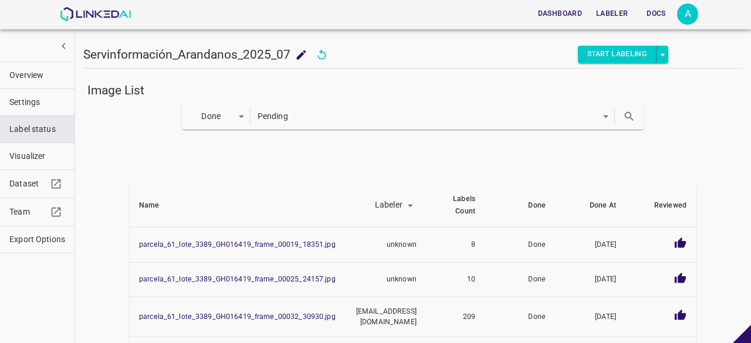
click at [624, 114] on icon "search" at bounding box center [629, 116] width 12 height 12
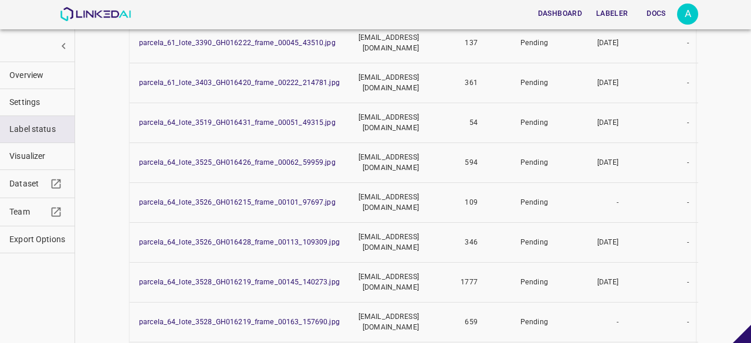
scroll to position [315, 0]
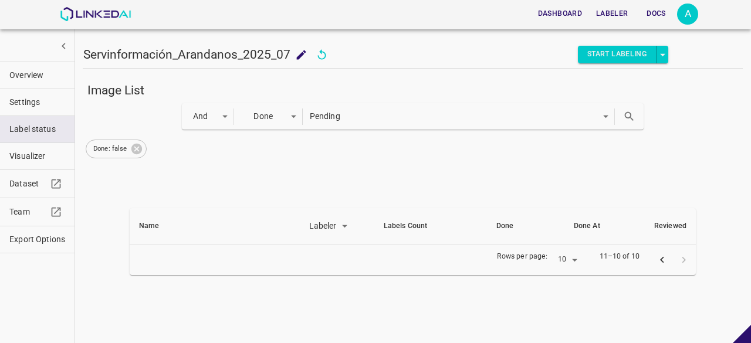
scroll to position [0, 0]
click at [660, 261] on icon "previous page" at bounding box center [662, 260] width 12 height 12
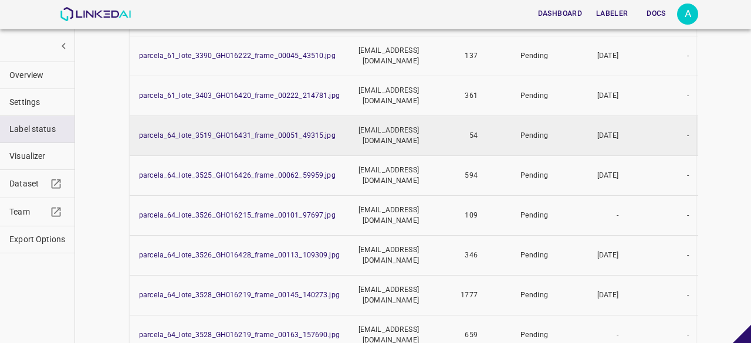
scroll to position [315, 0]
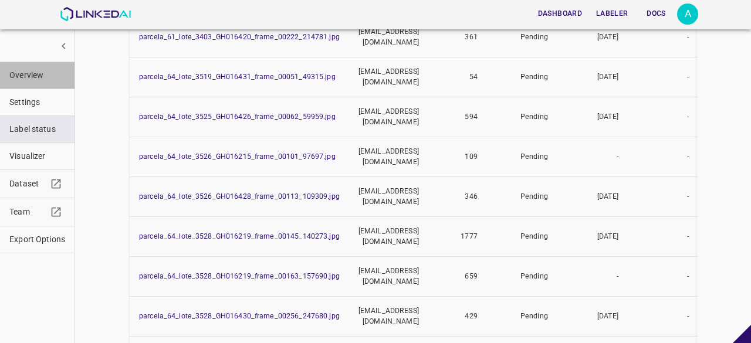
click at [16, 65] on button "Overview" at bounding box center [37, 75] width 75 height 26
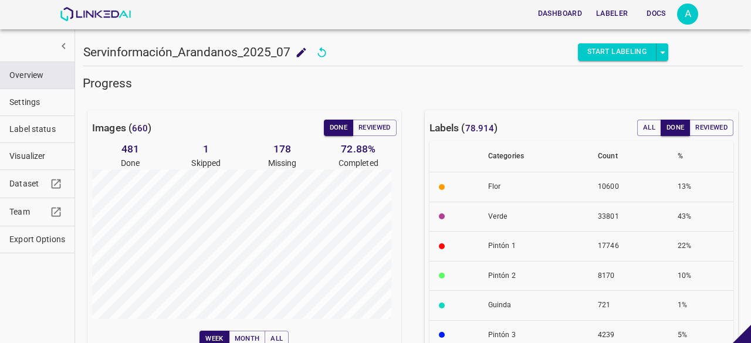
scroll to position [0, 0]
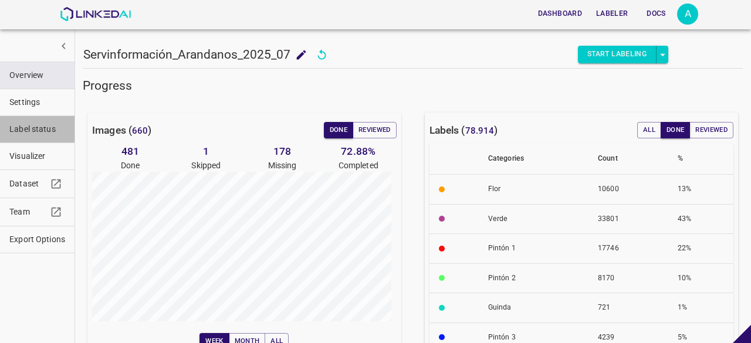
click at [36, 130] on span "Label status" at bounding box center [37, 129] width 56 height 12
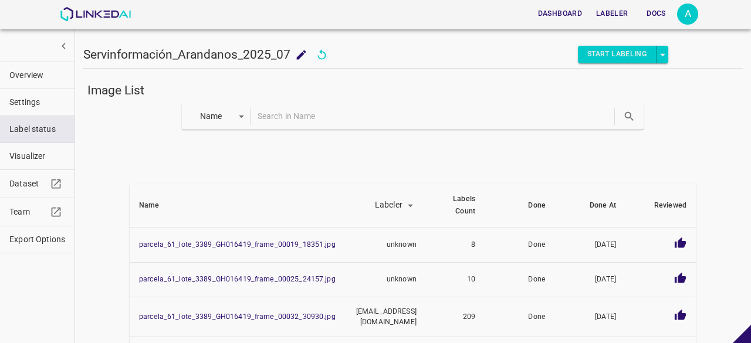
click at [234, 123] on body "Dashboard Labeler Docs A Servinformación_Arandanos_2025_07 Servinformación_Aran…" at bounding box center [375, 171] width 751 height 343
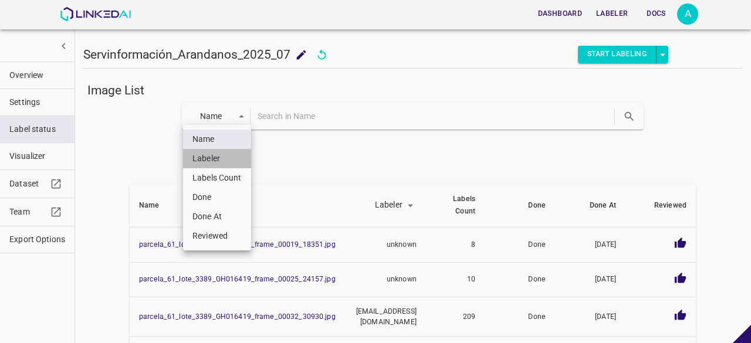
click at [223, 165] on li "Labeler" at bounding box center [217, 158] width 68 height 19
type input "labeler"
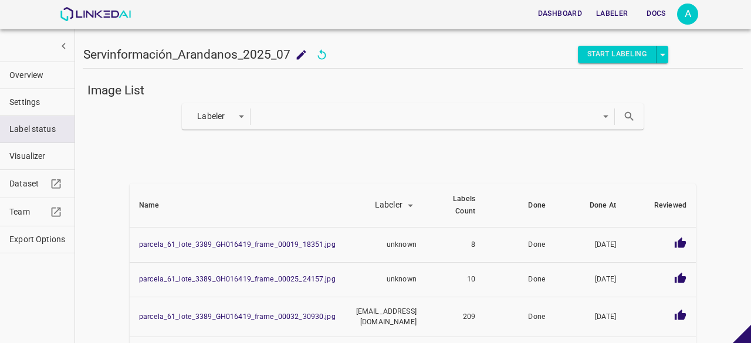
click at [321, 119] on body "Dashboard Labeler Docs A Servinformación_Arandanos_2025_07 Servinformación_Aran…" at bounding box center [375, 171] width 751 height 343
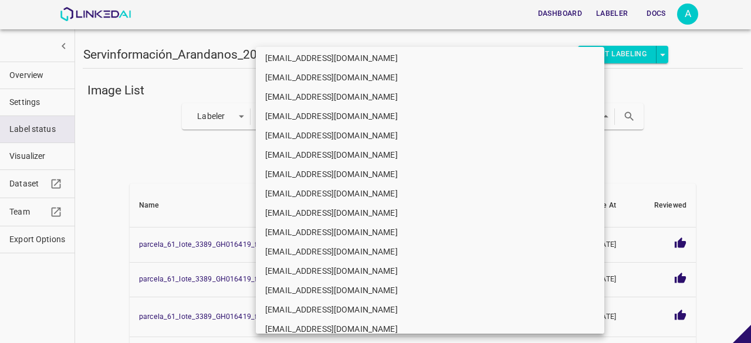
scroll to position [352, 0]
click at [319, 194] on li "riverossanchessebastian@gmail.com" at bounding box center [430, 193] width 349 height 19
type input "5d6fc720-6a52-4bde-9d8d-c880c0269b1f"
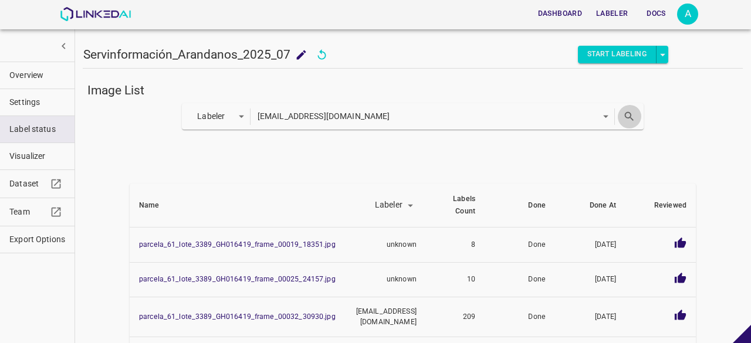
click at [618, 113] on button "search" at bounding box center [630, 116] width 24 height 24
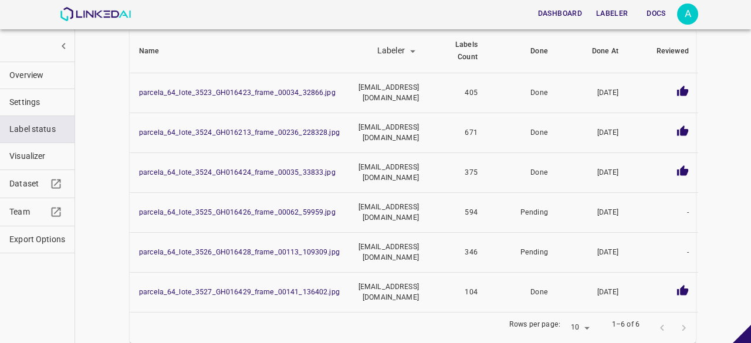
scroll to position [186, 13]
click at [661, 318] on div at bounding box center [673, 329] width 43 height 22
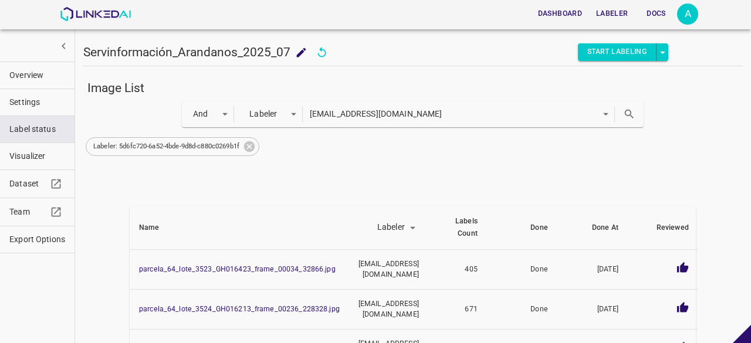
scroll to position [0, 13]
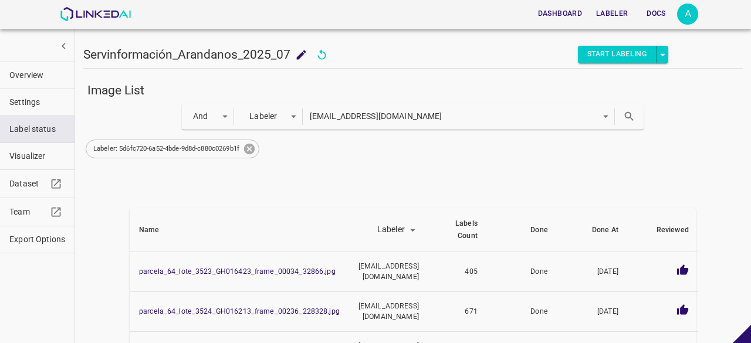
click at [245, 147] on icon at bounding box center [249, 149] width 13 height 13
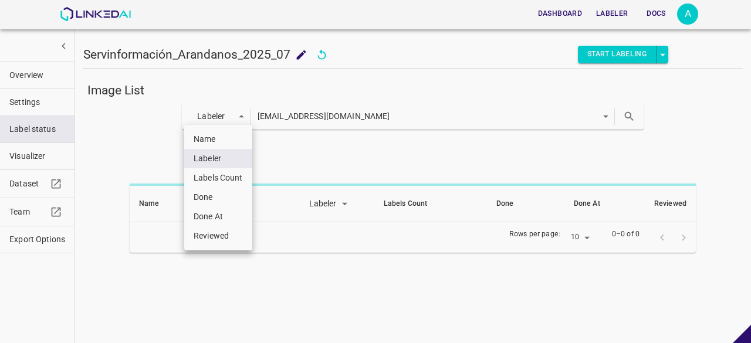
click at [204, 120] on body "Dashboard Labeler Docs A Servinformación_Arandanos_2025_07 Servinformación_Aran…" at bounding box center [375, 171] width 751 height 343
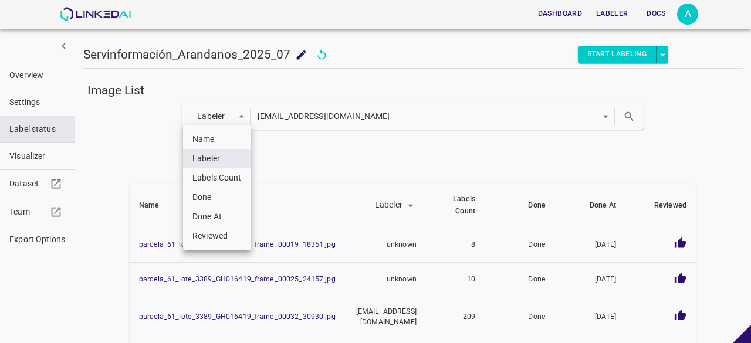
click at [209, 195] on li "Done" at bounding box center [217, 197] width 68 height 19
type input "done"
type input "false"
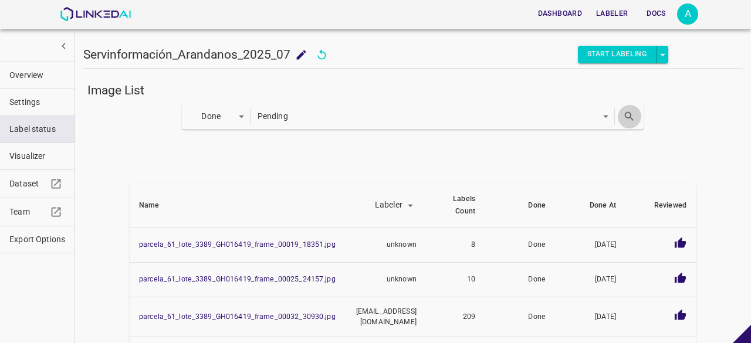
click at [619, 124] on button "search" at bounding box center [630, 116] width 24 height 24
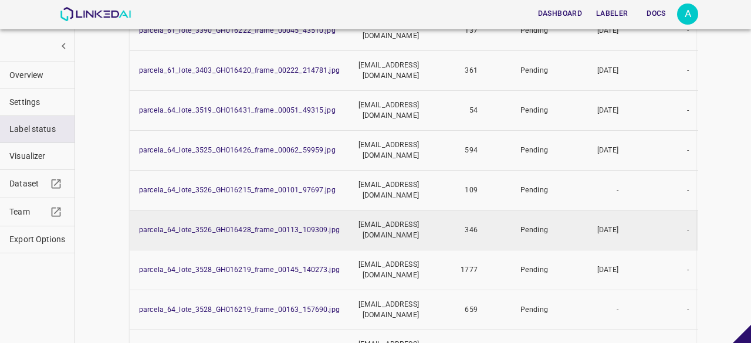
scroll to position [315, 0]
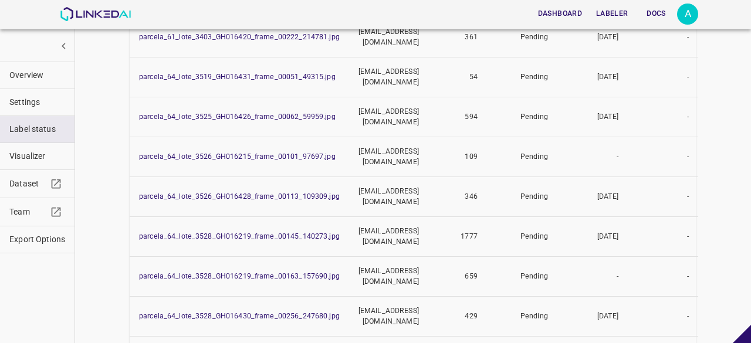
click at [25, 75] on span "Overview" at bounding box center [37, 75] width 56 height 12
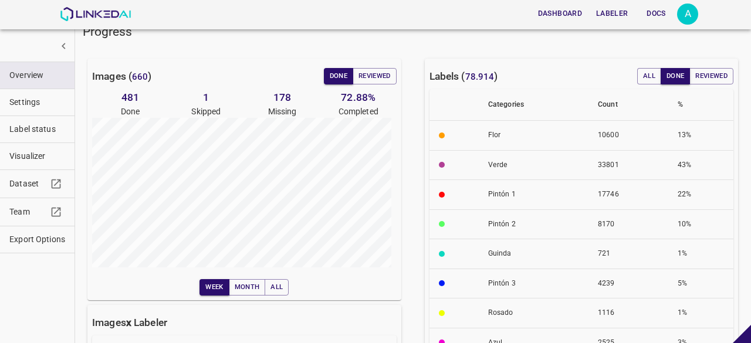
scroll to position [0, 0]
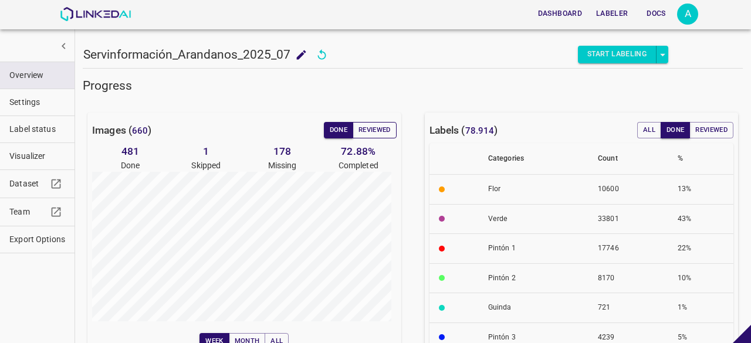
click at [391, 127] on button "Reviewed" at bounding box center [375, 130] width 44 height 16
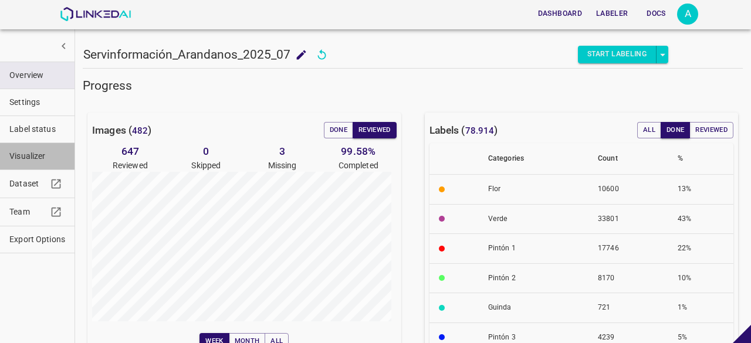
click at [30, 152] on span "Visualizer" at bounding box center [37, 156] width 56 height 12
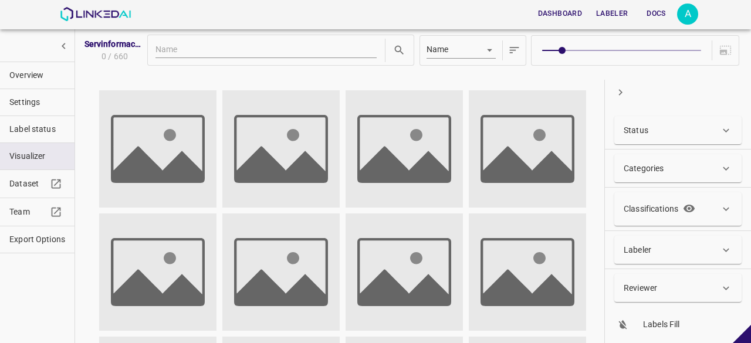
click at [662, 125] on div "Status" at bounding box center [672, 130] width 96 height 12
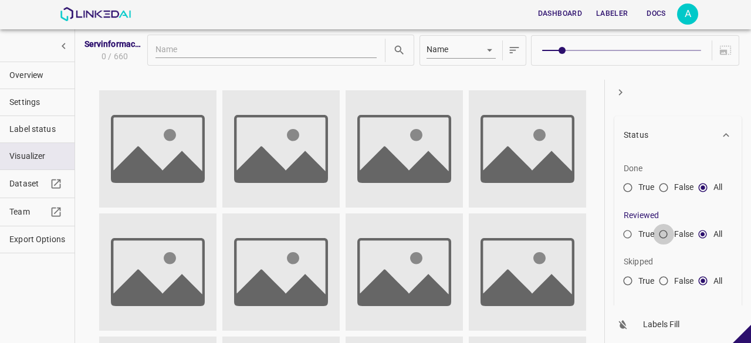
click at [658, 232] on input "False" at bounding box center [663, 237] width 21 height 21
radio input "true"
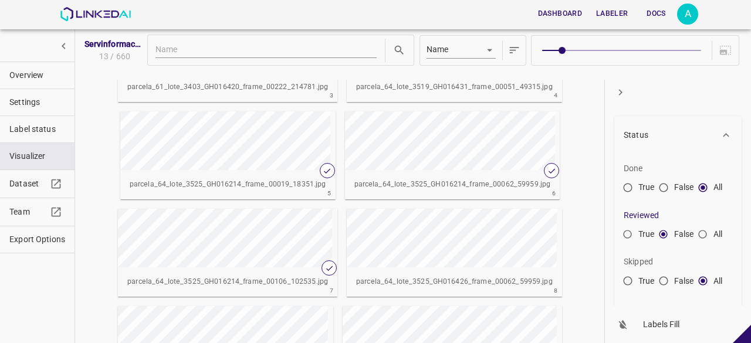
scroll to position [270, 0]
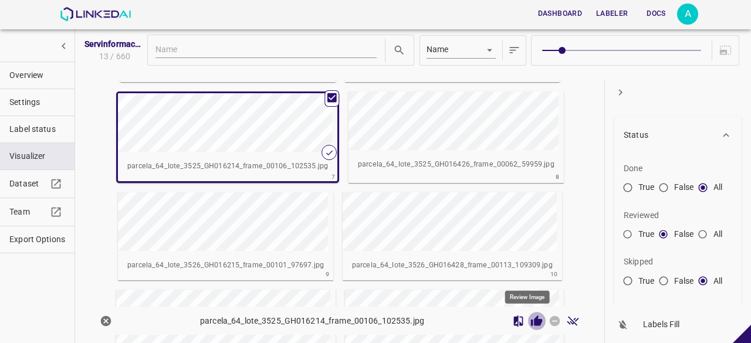
click at [531, 321] on icon "Review Image" at bounding box center [537, 321] width 12 height 12
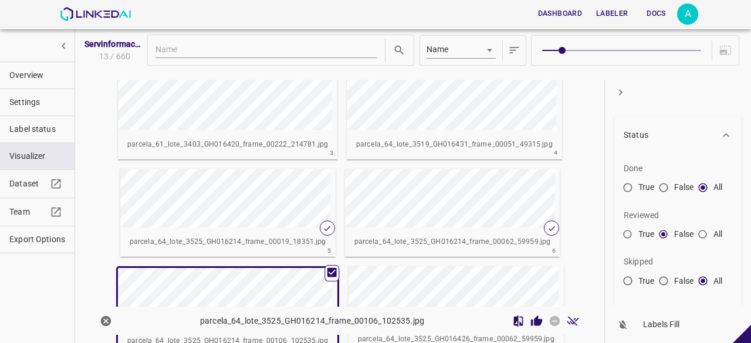
scroll to position [94, 0]
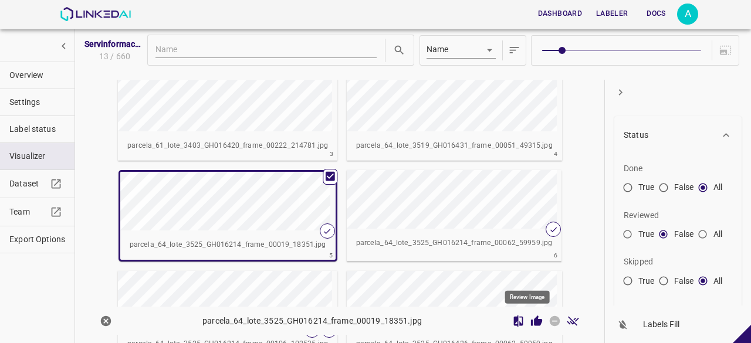
click at [531, 324] on icon "Review Image" at bounding box center [536, 321] width 11 height 11
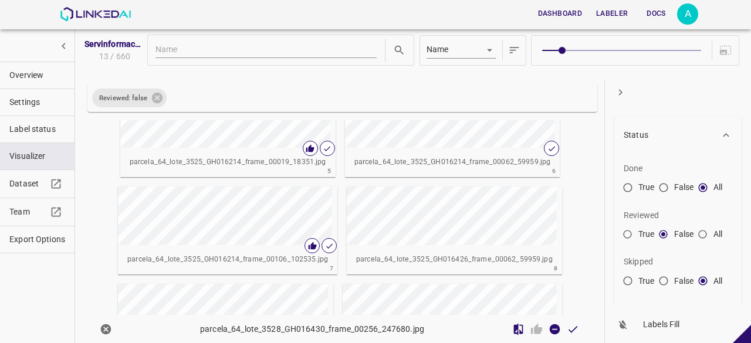
scroll to position [109, 0]
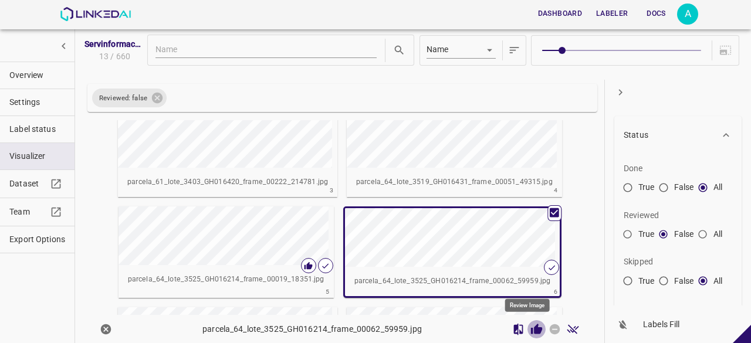
click at [531, 330] on icon "Review Image" at bounding box center [536, 328] width 11 height 11
click at [32, 79] on span "Overview" at bounding box center [37, 75] width 56 height 12
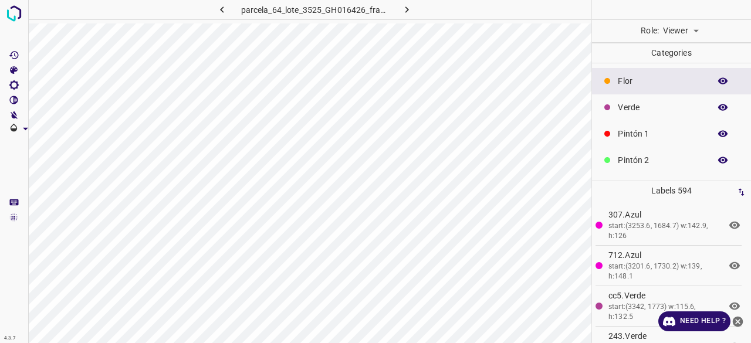
drag, startPoint x: 241, startPoint y: 8, endPoint x: 315, endPoint y: 10, distance: 74.0
click at [330, 8] on div "parcela_64_lote_3525_GH016426_frame_00062_59959.jpg" at bounding box center [314, 9] width 295 height 19
drag, startPoint x: 241, startPoint y: 9, endPoint x: 476, endPoint y: 8, distance: 234.8
click at [476, 8] on div "parcela_64_lote_3525_GH016426_frame_00062_59959.jpg" at bounding box center [310, 9] width 564 height 19
copy div "parcela_64_lote_3525_GH016426_frame_00062_59959.jpg"
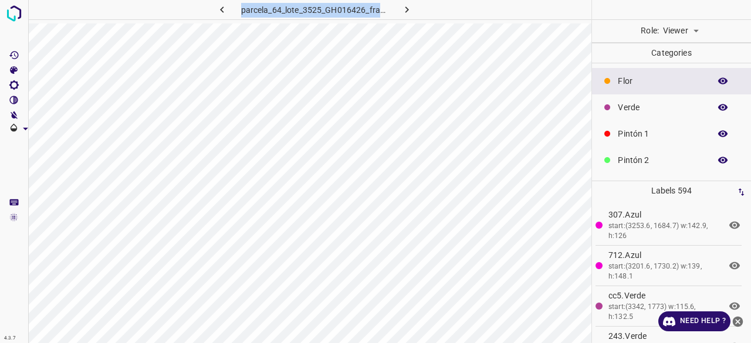
click at [722, 107] on button "button" at bounding box center [723, 107] width 38 height 15
click at [673, 28] on body "4.3.7 parcela_64_lote_3525_GH016426_frame_00062_59959.jpg Role: Viewer viewer C…" at bounding box center [375, 171] width 751 height 343
click at [684, 49] on li "Reviewer" at bounding box center [681, 55] width 52 height 19
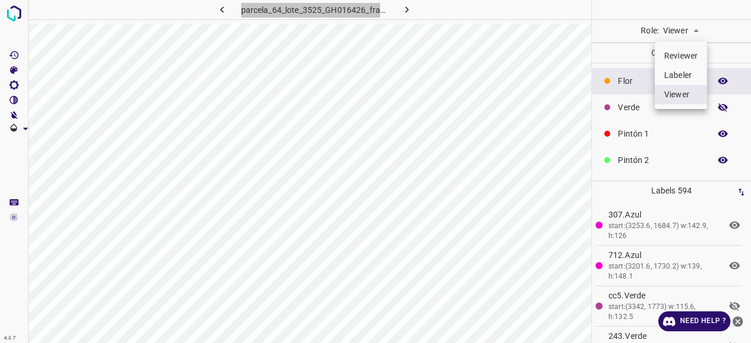
type input "reviewer"
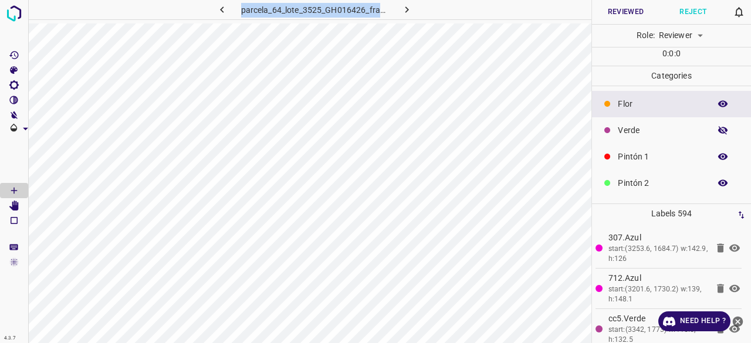
click at [699, 14] on button "Reject" at bounding box center [694, 12] width 68 height 24
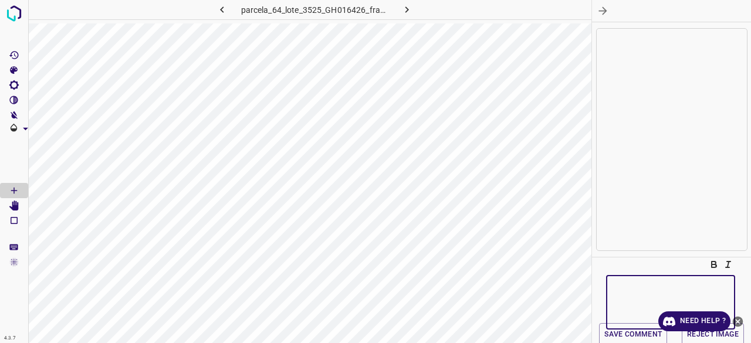
click at [662, 296] on textarea at bounding box center [671, 302] width 113 height 35
click at [707, 293] on textarea "acomodar con change" at bounding box center [671, 302] width 113 height 35
type textarea "acomodar con change las etiquetas verdes"
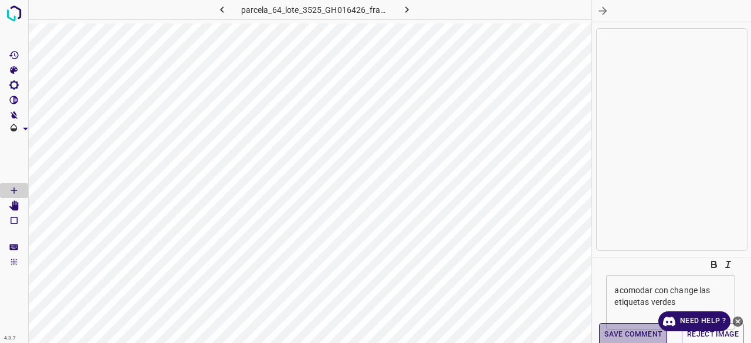
click at [636, 338] on button "Save comment" at bounding box center [633, 334] width 68 height 23
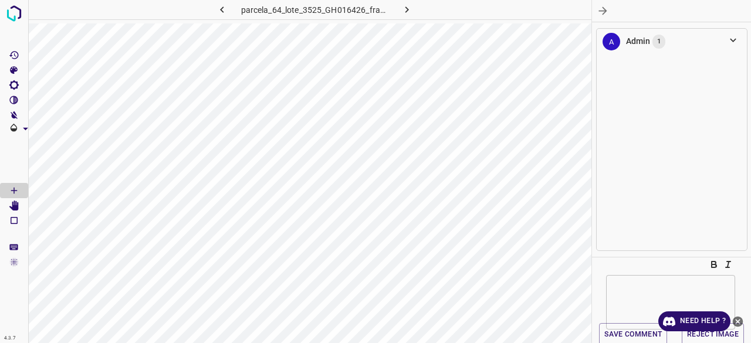
click at [742, 323] on icon "close-help" at bounding box center [738, 321] width 11 height 11
click at [723, 334] on button "Reject Image" at bounding box center [713, 334] width 62 height 23
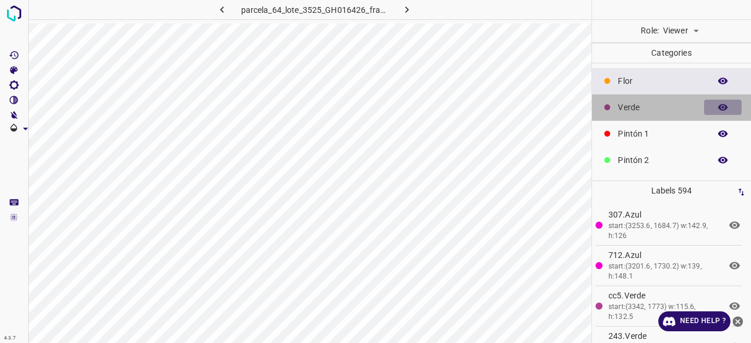
click at [719, 107] on icon "button" at bounding box center [723, 107] width 9 height 6
click at [718, 104] on icon "button" at bounding box center [723, 107] width 11 height 11
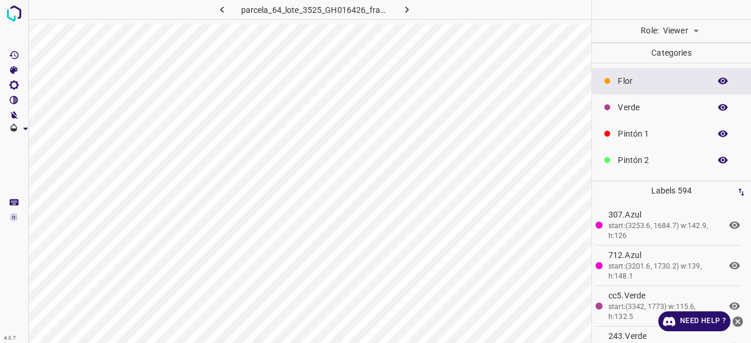
click at [719, 106] on icon "button" at bounding box center [723, 107] width 9 height 6
click at [713, 112] on button "button" at bounding box center [723, 107] width 38 height 15
click at [722, 105] on button "button" at bounding box center [723, 107] width 38 height 15
click at [683, 36] on body "4.3.7 parcela_64_lote_3526_GH016428_frame_00113_109309.jpg Role: Viewer viewer …" at bounding box center [375, 171] width 751 height 343
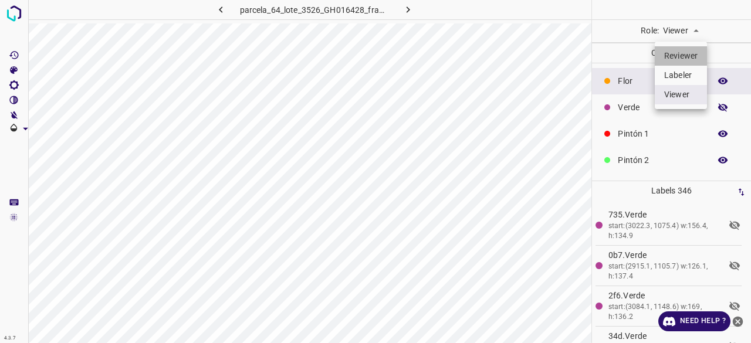
click at [695, 58] on li "Reviewer" at bounding box center [681, 55] width 52 height 19
type input "reviewer"
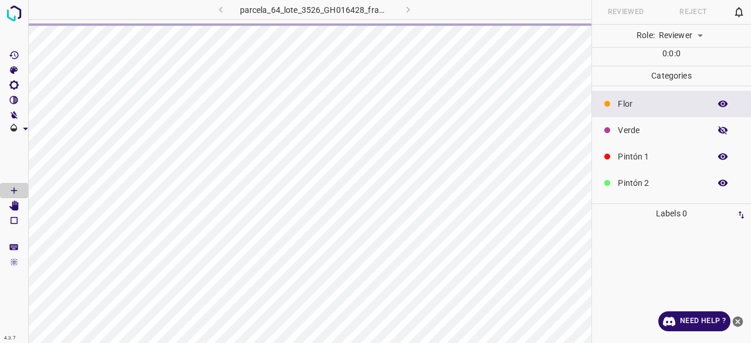
click at [740, 323] on icon "close-help" at bounding box center [738, 322] width 12 height 12
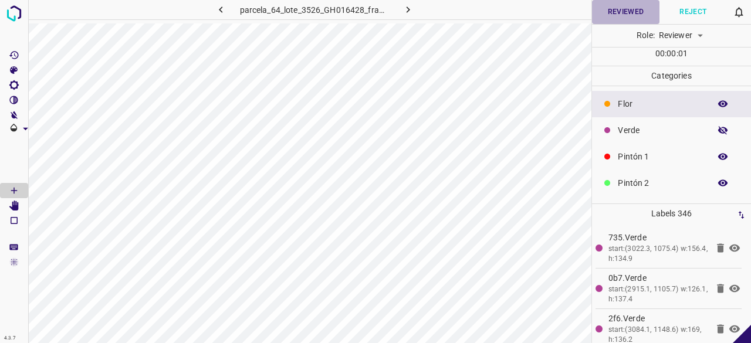
click at [635, 5] on button "Reviewed" at bounding box center [626, 12] width 68 height 24
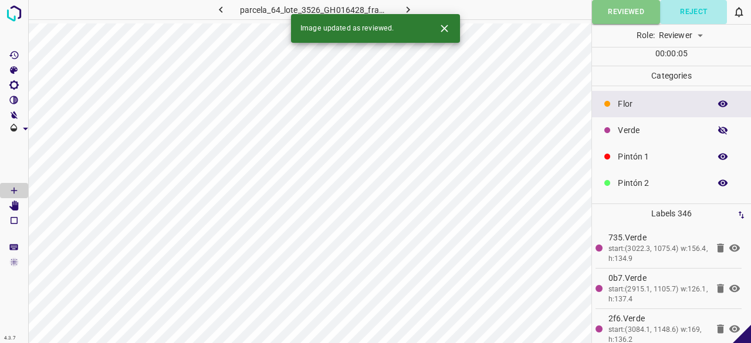
click at [684, 10] on button "Reject" at bounding box center [693, 12] width 67 height 24
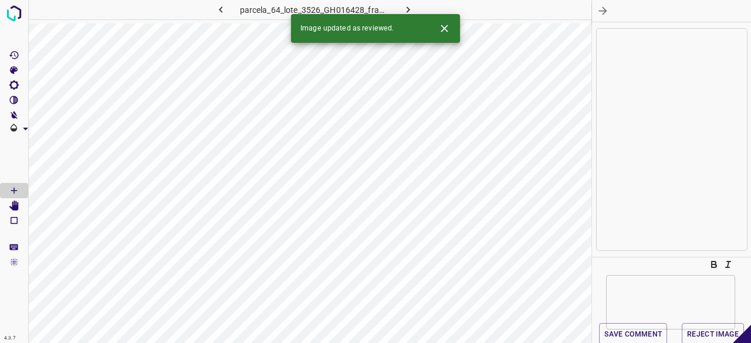
click at [608, 10] on icon "button" at bounding box center [603, 11] width 12 height 12
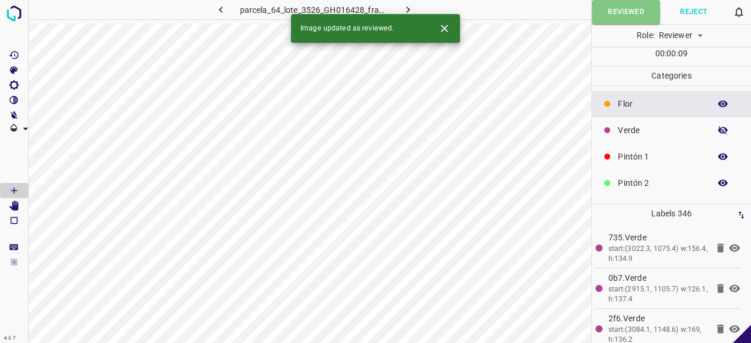
click at [683, 16] on button "Reject" at bounding box center [693, 12] width 67 height 24
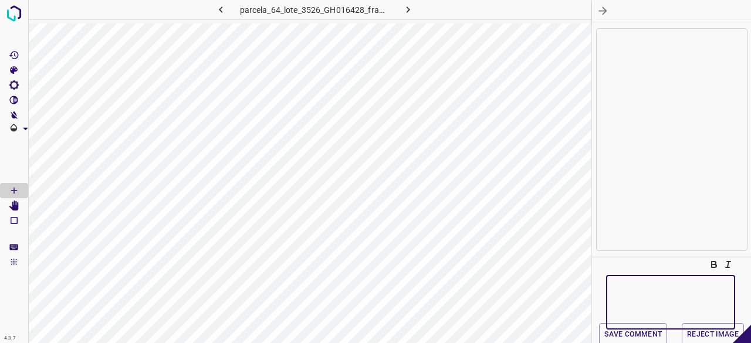
click at [635, 285] on textarea at bounding box center [671, 302] width 113 height 35
type textarea "arreglar verdes"
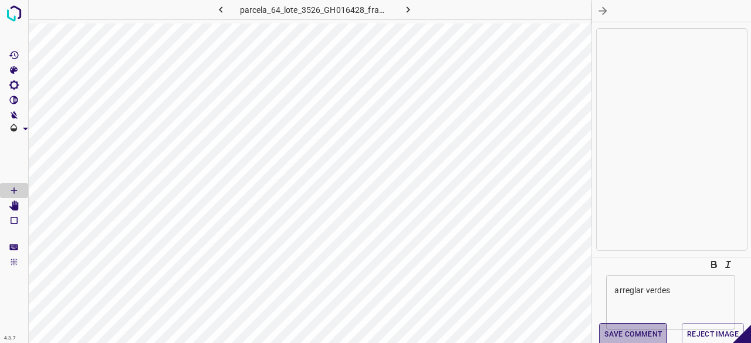
click at [646, 338] on button "Save comment" at bounding box center [633, 334] width 68 height 23
click at [713, 333] on button "Reject Image" at bounding box center [713, 334] width 62 height 23
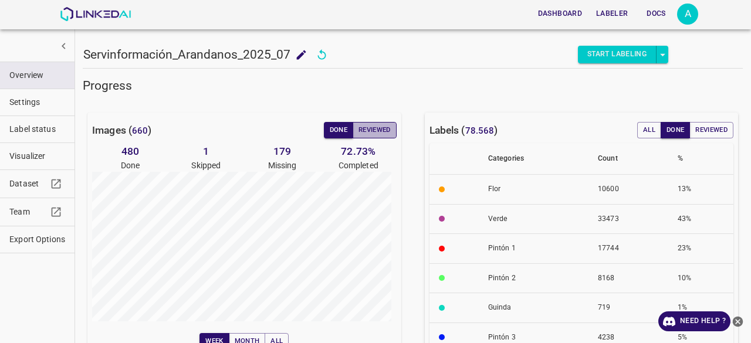
click at [371, 126] on button "Reviewed" at bounding box center [375, 130] width 44 height 16
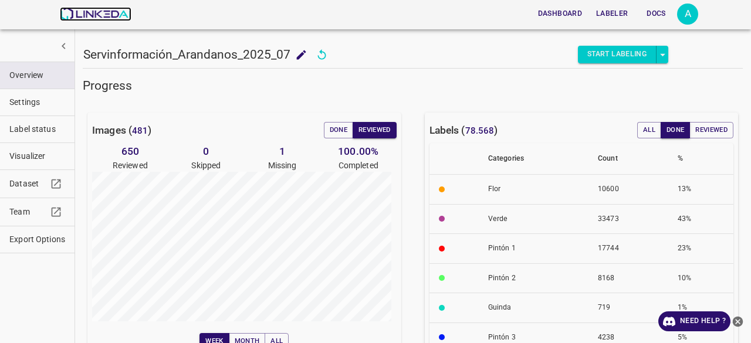
click at [69, 17] on img at bounding box center [95, 14] width 71 height 14
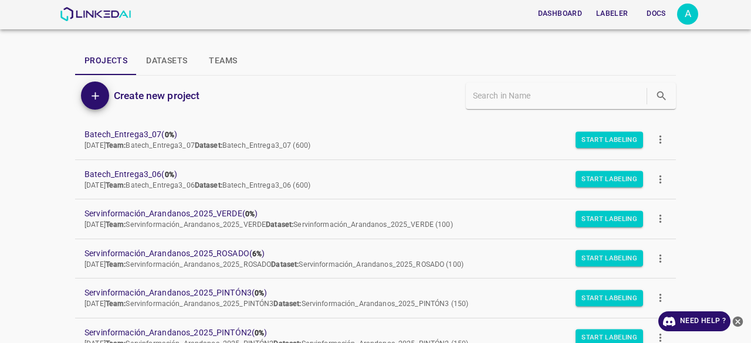
scroll to position [59, 0]
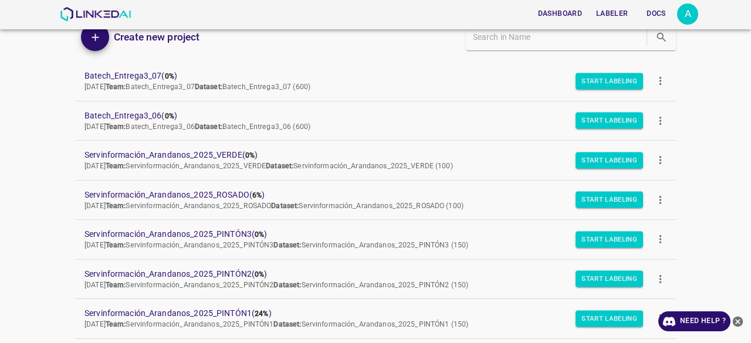
click at [741, 317] on icon "close-help" at bounding box center [738, 322] width 12 height 12
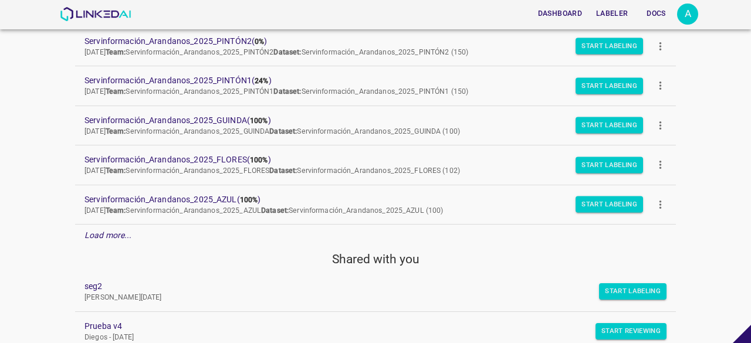
scroll to position [328, 0]
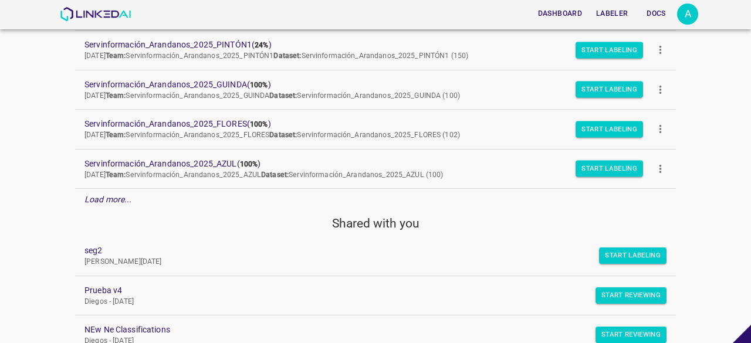
click at [128, 201] on em "Load more..." at bounding box center [109, 199] width 48 height 9
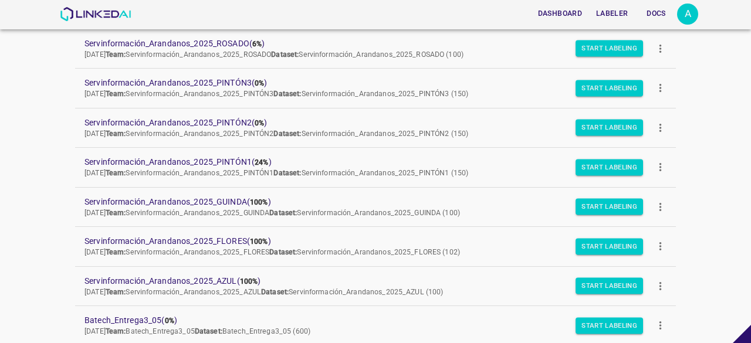
scroll to position [386, 0]
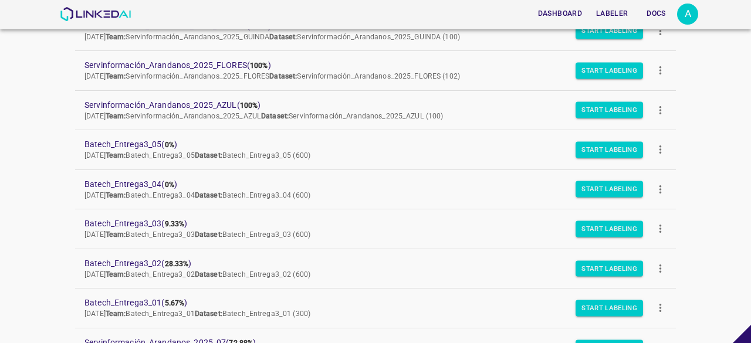
click at [683, 22] on div "A" at bounding box center [687, 14] width 21 height 21
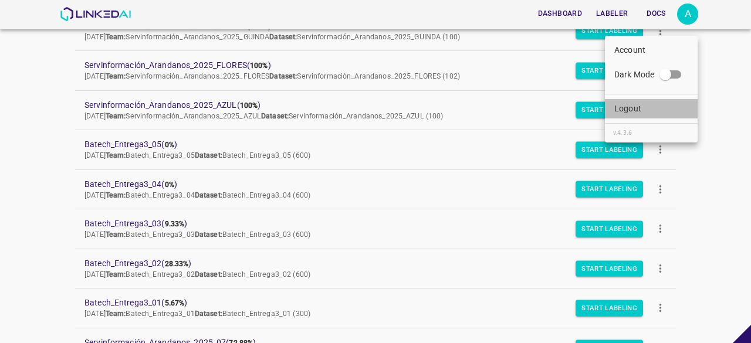
click at [645, 107] on li "Logout" at bounding box center [651, 108] width 93 height 19
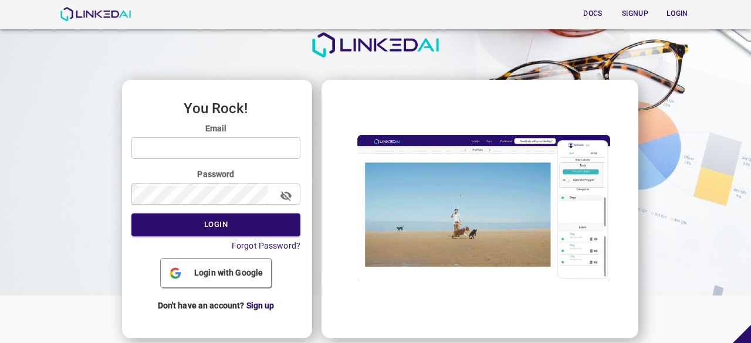
scroll to position [38, 0]
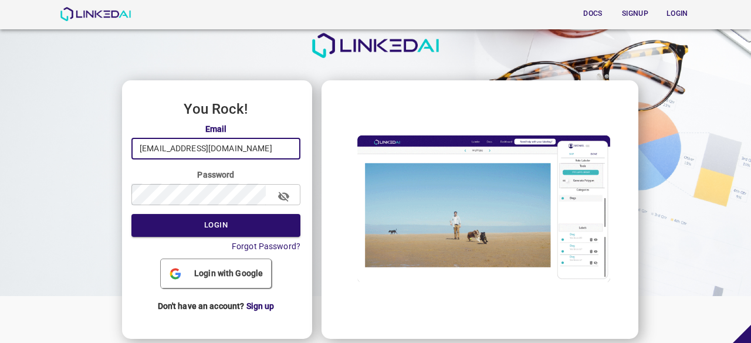
click at [234, 154] on input "admin@linkedai.co" at bounding box center [215, 149] width 169 height 22
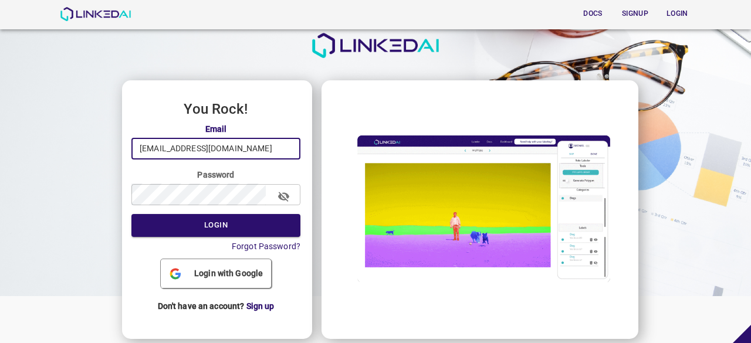
click at [275, 150] on input "admin@linkedai.co" at bounding box center [215, 149] width 169 height 22
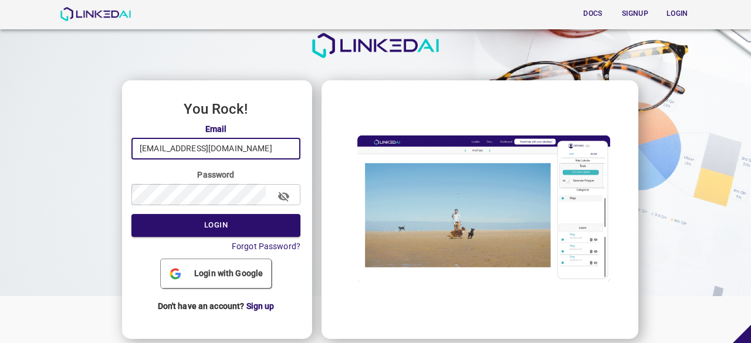
type input "pruebas@linkedai.co"
click at [197, 215] on button "Login" at bounding box center [215, 225] width 169 height 23
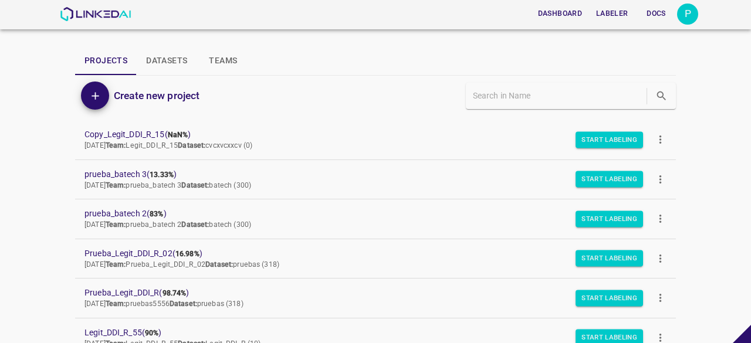
scroll to position [282, 0]
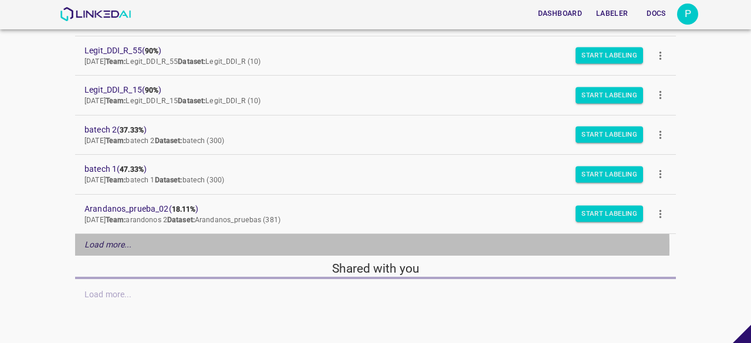
click at [122, 245] on em "Load more..." at bounding box center [109, 244] width 48 height 9
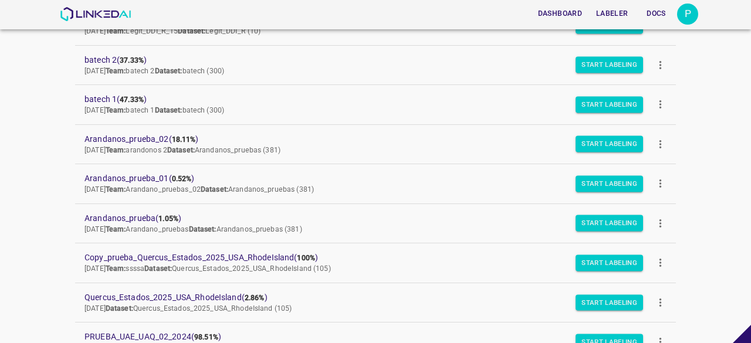
scroll to position [294, 0]
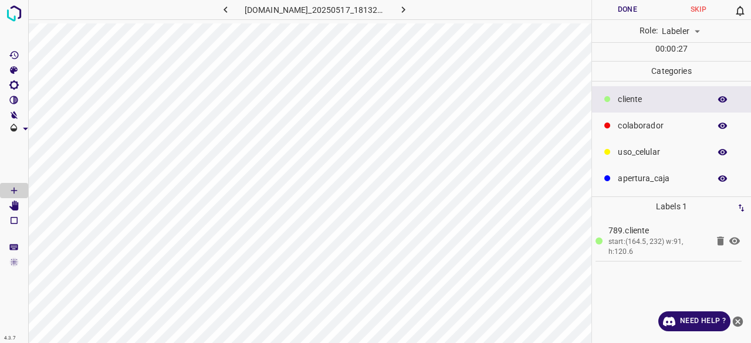
click at [717, 245] on icon at bounding box center [721, 241] width 14 height 14
click at [719, 239] on icon at bounding box center [720, 241] width 7 height 9
click at [724, 241] on icon at bounding box center [721, 241] width 14 height 14
click at [720, 240] on icon at bounding box center [720, 241] width 7 height 9
click at [407, 9] on icon "button" at bounding box center [403, 10] width 12 height 12
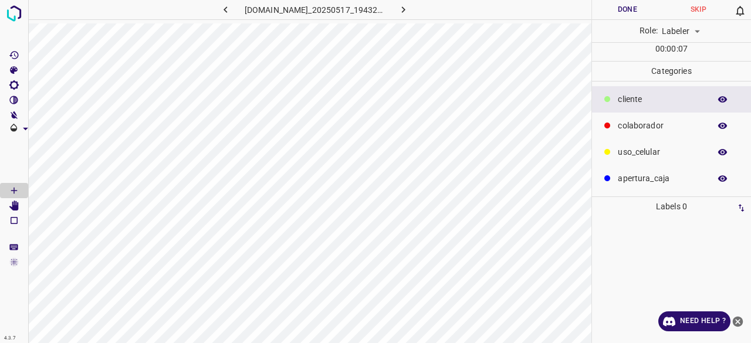
click at [648, 122] on p "colaborador" at bounding box center [661, 126] width 86 height 12
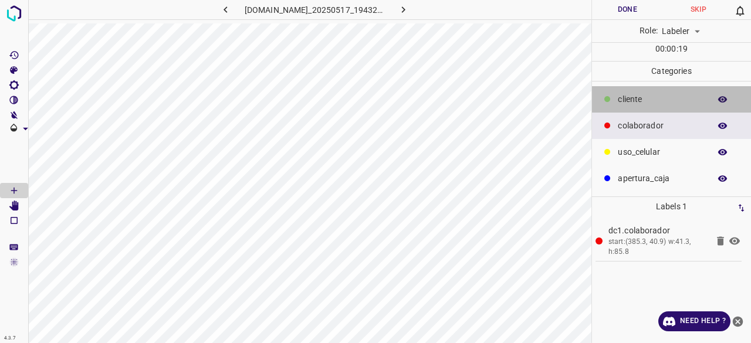
click at [639, 97] on p "​​cliente" at bounding box center [661, 99] width 86 height 12
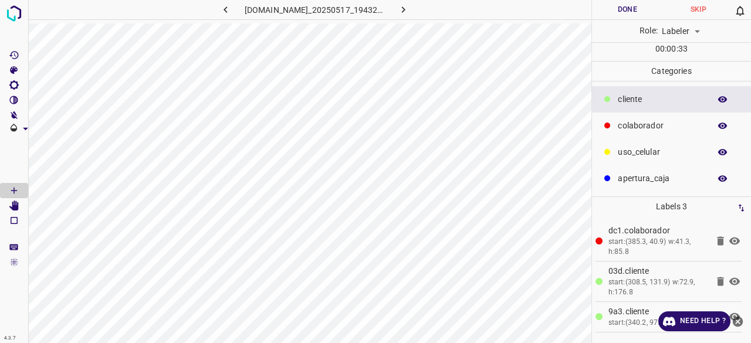
click at [718, 100] on icon "button" at bounding box center [723, 100] width 11 height 11
click at [724, 92] on button "button" at bounding box center [723, 99] width 38 height 15
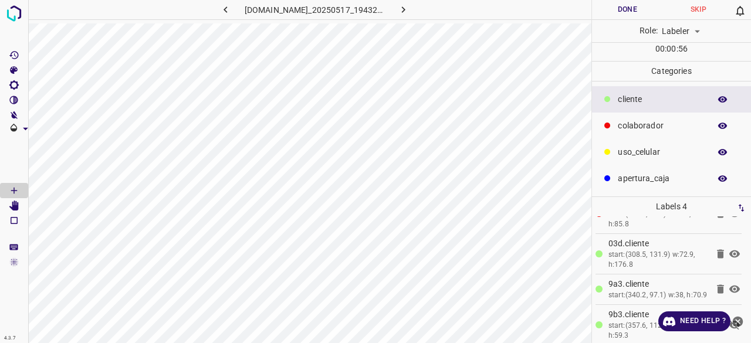
scroll to position [42, 0]
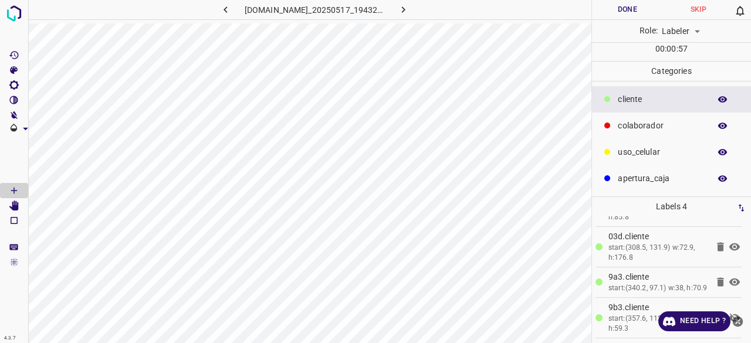
click at [743, 322] on icon "close-help" at bounding box center [738, 322] width 12 height 12
click at [728, 316] on icon at bounding box center [735, 318] width 14 height 14
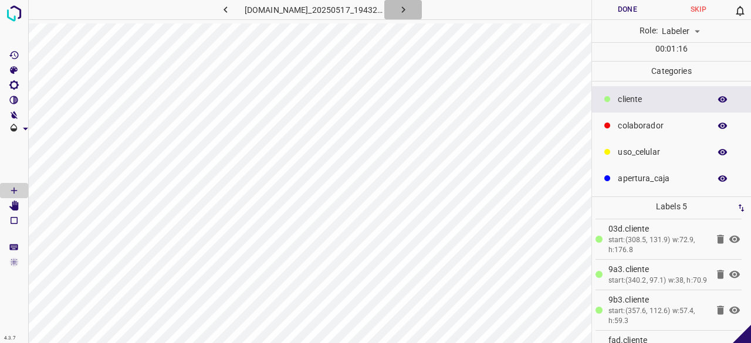
click at [407, 11] on icon "button" at bounding box center [403, 10] width 12 height 12
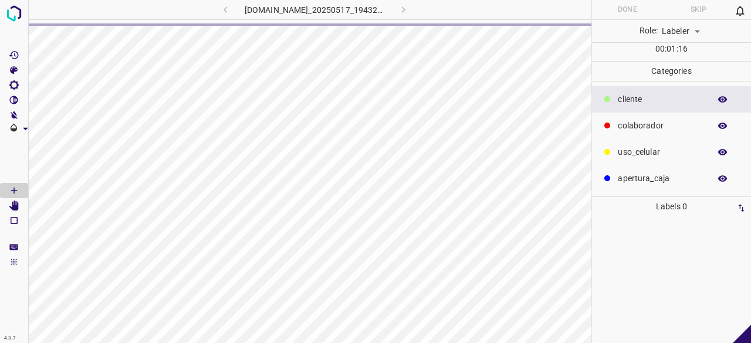
scroll to position [0, 0]
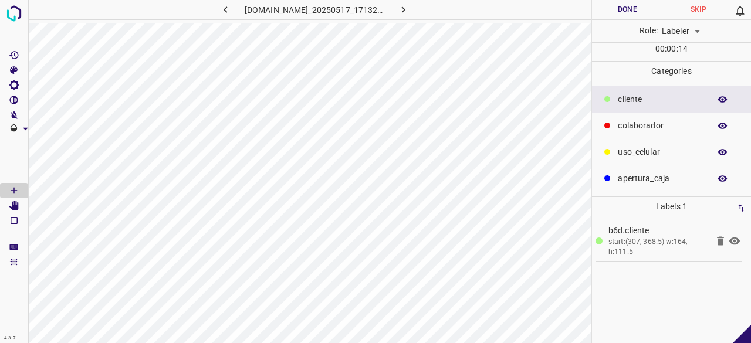
click at [670, 134] on div "colaborador" at bounding box center [671, 126] width 159 height 26
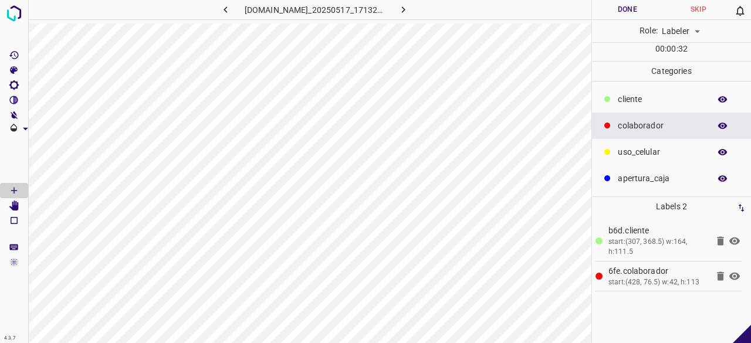
click at [402, 12] on icon "button" at bounding box center [403, 10] width 12 height 12
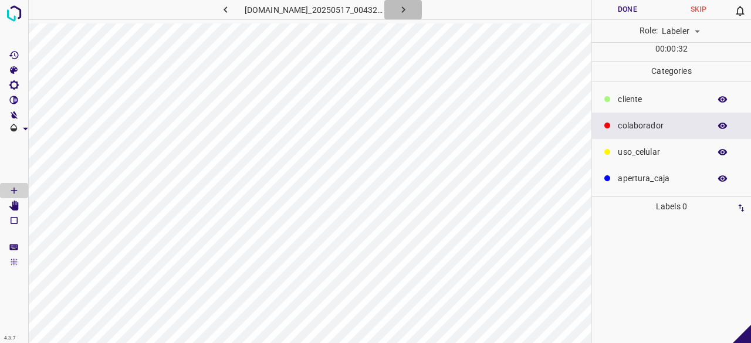
click at [402, 11] on icon "button" at bounding box center [403, 10] width 12 height 12
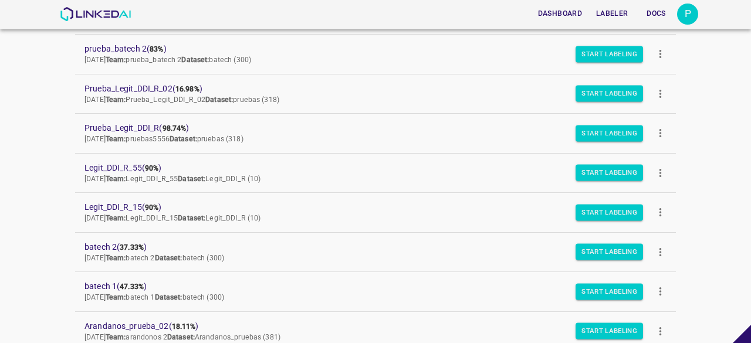
scroll to position [224, 0]
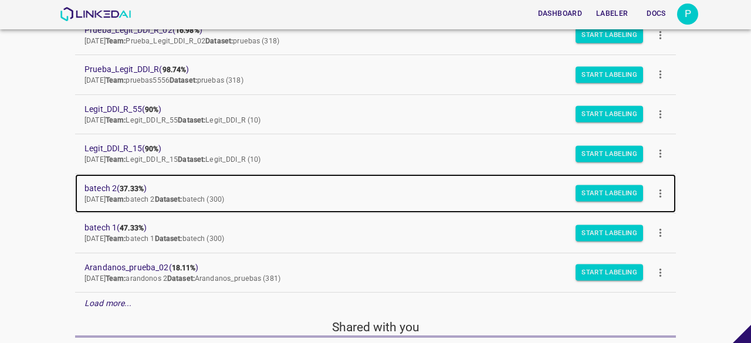
click at [109, 184] on span "batech 2 ( 37.33% )" at bounding box center [367, 189] width 564 height 12
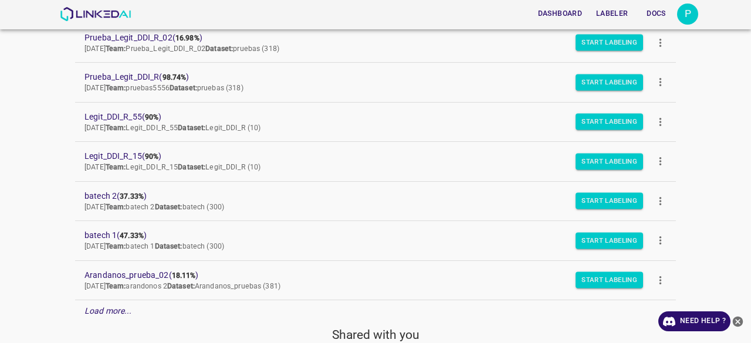
scroll to position [282, 0]
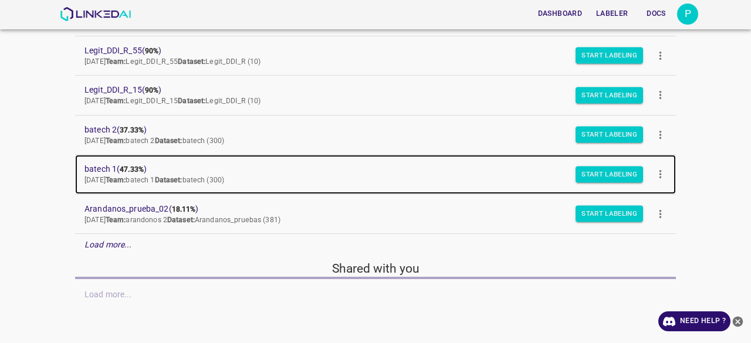
click at [104, 155] on link "batech 1 ( 47.33% ) [DATE] Team: batech 1 Dataset: batech (300)" at bounding box center [375, 174] width 601 height 39
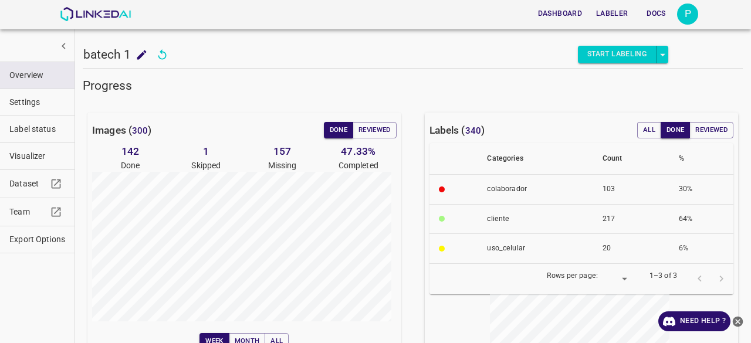
click at [46, 148] on button "Visualizer" at bounding box center [37, 156] width 75 height 26
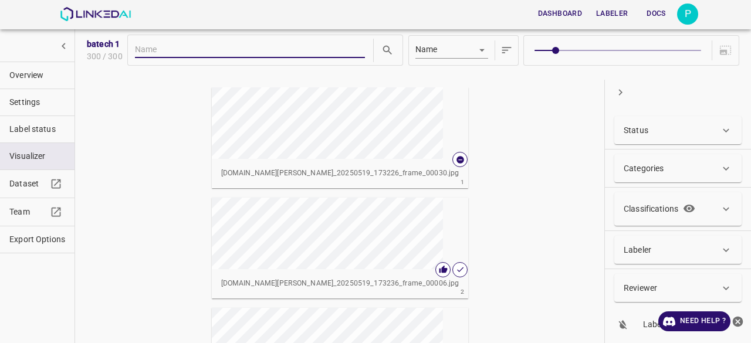
click at [636, 217] on div "Classifications" at bounding box center [662, 209] width 76 height 19
click at [674, 211] on p "Classifications" at bounding box center [651, 214] width 55 height 12
click at [662, 163] on p "Categories" at bounding box center [644, 169] width 40 height 12
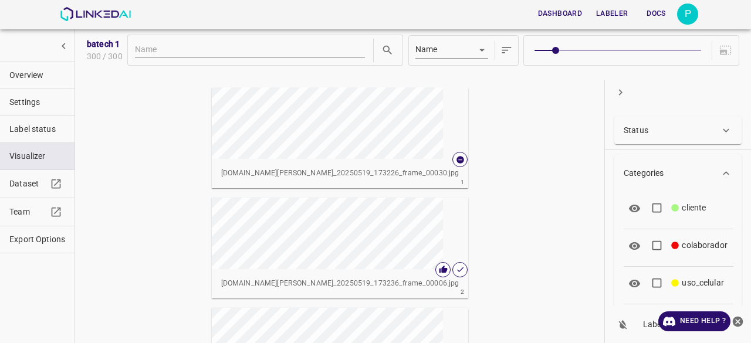
scroll to position [59, 0]
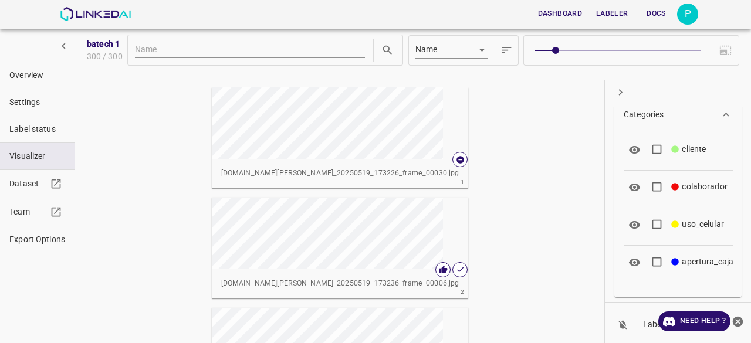
click at [684, 225] on span "uso_celular" at bounding box center [703, 224] width 42 height 12
click at [669, 225] on input "uso_celular" at bounding box center [657, 226] width 23 height 23
checkbox input "true"
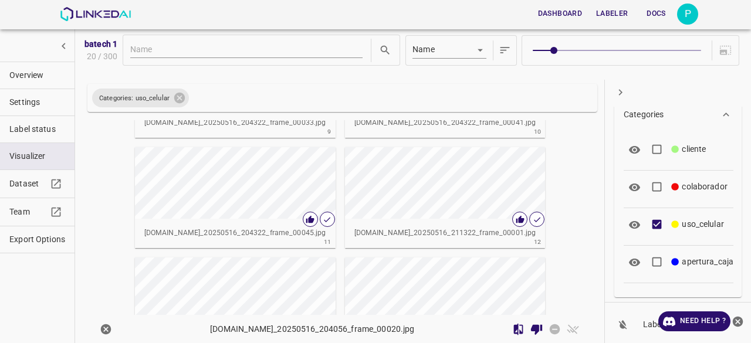
scroll to position [528, 0]
click at [741, 323] on icon "close-help" at bounding box center [738, 321] width 11 height 11
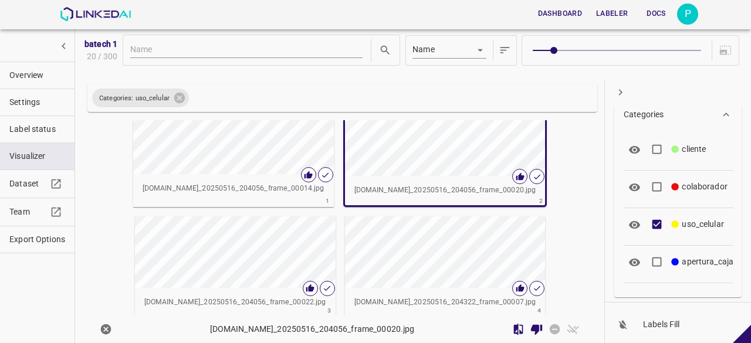
scroll to position [0, 0]
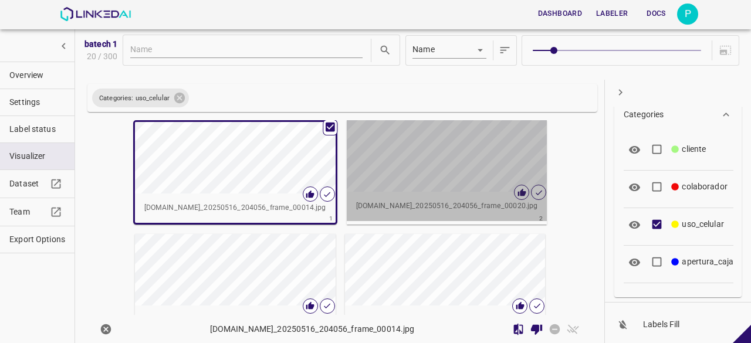
click at [399, 160] on div "button" at bounding box center [399, 156] width 104 height 72
click at [388, 172] on div "button" at bounding box center [399, 156] width 104 height 72
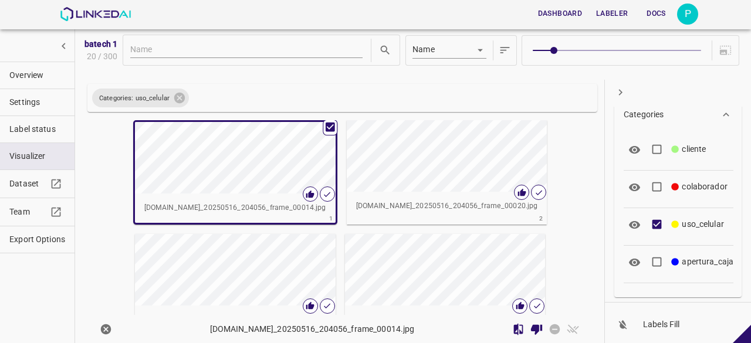
click at [566, 48] on span at bounding box center [617, 50] width 168 height 16
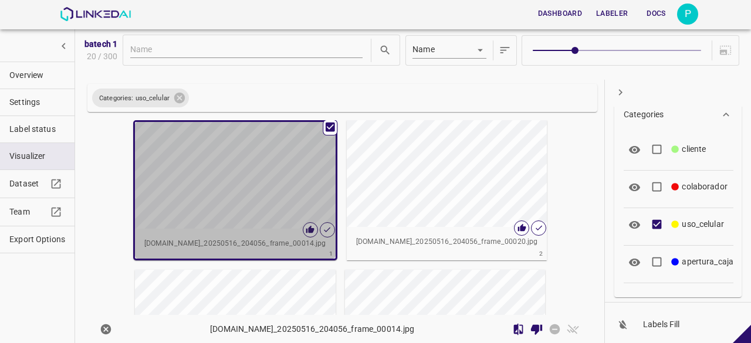
click at [209, 172] on div "button" at bounding box center [213, 175] width 157 height 107
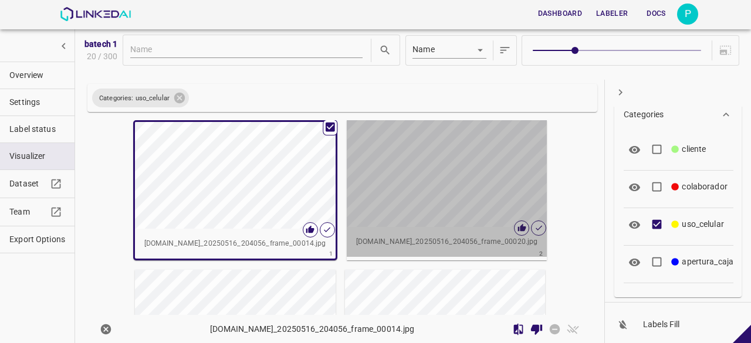
click at [478, 201] on div "button" at bounding box center [425, 173] width 157 height 107
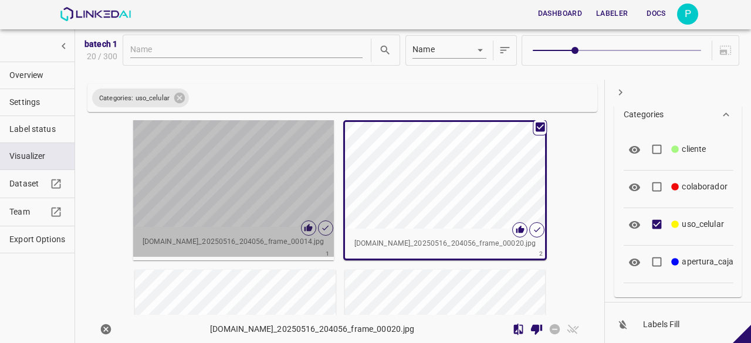
click at [187, 179] on div "button" at bounding box center [211, 173] width 157 height 107
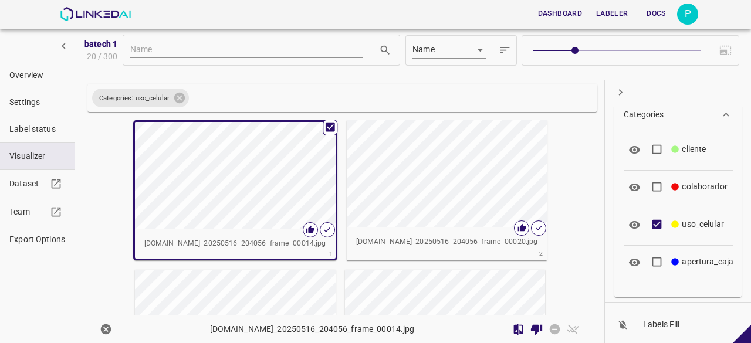
click at [424, 165] on div "button" at bounding box center [425, 173] width 157 height 107
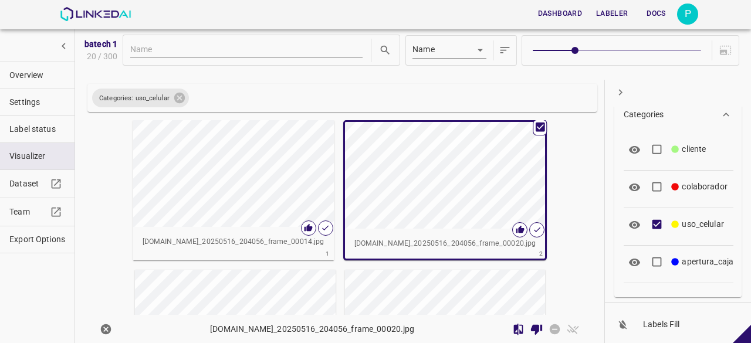
scroll to position [59, 0]
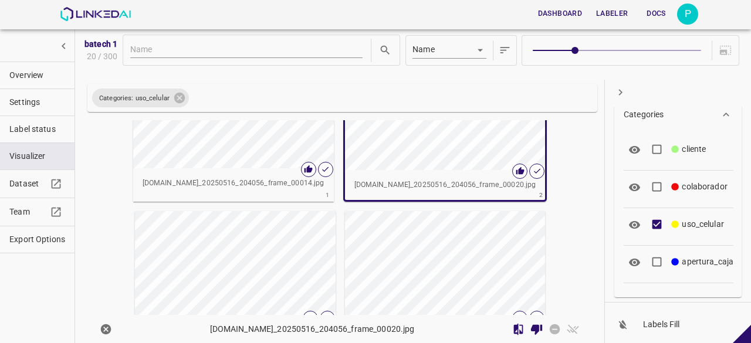
click at [684, 49] on span at bounding box center [617, 50] width 168 height 16
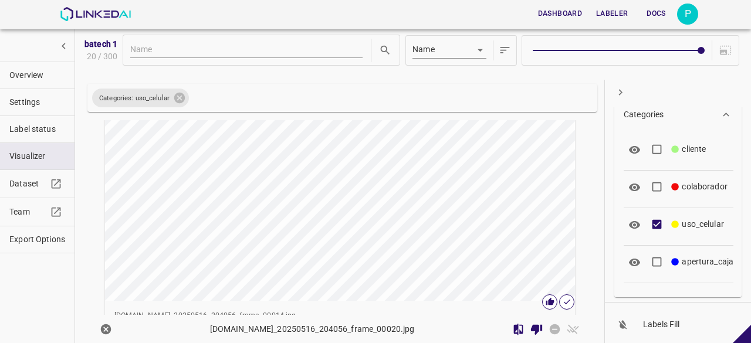
scroll to position [235, 0]
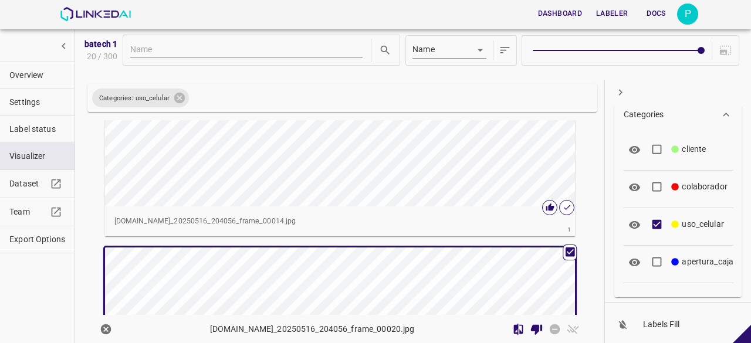
click at [663, 46] on span at bounding box center [617, 50] width 168 height 16
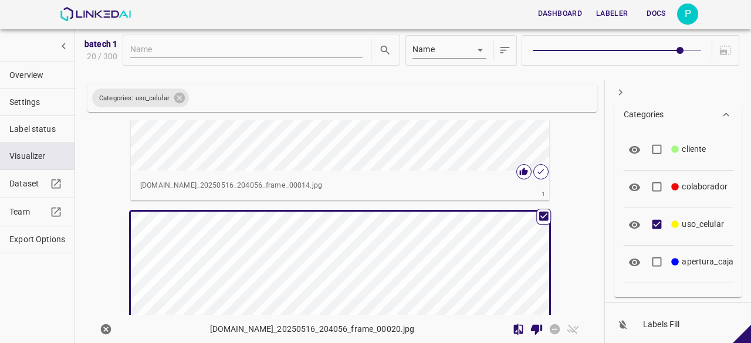
click at [619, 48] on span at bounding box center [617, 50] width 168 height 16
type input "5"
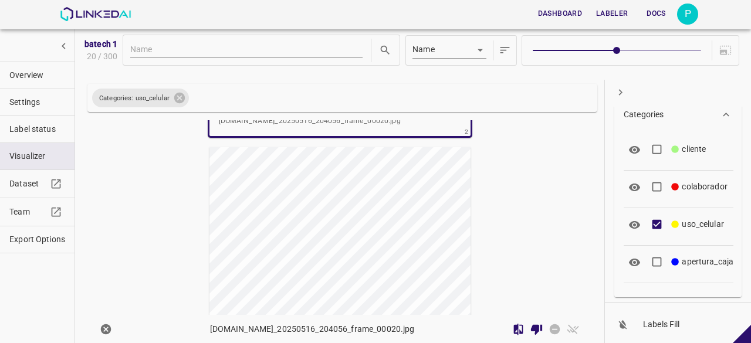
click at [406, 234] on div "button" at bounding box center [341, 236] width 262 height 178
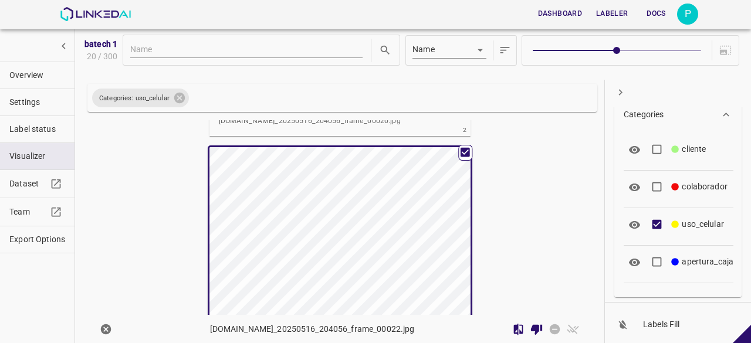
scroll to position [52, 0]
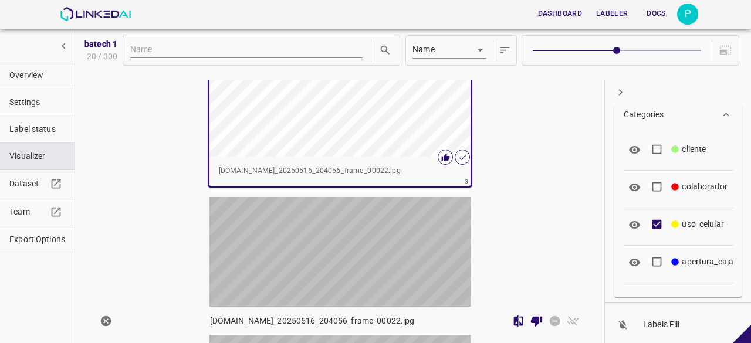
click at [370, 237] on div "button" at bounding box center [341, 286] width 262 height 178
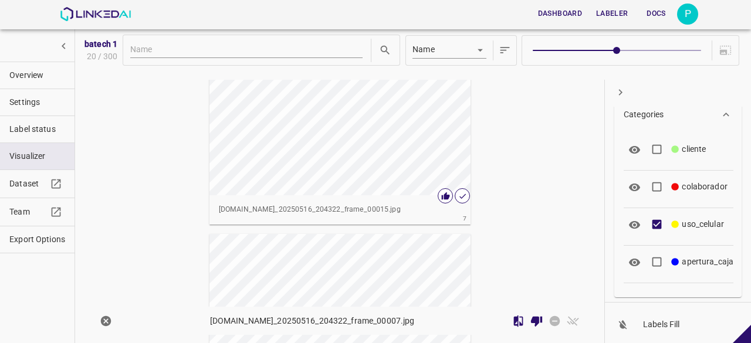
scroll to position [1405, 0]
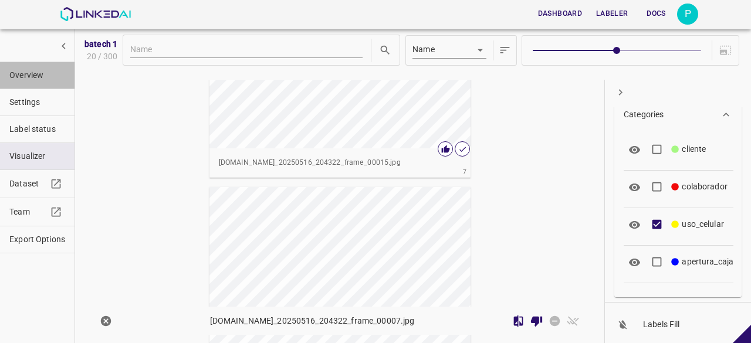
click at [22, 80] on span "Overview" at bounding box center [37, 75] width 56 height 12
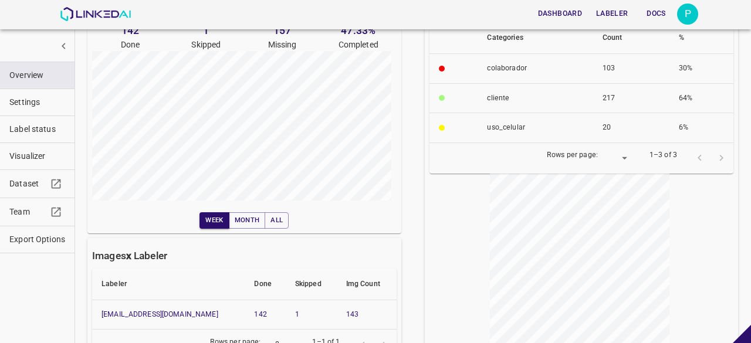
scroll to position [4, 0]
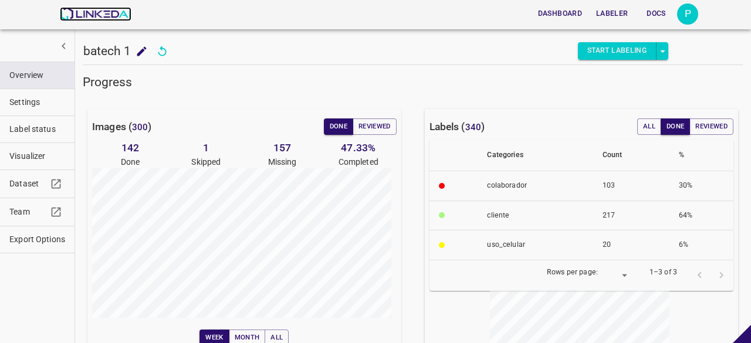
click at [94, 14] on img at bounding box center [95, 14] width 71 height 14
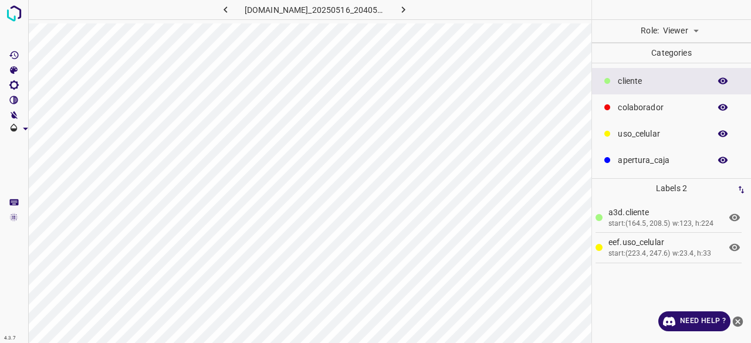
click at [684, 28] on body "4.3.7 bkdolores.ddns.net_20250516_204056_frame_00020.jpg Role: Viewer viewer Ca…" at bounding box center [375, 171] width 751 height 343
click at [684, 76] on li "Labeler" at bounding box center [681, 75] width 52 height 19
type input "labeler"
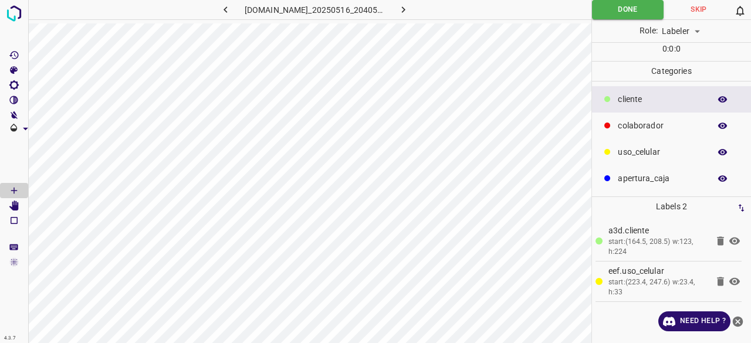
click at [721, 279] on icon at bounding box center [720, 281] width 7 height 9
click at [721, 237] on icon at bounding box center [720, 241] width 7 height 9
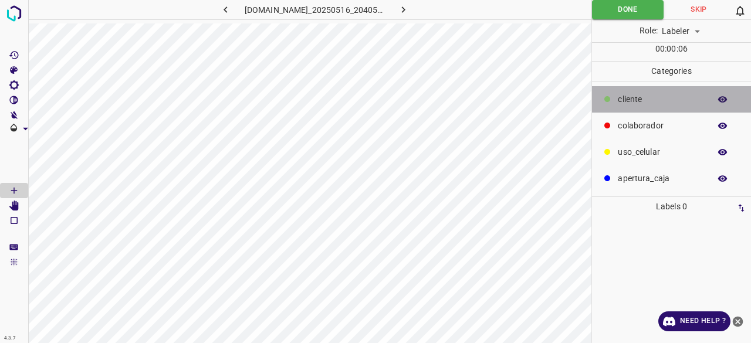
click at [633, 95] on p "​​cliente" at bounding box center [661, 99] width 86 height 12
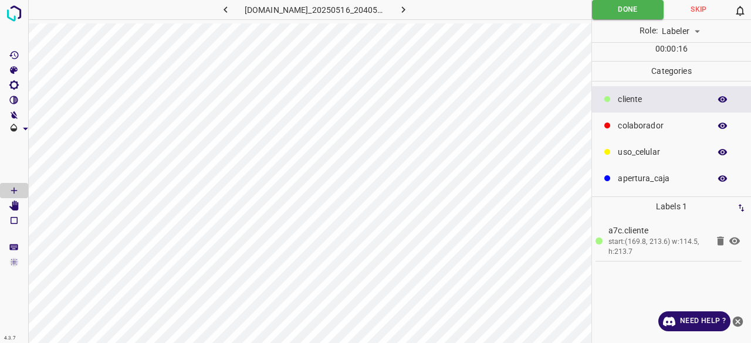
click at [734, 241] on icon at bounding box center [735, 242] width 11 height 8
click at [737, 241] on icon at bounding box center [735, 241] width 14 height 14
click at [735, 241] on icon at bounding box center [735, 242] width 11 height 8
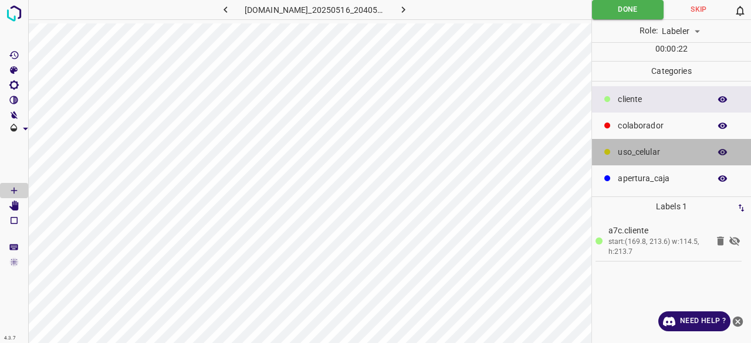
drag, startPoint x: 643, startPoint y: 150, endPoint x: 636, endPoint y: 153, distance: 7.9
click at [643, 150] on p "uso_celular" at bounding box center [661, 152] width 86 height 12
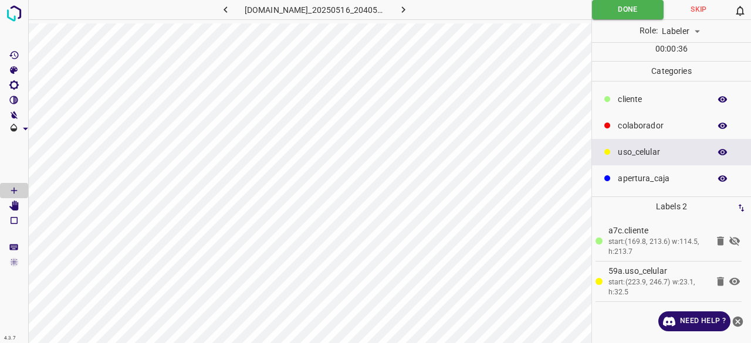
click at [720, 285] on icon at bounding box center [721, 282] width 14 height 14
drag, startPoint x: 721, startPoint y: 276, endPoint x: 653, endPoint y: 242, distance: 76.4
click at [720, 275] on icon at bounding box center [721, 282] width 14 height 14
drag, startPoint x: 721, startPoint y: 281, endPoint x: 707, endPoint y: 273, distance: 16.3
click at [713, 277] on li "8e0.uso_celular start:(219.4, 247.8) w:28.7, h:54.5" at bounding box center [669, 282] width 146 height 40
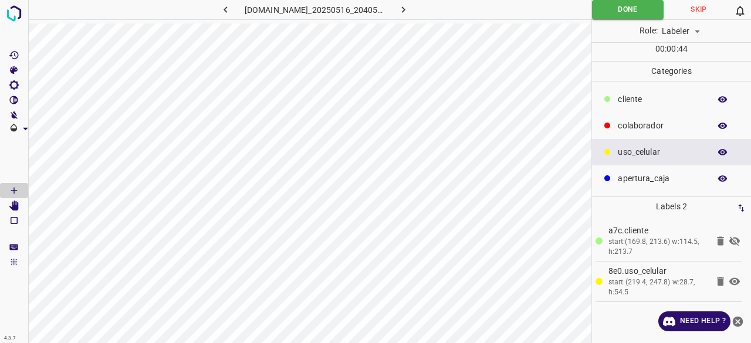
click at [723, 282] on icon at bounding box center [720, 281] width 7 height 9
click at [734, 239] on icon at bounding box center [735, 241] width 14 height 14
click at [405, 5] on icon "button" at bounding box center [403, 10] width 12 height 12
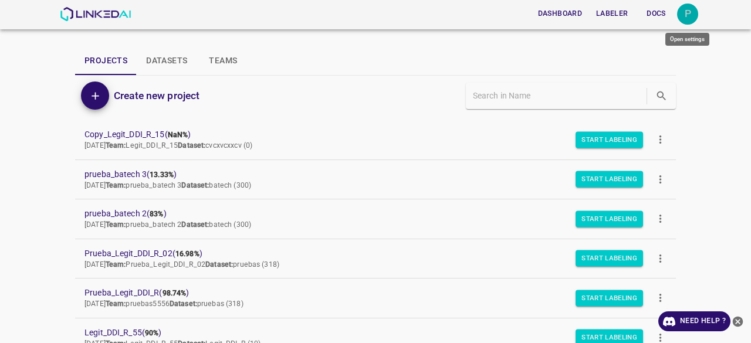
click at [687, 18] on div "P" at bounding box center [687, 14] width 21 height 21
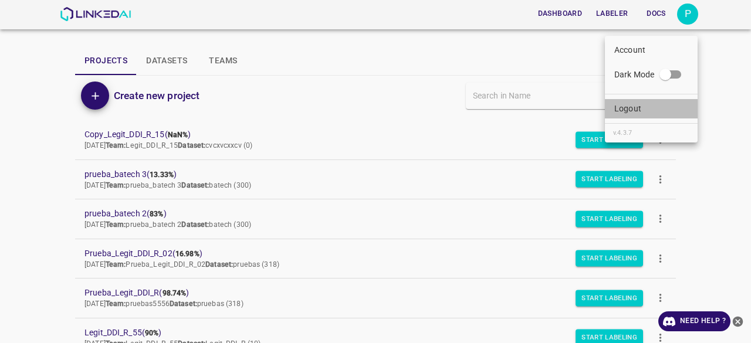
click at [638, 105] on p "Logout" at bounding box center [628, 109] width 27 height 12
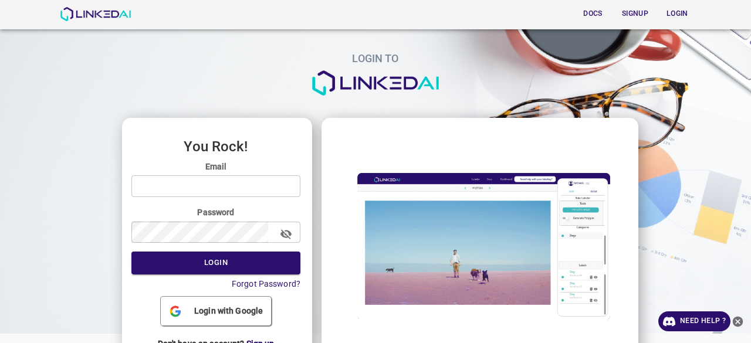
type input "[EMAIL_ADDRESS][DOMAIN_NAME]"
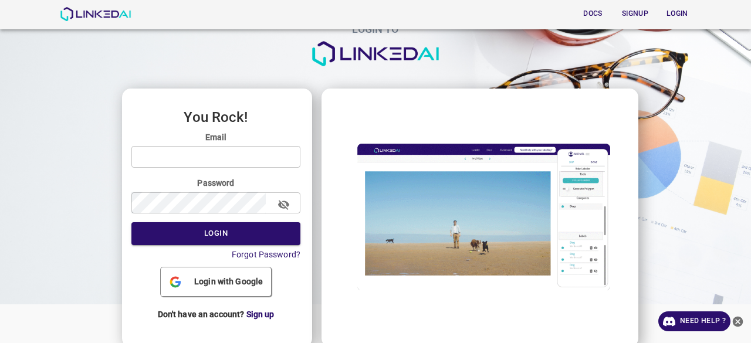
scroll to position [38, 0]
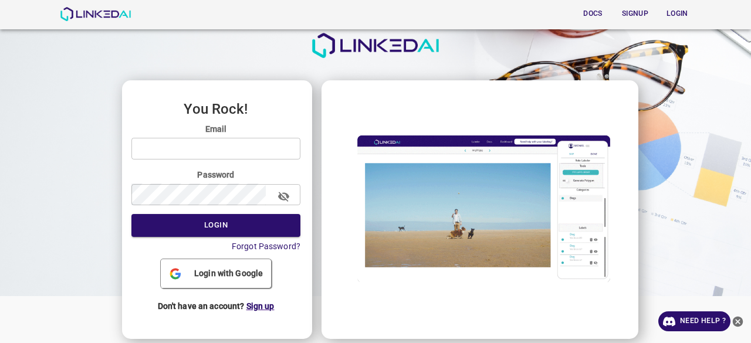
type input "[EMAIL_ADDRESS][DOMAIN_NAME]"
click at [262, 308] on span "Sign up" at bounding box center [261, 306] width 28 height 9
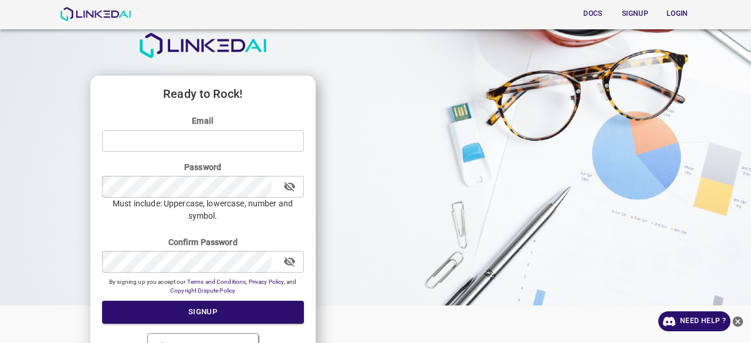
type input "[EMAIL_ADDRESS][DOMAIN_NAME]"
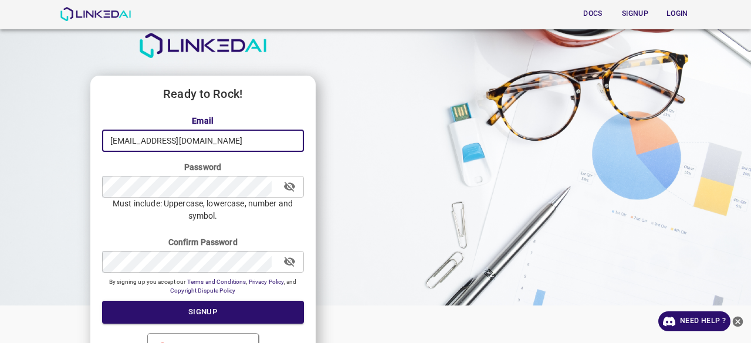
drag, startPoint x: 235, startPoint y: 147, endPoint x: 61, endPoint y: 135, distance: 174.7
click at [61, 135] on div "SIGNUP TO Ready to Rock! Email [EMAIL_ADDRESS][DOMAIN_NAME] ​ Password ​ Must i…" at bounding box center [375, 133] width 751 height 343
click at [99, 161] on div "Ready to Rock! Email [EMAIL_ADDRESS][DOMAIN_NAME] ​ Password ​ Must include: Up…" at bounding box center [202, 245] width 225 height 338
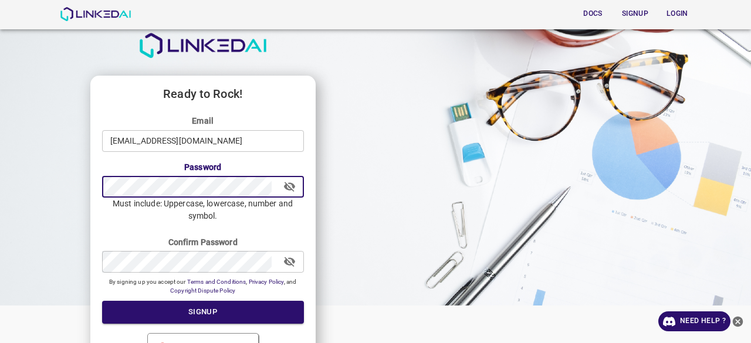
click at [33, 180] on div "SIGNUP TO Ready to Rock! Email [EMAIL_ADDRESS][DOMAIN_NAME] ​ Password ​ Must i…" at bounding box center [375, 133] width 751 height 343
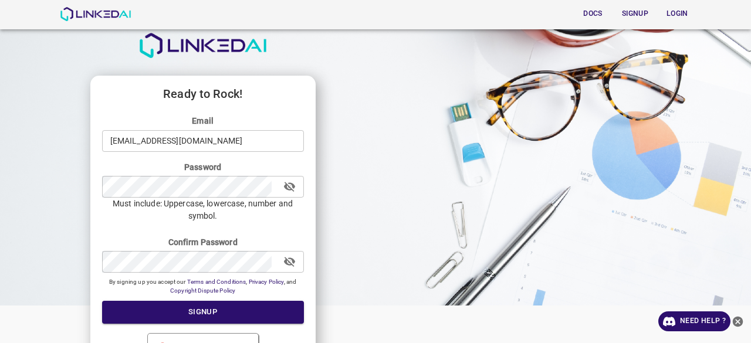
click at [109, 227] on form "Email [EMAIL_ADDRESS][DOMAIN_NAME] ​ Password ​ Must include: Uppercase, lowerc…" at bounding box center [203, 219] width 202 height 209
click at [89, 289] on div "SIGNUP TO Ready to Rock! Email [EMAIL_ADDRESS][DOMAIN_NAME] ​ Password ​ Must i…" at bounding box center [375, 133] width 751 height 343
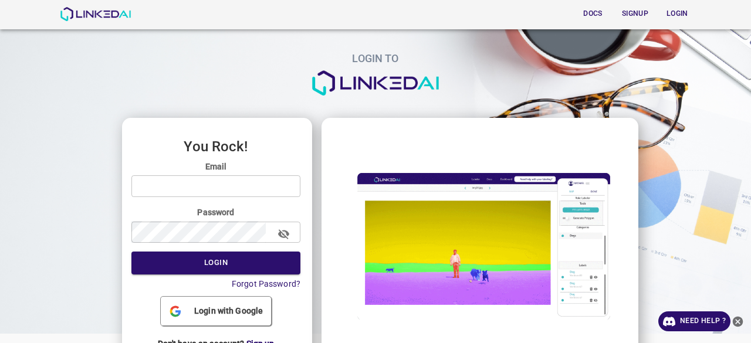
type input "[EMAIL_ADDRESS][DOMAIN_NAME]"
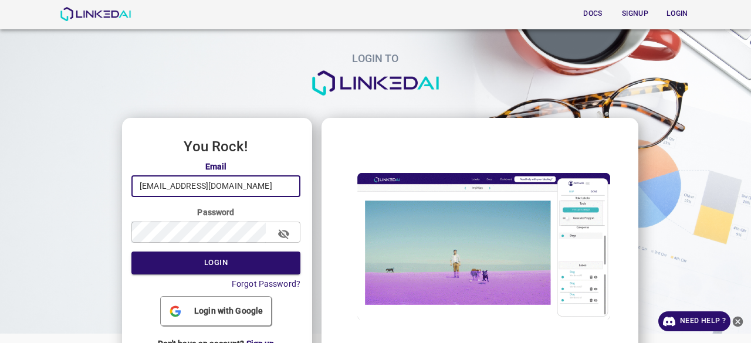
drag, startPoint x: 0, startPoint y: 0, endPoint x: 97, endPoint y: 203, distance: 224.5
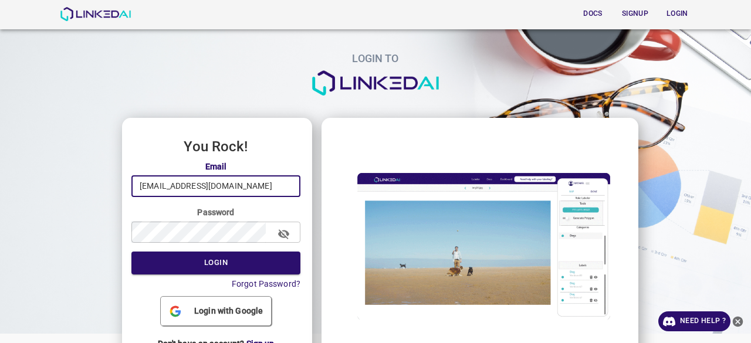
click at [97, 203] on div "LOGIN TO You Rock! Email [EMAIL_ADDRESS][DOMAIN_NAME] ​ Password ​ Login Forgot…" at bounding box center [371, 186] width 761 height 391
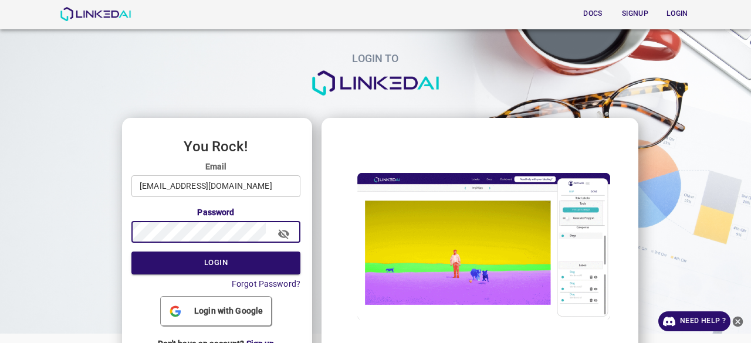
click at [61, 234] on div "LOGIN TO You Rock! Email [EMAIL_ADDRESS][DOMAIN_NAME] ​ Password ​ Login Forgot…" at bounding box center [371, 186] width 761 height 391
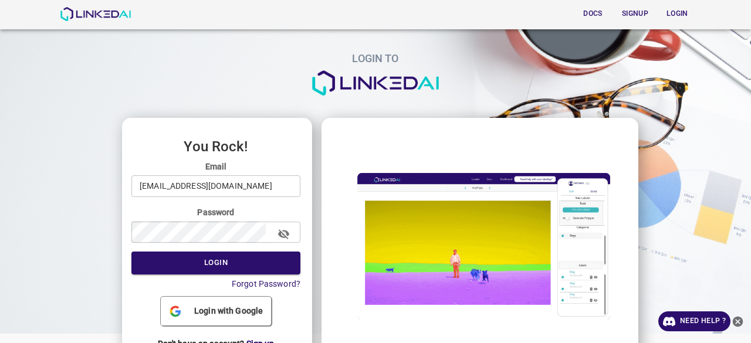
click at [105, 266] on div at bounding box center [54, 247] width 127 height 268
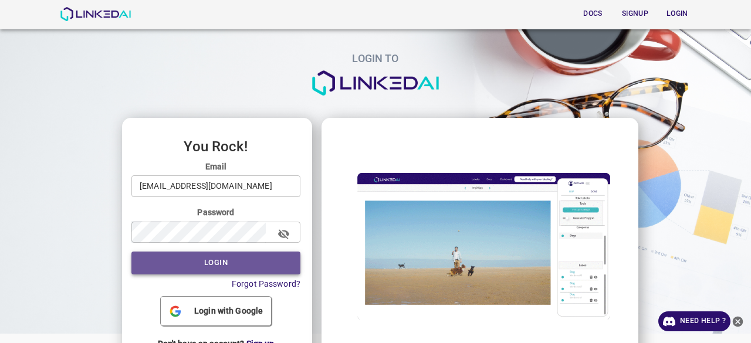
click at [231, 271] on button "Login" at bounding box center [215, 263] width 169 height 23
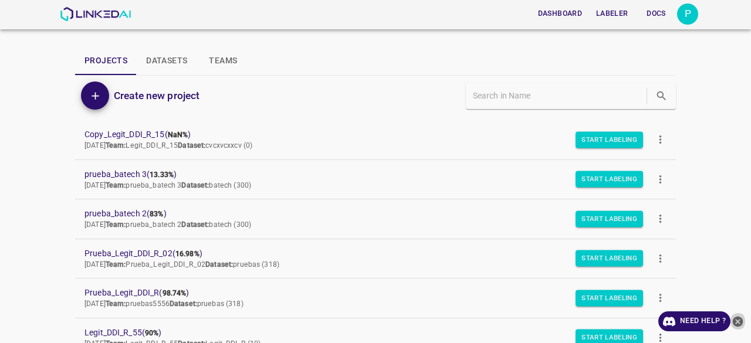
click at [736, 320] on icon "close-help" at bounding box center [738, 322] width 12 height 12
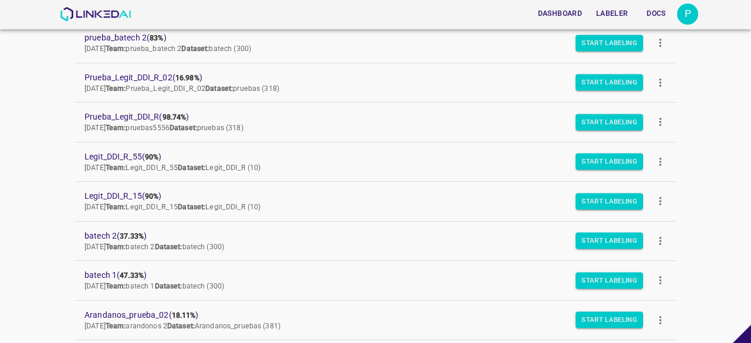
scroll to position [235, 0]
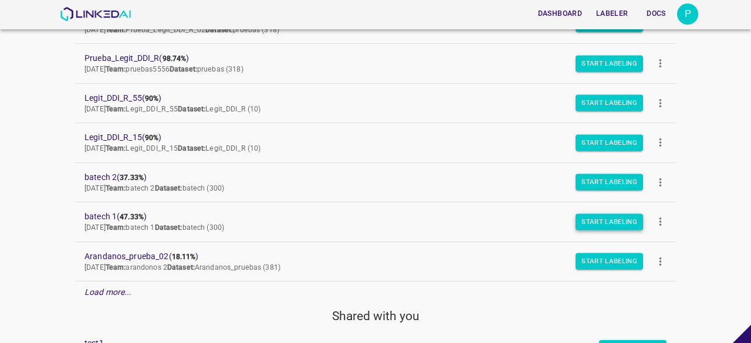
drag, startPoint x: 598, startPoint y: 187, endPoint x: 603, endPoint y: 225, distance: 37.9
click at [603, 225] on ul "Copy_Legit_DDI_R_15 ( NaN% ) Mon Jul 07 2025 Team: Legit_DDI_R_15 Dataset: cvcx…" at bounding box center [375, 94] width 601 height 427
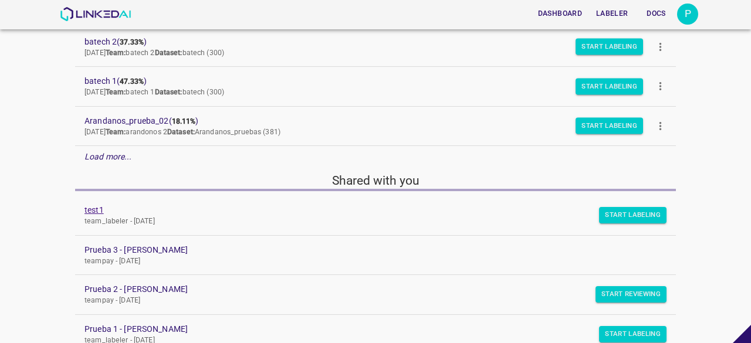
scroll to position [352, 0]
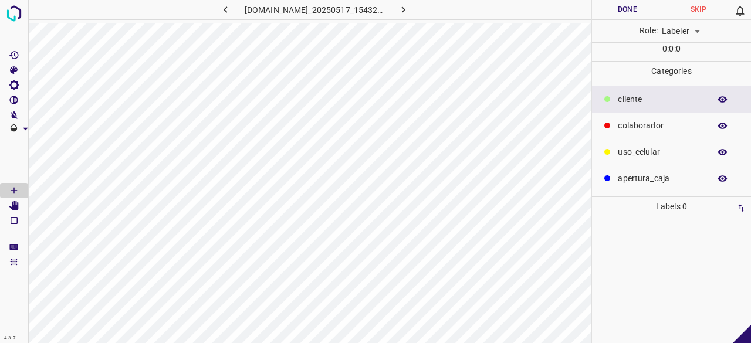
click at [652, 126] on p "colaborador" at bounding box center [661, 126] width 86 height 12
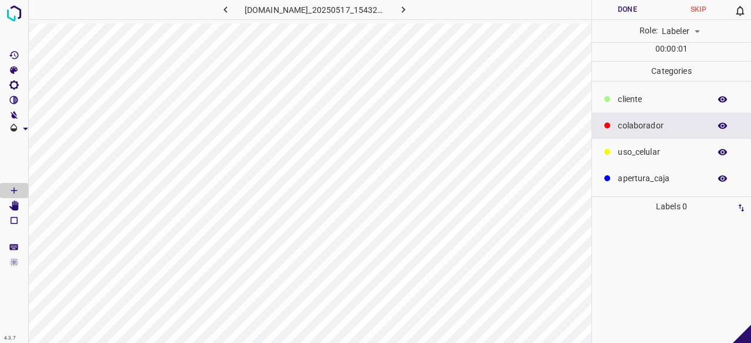
click at [654, 151] on p "uso_celular" at bounding box center [661, 152] width 86 height 12
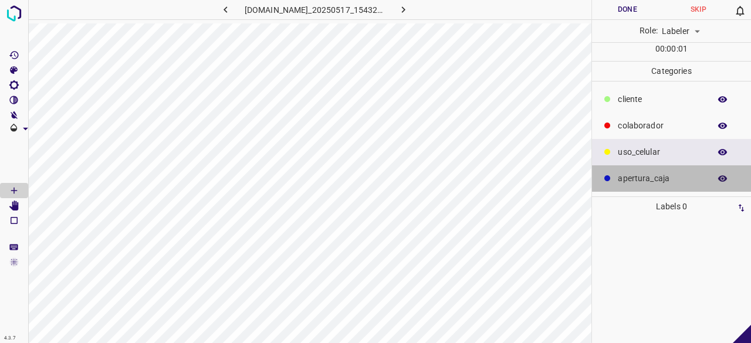
click at [649, 175] on p "apertura_caja" at bounding box center [661, 179] width 86 height 12
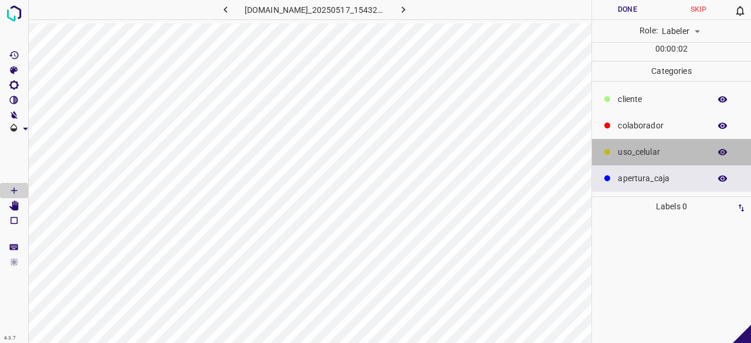
click at [652, 147] on p "uso_celular" at bounding box center [661, 152] width 86 height 12
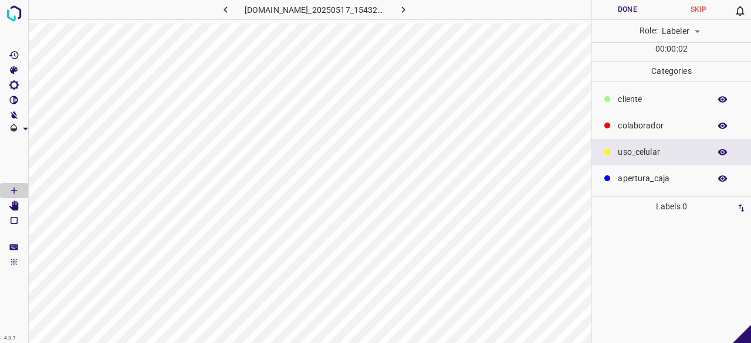
click at [651, 131] on p "colaborador" at bounding box center [661, 126] width 86 height 12
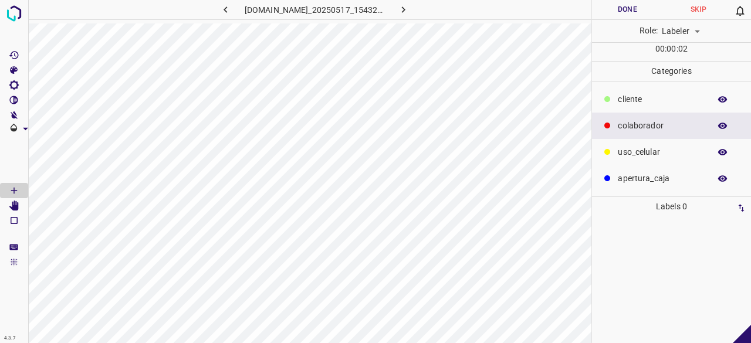
click at [648, 96] on p "​​cliente" at bounding box center [661, 99] width 86 height 12
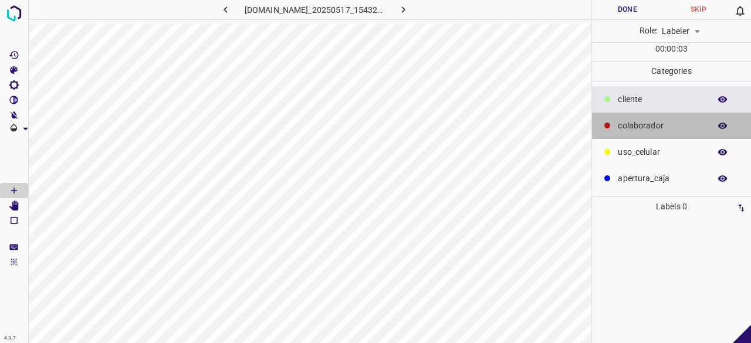
click at [648, 120] on p "colaborador" at bounding box center [661, 126] width 86 height 12
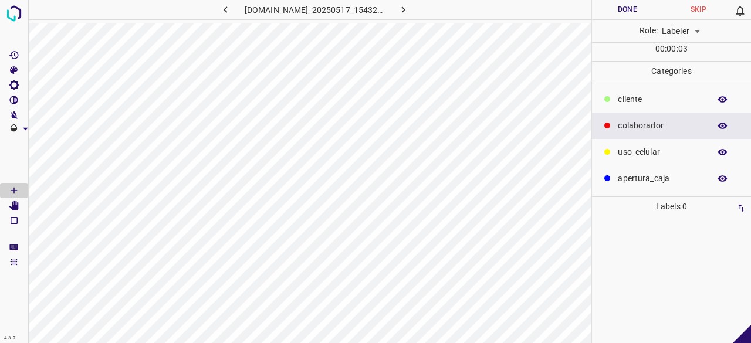
click at [652, 154] on p "uso_celular" at bounding box center [661, 152] width 86 height 12
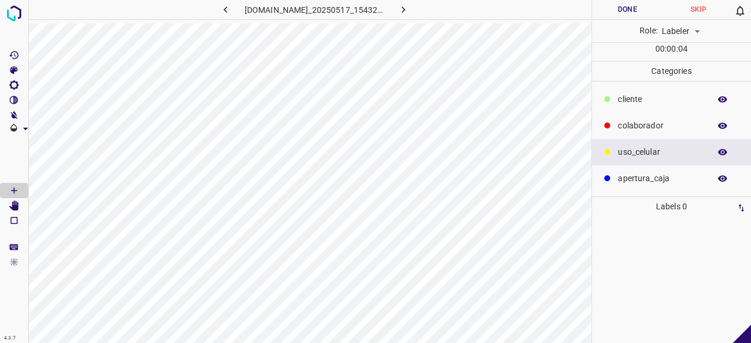
click at [646, 178] on p "apertura_caja" at bounding box center [661, 179] width 86 height 12
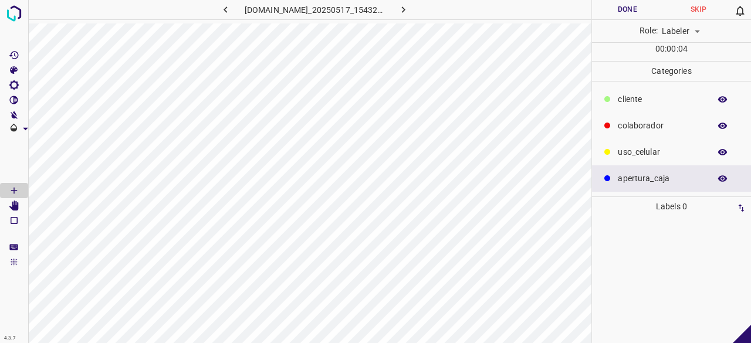
click at [647, 100] on p "​​cliente" at bounding box center [661, 99] width 86 height 12
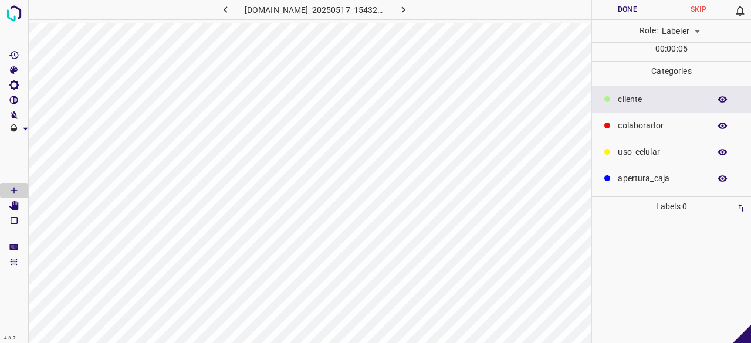
click at [653, 177] on p "apertura_caja" at bounding box center [661, 179] width 86 height 12
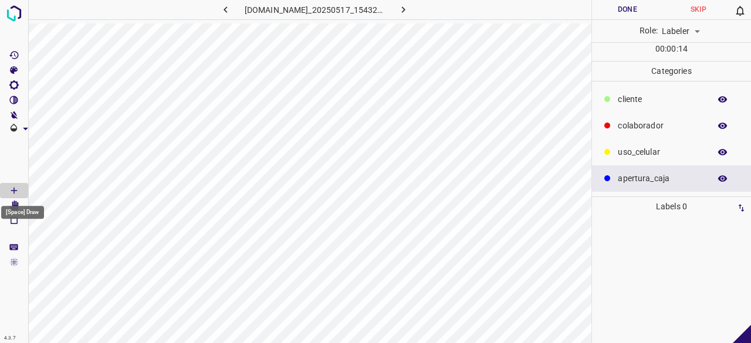
click at [18, 203] on div "[Space] Draw" at bounding box center [22, 209] width 45 height 22
click at [14, 192] on icon "[Space] Draw" at bounding box center [14, 191] width 6 height 6
click at [692, 139] on div "uso_celular" at bounding box center [671, 152] width 159 height 26
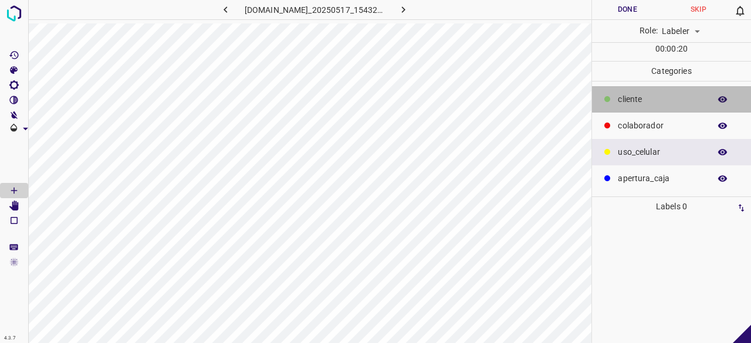
click at [653, 98] on p "​​cliente" at bounding box center [661, 99] width 86 height 12
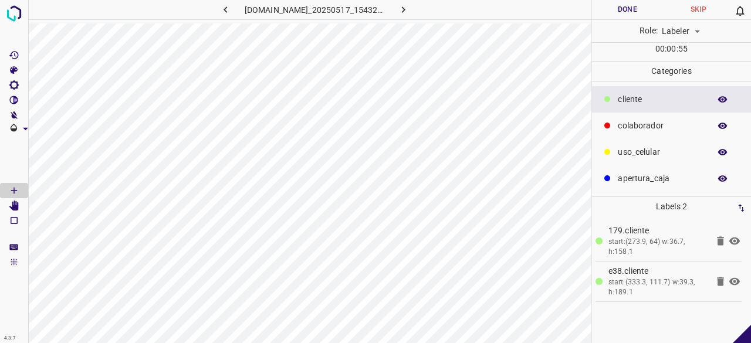
click at [660, 124] on p "colaborador" at bounding box center [661, 126] width 86 height 12
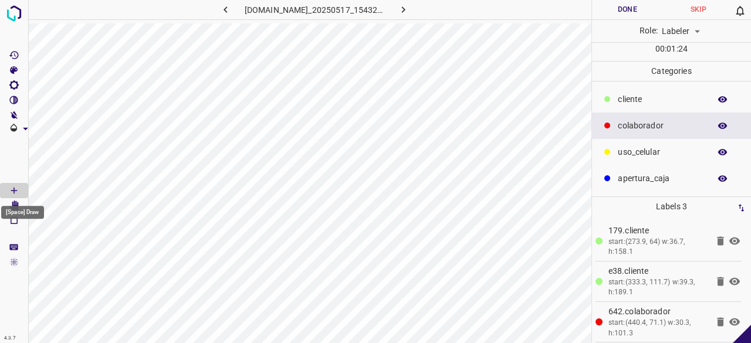
click at [14, 201] on div "[Space] Draw" at bounding box center [22, 209] width 45 height 22
click at [16, 203] on div "[Space] Draw" at bounding box center [22, 209] width 45 height 22
click at [14, 203] on div "[Space] Draw" at bounding box center [22, 209] width 45 height 22
click at [16, 204] on icon "[Space] Edit" at bounding box center [13, 206] width 9 height 11
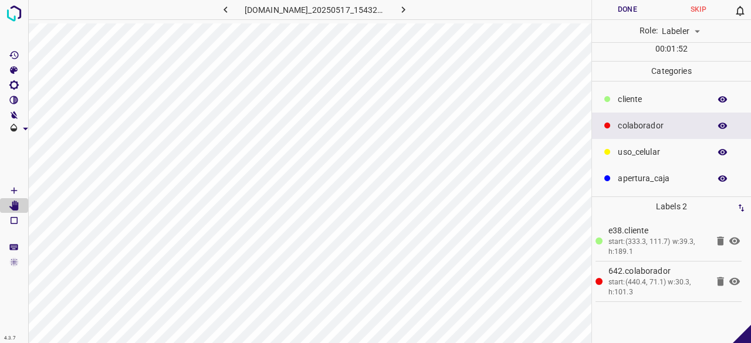
click at [658, 100] on p "​​cliente" at bounding box center [661, 99] width 86 height 12
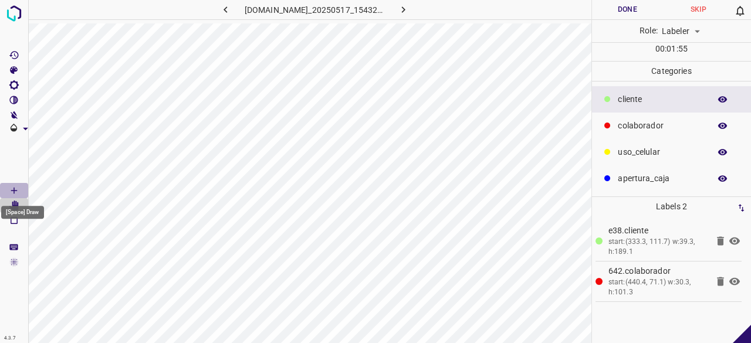
click at [16, 190] on icon "[Space] Draw" at bounding box center [14, 191] width 6 height 6
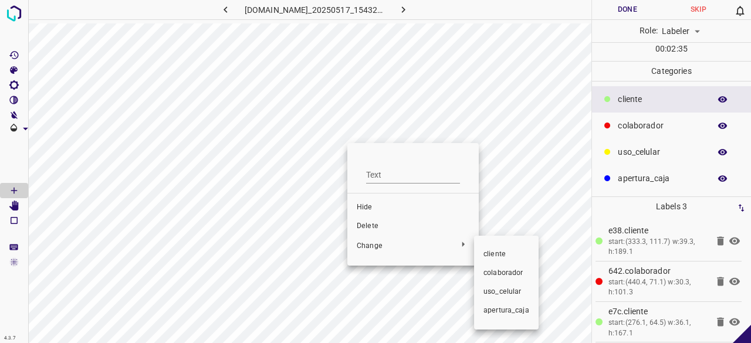
click at [504, 272] on span "colaborador" at bounding box center [507, 273] width 46 height 11
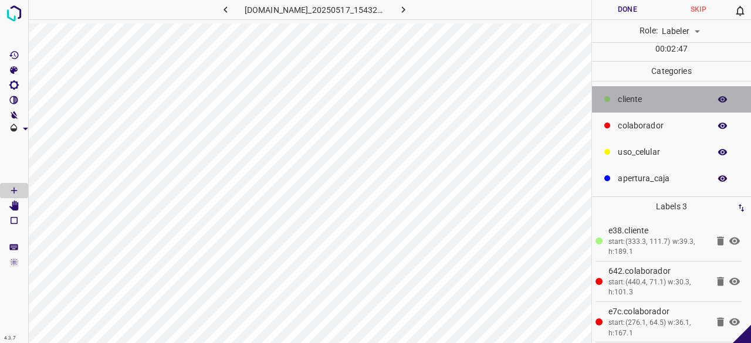
click at [638, 102] on p "​​cliente" at bounding box center [661, 99] width 86 height 12
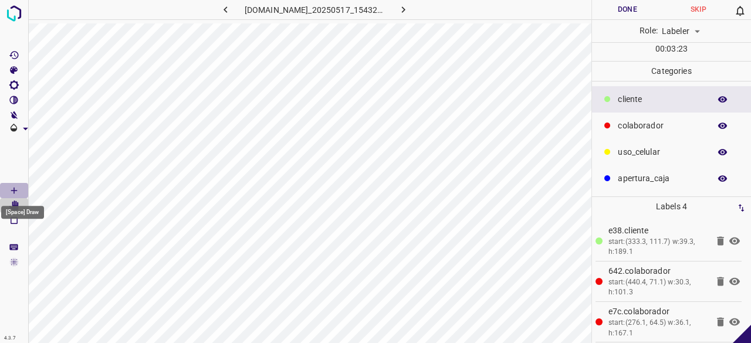
click at [16, 191] on icon "[Space] Draw" at bounding box center [14, 191] width 11 height 11
click at [16, 204] on body "4.3.7 bkdolores.ddns.net_20250517_154325_frame_00001.jpg Done Skip 0 Role: Labe…" at bounding box center [375, 171] width 751 height 343
click at [14, 203] on icon "[Space] Edit" at bounding box center [13, 206] width 9 height 11
click at [0, 198] on Edit"] "[Space] Edit" at bounding box center [14, 205] width 28 height 15
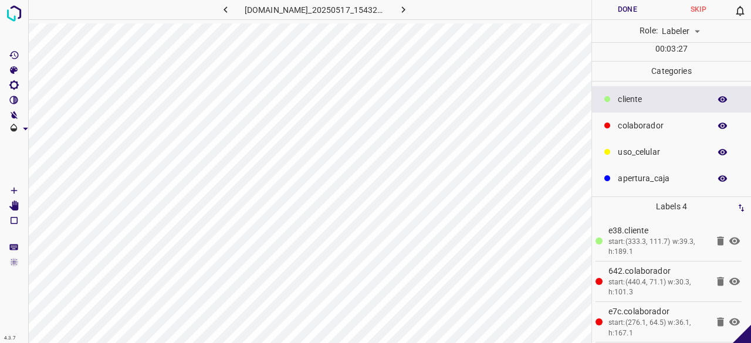
click at [0, 198] on Edit"] "[Space] Edit" at bounding box center [14, 205] width 28 height 15
click at [633, 131] on div "colaborador" at bounding box center [671, 126] width 159 height 26
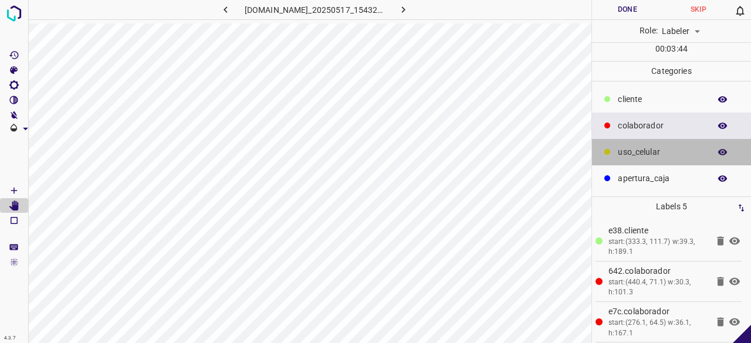
click at [638, 143] on div "uso_celular" at bounding box center [671, 152] width 159 height 26
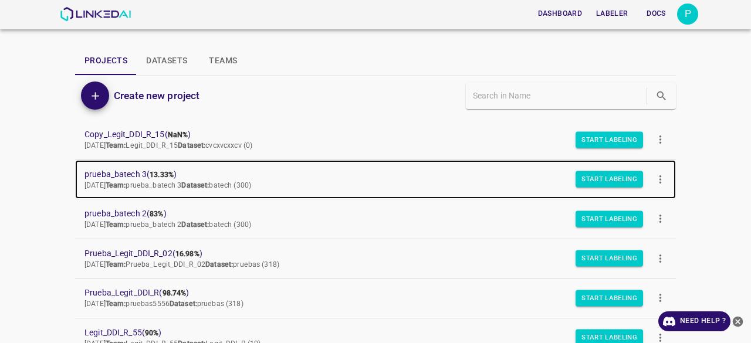
click at [131, 173] on span "prueba_batech 3 ( 13.33% )" at bounding box center [367, 174] width 564 height 12
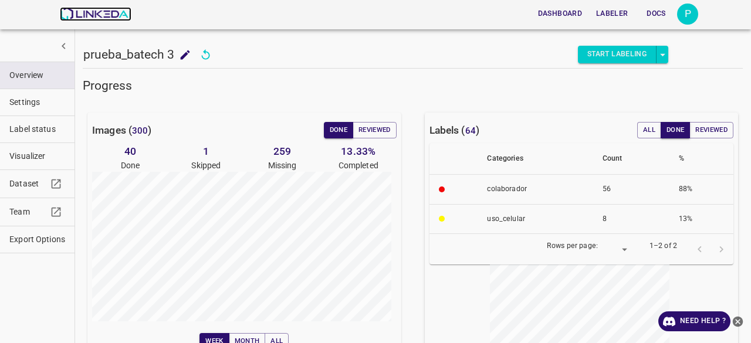
click at [110, 13] on img at bounding box center [95, 14] width 71 height 14
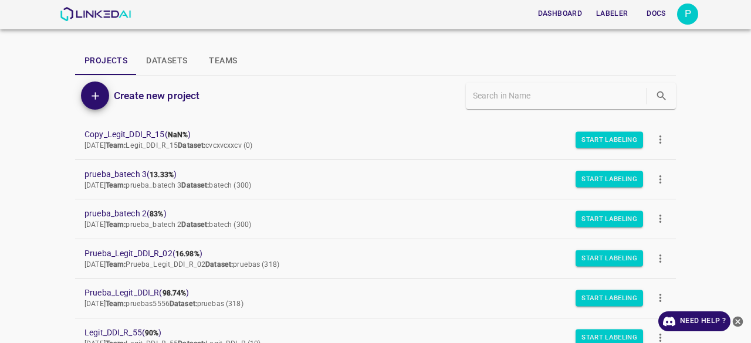
drag, startPoint x: 0, startPoint y: 171, endPoint x: 308, endPoint y: 192, distance: 308.3
click at [308, 192] on div "Dashboard Labeler Docs P Projects Datasets Teams Create new project Copy_Legit_…" at bounding box center [375, 171] width 751 height 343
click at [0, 185] on div "Dashboard Labeler Docs P Projects Datasets Teams Create new project Copy_Legit_…" at bounding box center [375, 171] width 751 height 343
click at [741, 319] on icon "close-help" at bounding box center [738, 321] width 11 height 11
drag, startPoint x: 5, startPoint y: 167, endPoint x: 313, endPoint y: 184, distance: 309.3
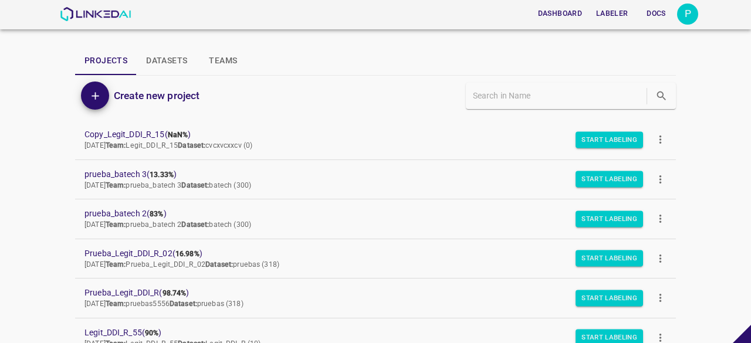
click at [313, 184] on div "Dashboard Labeler Docs P Projects Datasets Teams Create new project Copy_Legit_…" at bounding box center [375, 171] width 751 height 343
click at [22, 171] on div "Dashboard Labeler Docs P Projects Datasets Teams Create new project Copy_Legit_…" at bounding box center [375, 171] width 751 height 343
drag, startPoint x: 22, startPoint y: 171, endPoint x: 287, endPoint y: 188, distance: 265.9
click at [287, 188] on div "Dashboard Labeler Docs P Projects Datasets Teams Create new project Copy_Legit_…" at bounding box center [375, 171] width 751 height 343
click at [0, 186] on div "Dashboard Labeler Docs P Projects Datasets Teams Create new project Copy_Legit_…" at bounding box center [375, 171] width 751 height 343
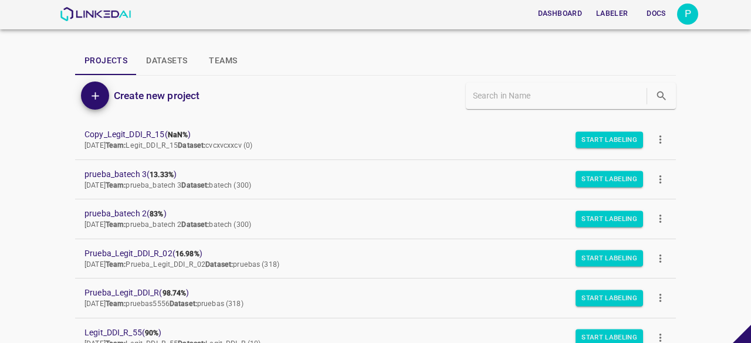
drag, startPoint x: 55, startPoint y: 177, endPoint x: 292, endPoint y: 188, distance: 237.5
click at [292, 188] on div "Dashboard Labeler Docs P Projects Datasets Teams Create new project Copy_Legit_…" at bounding box center [375, 171] width 751 height 343
click at [30, 176] on div "Dashboard Labeler Docs P Projects Datasets Teams Create new project Copy_Legit_…" at bounding box center [375, 171] width 751 height 343
drag, startPoint x: 47, startPoint y: 169, endPoint x: 288, endPoint y: 183, distance: 241.1
click at [288, 183] on div "Dashboard Labeler Docs P Projects Datasets Teams Create new project Copy_Legit_…" at bounding box center [375, 171] width 751 height 343
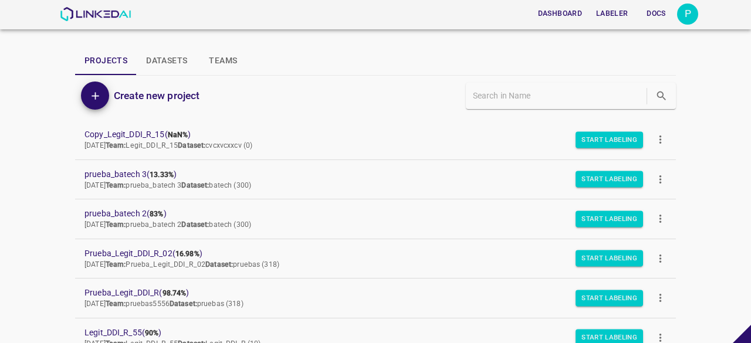
click at [38, 188] on div "Dashboard Labeler Docs P Projects Datasets Teams Create new project Copy_Legit_…" at bounding box center [375, 171] width 751 height 343
drag, startPoint x: 56, startPoint y: 171, endPoint x: 308, endPoint y: 186, distance: 251.7
click at [308, 186] on div "Dashboard Labeler Docs P Projects Datasets Teams Create new project Copy_Legit_…" at bounding box center [375, 171] width 751 height 343
click at [44, 190] on div "Dashboard Labeler Docs P Projects Datasets Teams Create new project Copy_Legit_…" at bounding box center [375, 171] width 751 height 343
click at [688, 16] on div "P" at bounding box center [687, 14] width 21 height 21
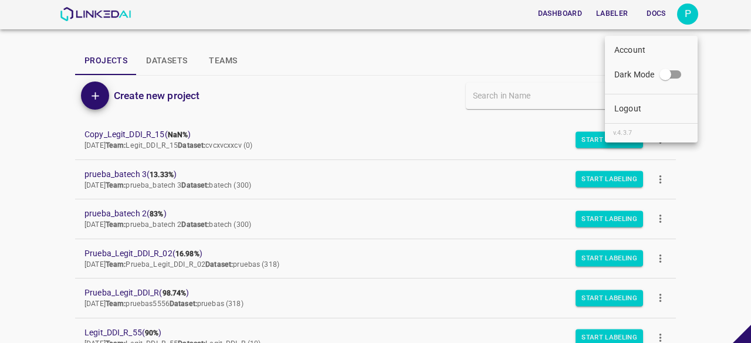
click at [652, 105] on li "Logout" at bounding box center [651, 108] width 93 height 19
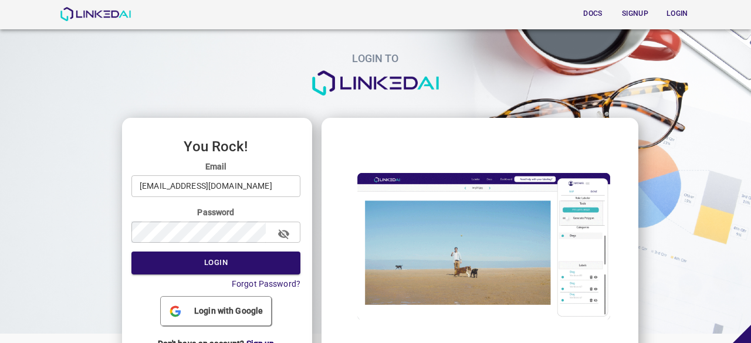
click at [185, 183] on input "[EMAIL_ADDRESS][DOMAIN_NAME]" at bounding box center [215, 187] width 169 height 22
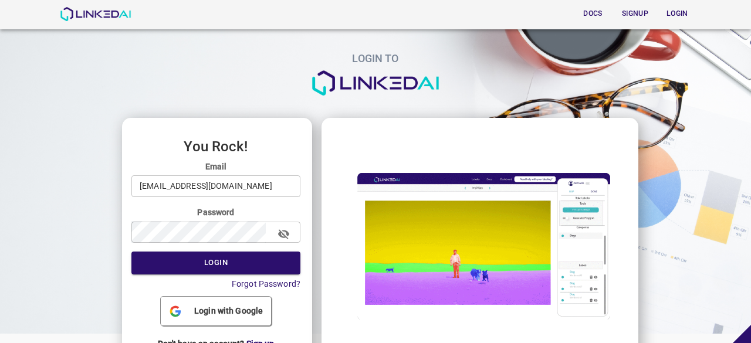
click at [247, 100] on div "LOGIN TO You Rock! Email [EMAIL_ADDRESS][DOMAIN_NAME] ​ Password ​ Login Forgot…" at bounding box center [371, 186] width 761 height 391
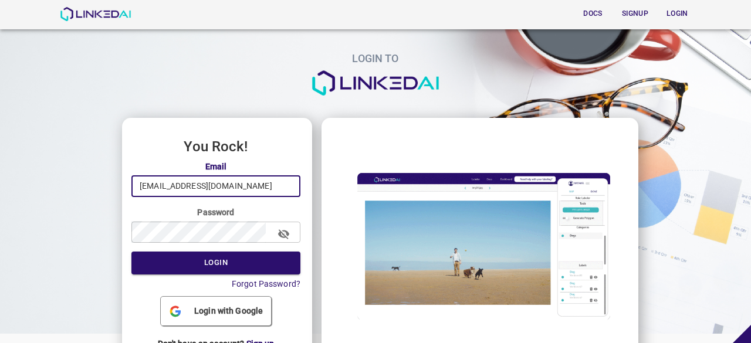
click at [233, 184] on input "[EMAIL_ADDRESS][DOMAIN_NAME]" at bounding box center [215, 187] width 169 height 22
type input "[EMAIL_ADDRESS][DOMAIN_NAME]"
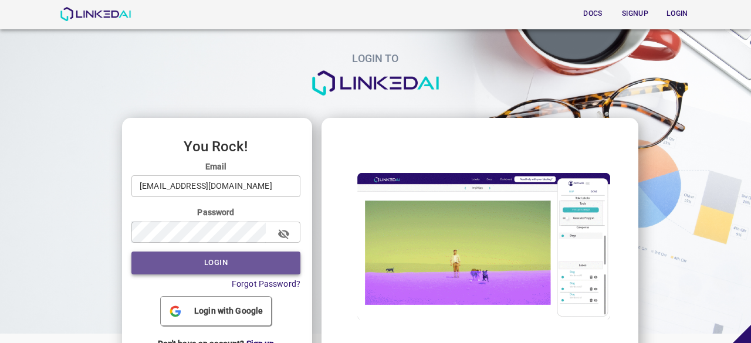
click at [220, 268] on button "Login" at bounding box center [215, 263] width 169 height 23
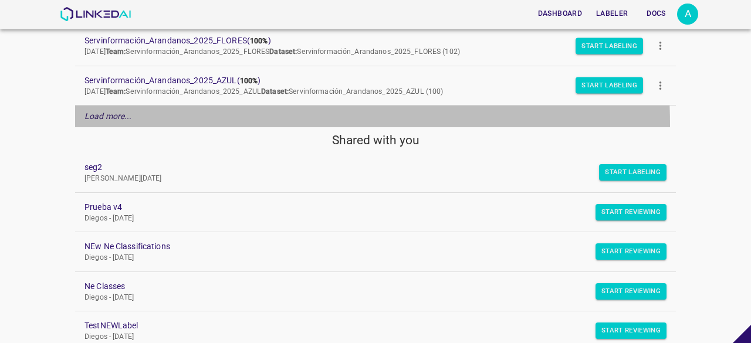
click at [124, 123] on div "Load more..." at bounding box center [375, 117] width 601 height 22
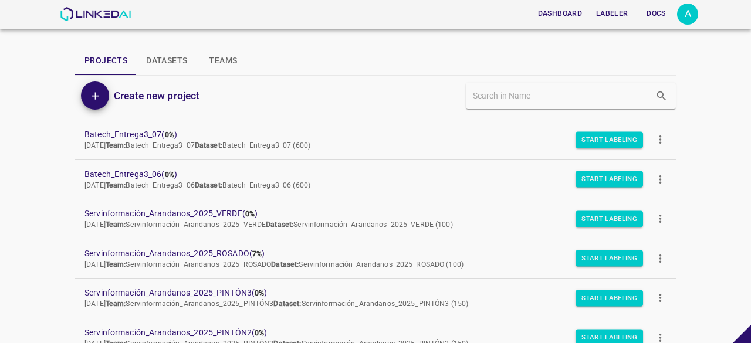
drag, startPoint x: 144, startPoint y: 168, endPoint x: 74, endPoint y: 161, distance: 70.2
click at [29, 173] on div "Dashboard Labeler Docs A Projects Datasets Teams Create new project Batech_Entr…" at bounding box center [375, 171] width 751 height 343
click at [699, 16] on div "Dashboard Labeler Docs A" at bounding box center [375, 14] width 751 height 29
click at [692, 18] on div "A" at bounding box center [687, 14] width 21 height 21
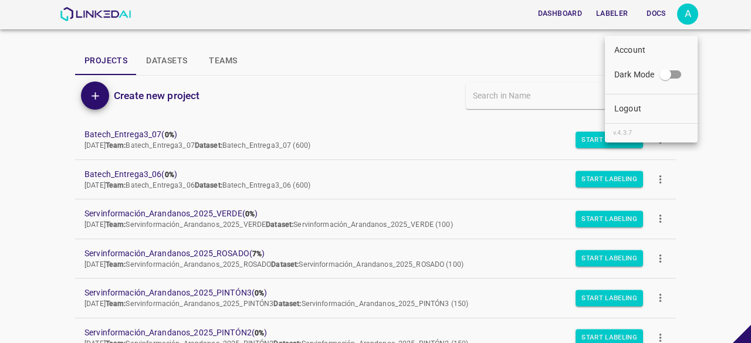
click at [645, 104] on li "Logout" at bounding box center [651, 108] width 93 height 19
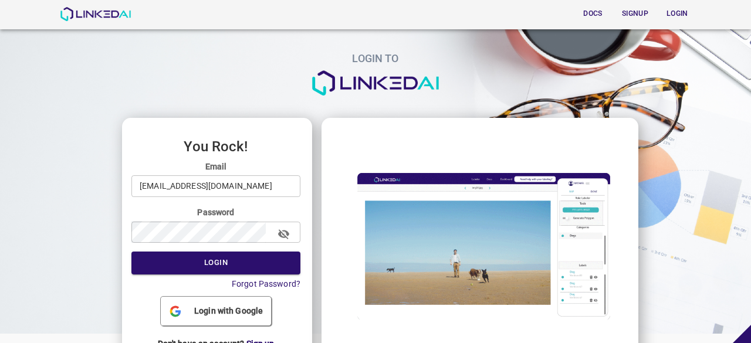
click at [218, 188] on input "[EMAIL_ADDRESS][DOMAIN_NAME]" at bounding box center [215, 187] width 169 height 22
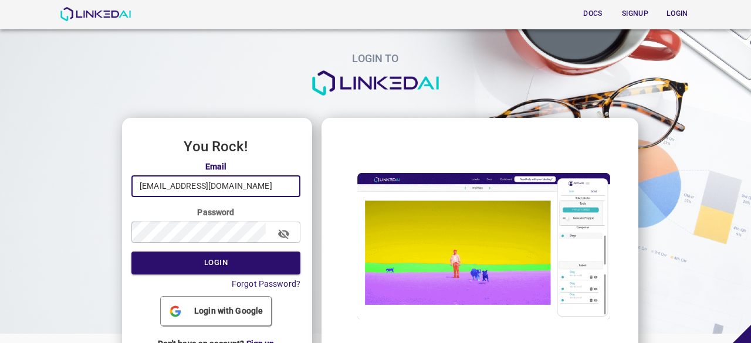
type input "[EMAIL_ADDRESS][DOMAIN_NAME]"
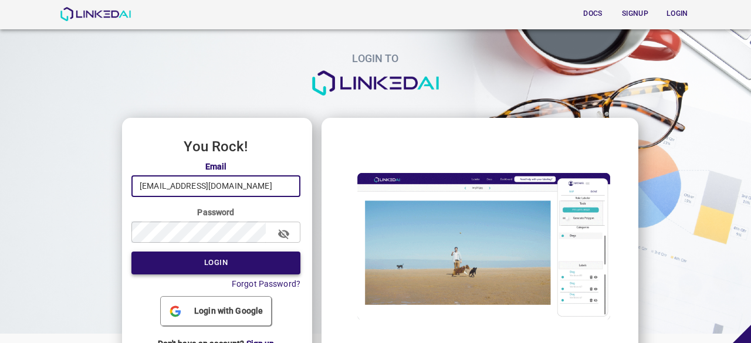
click at [218, 259] on button "Login" at bounding box center [215, 263] width 169 height 23
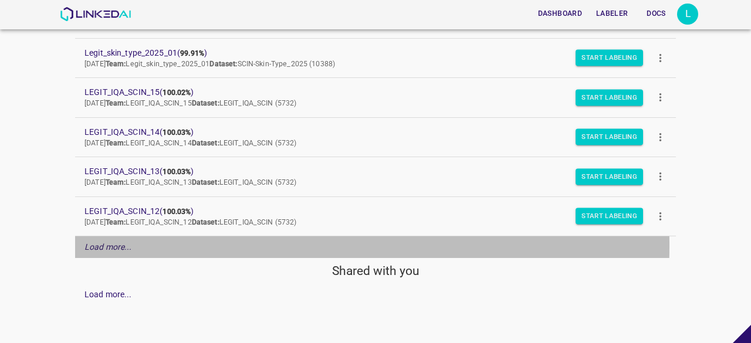
click at [114, 244] on em "Load more..." at bounding box center [109, 246] width 48 height 9
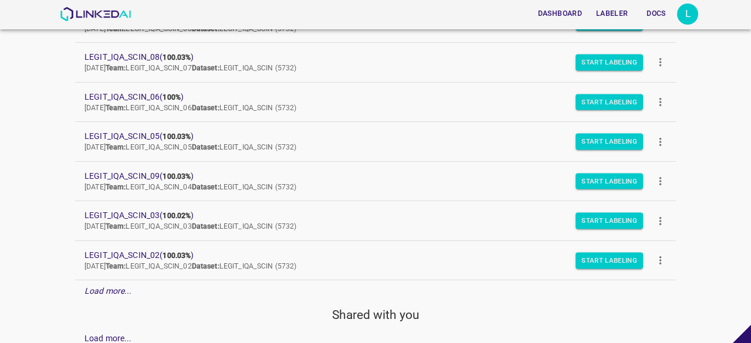
click at [130, 286] on em "Load more..." at bounding box center [109, 290] width 48 height 9
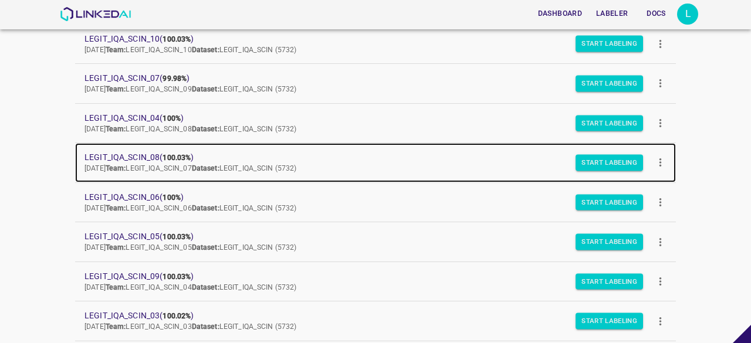
scroll to position [515, 0]
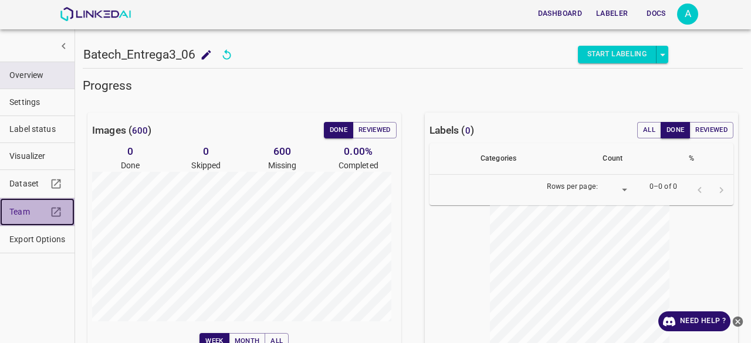
click at [28, 212] on span "Team" at bounding box center [28, 212] width 38 height 12
click at [14, 214] on span "Team" at bounding box center [28, 212] width 38 height 12
click at [25, 213] on span "Team" at bounding box center [28, 212] width 38 height 12
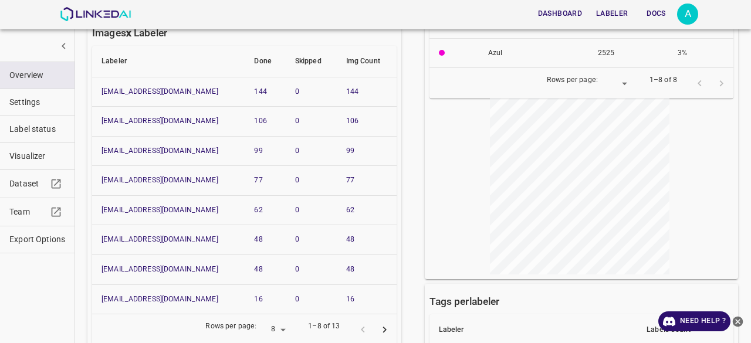
scroll to position [352, 0]
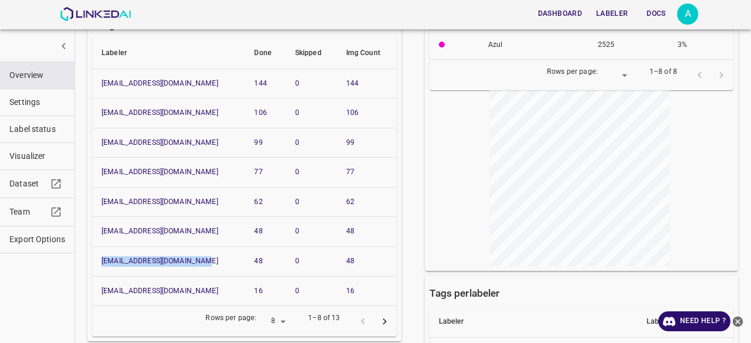
drag, startPoint x: 205, startPoint y: 259, endPoint x: 95, endPoint y: 267, distance: 111.3
click at [95, 267] on th "[EMAIL_ADDRESS][DOMAIN_NAME]" at bounding box center [168, 262] width 153 height 30
copy link "[EMAIL_ADDRESS][DOMAIN_NAME]"
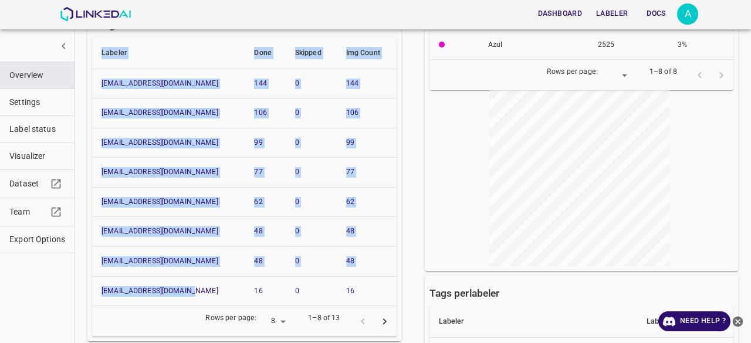
drag, startPoint x: 204, startPoint y: 289, endPoint x: 90, endPoint y: 296, distance: 113.5
click at [90, 296] on div "Images x Labeler Labeler Done Skipped Img Count [EMAIL_ADDRESS][DOMAIN_NAME] 14…" at bounding box center [244, 174] width 314 height 335
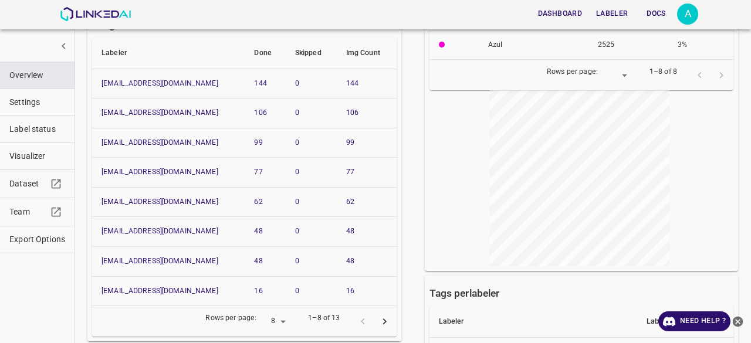
drag, startPoint x: 136, startPoint y: 316, endPoint x: 187, endPoint y: 296, distance: 55.4
click at [136, 316] on div "Rows per page: 8 8 1–8 of 13" at bounding box center [244, 321] width 305 height 31
drag, startPoint x: 132, startPoint y: 290, endPoint x: 101, endPoint y: 291, distance: 31.1
click at [101, 291] on th "[EMAIL_ADDRESS][DOMAIN_NAME]" at bounding box center [168, 291] width 153 height 30
copy link "[EMAIL_ADDRESS][DOMAIN_NAME]"
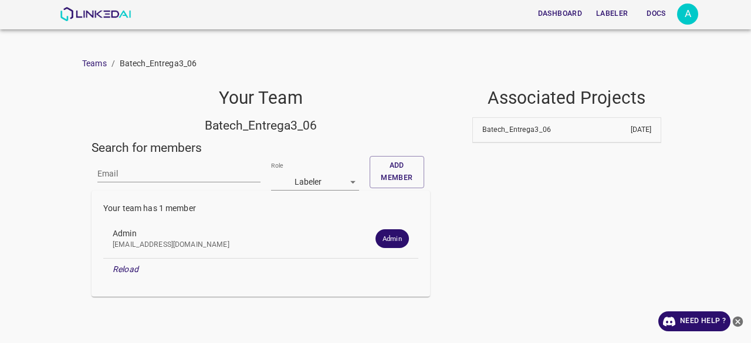
click at [117, 173] on input "Email" at bounding box center [178, 174] width 163 height 17
paste input "[EMAIL_ADDRESS][DOMAIN_NAME]"
type input "[EMAIL_ADDRESS][DOMAIN_NAME]"
click at [129, 172] on input "Email" at bounding box center [178, 174] width 163 height 17
paste input "[EMAIL_ADDRESS][DOMAIN_NAME]"
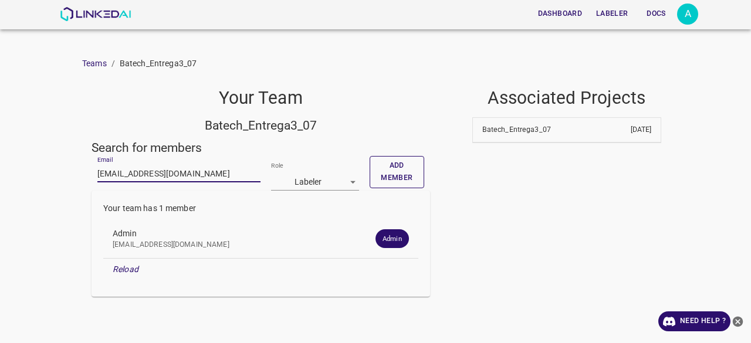
type input "[EMAIL_ADDRESS][DOMAIN_NAME]"
click at [390, 168] on button "Add member" at bounding box center [397, 172] width 55 height 32
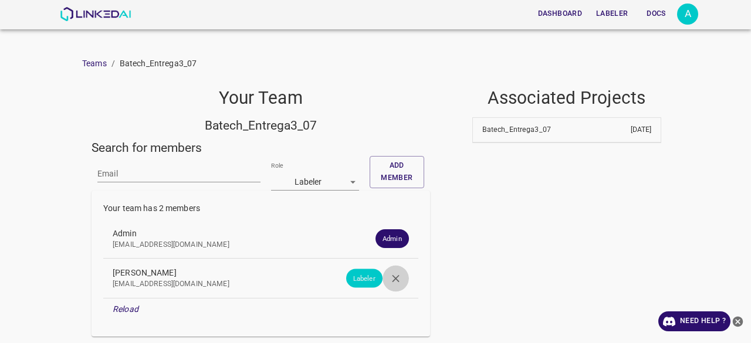
click at [399, 281] on button "button" at bounding box center [396, 278] width 26 height 26
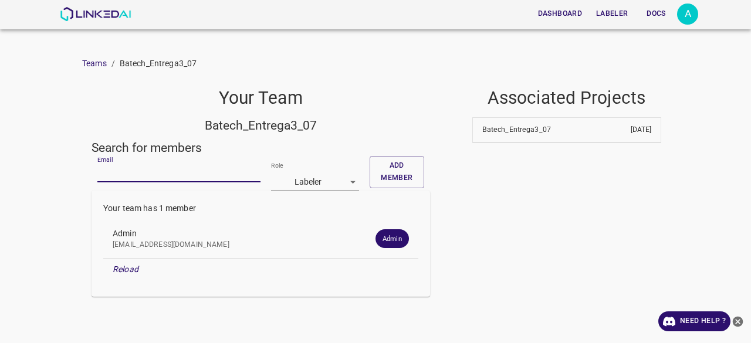
click at [118, 182] on input "Email" at bounding box center [178, 174] width 163 height 17
paste input "rojascamilo26@gmail.com"
type input "rojascamilo26@gmail.com"
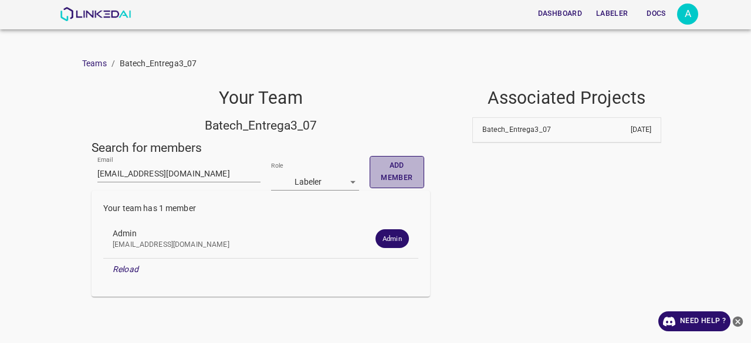
click at [393, 161] on button "Add member" at bounding box center [397, 172] width 55 height 32
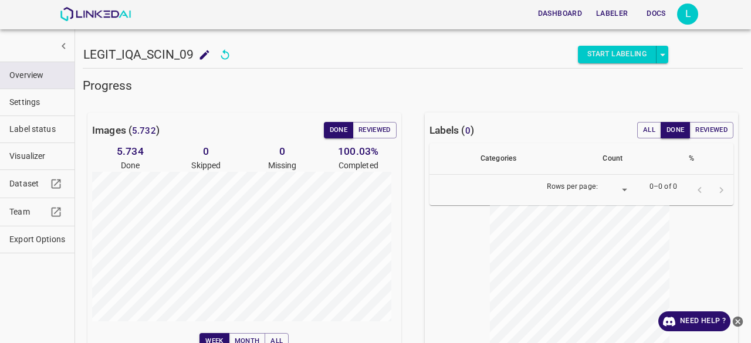
click at [203, 56] on icon "add to shopping cart" at bounding box center [204, 54] width 9 height 9
click at [180, 53] on input "LEGIT_IQA_SCIN_09" at bounding box center [143, 55] width 120 height 21
type input "LEGIT_IQA_SCIN_04"
click at [210, 58] on icon "add to shopping cart" at bounding box center [214, 54] width 9 height 9
click at [202, 57] on icon "add to shopping cart" at bounding box center [204, 54] width 9 height 9
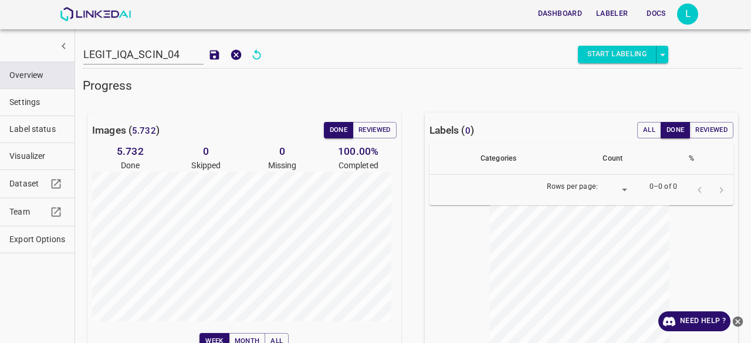
click at [180, 54] on input "LEGIT_IQA_SCIN_04" at bounding box center [143, 55] width 120 height 21
type input "LEGIT_IQA_SCIN_08"
click at [208, 56] on icon "add to shopping cart" at bounding box center [214, 55] width 12 height 12
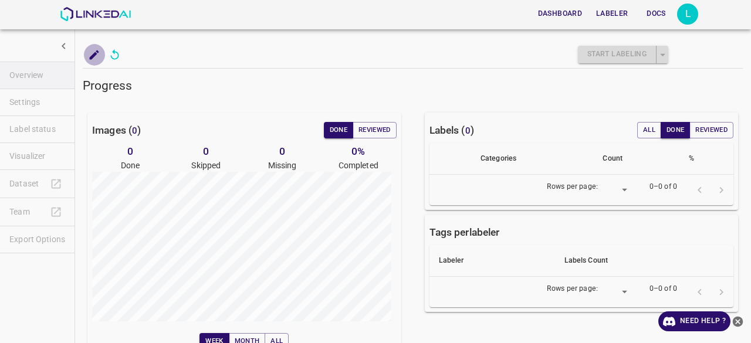
click at [95, 56] on icon "add to shopping cart" at bounding box center [94, 55] width 12 height 12
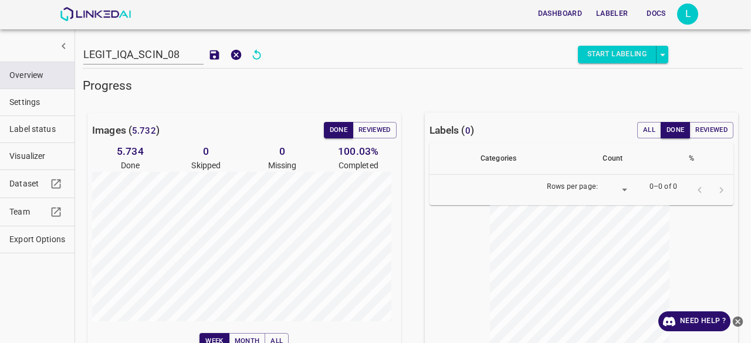
click at [181, 51] on input "LEGIT_IQA_SCIN_08" at bounding box center [143, 55] width 120 height 21
type input "LEGIT_IQA_SCIN_07"
click at [212, 59] on icon "add to shopping cart" at bounding box center [214, 54] width 9 height 9
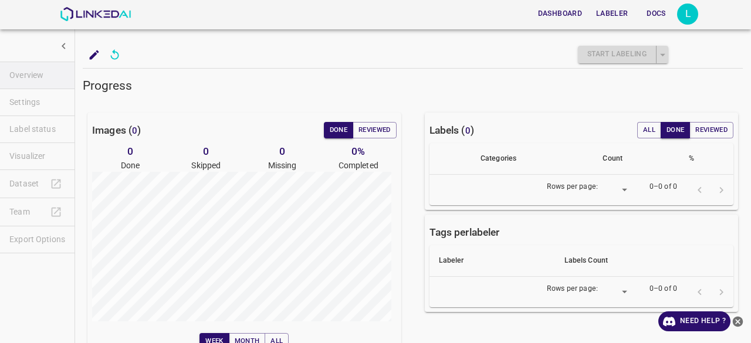
click at [99, 57] on icon "add to shopping cart" at bounding box center [94, 55] width 12 height 12
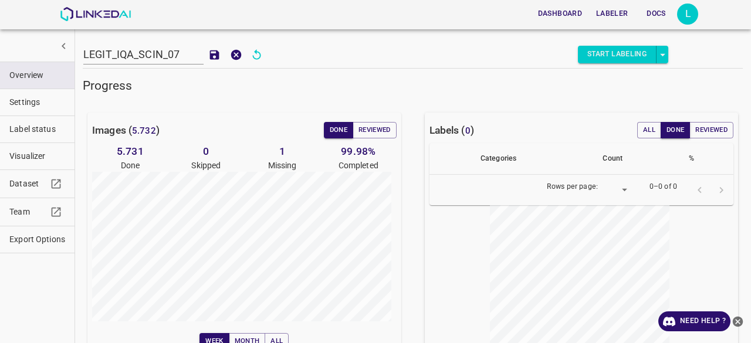
click at [180, 55] on input "LEGIT_IQA_SCIN_07" at bounding box center [143, 55] width 120 height 21
type input "LEGIT_IQA_SCIN_09"
click at [210, 53] on icon "add to shopping cart" at bounding box center [214, 54] width 9 height 9
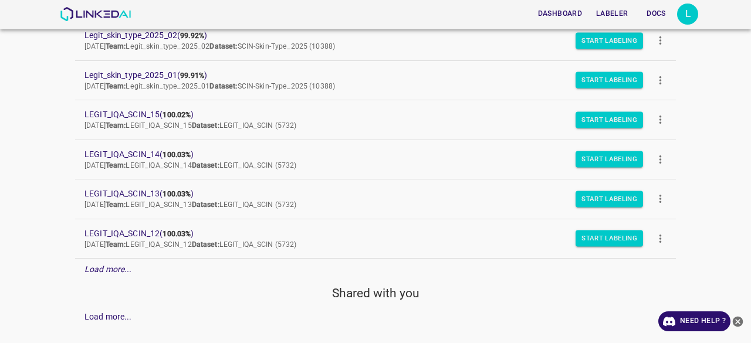
scroll to position [280, 0]
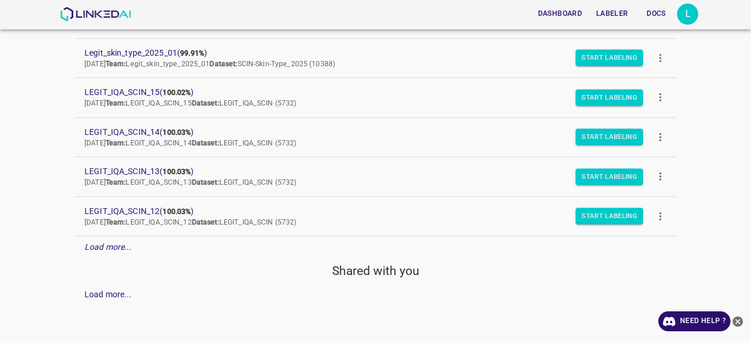
click at [140, 245] on div "Load more..." at bounding box center [375, 248] width 601 height 22
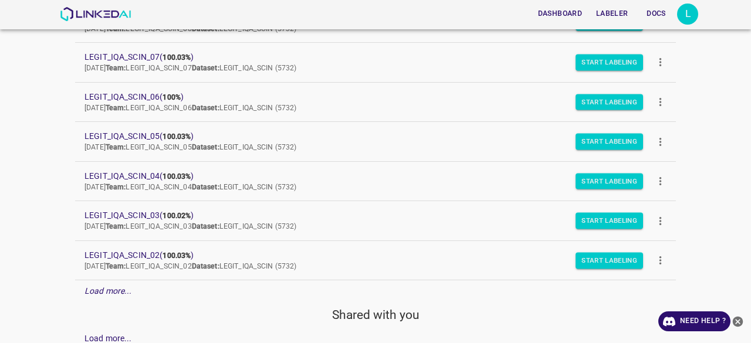
scroll to position [674, 0]
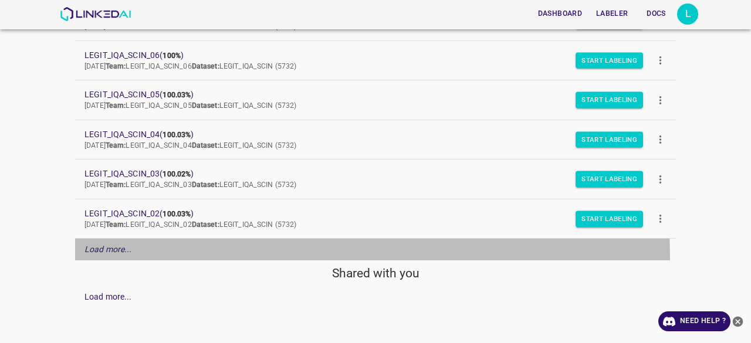
click at [106, 255] on div "Load more..." at bounding box center [375, 250] width 601 height 22
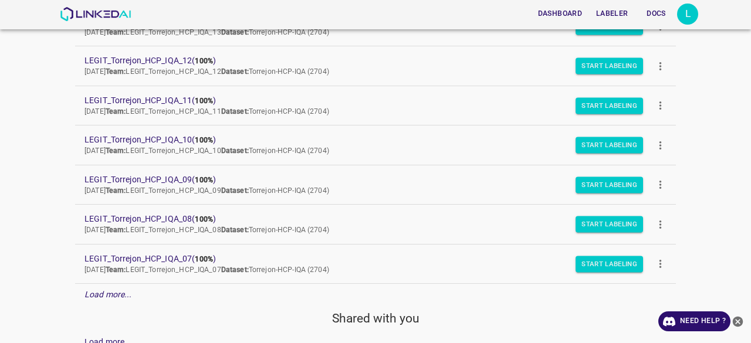
scroll to position [1026, 0]
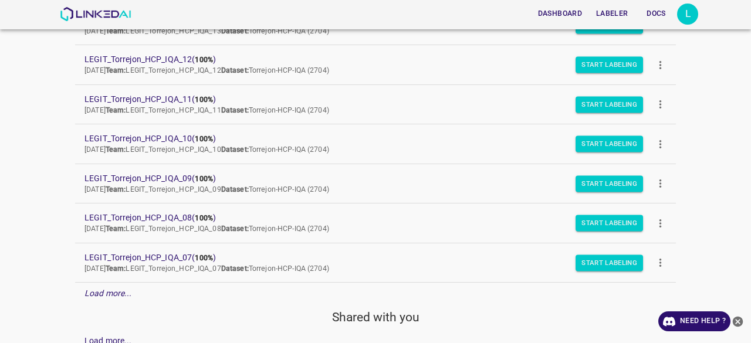
click at [129, 289] on em "Load more..." at bounding box center [109, 293] width 48 height 9
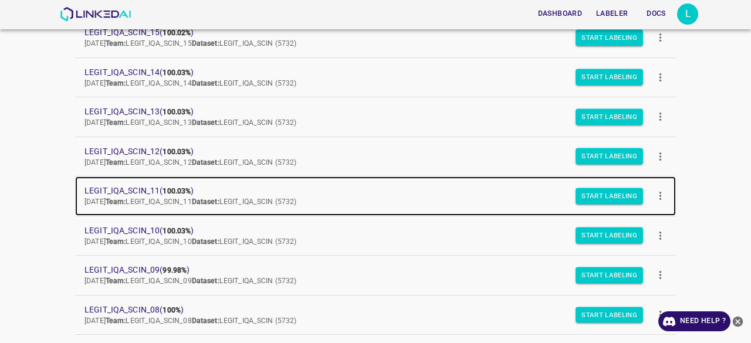
scroll to position [322, 0]
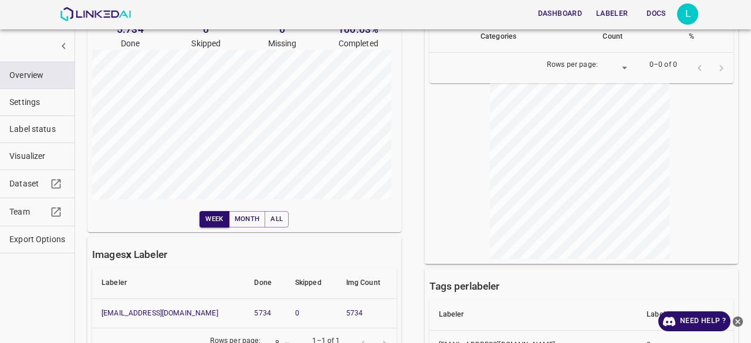
scroll to position [178, 0]
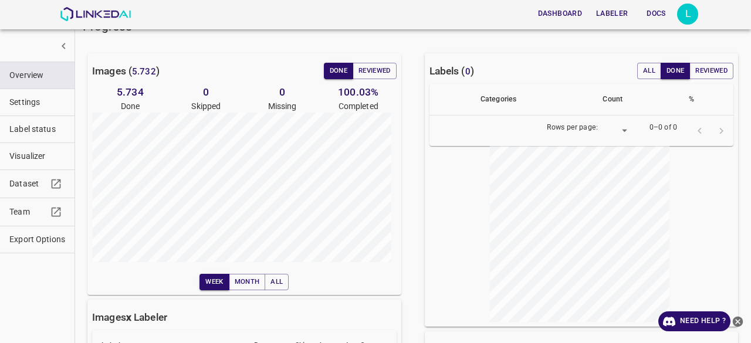
scroll to position [117, 0]
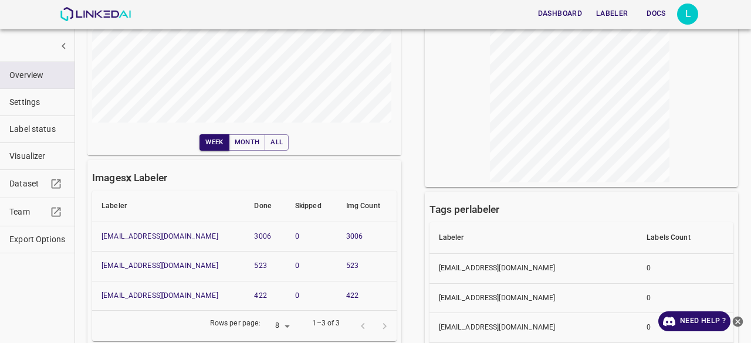
scroll to position [235, 0]
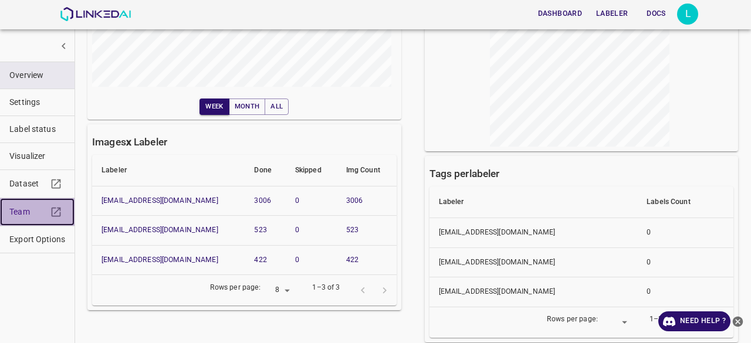
click at [22, 206] on span "Team" at bounding box center [28, 212] width 38 height 12
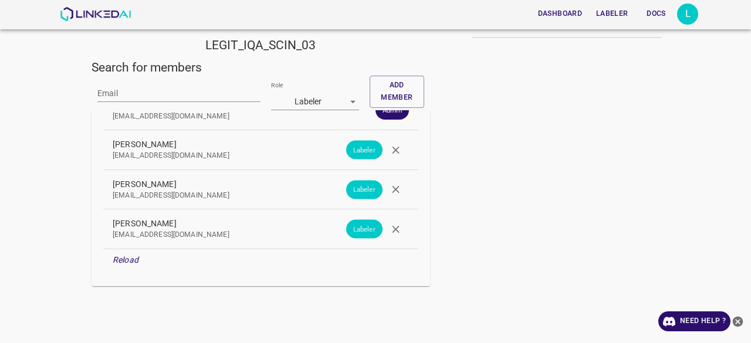
scroll to position [48, 0]
drag, startPoint x: 174, startPoint y: 182, endPoint x: 106, endPoint y: 182, distance: 68.1
click at [106, 182] on div "[PERSON_NAME] [EMAIL_ADDRESS][DOMAIN_NAME]" at bounding box center [260, 189] width 315 height 39
copy span "[PERSON_NAME]"
drag, startPoint x: 162, startPoint y: 220, endPoint x: 103, endPoint y: 218, distance: 59.3
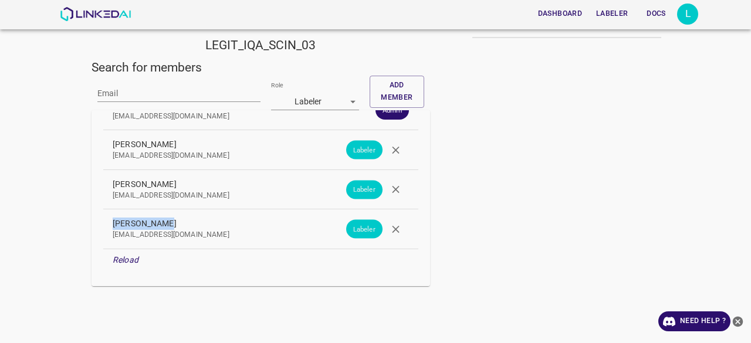
click at [103, 218] on div "Your team has 4 members Legit Health [EMAIL_ADDRESS][DOMAIN_NAME] Admin [PERSON…" at bounding box center [261, 198] width 339 height 176
copy span "[PERSON_NAME]"
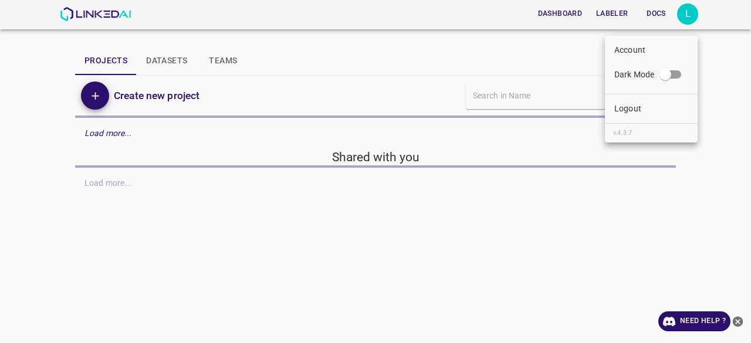
click at [645, 106] on li "Logout" at bounding box center [651, 108] width 93 height 19
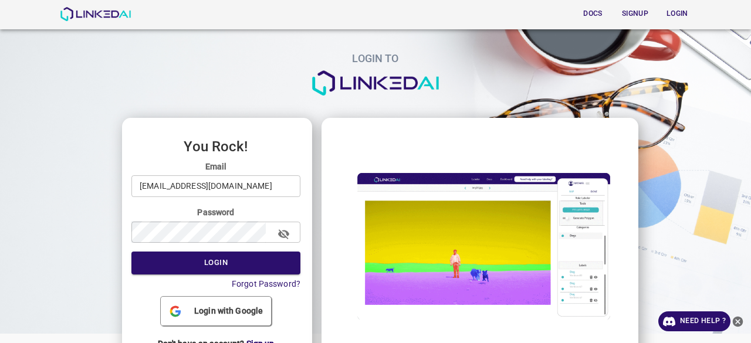
drag, startPoint x: 216, startPoint y: 171, endPoint x: 214, endPoint y: 185, distance: 14.2
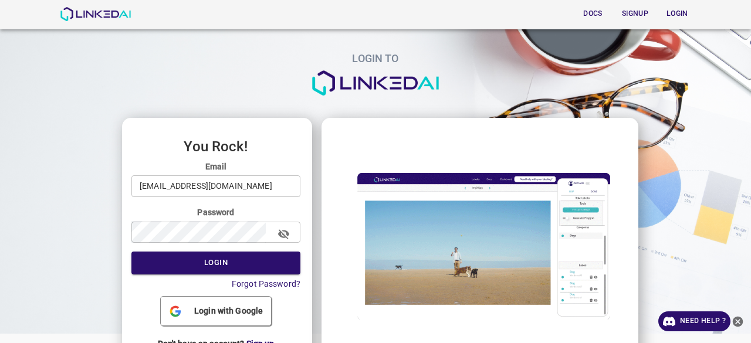
click at [216, 172] on label "Email" at bounding box center [215, 167] width 169 height 12
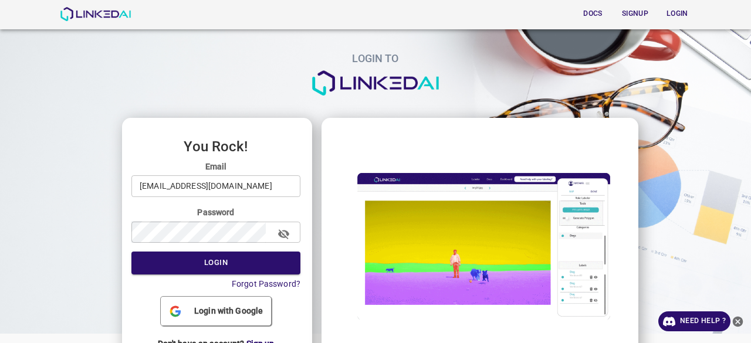
click at [214, 185] on input "[EMAIL_ADDRESS][DOMAIN_NAME]" at bounding box center [215, 187] width 169 height 22
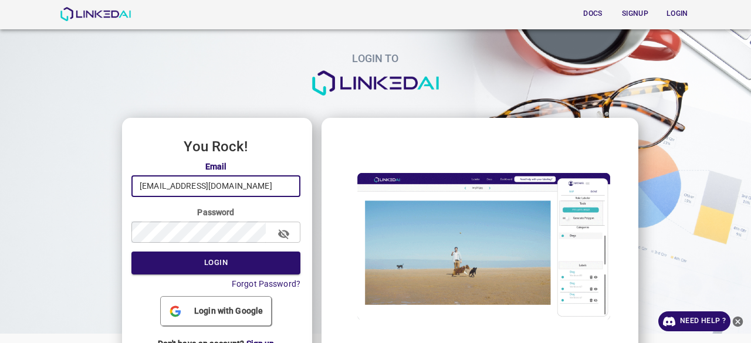
type input "admin@linkedai.co"
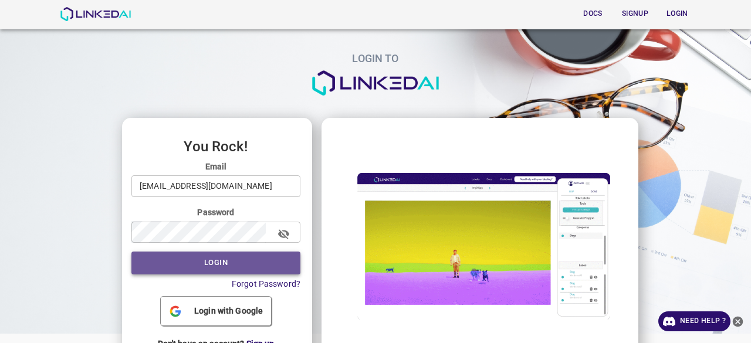
click at [241, 258] on button "Login" at bounding box center [215, 263] width 169 height 23
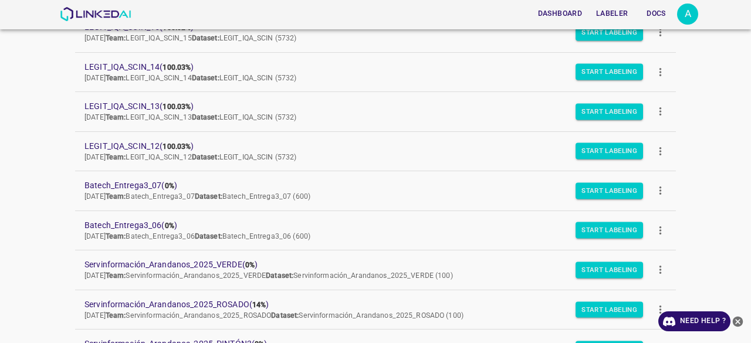
scroll to position [470, 0]
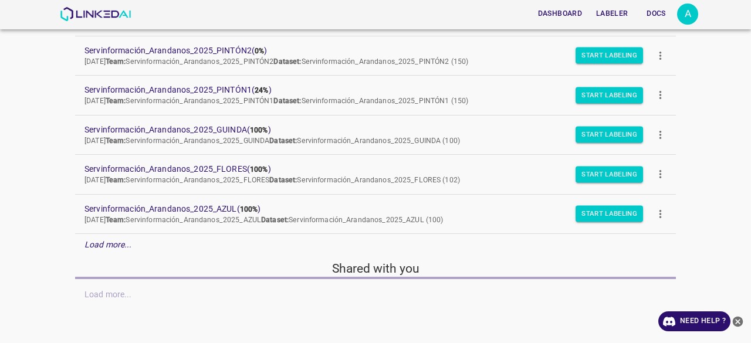
click at [135, 241] on div "Load more..." at bounding box center [375, 245] width 601 height 22
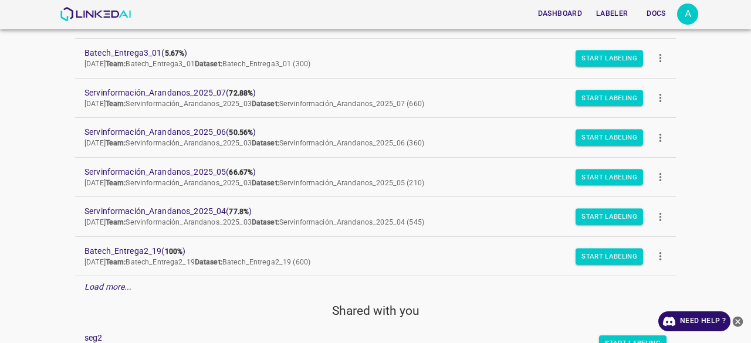
scroll to position [618, 0]
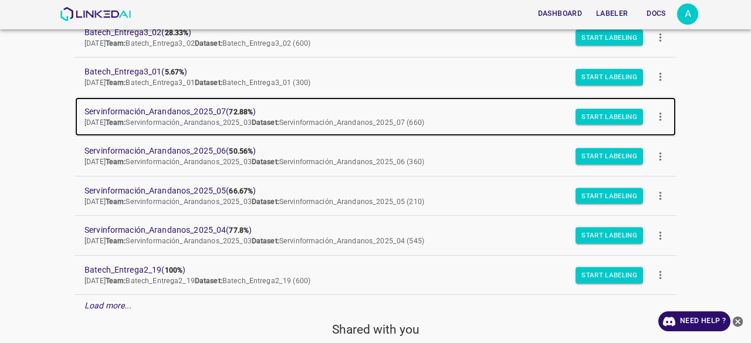
click at [196, 106] on span "Servinformación_Arandanos_2025_07 ( 72.88% )" at bounding box center [367, 112] width 564 height 12
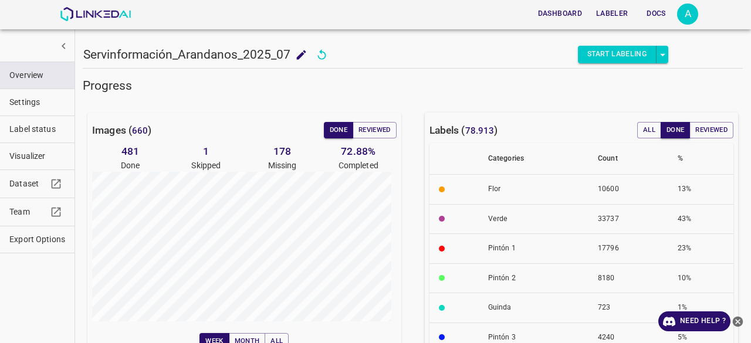
drag, startPoint x: 396, startPoint y: 1, endPoint x: 175, endPoint y: 14, distance: 221.1
click at [175, 14] on div "Dashboard Labeler Docs" at bounding box center [409, 14] width 537 height 24
click at [23, 156] on span "Visualizer" at bounding box center [37, 156] width 56 height 12
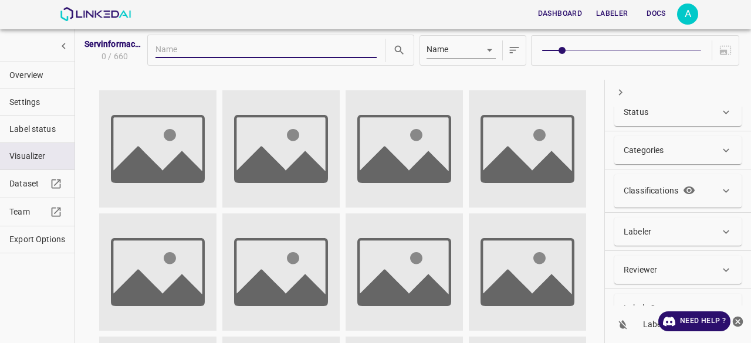
scroll to position [35, 0]
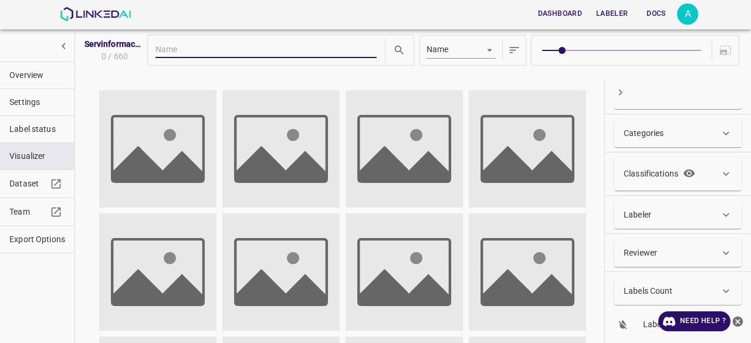
click at [740, 321] on icon "close-help" at bounding box center [738, 321] width 11 height 11
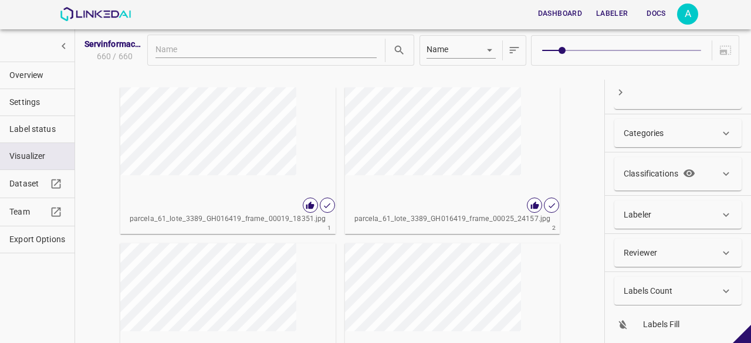
click at [670, 294] on p "Labels Count" at bounding box center [648, 291] width 49 height 12
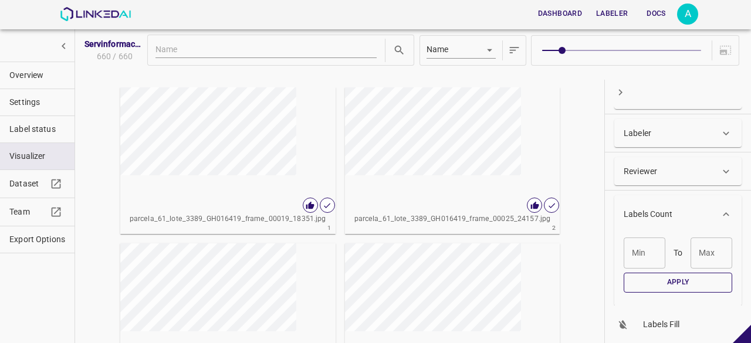
scroll to position [117, 0]
click at [645, 258] on input "Min" at bounding box center [645, 252] width 42 height 31
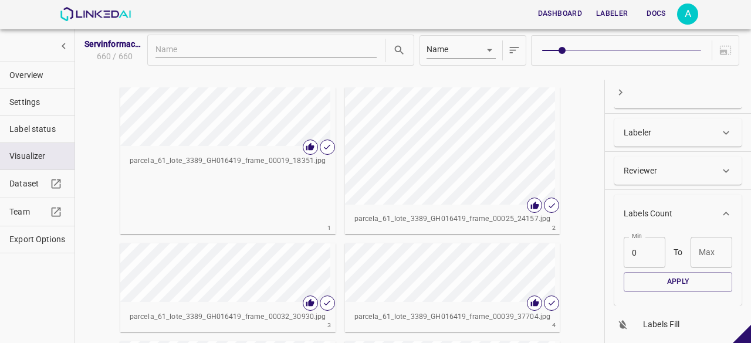
click at [696, 255] on input "Max" at bounding box center [712, 252] width 42 height 31
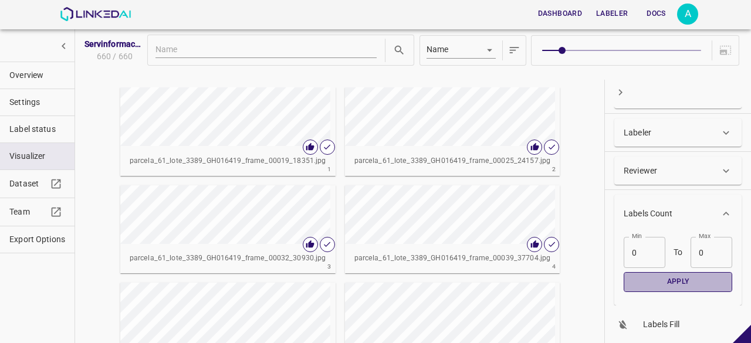
click at [681, 274] on button "Apply" at bounding box center [678, 281] width 109 height 19
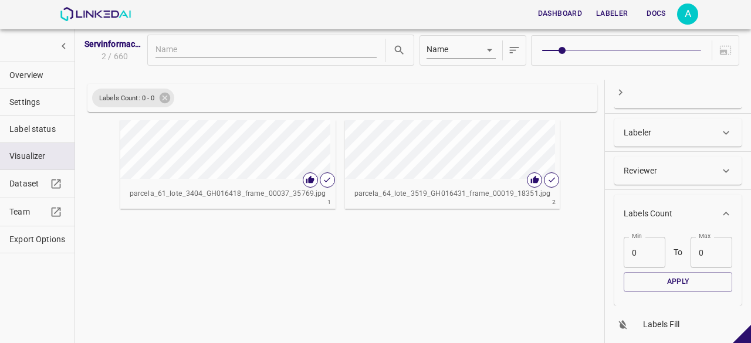
click at [439, 150] on div "button" at bounding box center [397, 149] width 104 height 59
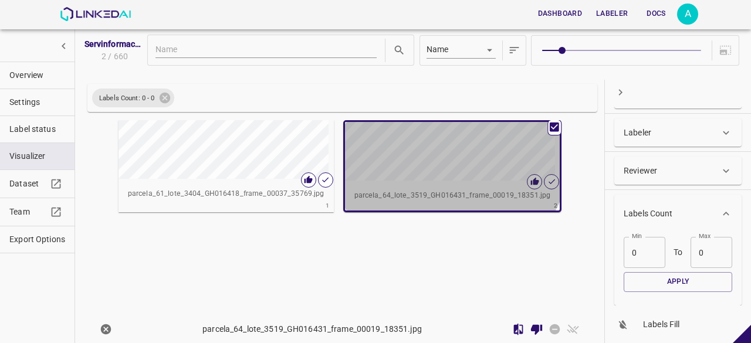
click at [439, 150] on div "button" at bounding box center [397, 151] width 104 height 59
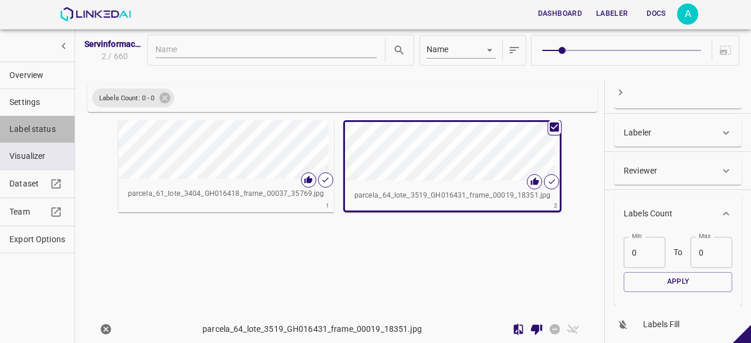
click at [39, 137] on button "Label status" at bounding box center [37, 129] width 75 height 26
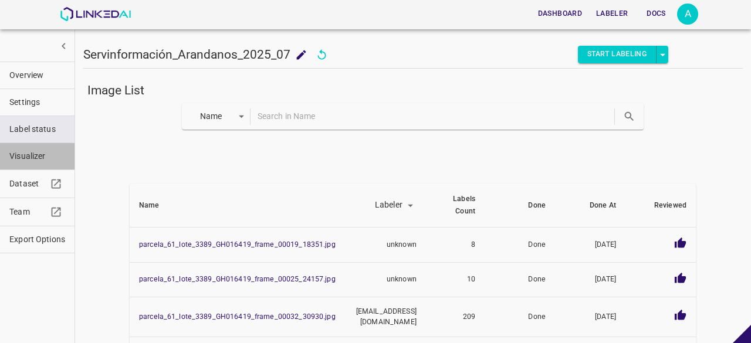
click at [31, 153] on span "Visualizer" at bounding box center [37, 156] width 56 height 12
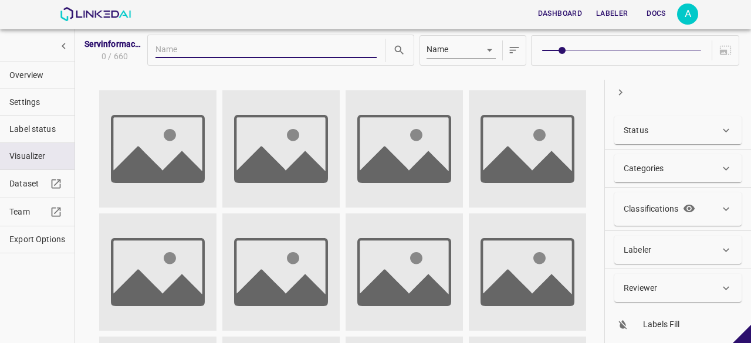
click at [662, 144] on li "Status Done True False All Reviewed True False All Skipped True False All" at bounding box center [678, 131] width 146 height 38
click at [656, 130] on div "Status" at bounding box center [672, 130] width 96 height 12
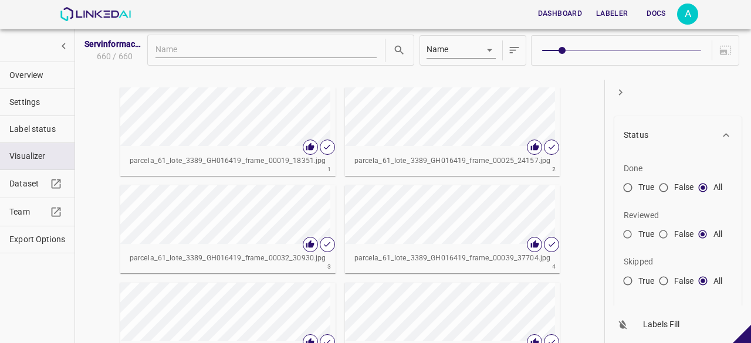
click at [667, 235] on input "False" at bounding box center [663, 237] width 21 height 21
radio input "true"
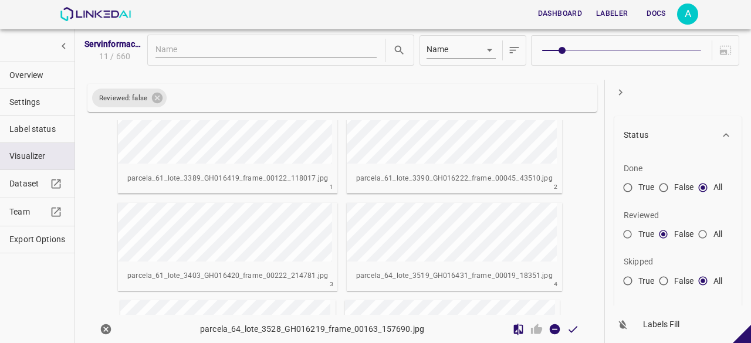
scroll to position [0, 0]
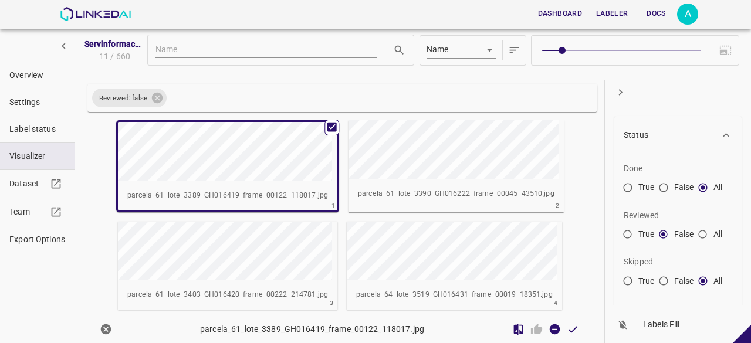
click at [54, 82] on button "Overview" at bounding box center [37, 75] width 75 height 26
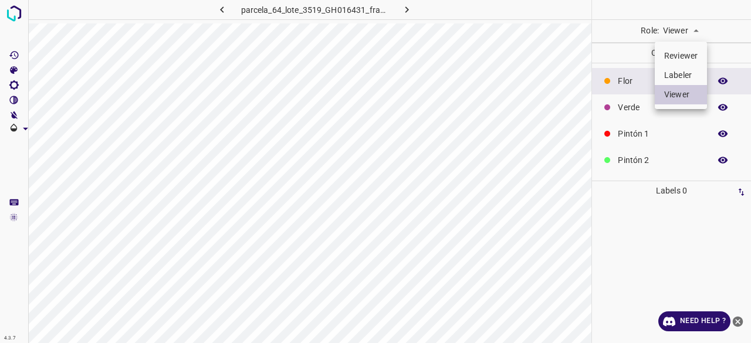
click at [670, 31] on body "4.3.7 parcela_64_lote_3519_GH016431_frame_00019_18351.jpg Role: Viewer viewer C…" at bounding box center [375, 171] width 751 height 343
click at [681, 57] on li "Reviewer" at bounding box center [681, 55] width 52 height 19
type input "reviewer"
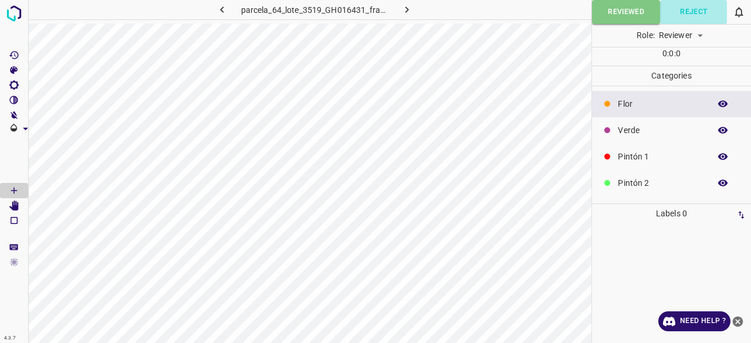
click at [692, 15] on button "Reject" at bounding box center [693, 12] width 67 height 24
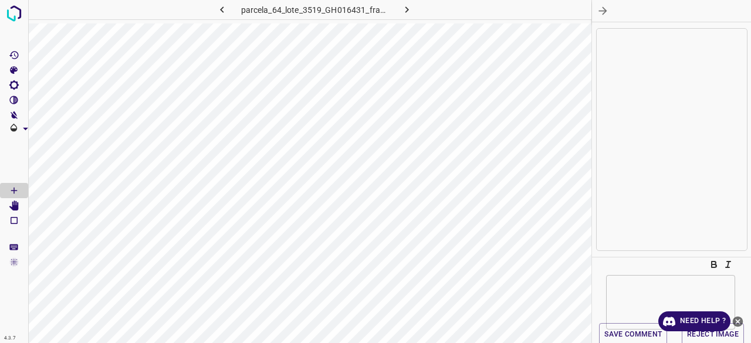
click at [635, 283] on div "x ​" at bounding box center [670, 302] width 129 height 55
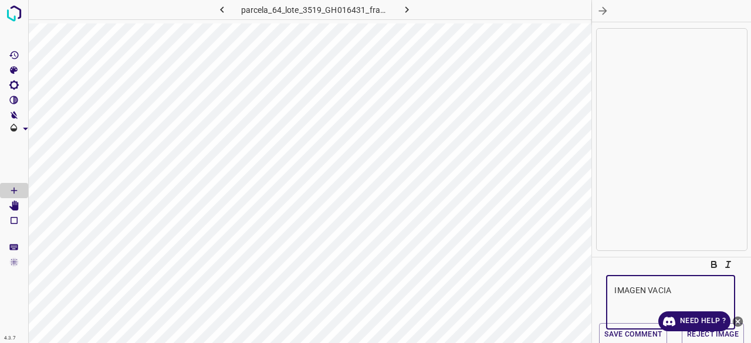
type textarea "IMAGEN VACIA"
click at [742, 318] on icon "close-help" at bounding box center [738, 322] width 12 height 12
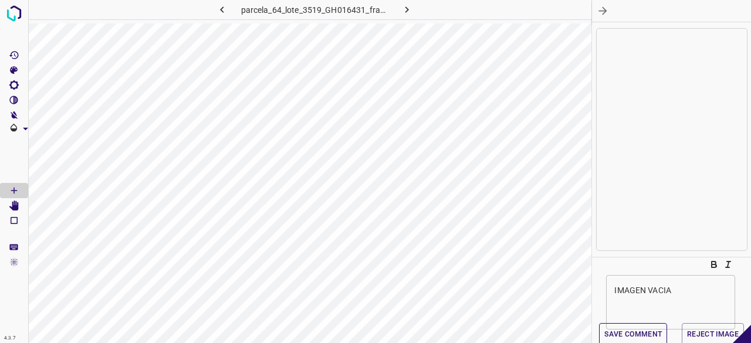
click at [642, 336] on button "Save comment" at bounding box center [633, 334] width 68 height 23
click at [700, 332] on button "Reject Image" at bounding box center [713, 334] width 62 height 23
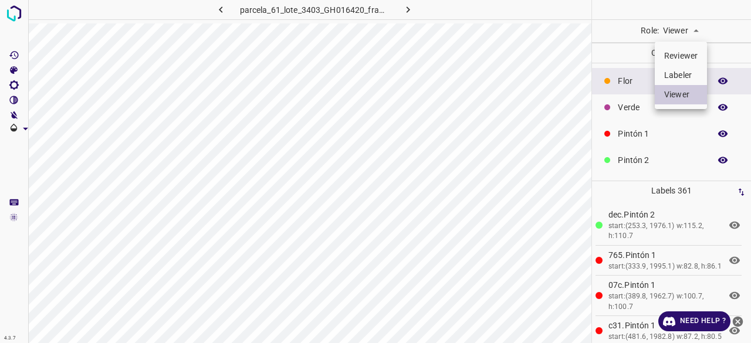
click at [692, 33] on body "4.3.7 parcela_61_lote_3403_GH016420_frame_00222_214781.jpg Role: Viewer viewer …" at bounding box center [375, 171] width 751 height 343
click at [684, 53] on li "Reviewer" at bounding box center [681, 55] width 52 height 19
type input "reviewer"
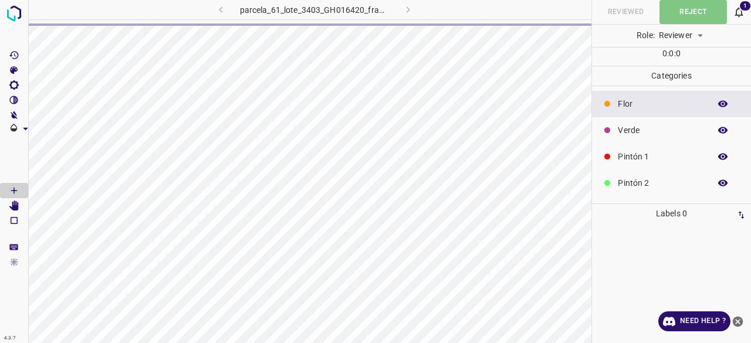
click at [740, 15] on icon at bounding box center [740, 12] width 8 height 10
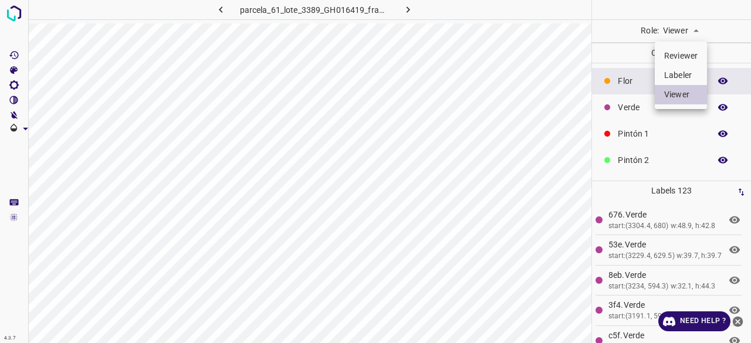
click at [696, 38] on body "4.3.7 parcela_61_lote_3389_GH016419_frame_00122_118017.jpg Role: Viewer viewer …" at bounding box center [375, 171] width 751 height 343
click at [688, 60] on li "Reviewer" at bounding box center [681, 55] width 52 height 19
type input "reviewer"
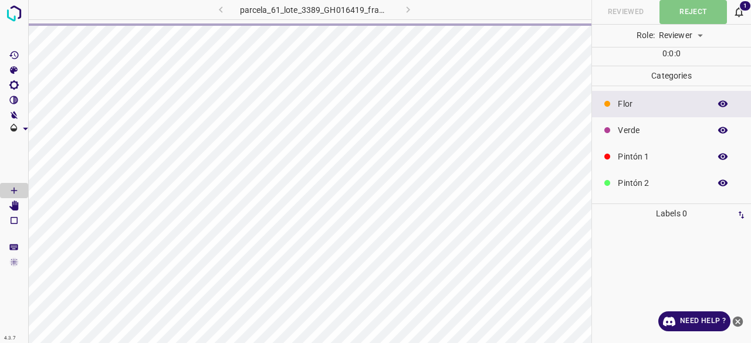
click at [743, 11] on span "1" at bounding box center [745, 6] width 13 height 12
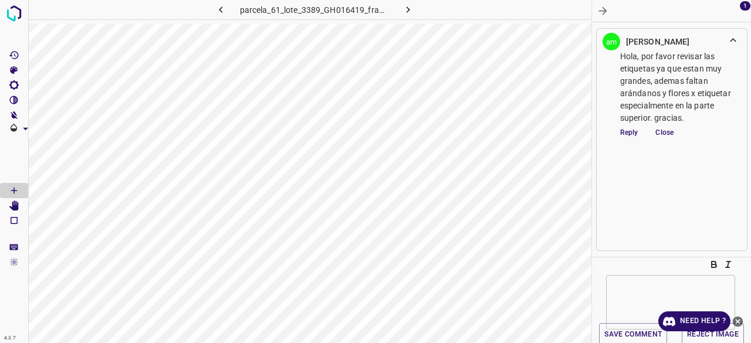
click at [743, 11] on span "1" at bounding box center [745, 6] width 13 height 12
click at [602, 3] on button "button" at bounding box center [603, 11] width 22 height 22
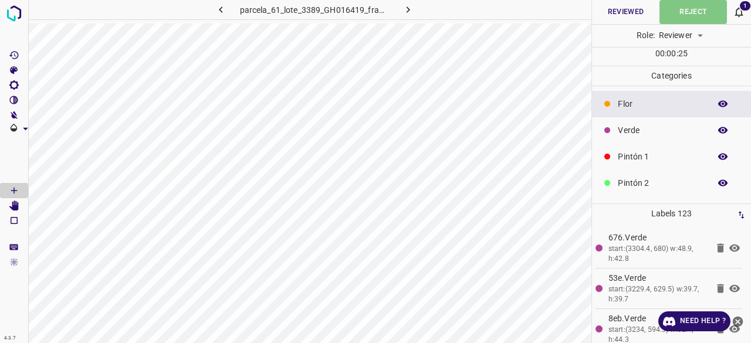
click at [638, 128] on p "Verde" at bounding box center [661, 130] width 86 height 12
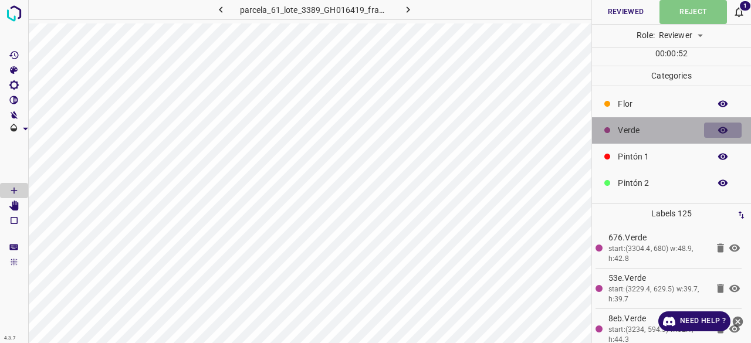
click at [718, 131] on icon "button" at bounding box center [723, 130] width 11 height 11
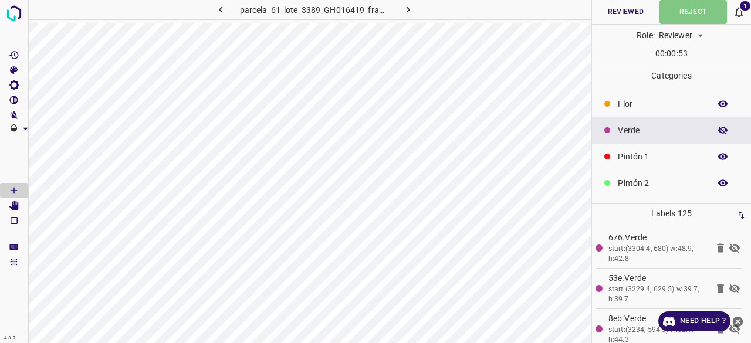
click at [718, 131] on icon "button" at bounding box center [723, 130] width 11 height 11
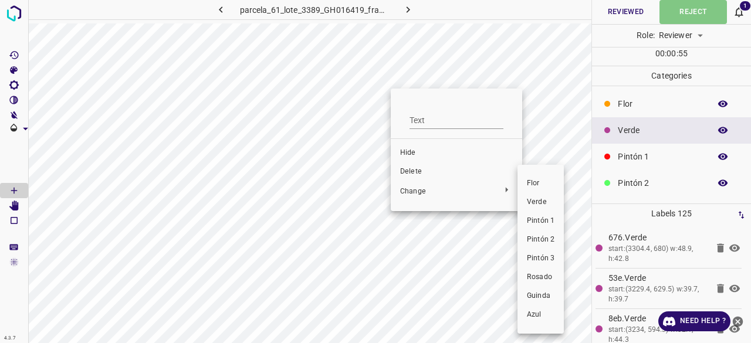
click at [537, 211] on li "Verde" at bounding box center [541, 202] width 46 height 19
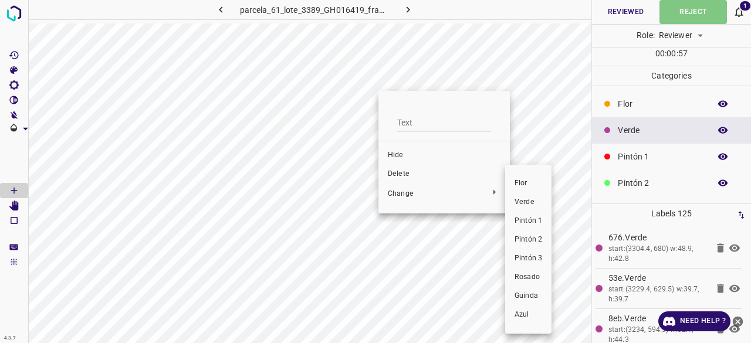
click at [531, 225] on span "Pintón 1" at bounding box center [529, 221] width 28 height 11
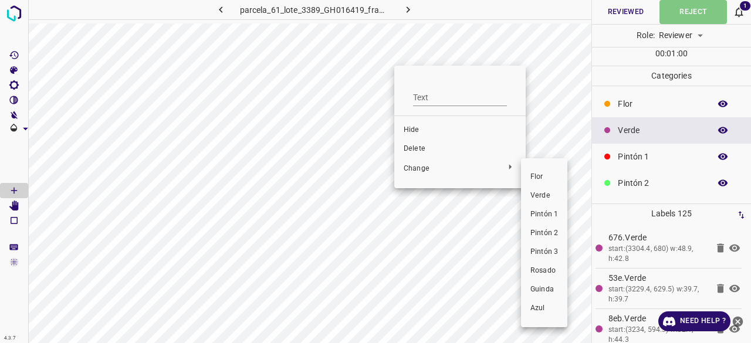
click at [539, 215] on span "Pintón 1" at bounding box center [545, 215] width 28 height 11
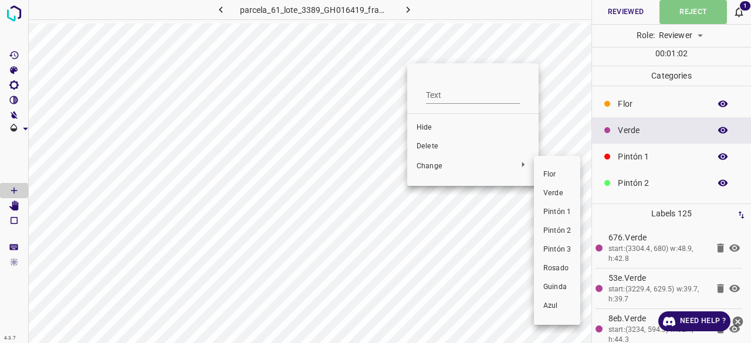
click at [552, 206] on li "Pintón 1" at bounding box center [557, 212] width 46 height 19
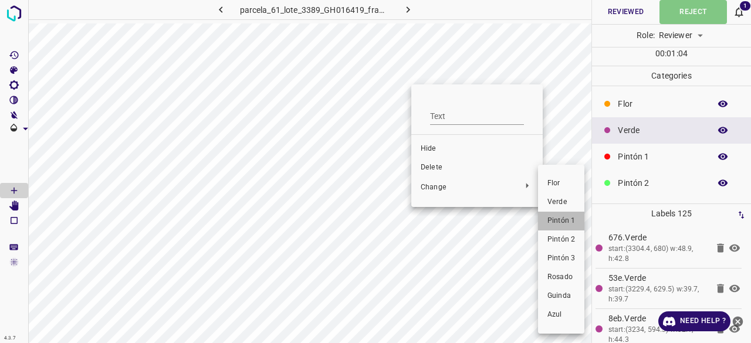
click at [557, 222] on span "Pintón 1" at bounding box center [562, 221] width 28 height 11
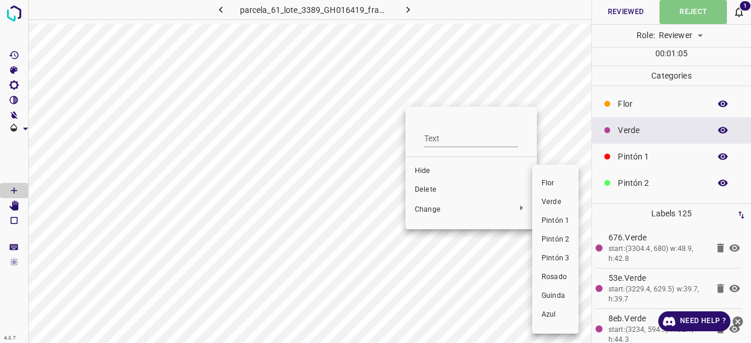
drag, startPoint x: 559, startPoint y: 226, endPoint x: 470, endPoint y: 109, distance: 147.5
click at [559, 226] on span "Pintón 1" at bounding box center [556, 221] width 28 height 11
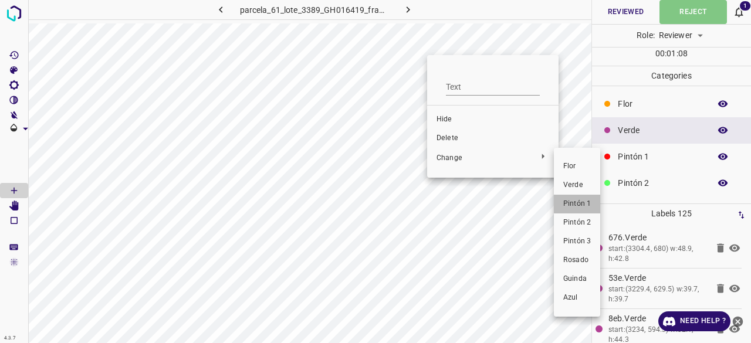
drag, startPoint x: 582, startPoint y: 200, endPoint x: 518, endPoint y: 126, distance: 98.6
click at [582, 199] on span "Pintón 1" at bounding box center [578, 204] width 28 height 11
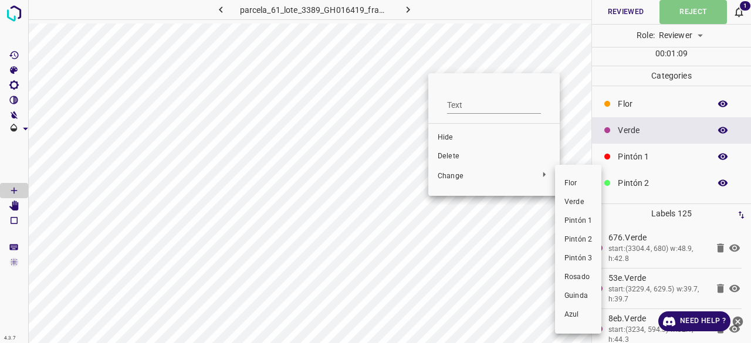
click at [589, 222] on span "Pintón 1" at bounding box center [579, 221] width 28 height 11
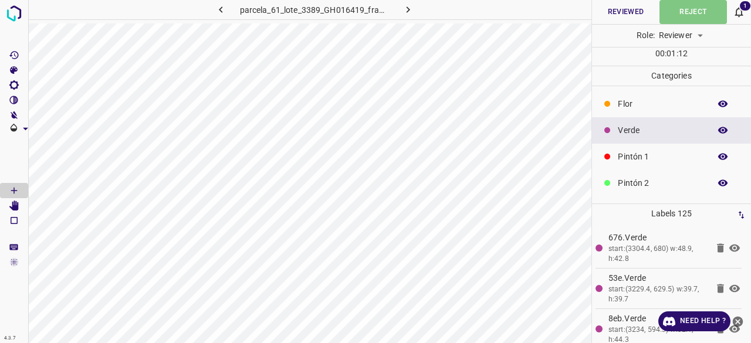
click at [719, 131] on icon "button" at bounding box center [723, 130] width 9 height 6
click at [719, 131] on icon "button" at bounding box center [723, 130] width 9 height 8
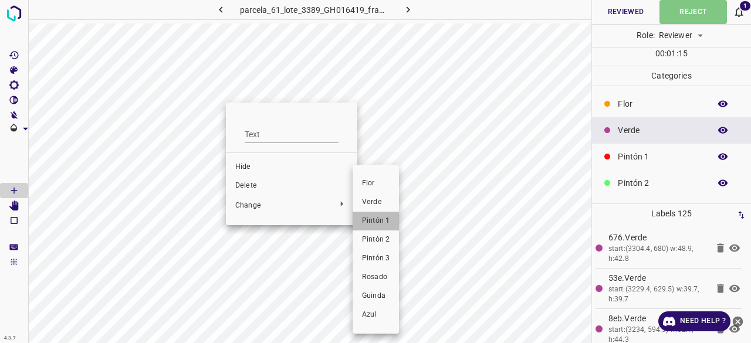
drag, startPoint x: 387, startPoint y: 225, endPoint x: 258, endPoint y: 160, distance: 144.7
click at [386, 225] on span "Pintón 1" at bounding box center [376, 221] width 28 height 11
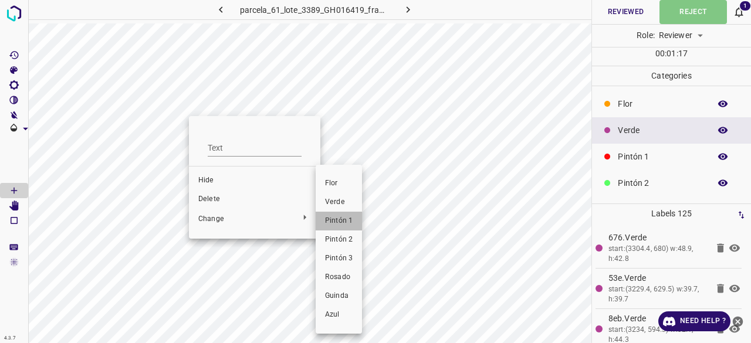
click at [338, 227] on li "Pintón 1" at bounding box center [339, 221] width 46 height 19
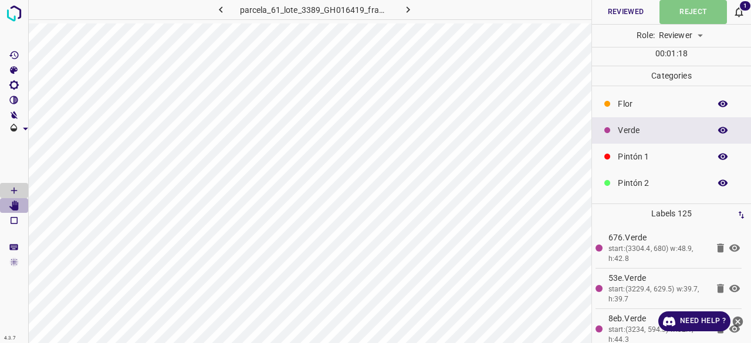
click at [16, 203] on icon "[Space] Edit" at bounding box center [13, 206] width 9 height 11
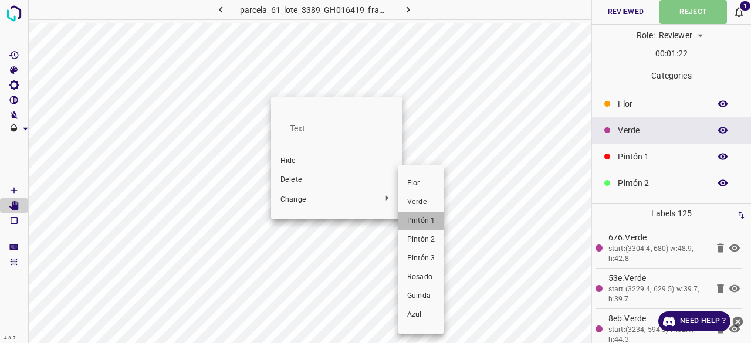
click at [436, 226] on li "Pintón 1" at bounding box center [421, 221] width 46 height 19
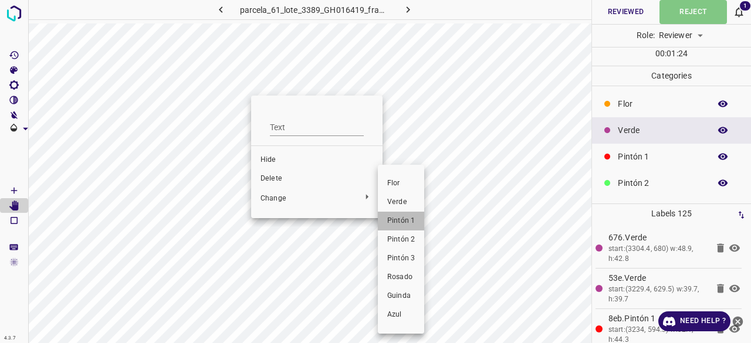
click at [387, 221] on span "Pintón 1" at bounding box center [401, 221] width 28 height 11
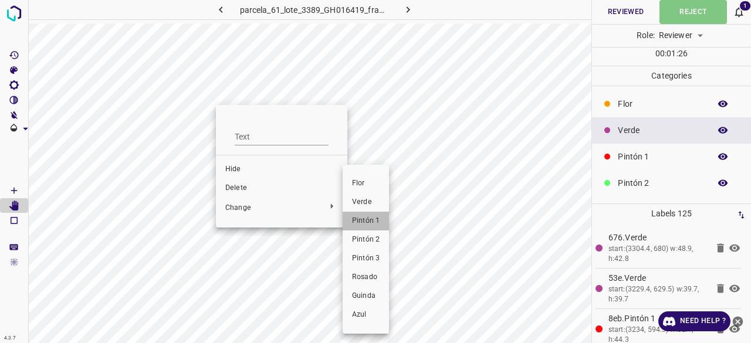
click at [347, 225] on li "Pintón 1" at bounding box center [366, 221] width 46 height 19
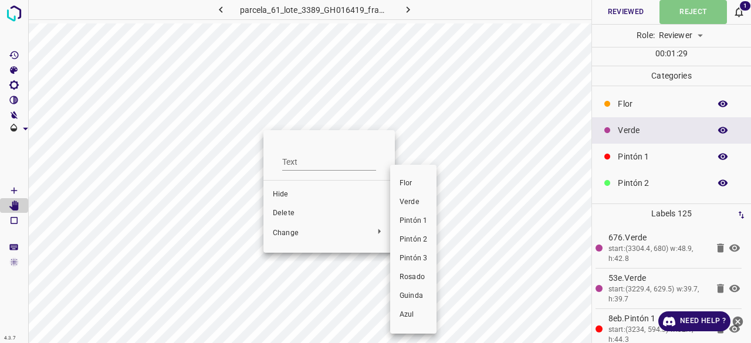
click at [419, 220] on span "Pintón 1" at bounding box center [414, 221] width 28 height 11
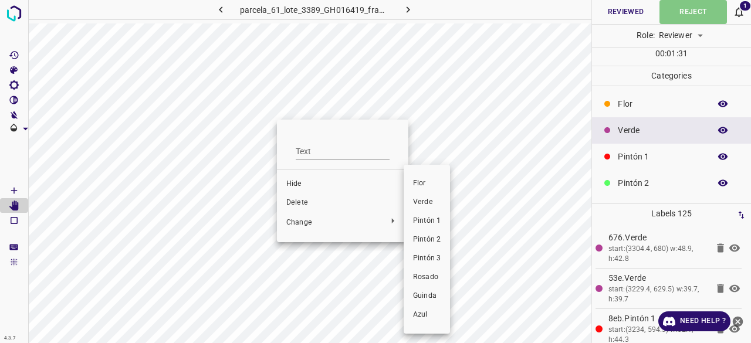
click at [437, 222] on span "Pintón 1" at bounding box center [427, 221] width 28 height 11
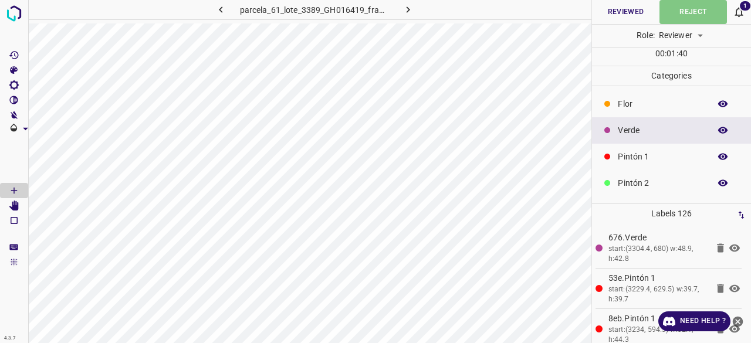
click at [12, 203] on icon "[Space] Edit" at bounding box center [14, 206] width 11 height 11
click at [668, 102] on p "Flor" at bounding box center [661, 104] width 86 height 12
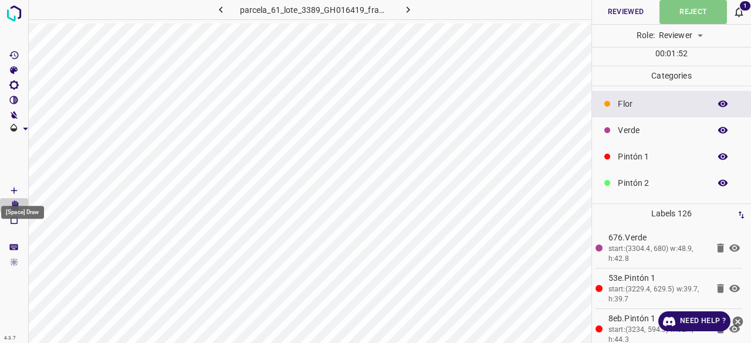
click at [15, 187] on icon "[Space] Draw" at bounding box center [14, 191] width 11 height 11
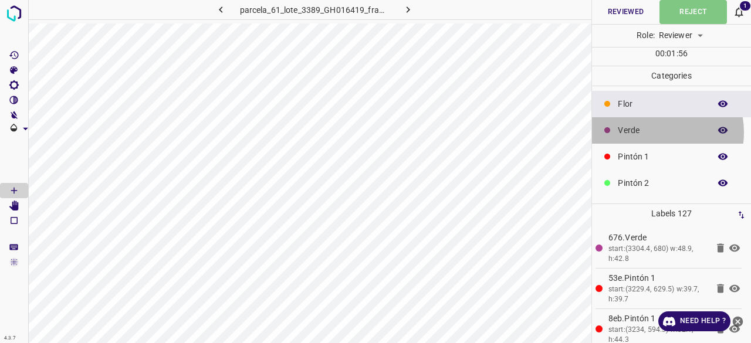
click at [655, 132] on p "Verde" at bounding box center [661, 130] width 86 height 12
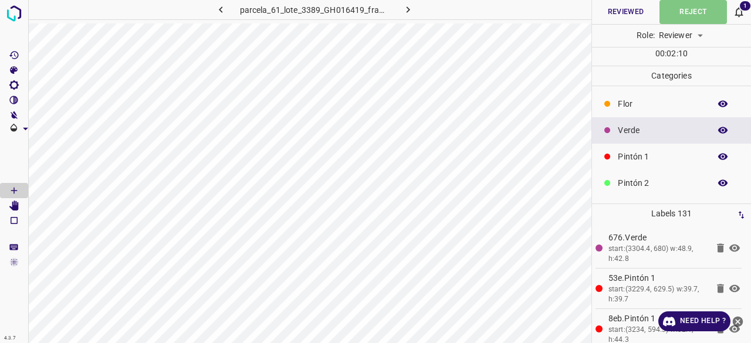
click at [722, 123] on button "button" at bounding box center [723, 130] width 38 height 15
click at [723, 124] on button "button" at bounding box center [723, 130] width 38 height 15
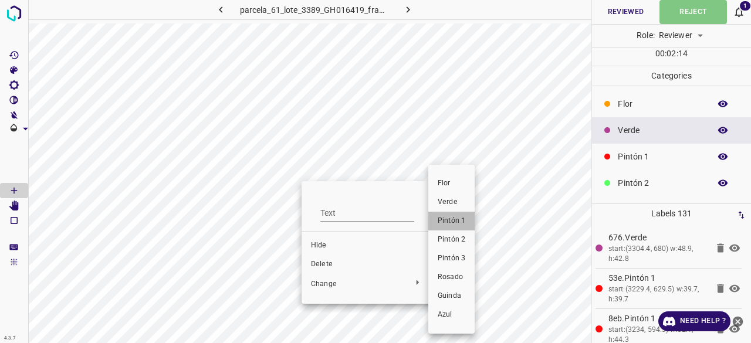
click at [450, 221] on span "Pintón 1" at bounding box center [452, 221] width 28 height 11
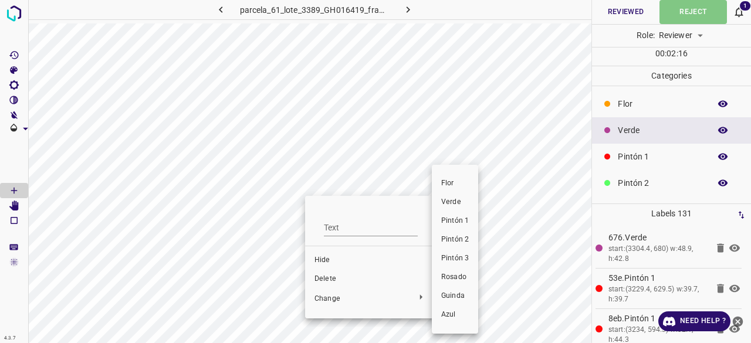
click at [459, 220] on span "Pintón 1" at bounding box center [455, 221] width 28 height 11
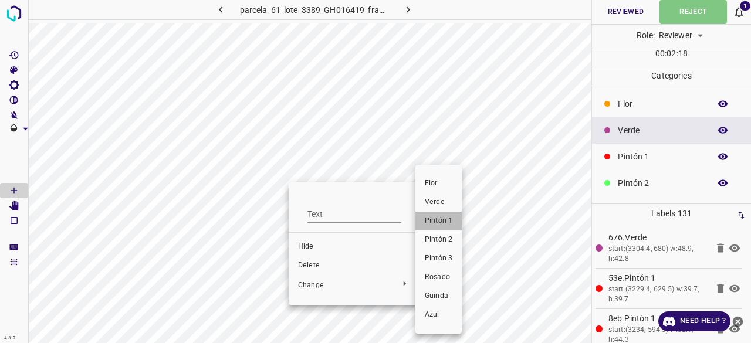
click at [449, 220] on span "Pintón 1" at bounding box center [439, 221] width 28 height 11
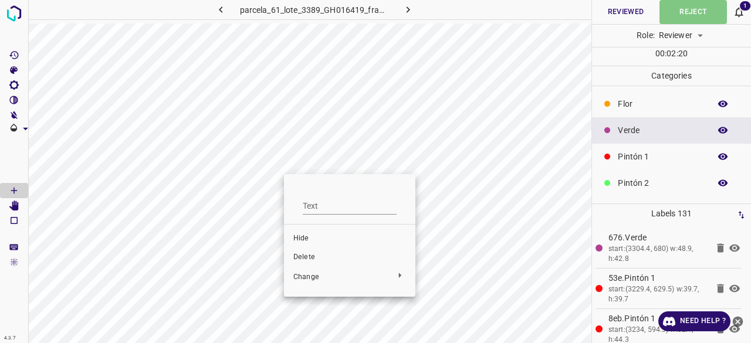
drag, startPoint x: 469, startPoint y: 214, endPoint x: 409, endPoint y: 208, distance: 60.2
click at [470, 214] on div at bounding box center [375, 171] width 751 height 343
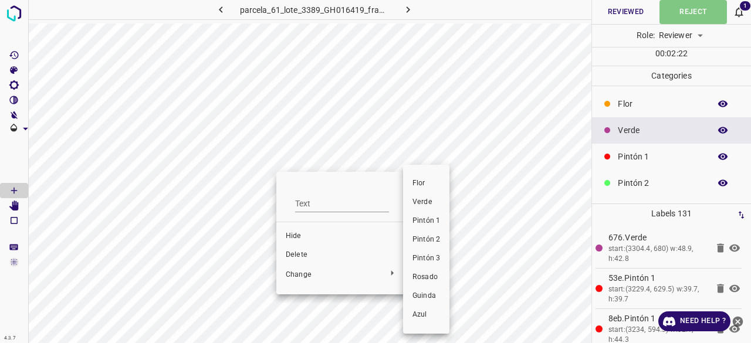
click at [417, 209] on li "Verde" at bounding box center [426, 202] width 46 height 19
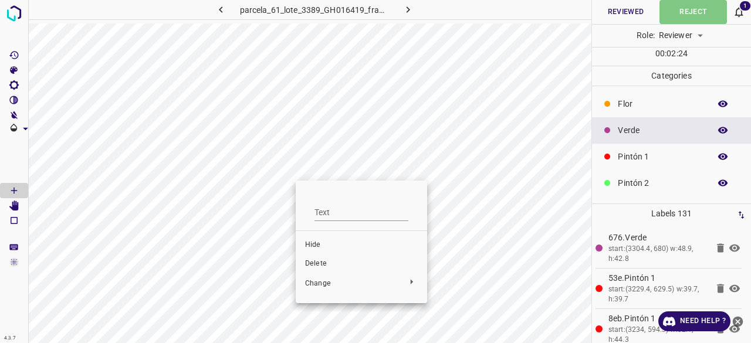
click at [508, 222] on div at bounding box center [375, 171] width 751 height 343
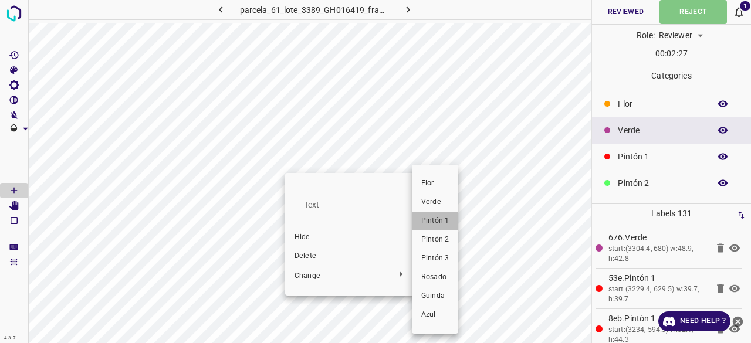
click at [446, 223] on span "Pintón 1" at bounding box center [435, 221] width 28 height 11
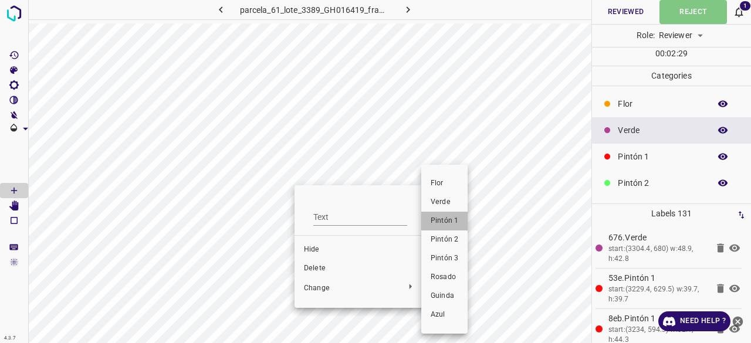
click at [444, 221] on span "Pintón 1" at bounding box center [445, 221] width 28 height 11
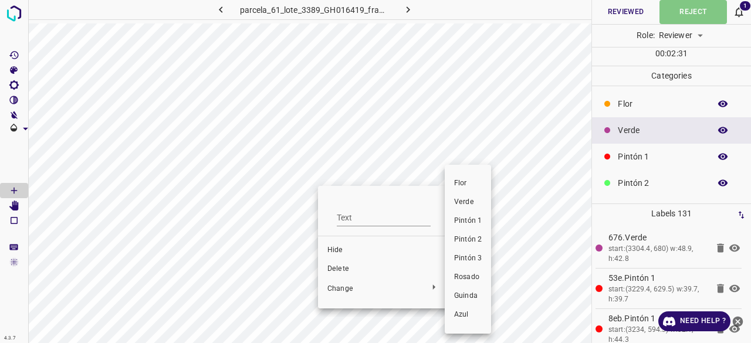
click at [470, 227] on li "Pintón 1" at bounding box center [468, 221] width 46 height 19
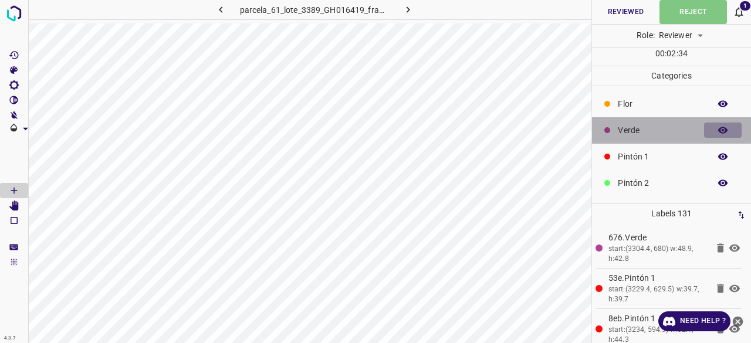
click at [706, 127] on button "button" at bounding box center [723, 130] width 38 height 15
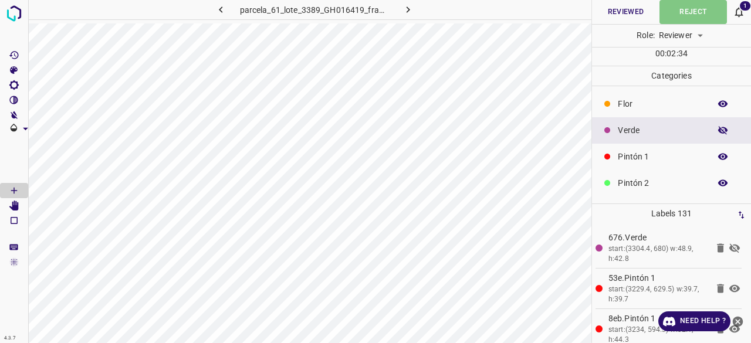
click at [718, 131] on icon "button" at bounding box center [723, 130] width 11 height 11
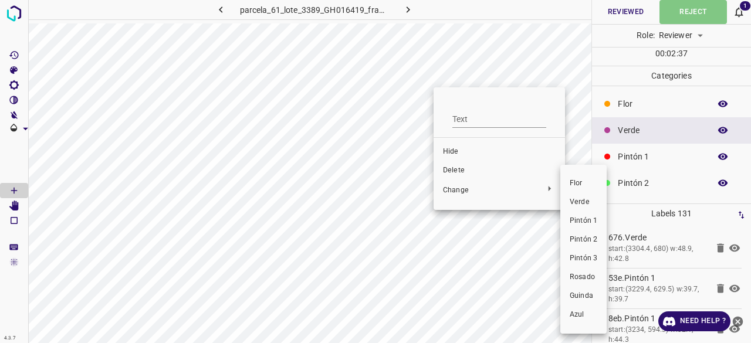
click at [573, 216] on span "Pintón 1" at bounding box center [584, 221] width 28 height 11
drag, startPoint x: 578, startPoint y: 220, endPoint x: 484, endPoint y: 119, distance: 137.5
click at [577, 220] on span "Pintón 1" at bounding box center [581, 221] width 28 height 11
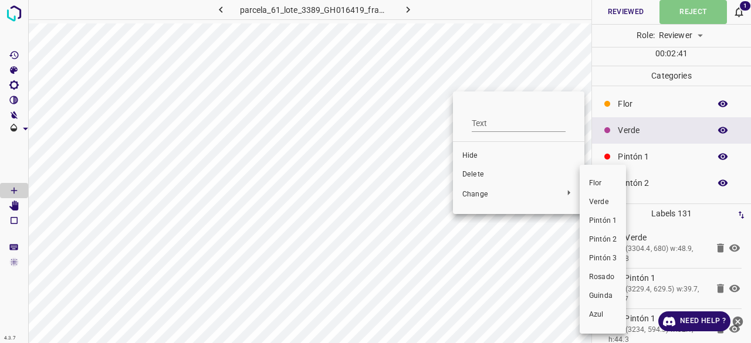
click at [603, 220] on span "Pintón 1" at bounding box center [603, 221] width 28 height 11
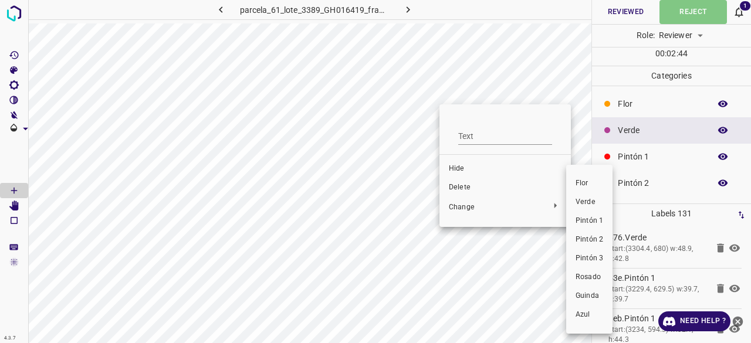
click at [586, 214] on li "Pintón 1" at bounding box center [589, 221] width 46 height 19
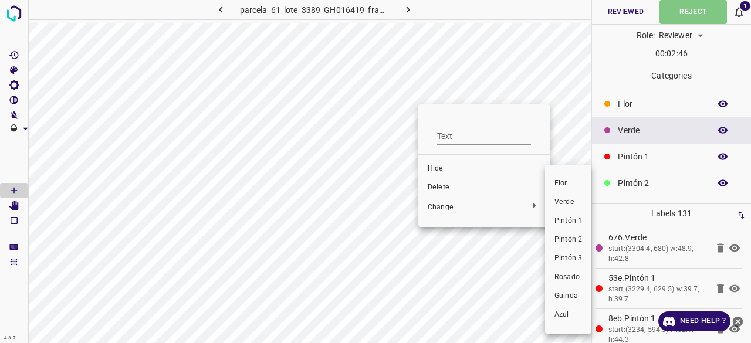
click at [564, 218] on span "Pintón 1" at bounding box center [569, 221] width 28 height 11
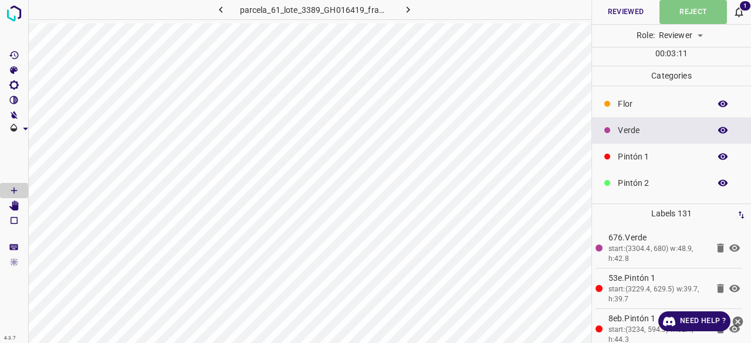
click at [719, 127] on icon "button" at bounding box center [723, 130] width 9 height 6
click at [719, 127] on icon "button" at bounding box center [723, 130] width 9 height 8
click at [20, 205] on Edit"] "[Space] Edit" at bounding box center [14, 205] width 28 height 15
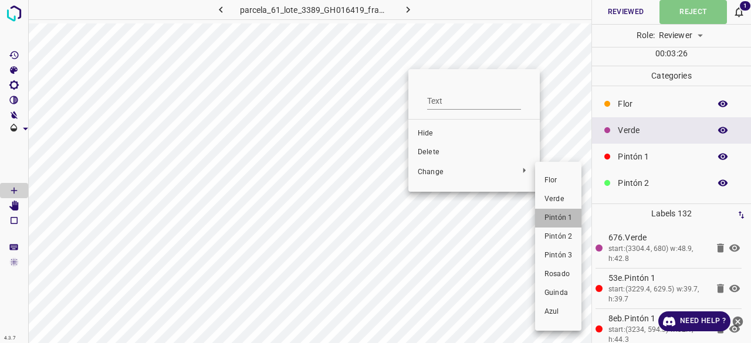
click at [560, 213] on span "Pintón 1" at bounding box center [559, 218] width 28 height 11
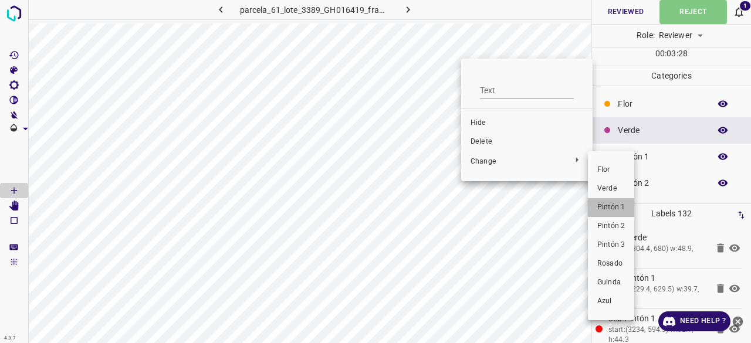
drag, startPoint x: 595, startPoint y: 208, endPoint x: 498, endPoint y: 145, distance: 115.9
click at [595, 207] on li "Pintón 1" at bounding box center [611, 207] width 46 height 19
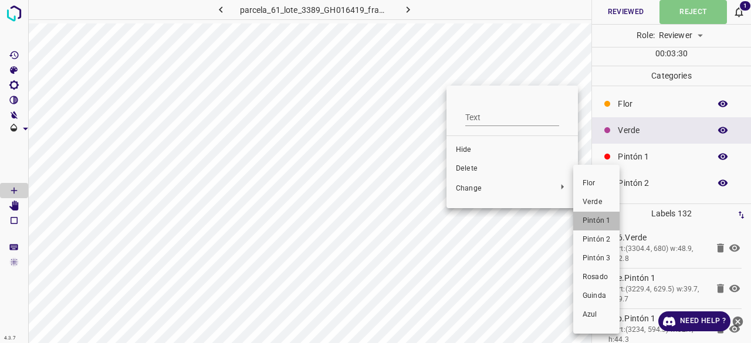
click at [595, 219] on span "Pintón 1" at bounding box center [597, 221] width 28 height 11
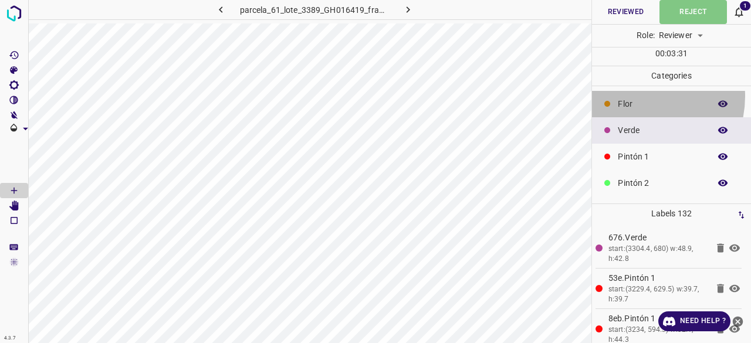
click at [636, 96] on div "Flor" at bounding box center [671, 104] width 159 height 26
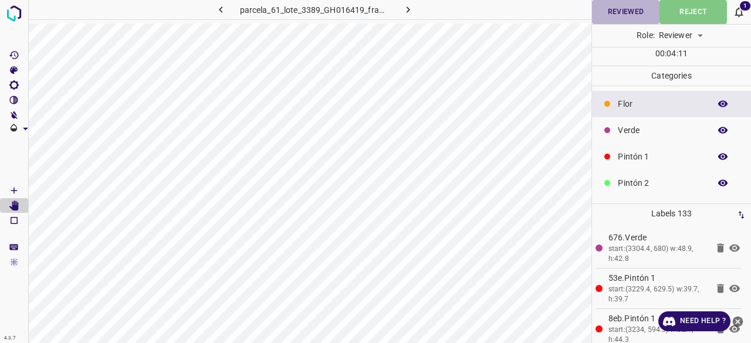
click at [652, 11] on button "Reviewed" at bounding box center [626, 12] width 68 height 24
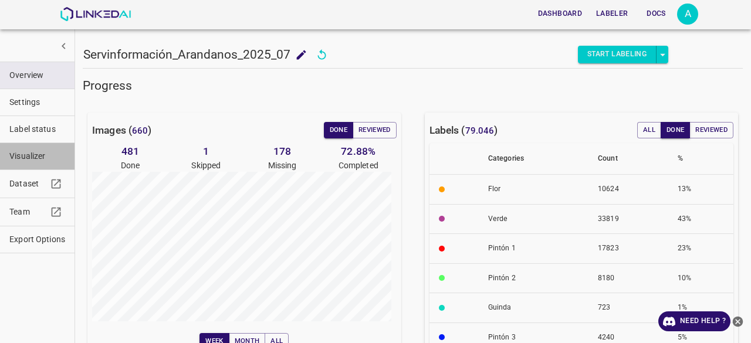
click at [56, 161] on button "Visualizer" at bounding box center [37, 156] width 75 height 26
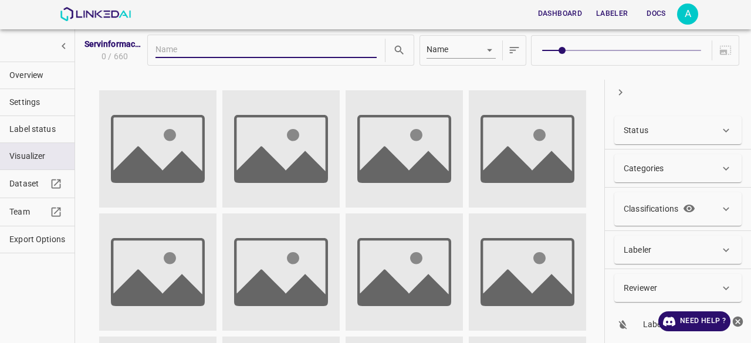
click at [683, 127] on div "Status" at bounding box center [672, 130] width 96 height 12
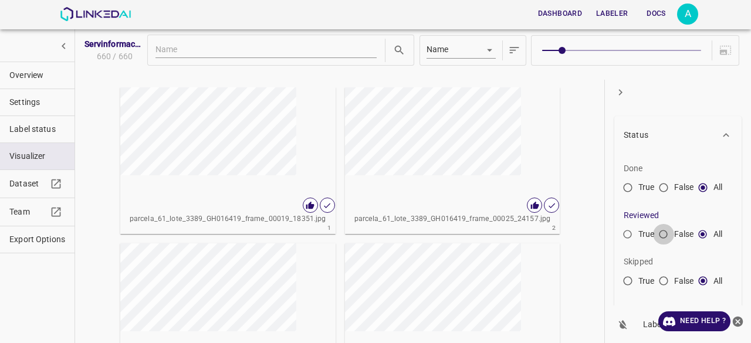
click at [667, 233] on input "False" at bounding box center [663, 237] width 21 height 21
radio input "true"
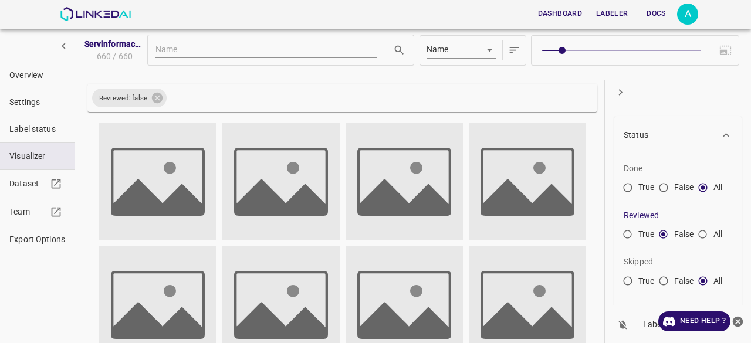
click at [667, 233] on input "False" at bounding box center [663, 237] width 21 height 21
click at [634, 234] on input "True" at bounding box center [628, 237] width 21 height 21
radio input "true"
